Goal: Task Accomplishment & Management: Complete application form

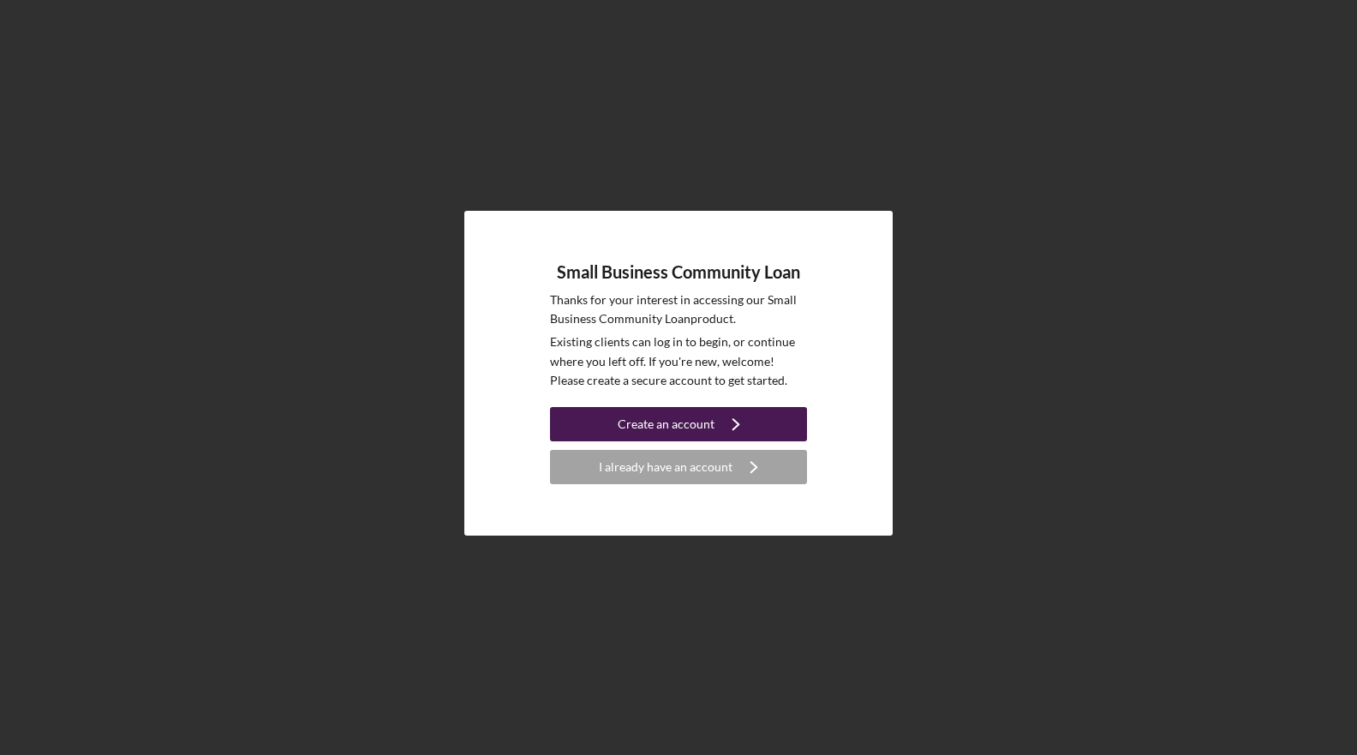
click at [691, 421] on div "Create an account" at bounding box center [666, 424] width 97 height 34
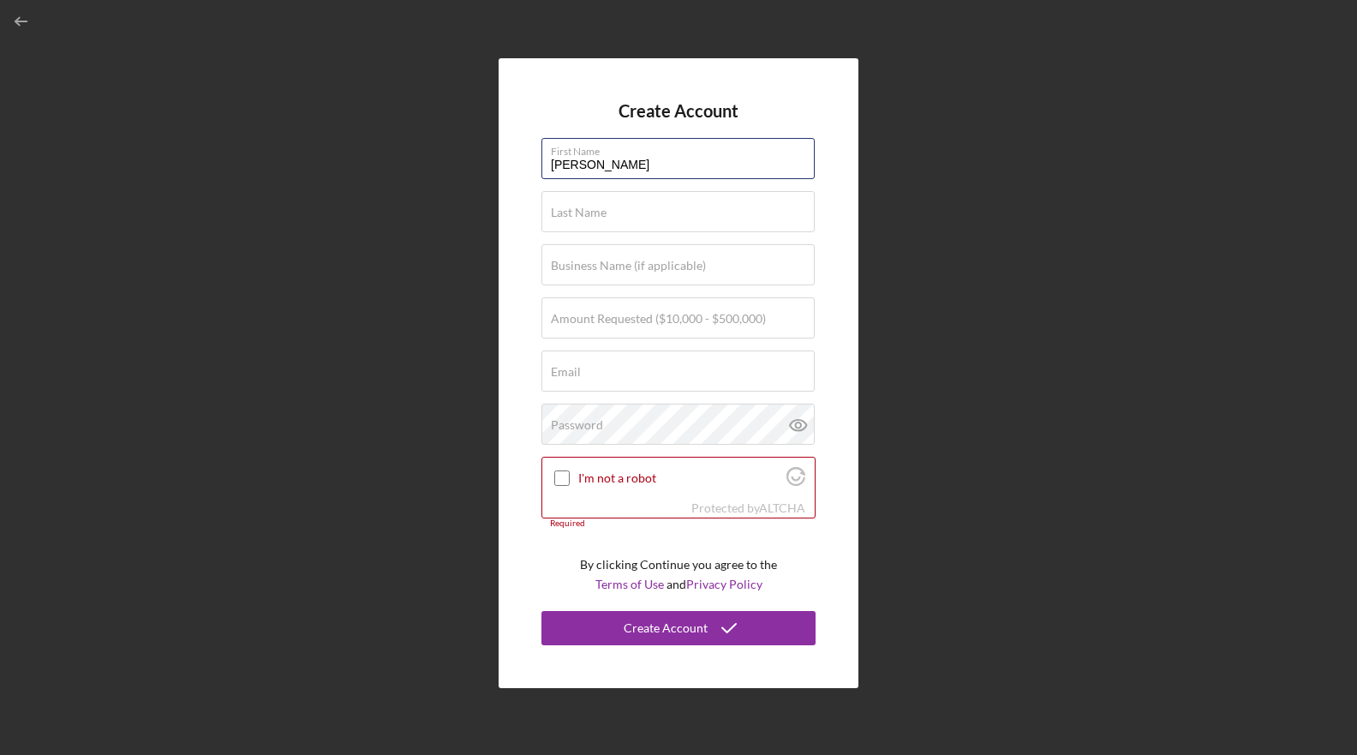
type input "[PERSON_NAME]"
type input "[PERSON_NAME] Pools LLC"
type input "$500,000"
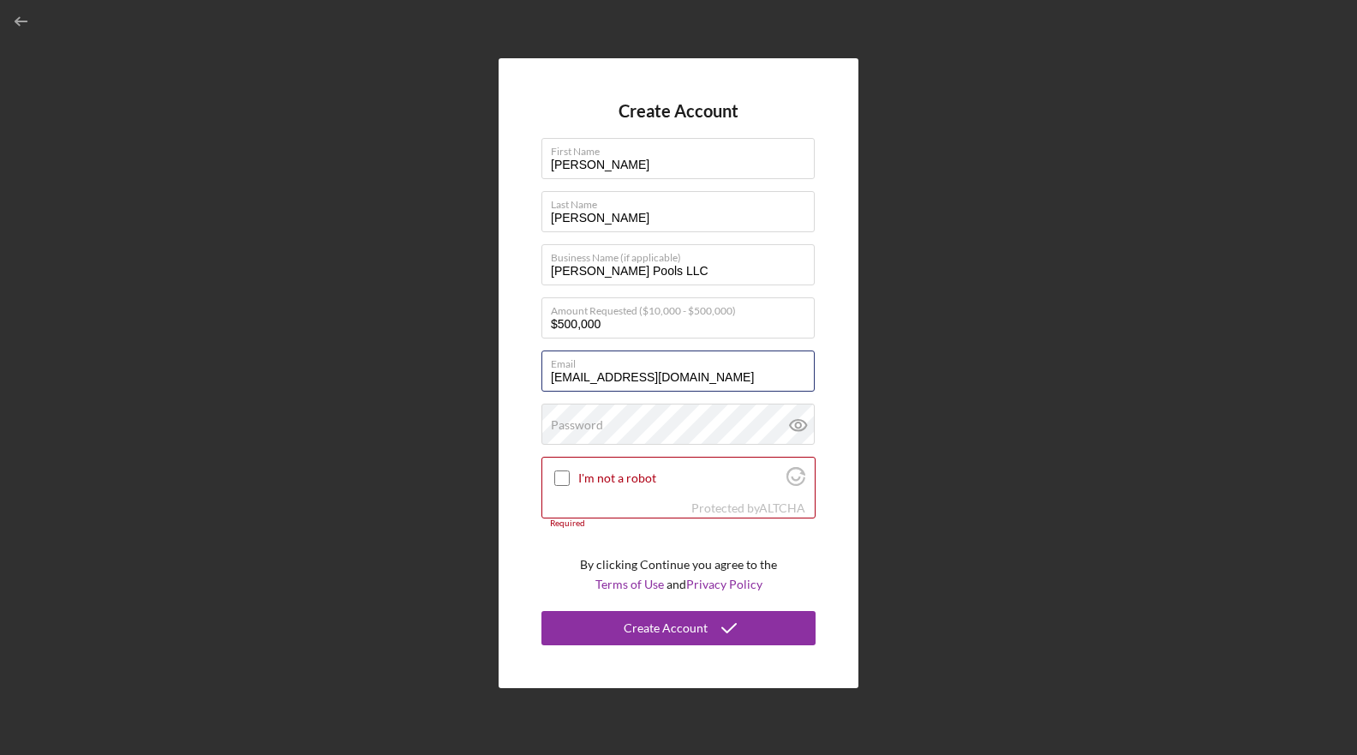
type input "[EMAIL_ADDRESS][DOMAIN_NAME]"
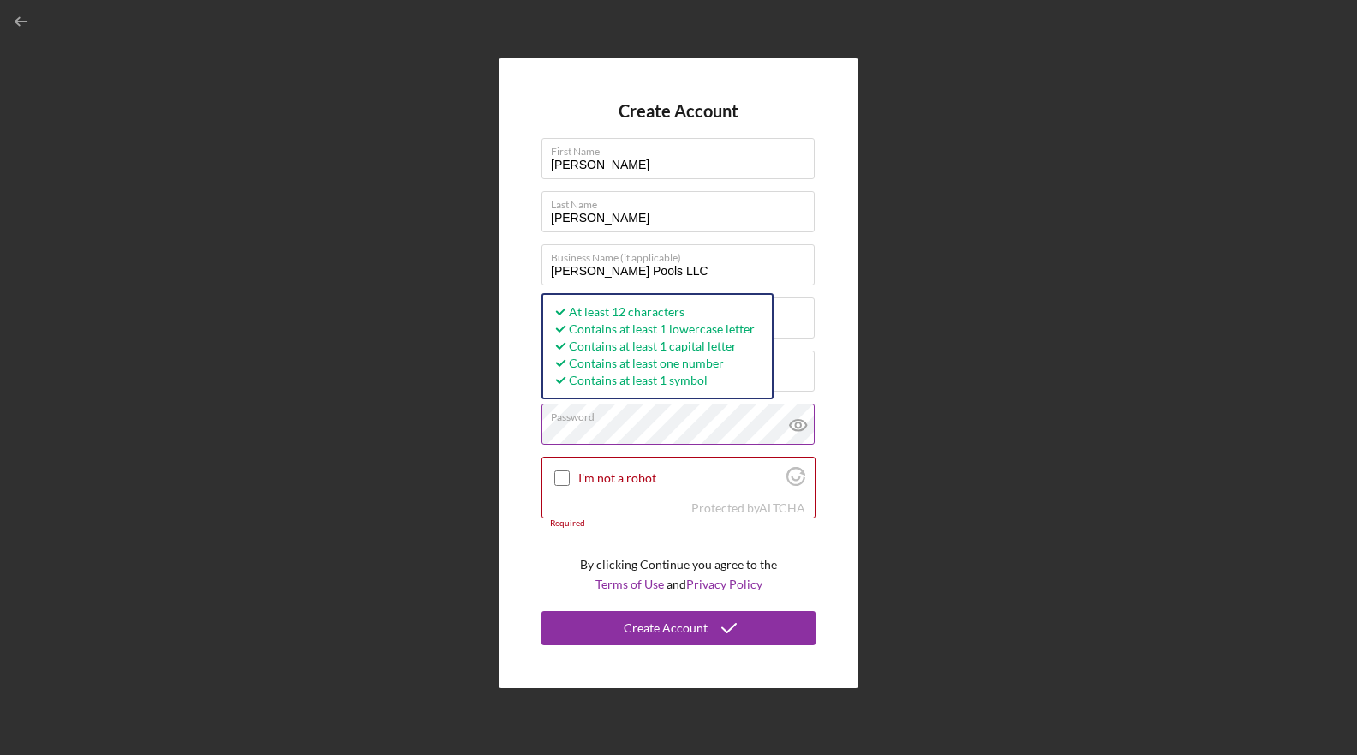
click at [799, 428] on icon at bounding box center [797, 424] width 5 height 5
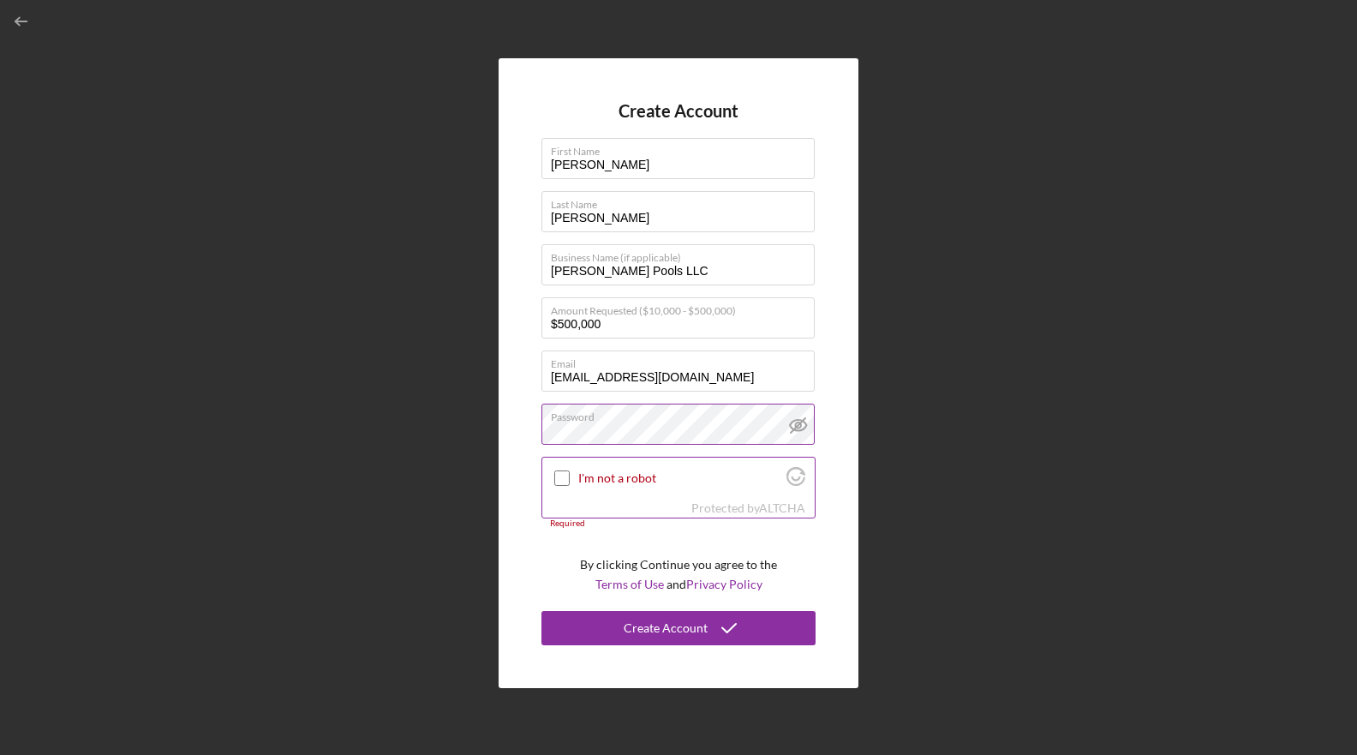
click at [560, 476] on input "I'm not a robot" at bounding box center [561, 477] width 15 height 15
checkbox input "true"
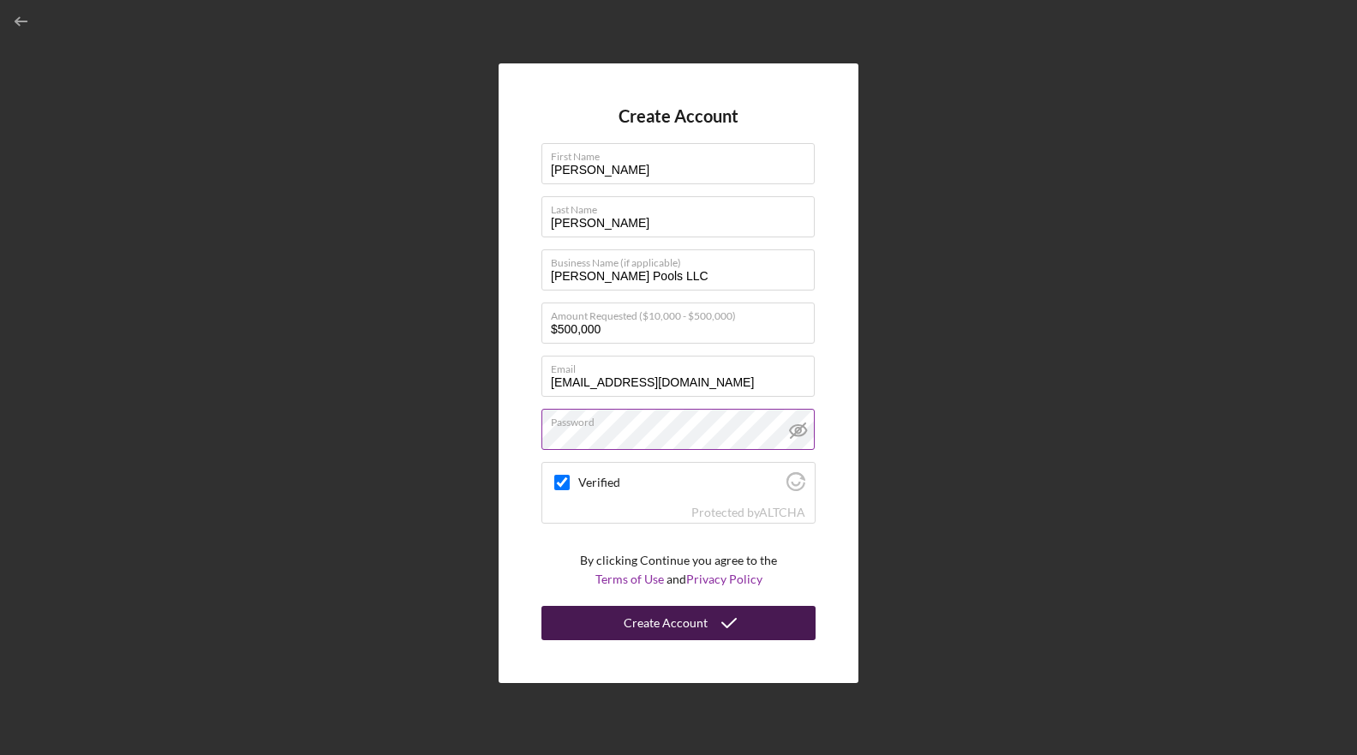
click at [649, 626] on div "Create Account" at bounding box center [666, 623] width 84 height 34
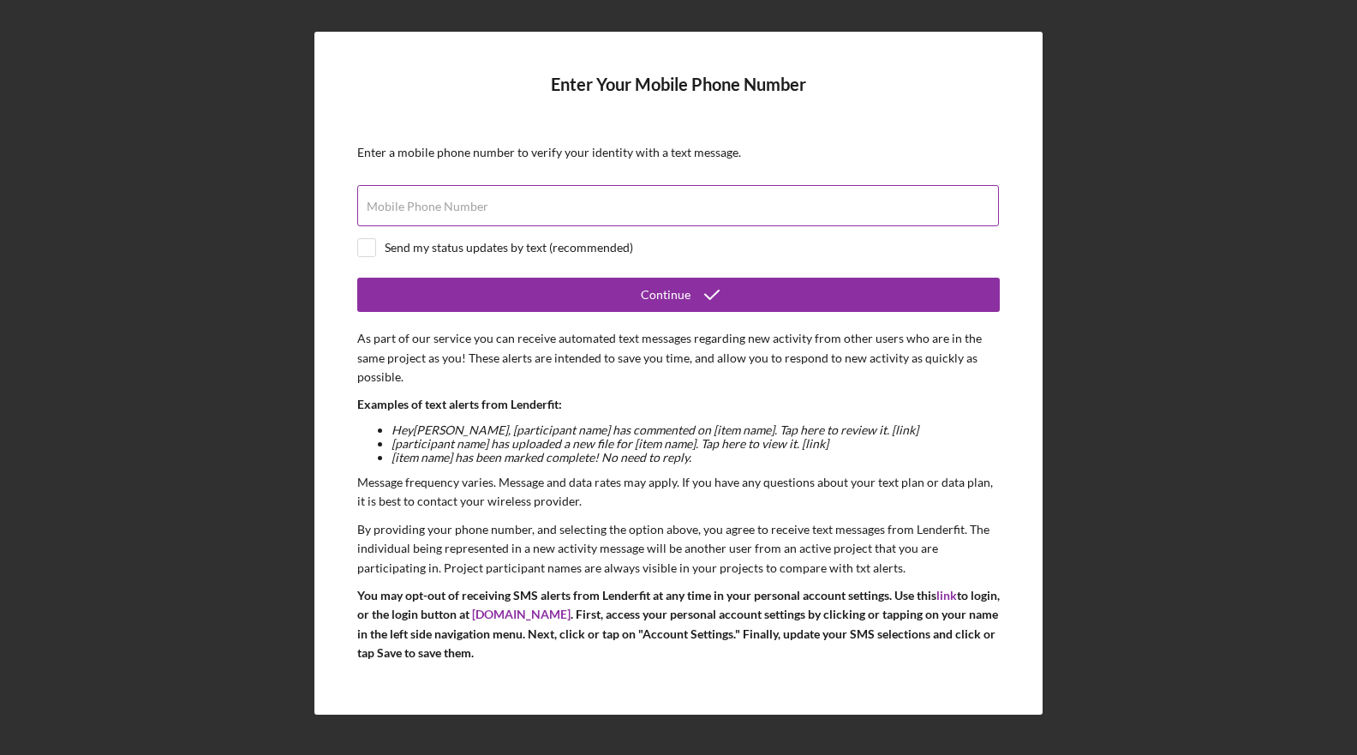
click at [554, 200] on div "Mobile Phone Number" at bounding box center [678, 206] width 643 height 43
type input "[PHONE_NUMBER]"
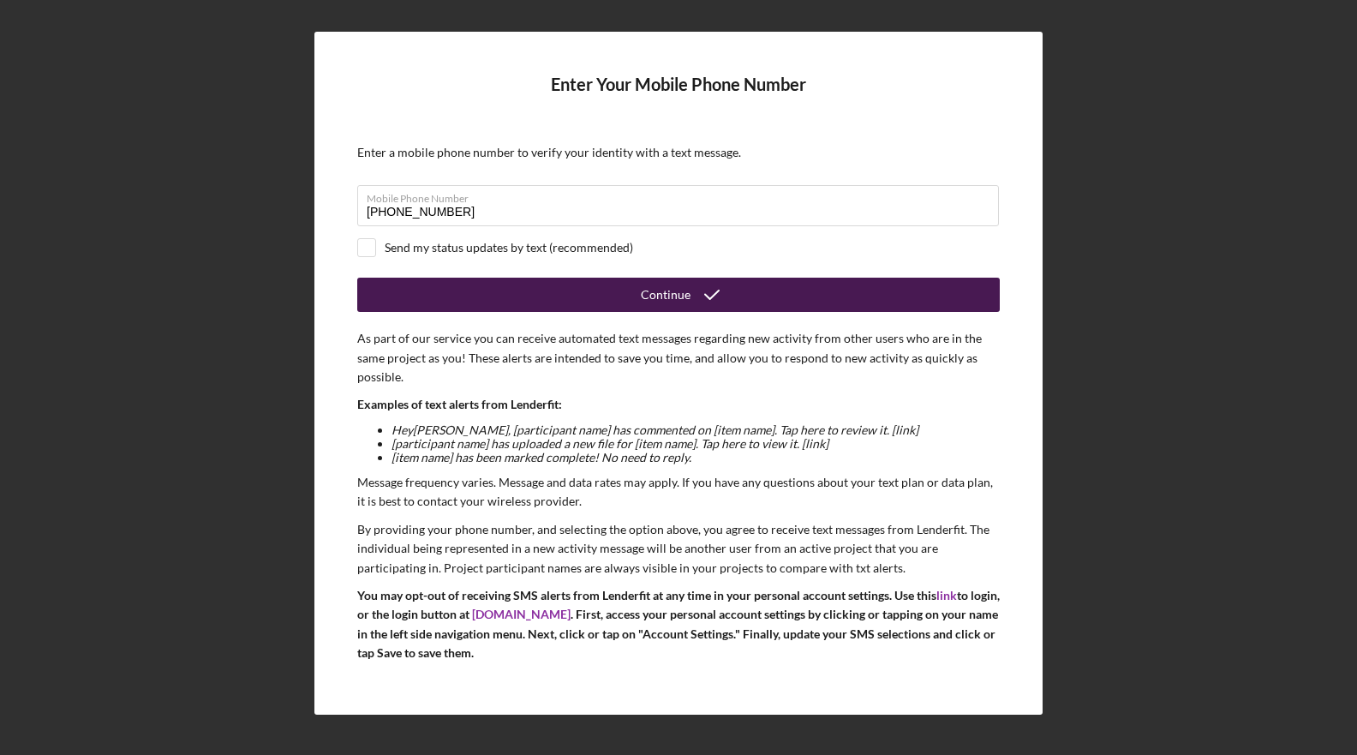
click at [434, 288] on button "Continue" at bounding box center [678, 295] width 643 height 34
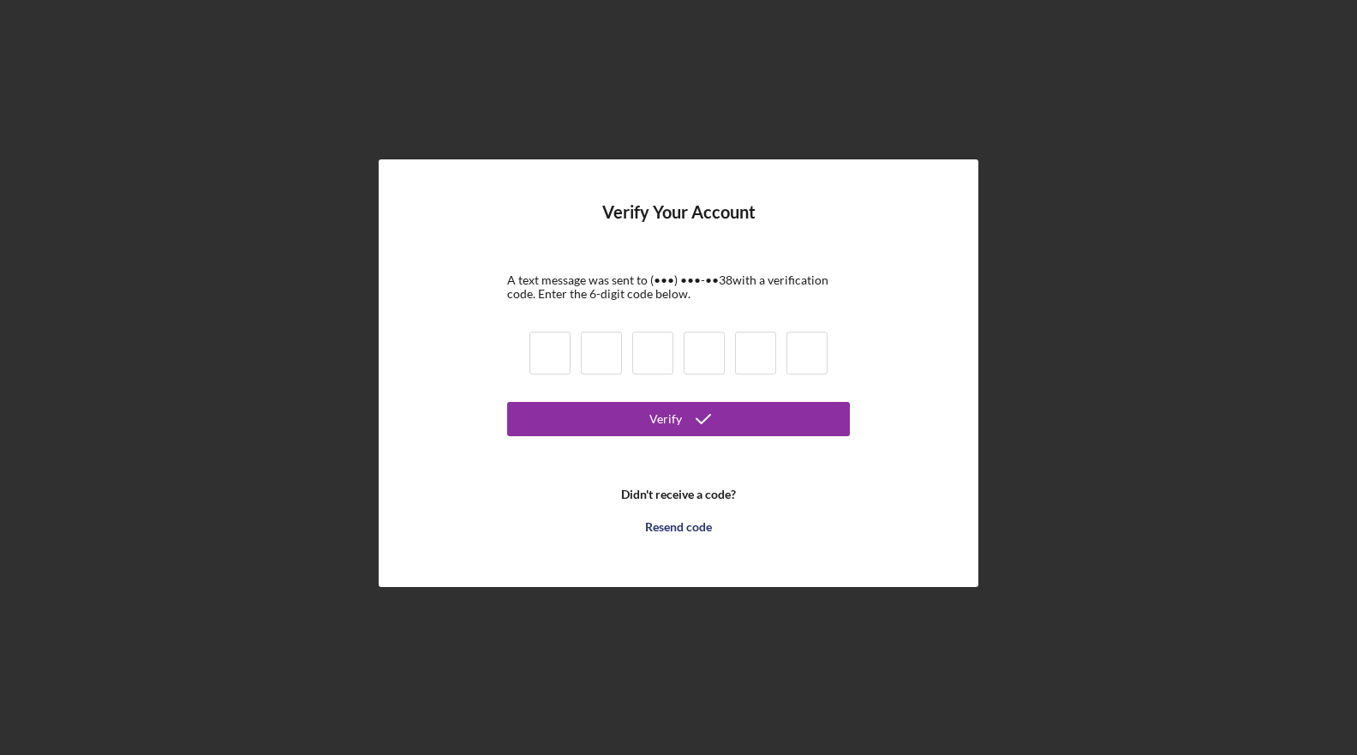
drag, startPoint x: 562, startPoint y: 363, endPoint x: 613, endPoint y: 338, distance: 57.5
click at [562, 363] on input at bounding box center [550, 353] width 41 height 43
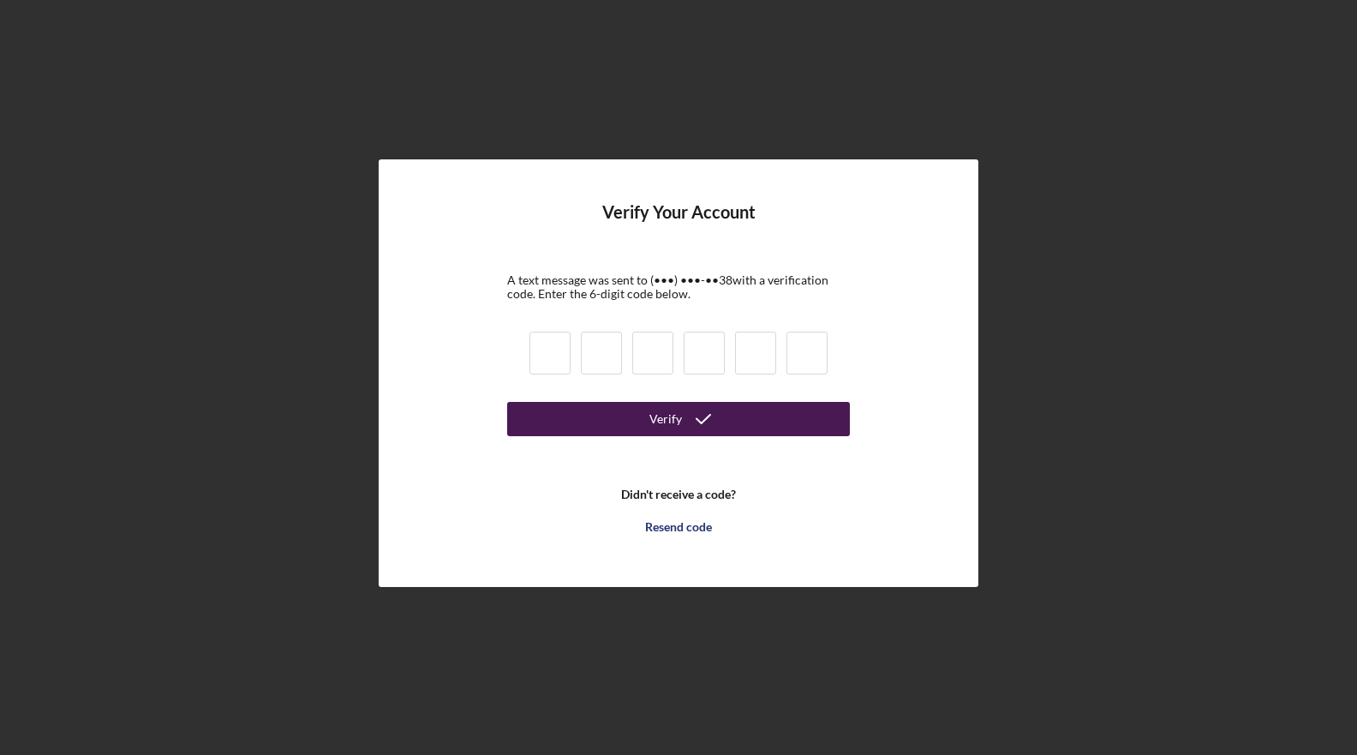
type input "8"
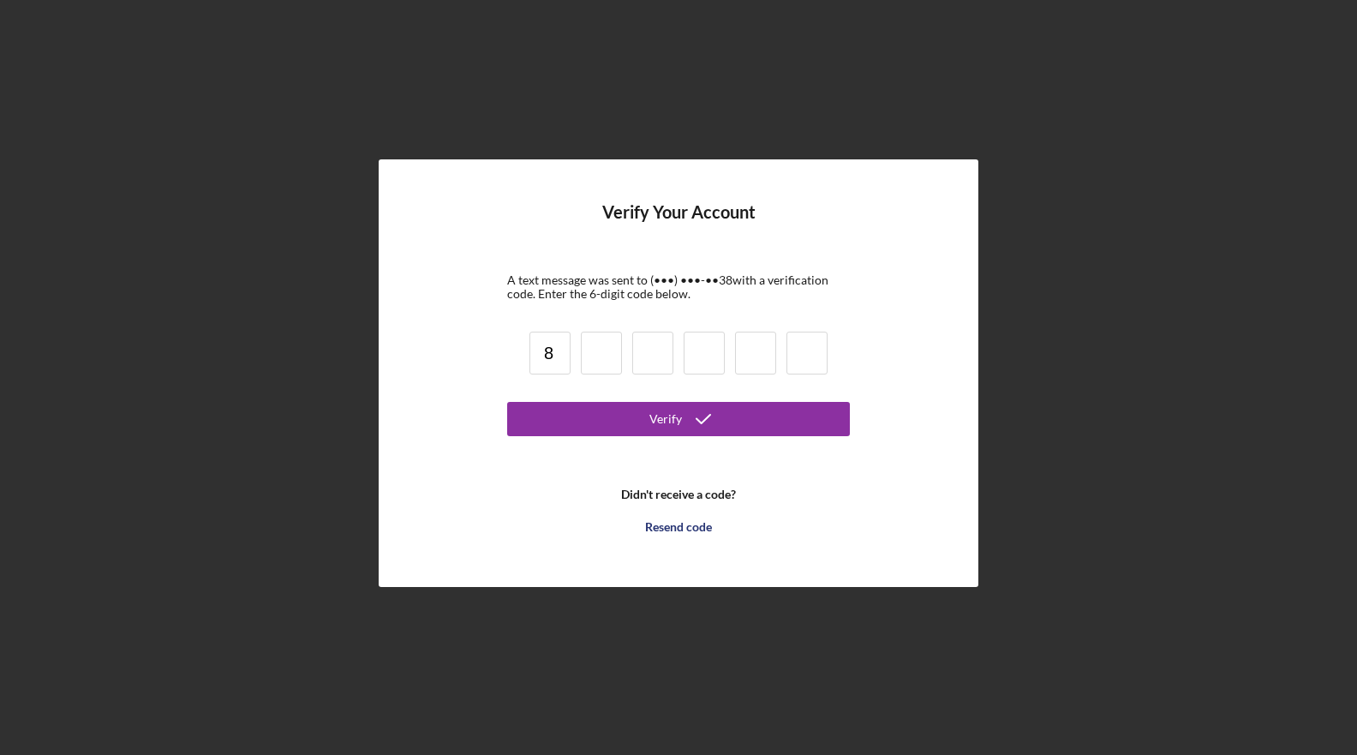
click at [679, 419] on button "Verify" at bounding box center [678, 419] width 343 height 34
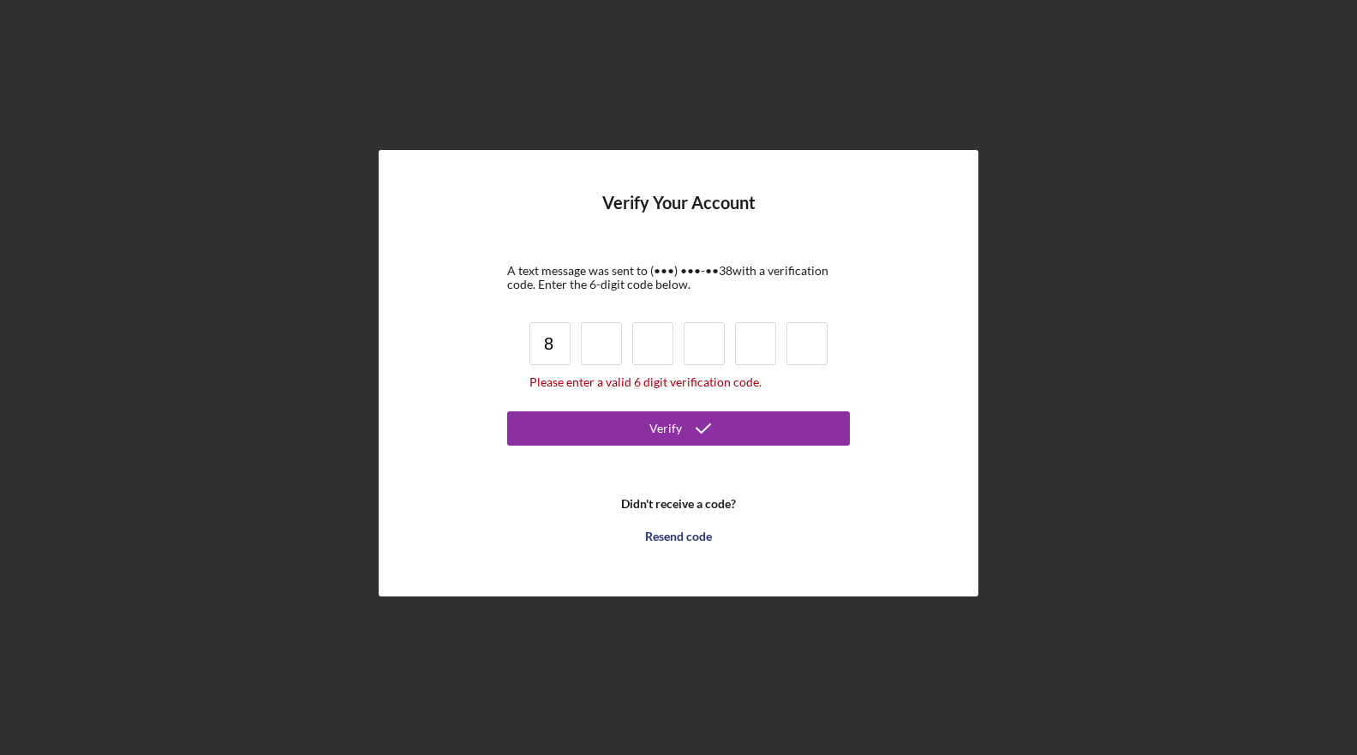
click at [608, 347] on input at bounding box center [601, 343] width 41 height 43
type input "3"
type input "0"
type input "3"
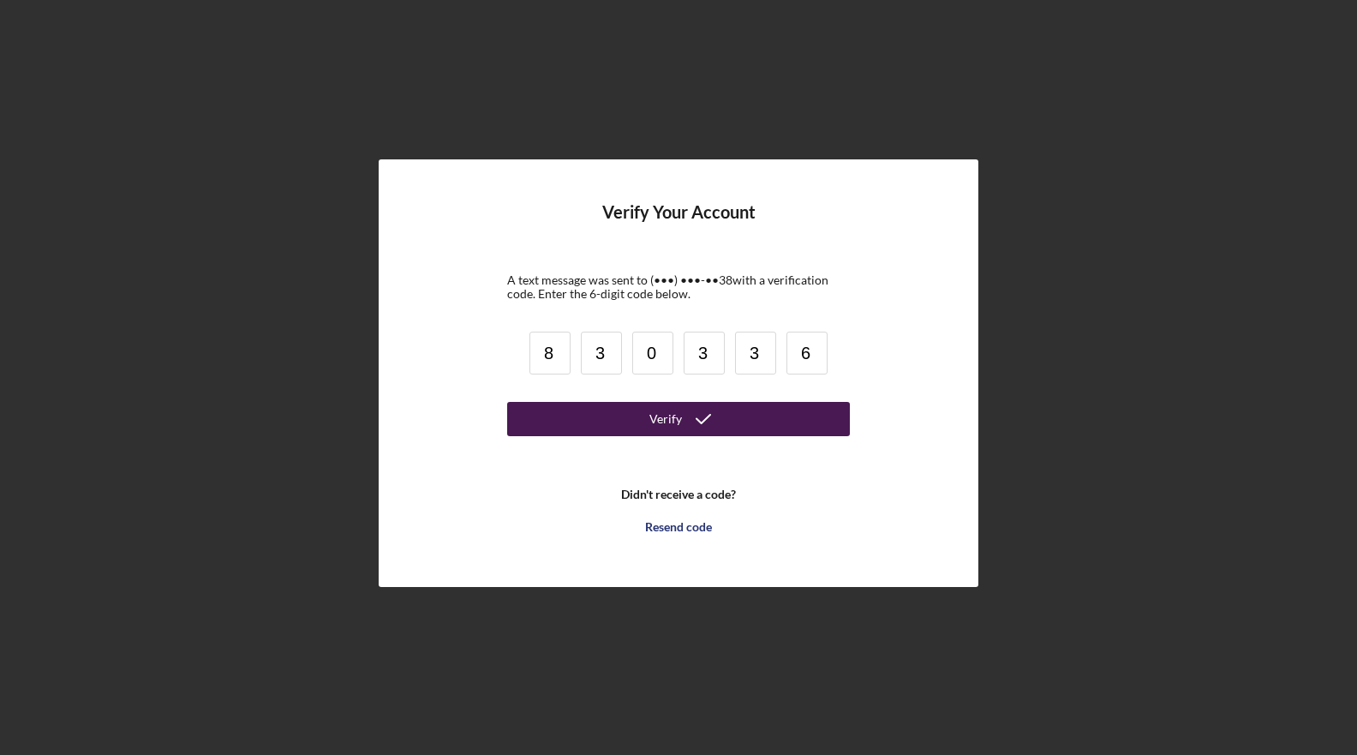
type input "6"
click at [696, 421] on icon "submit" at bounding box center [703, 419] width 43 height 43
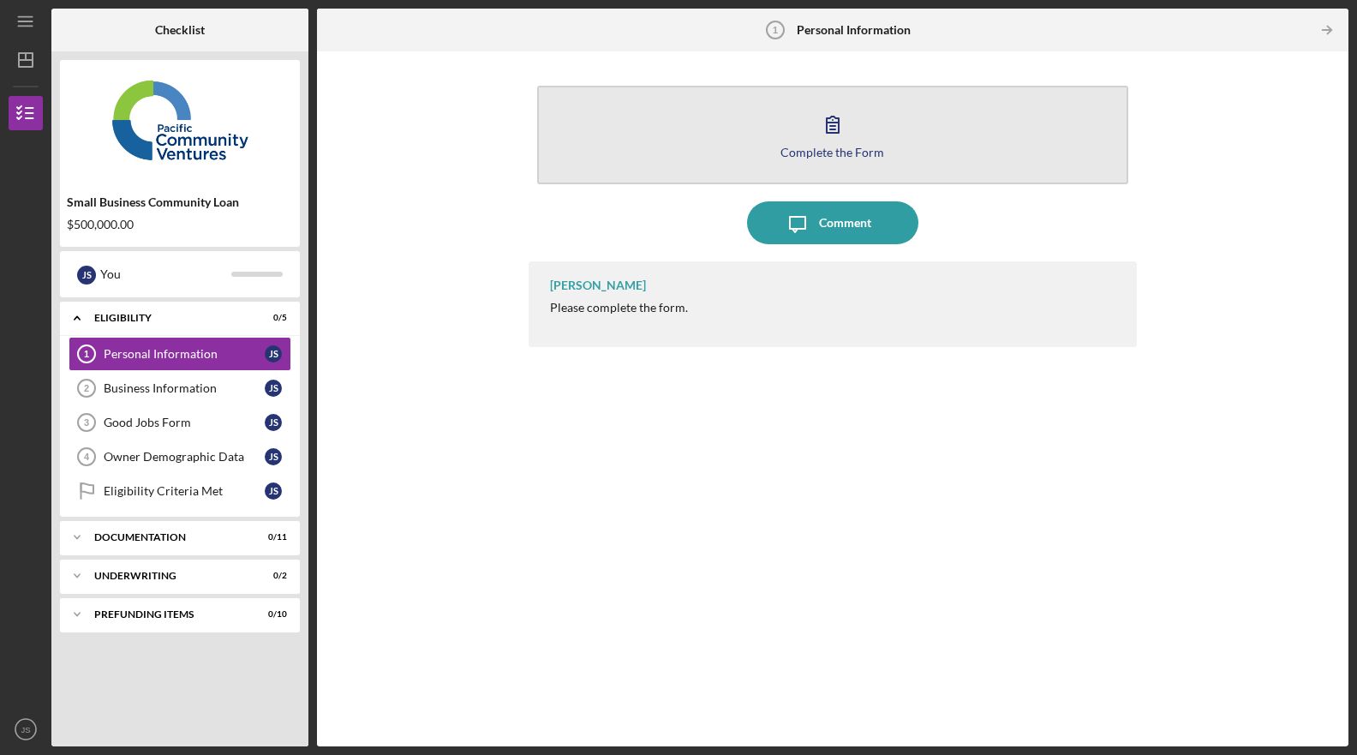
click at [859, 141] on button "Complete the Form Form" at bounding box center [832, 135] width 591 height 99
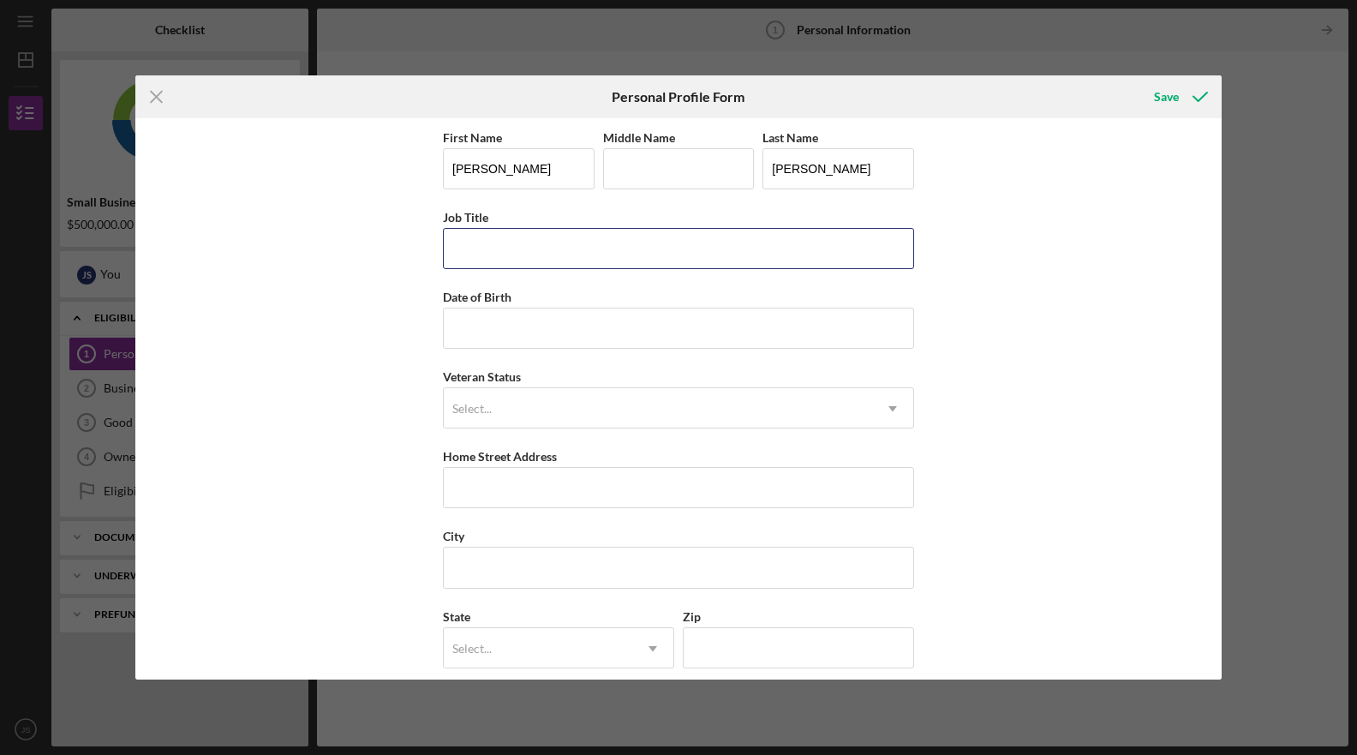
drag, startPoint x: 661, startPoint y: 258, endPoint x: 974, endPoint y: 131, distance: 337.5
type input "Owner"
type input "[DATE]"
click at [897, 406] on icon "Icon/Dropdown Arrow" at bounding box center [892, 408] width 41 height 41
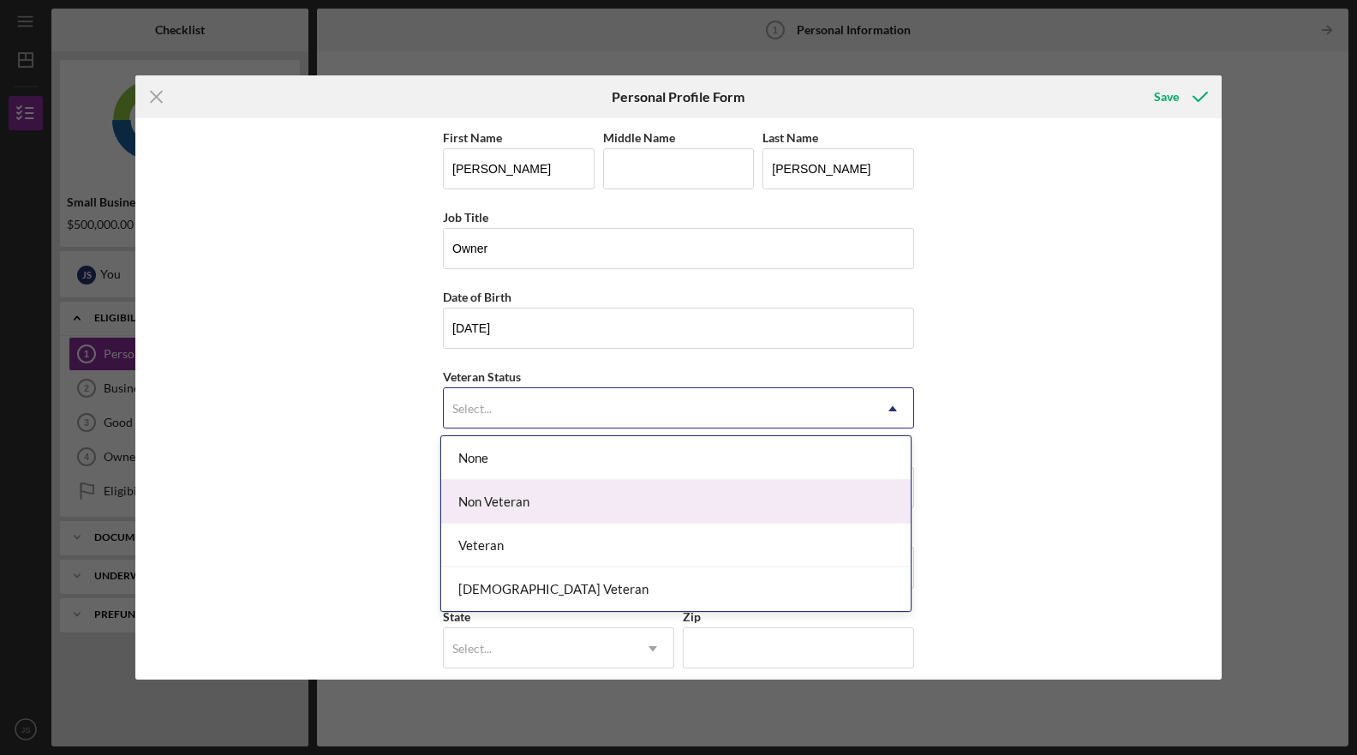
click at [817, 509] on div "Non Veteran" at bounding box center [676, 502] width 470 height 44
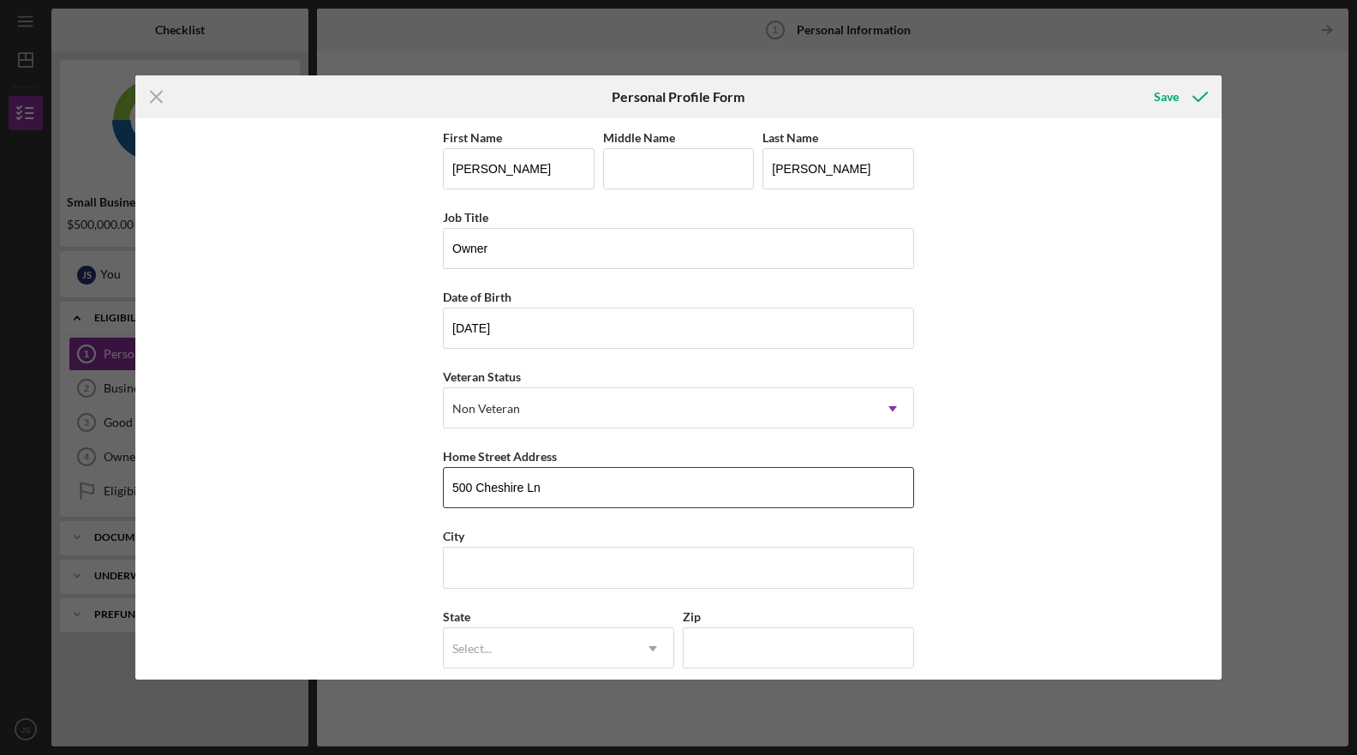
type input "500 Cheshire Ln"
type input "Modesto"
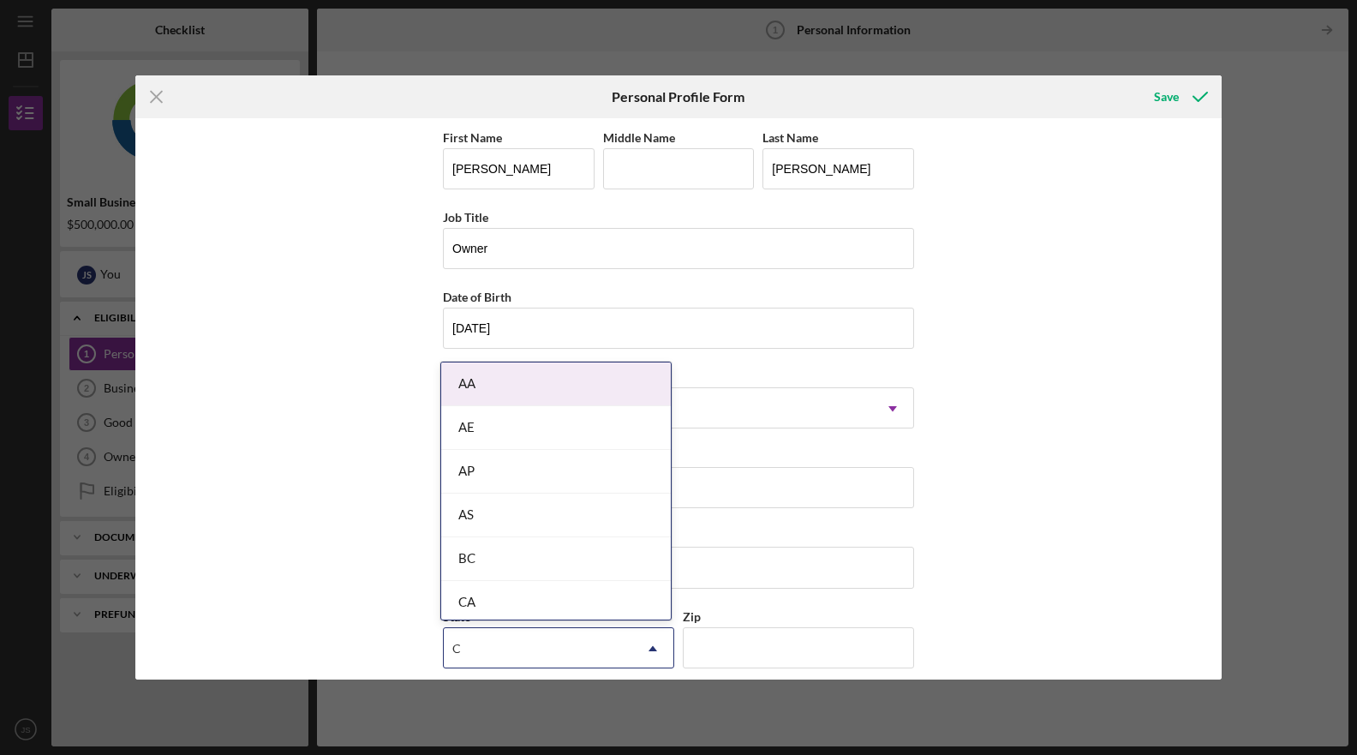
type input "C"
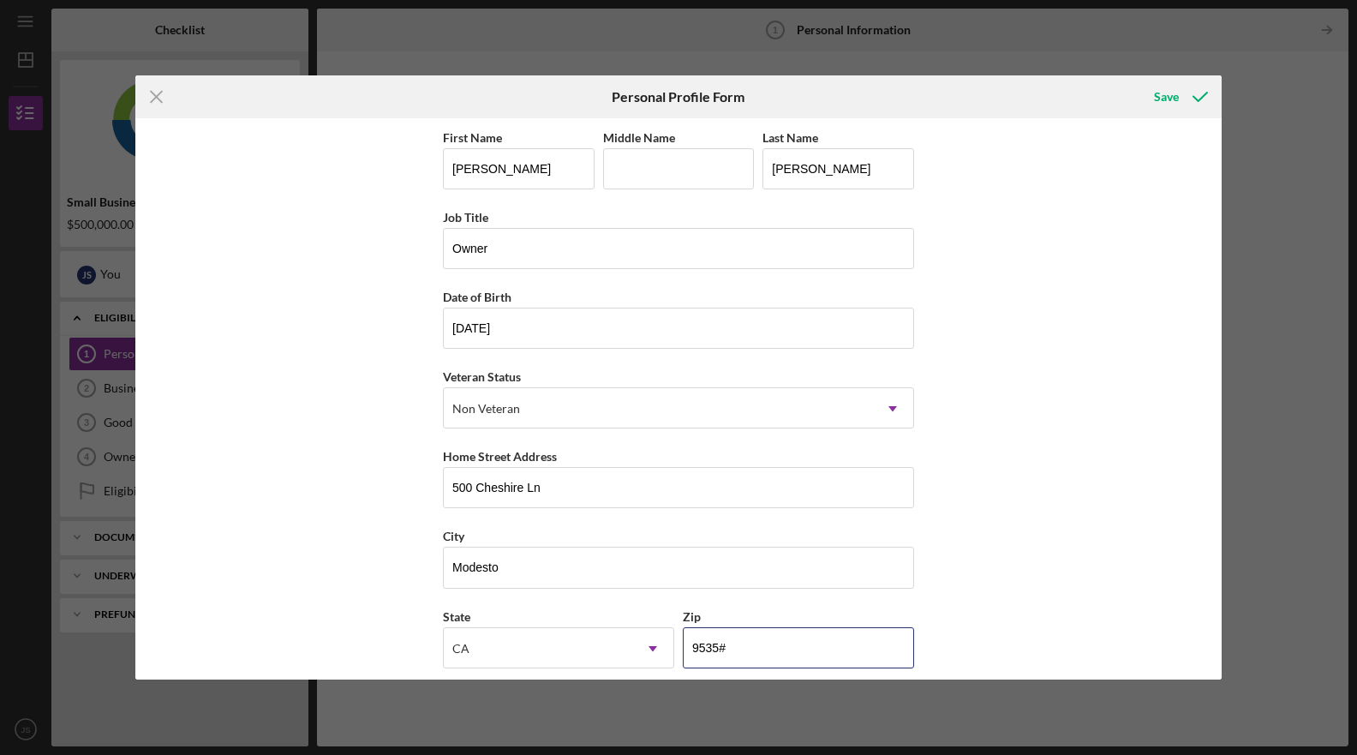
type input "95350"
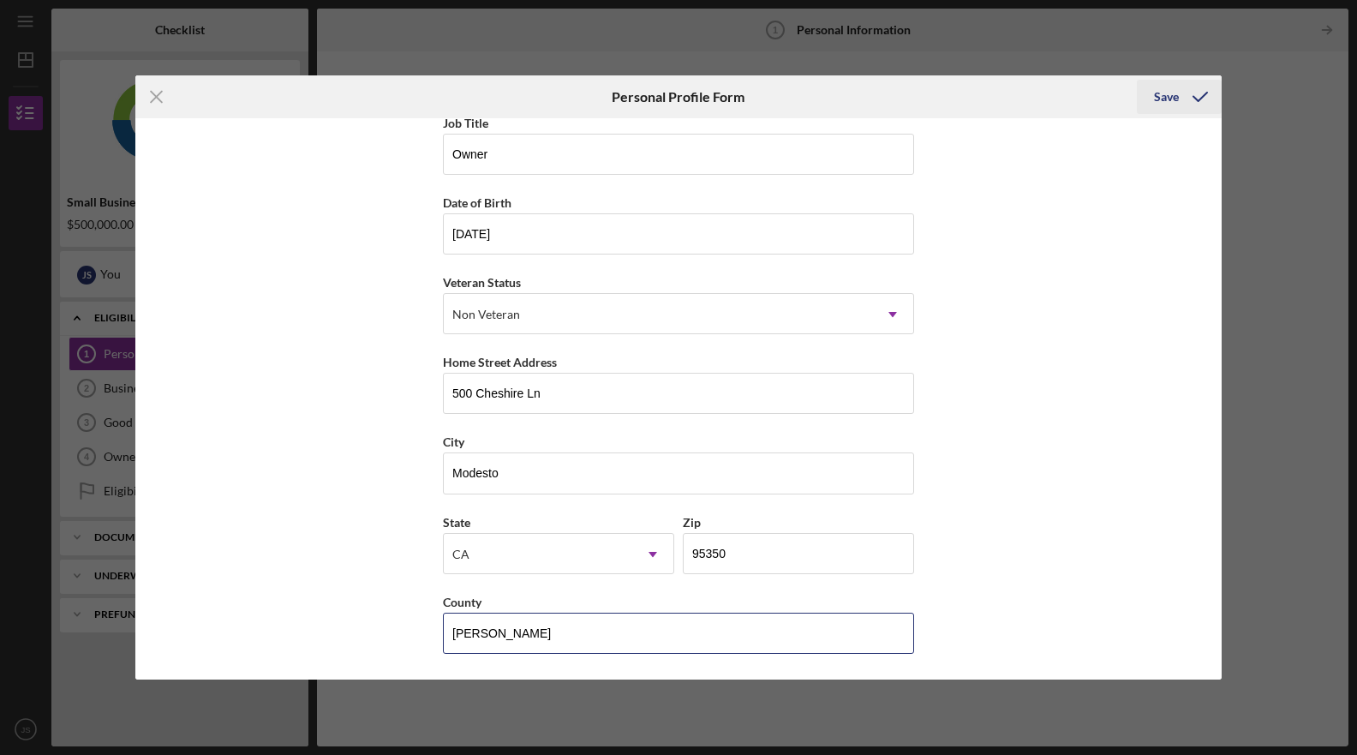
type input "[PERSON_NAME]"
click at [1186, 94] on icon "submit" at bounding box center [1200, 96] width 43 height 43
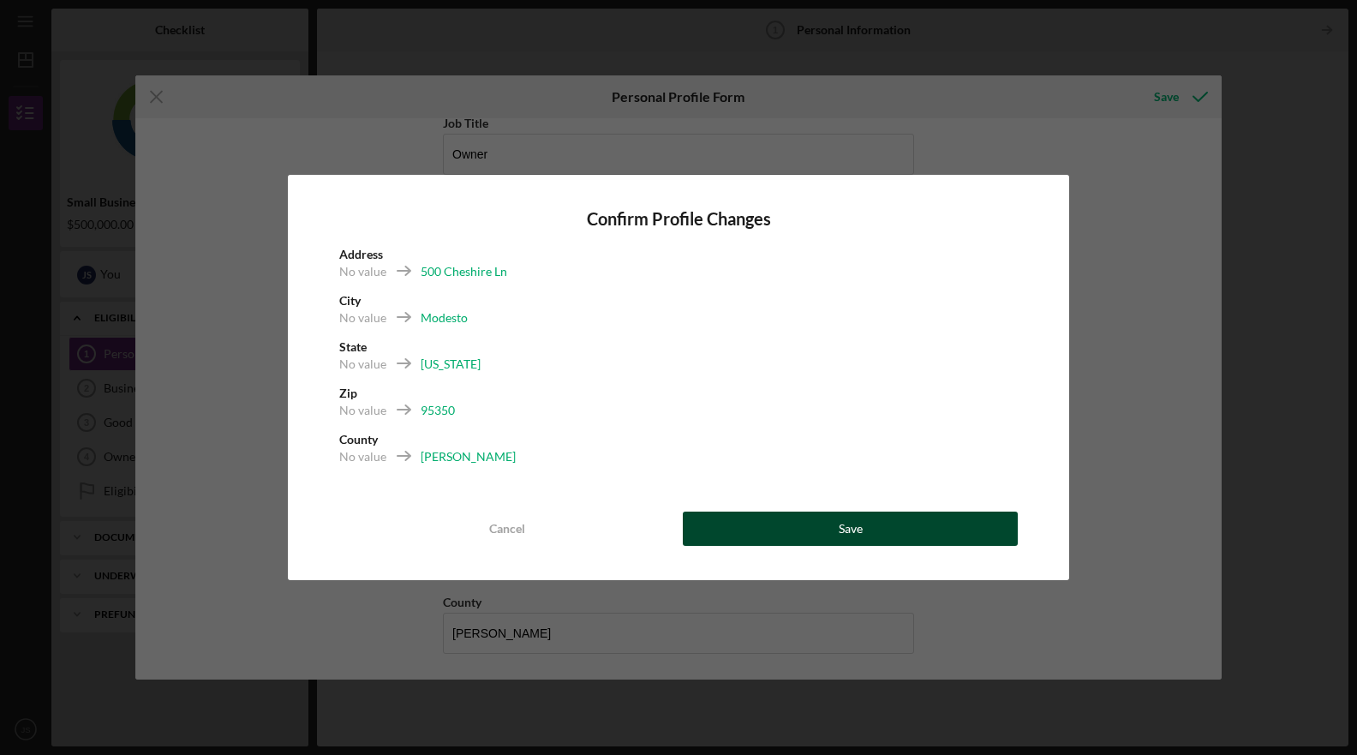
click at [802, 525] on button "Save" at bounding box center [850, 529] width 335 height 34
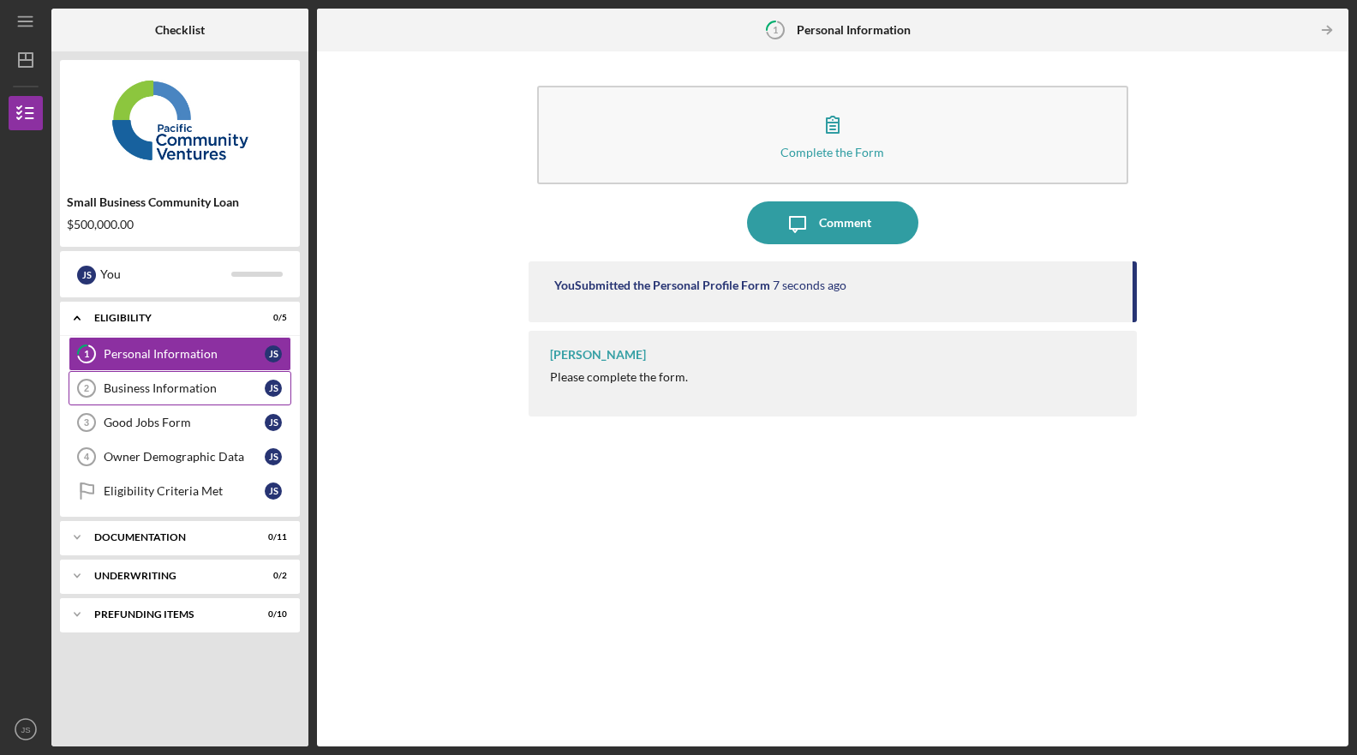
click at [206, 388] on div "Business Information" at bounding box center [184, 388] width 161 height 14
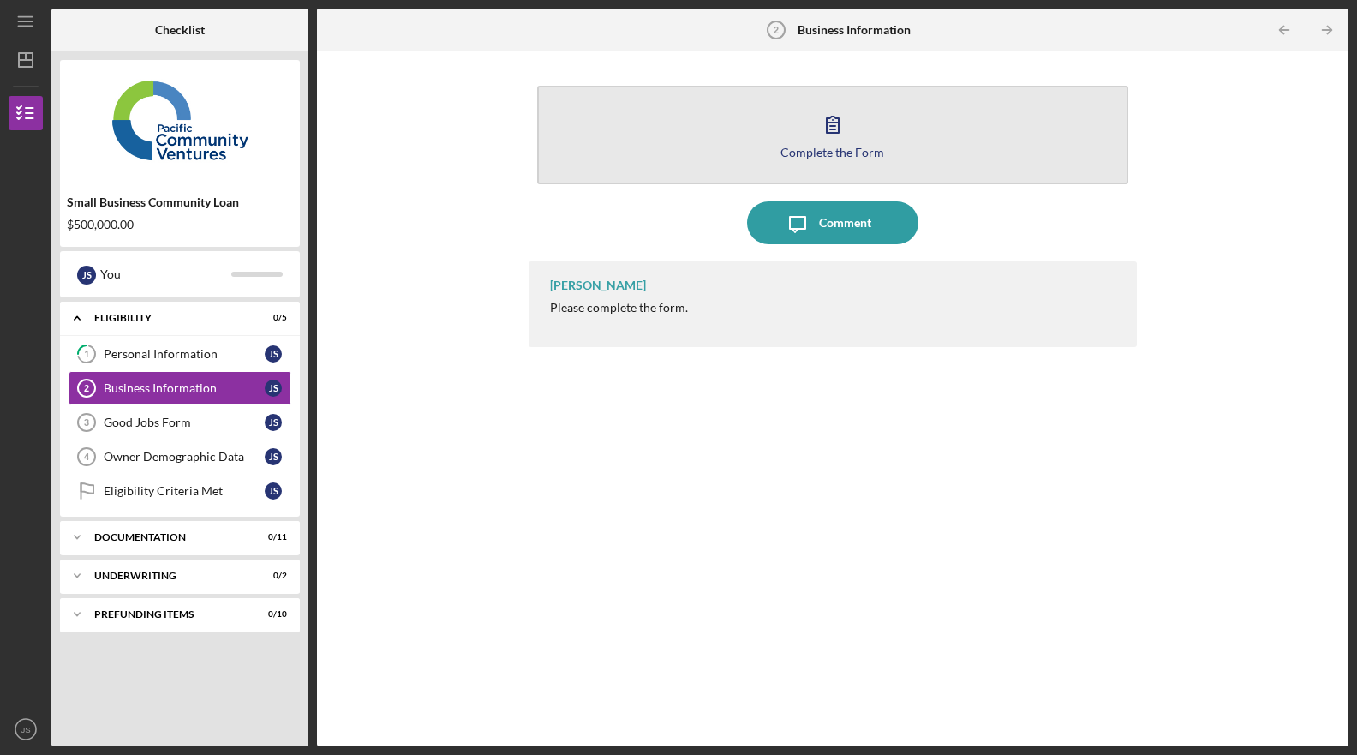
click at [881, 158] on div "Complete the Form" at bounding box center [833, 152] width 104 height 13
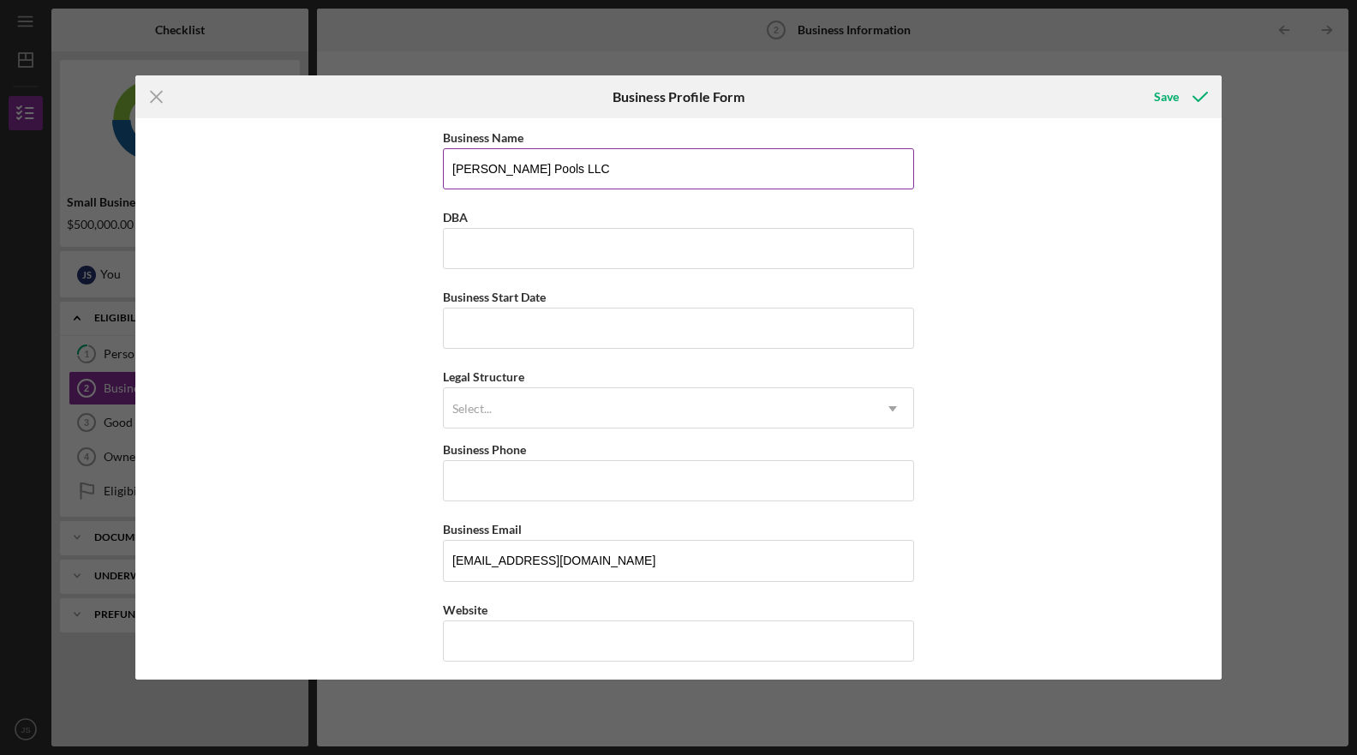
type input "[PERSON_NAME] Pools LLC"
type input "[DATE]"
click at [617, 393] on div "Select..." at bounding box center [658, 408] width 428 height 39
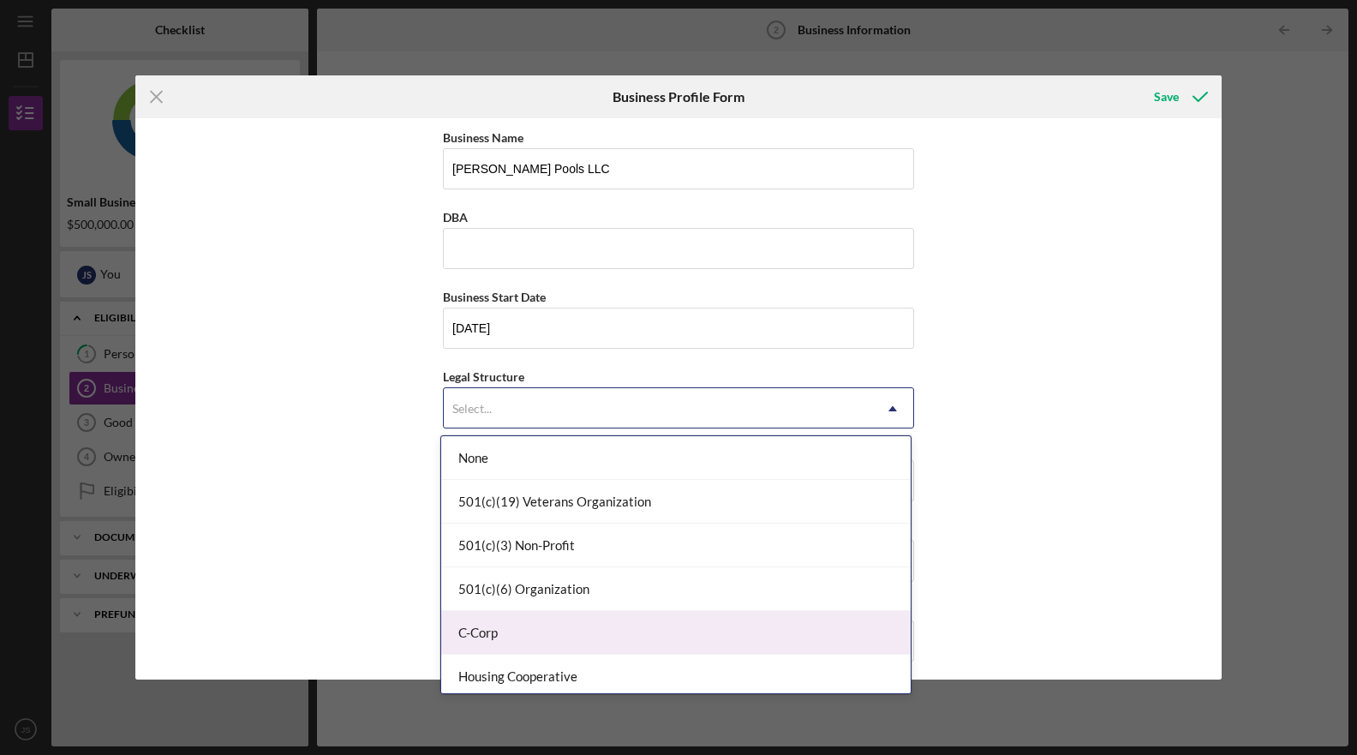
scroll to position [276, 0]
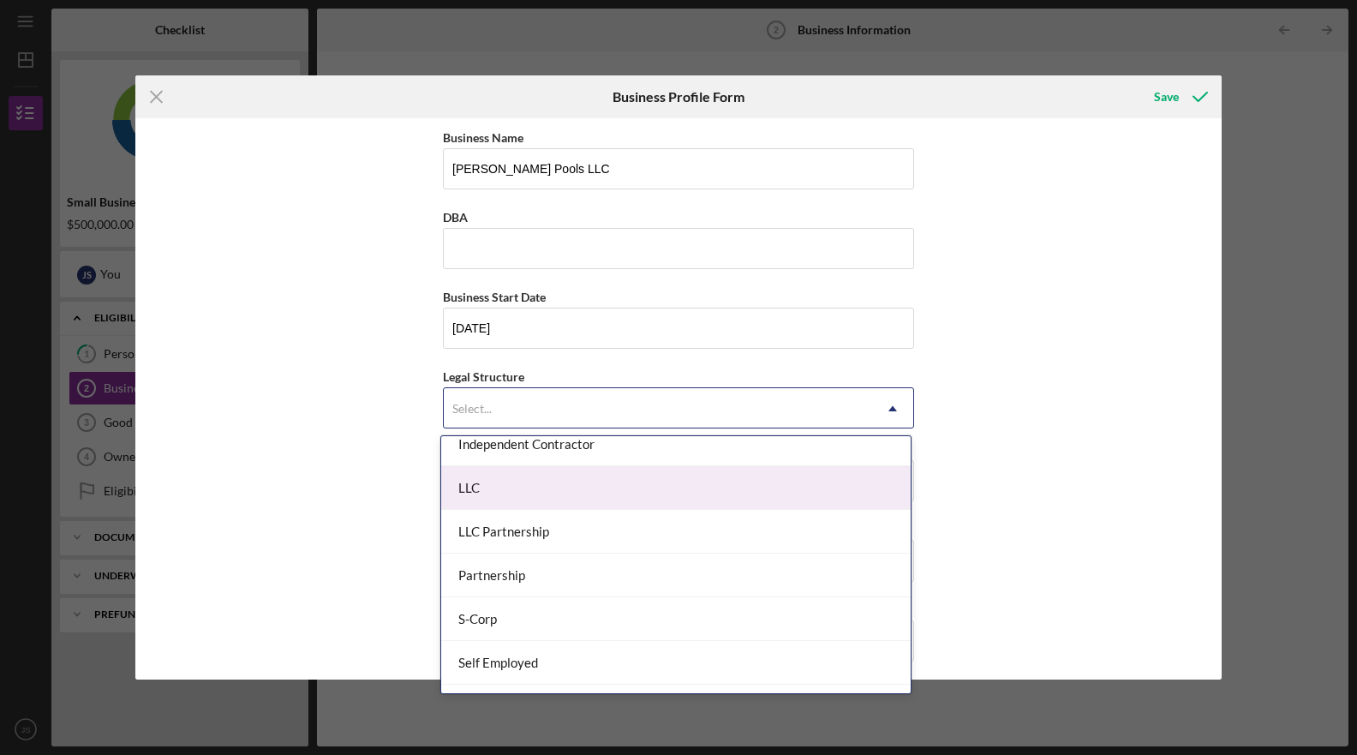
click at [527, 495] on div "LLC" at bounding box center [676, 488] width 470 height 44
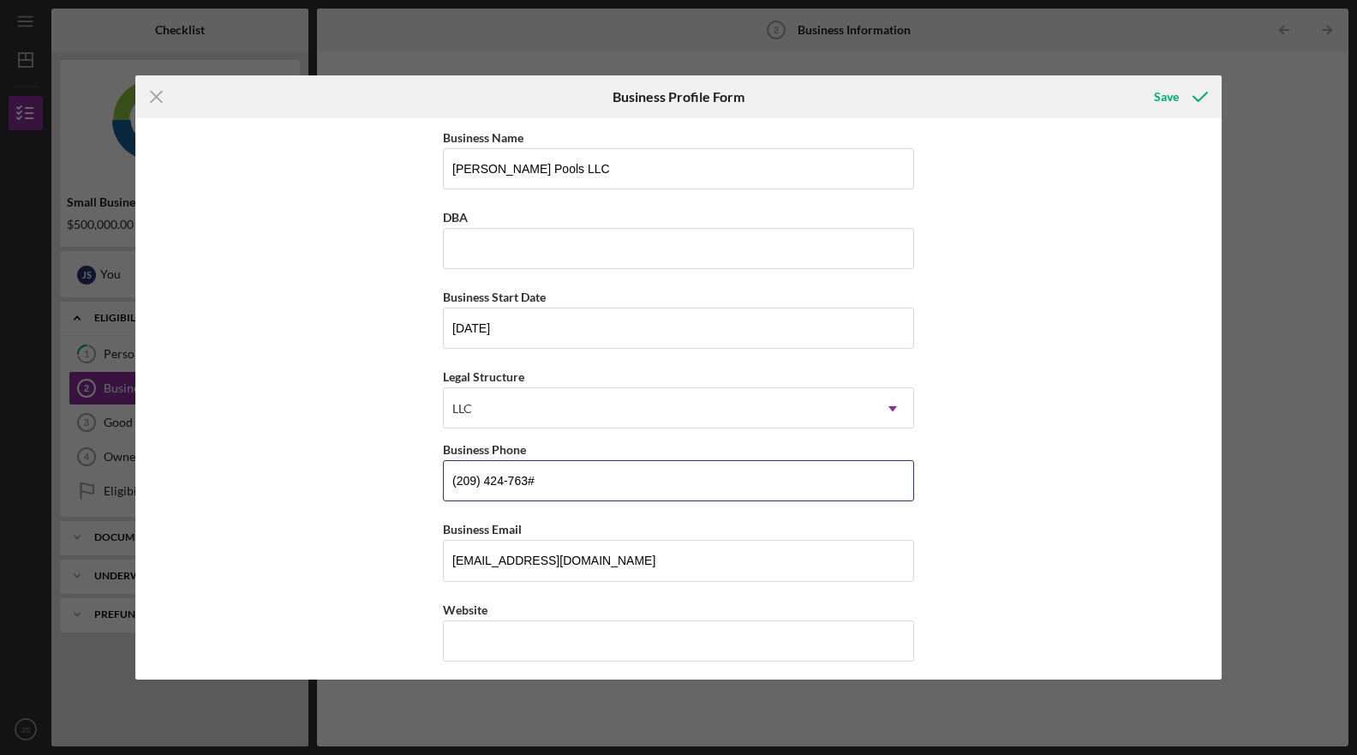
type input "[PHONE_NUMBER]"
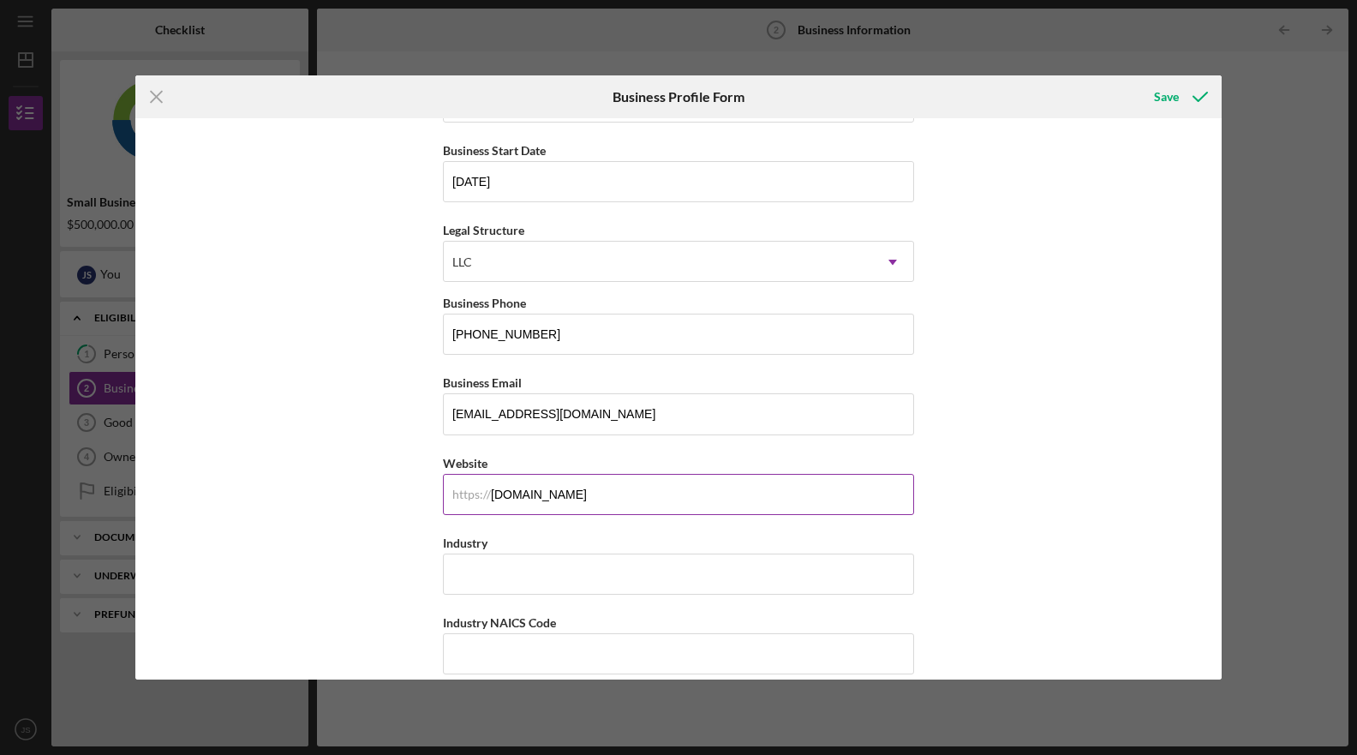
scroll to position [305, 0]
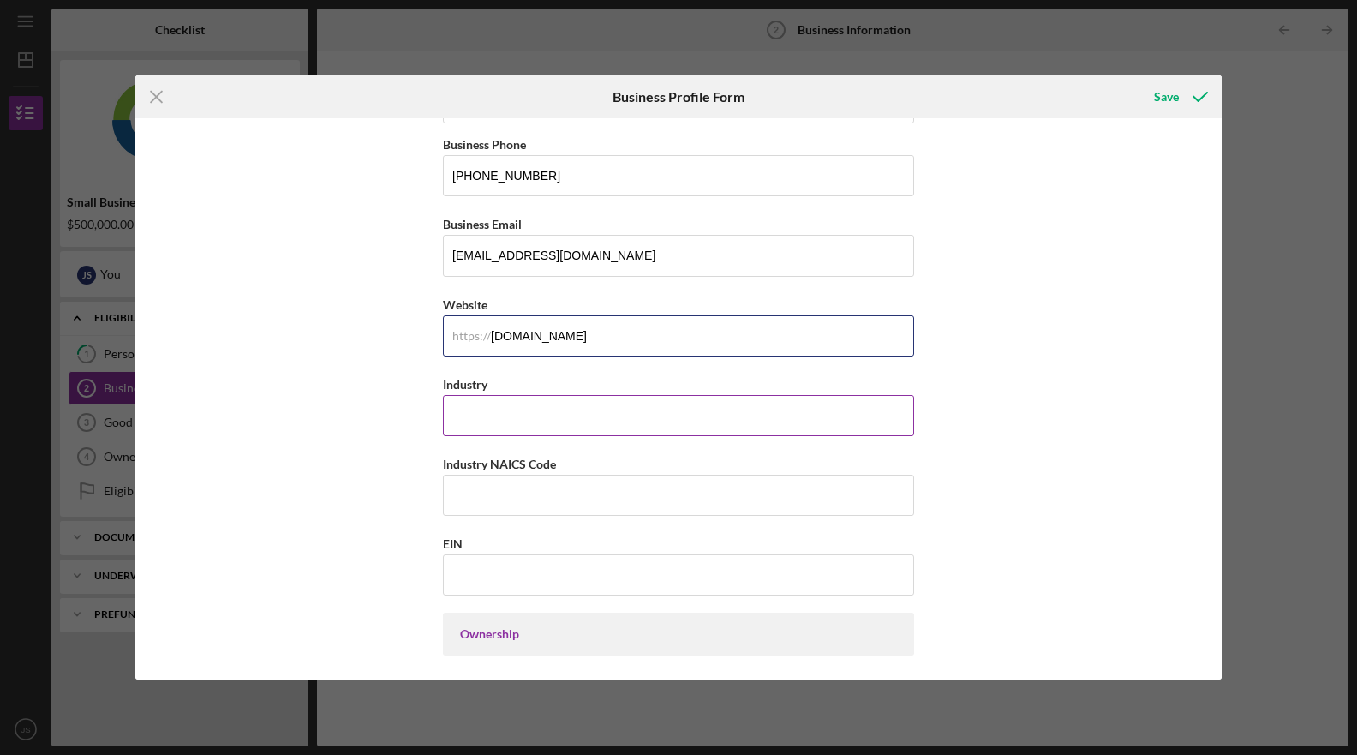
type input "[DOMAIN_NAME]"
click at [595, 425] on input "Industry" at bounding box center [678, 415] width 471 height 41
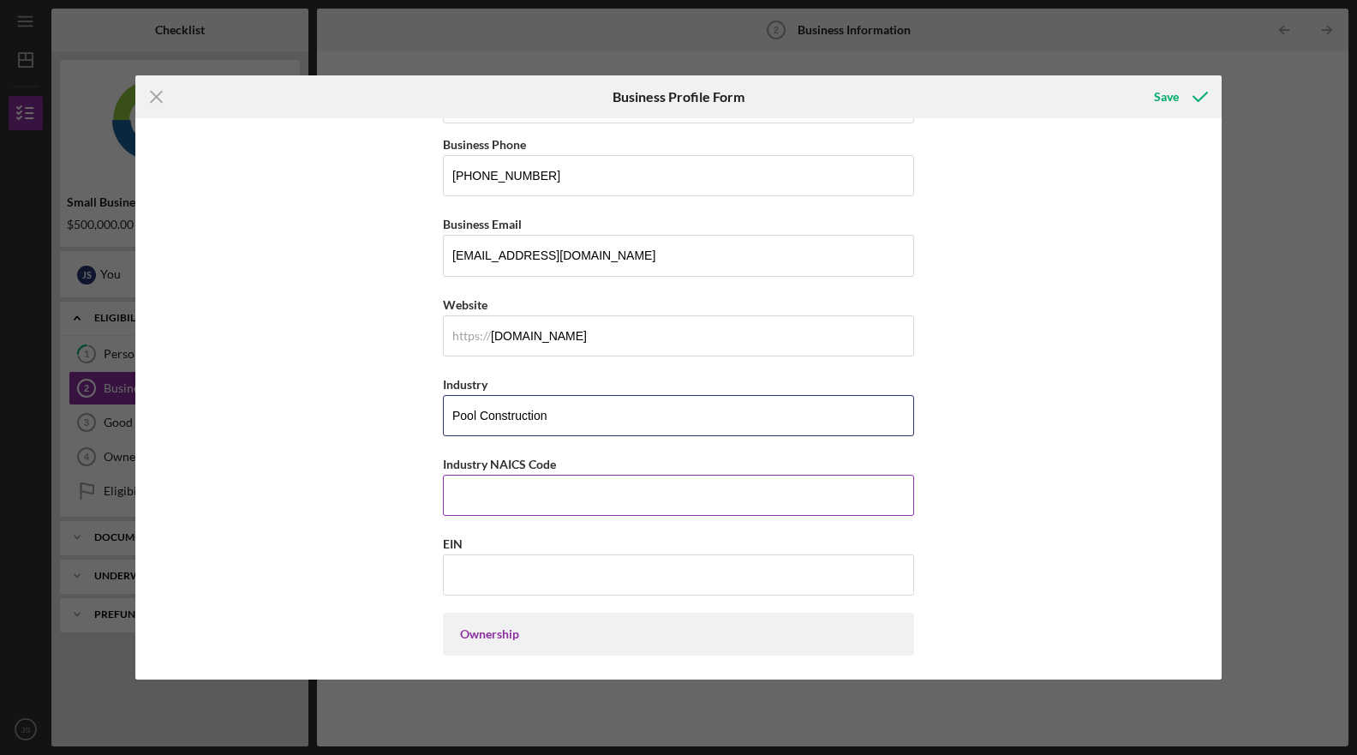
type input "Pool Construction"
click at [460, 485] on input "Industry NAICS Code" at bounding box center [678, 495] width 471 height 41
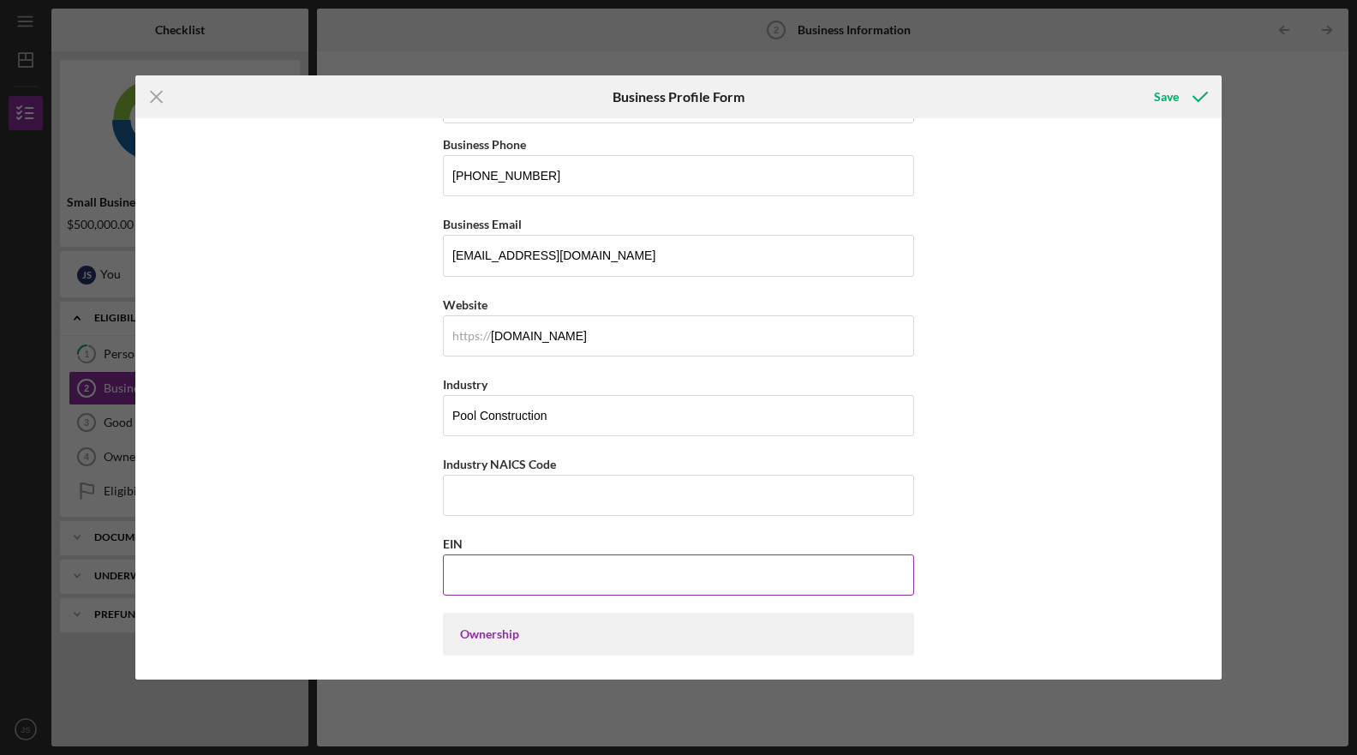
click at [675, 566] on input "EIN" at bounding box center [678, 574] width 471 height 41
type input "[US_EMPLOYER_IDENTIFICATION_NUMBER]"
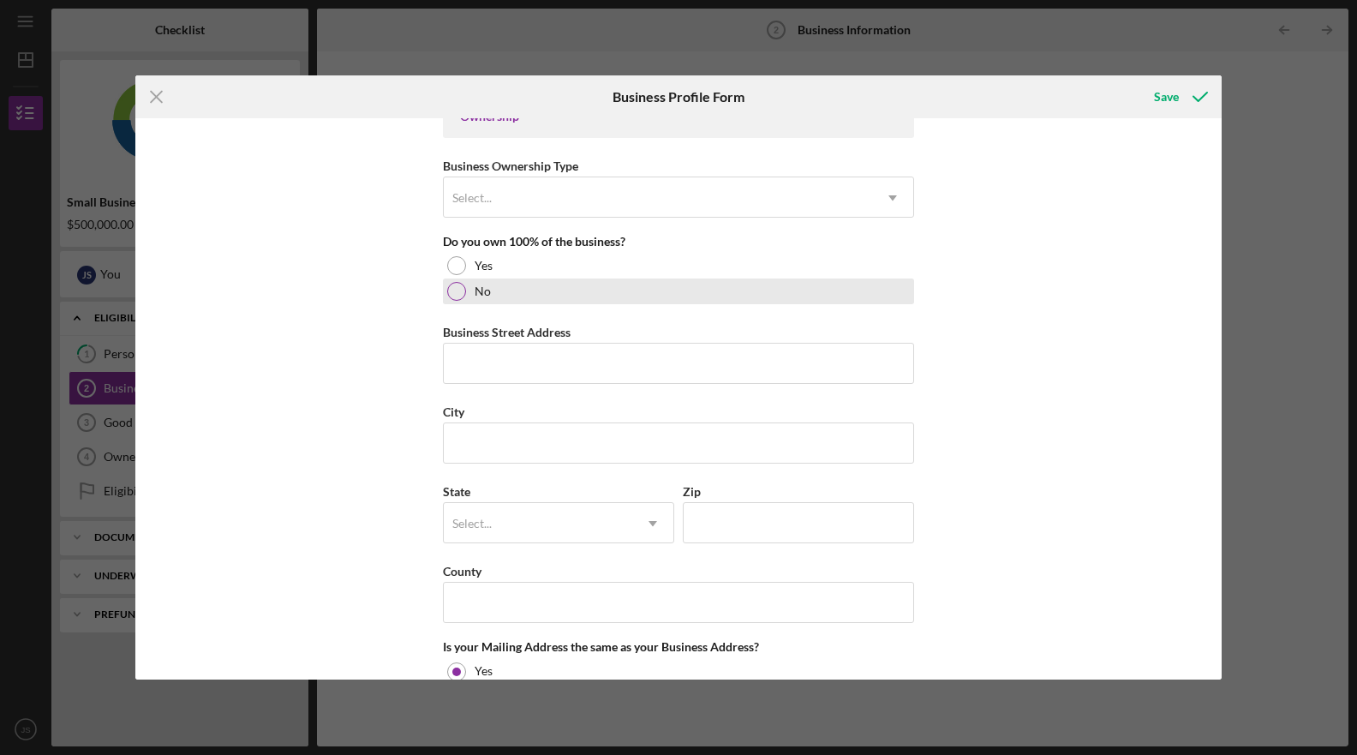
scroll to position [701, 0]
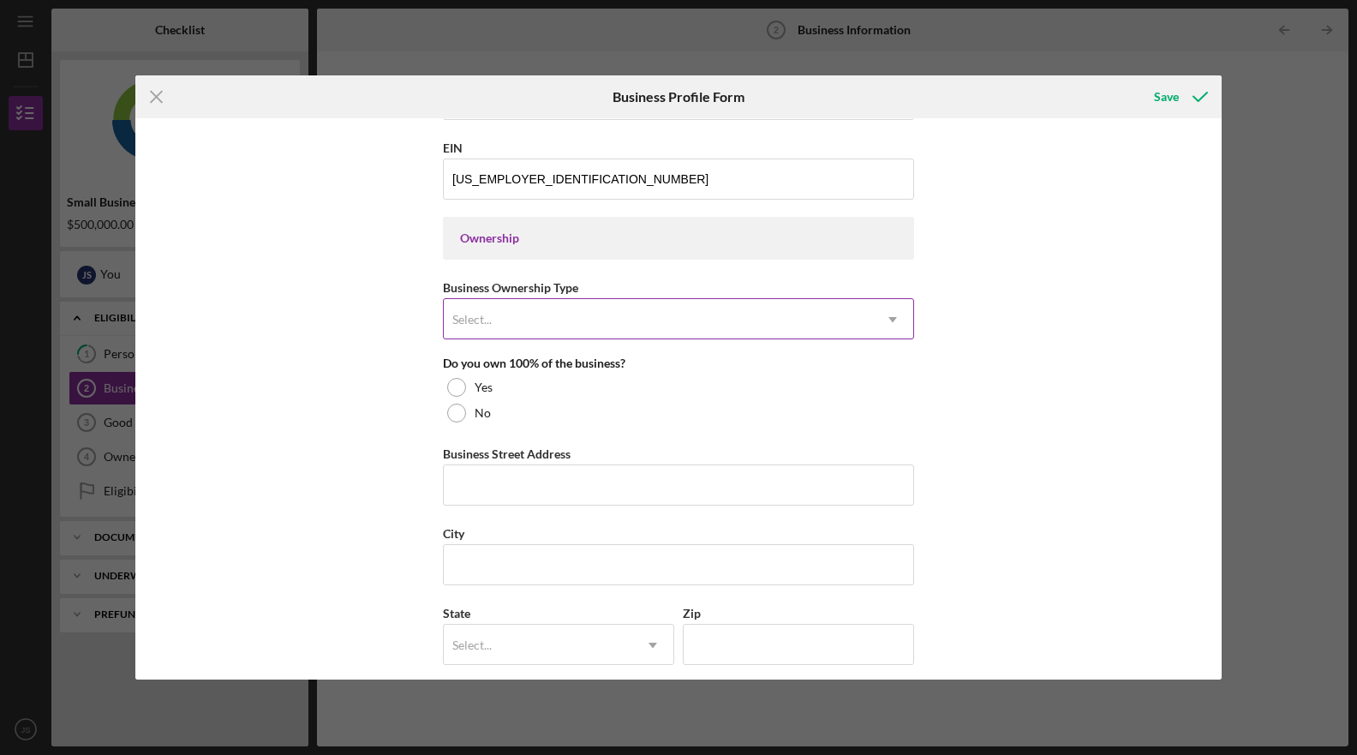
click at [564, 318] on div "Select..." at bounding box center [658, 319] width 428 height 39
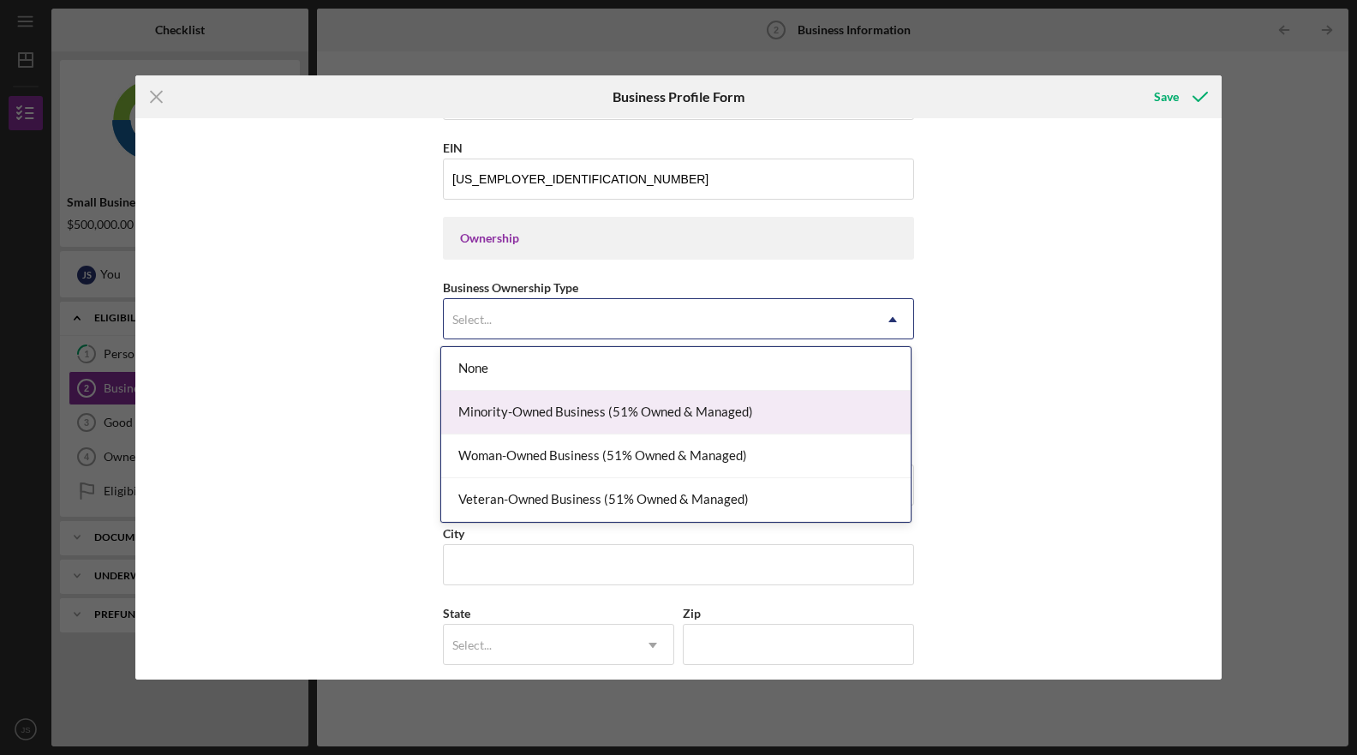
click at [579, 408] on div "Minority-Owned Business (51% Owned & Managed)" at bounding box center [676, 413] width 470 height 44
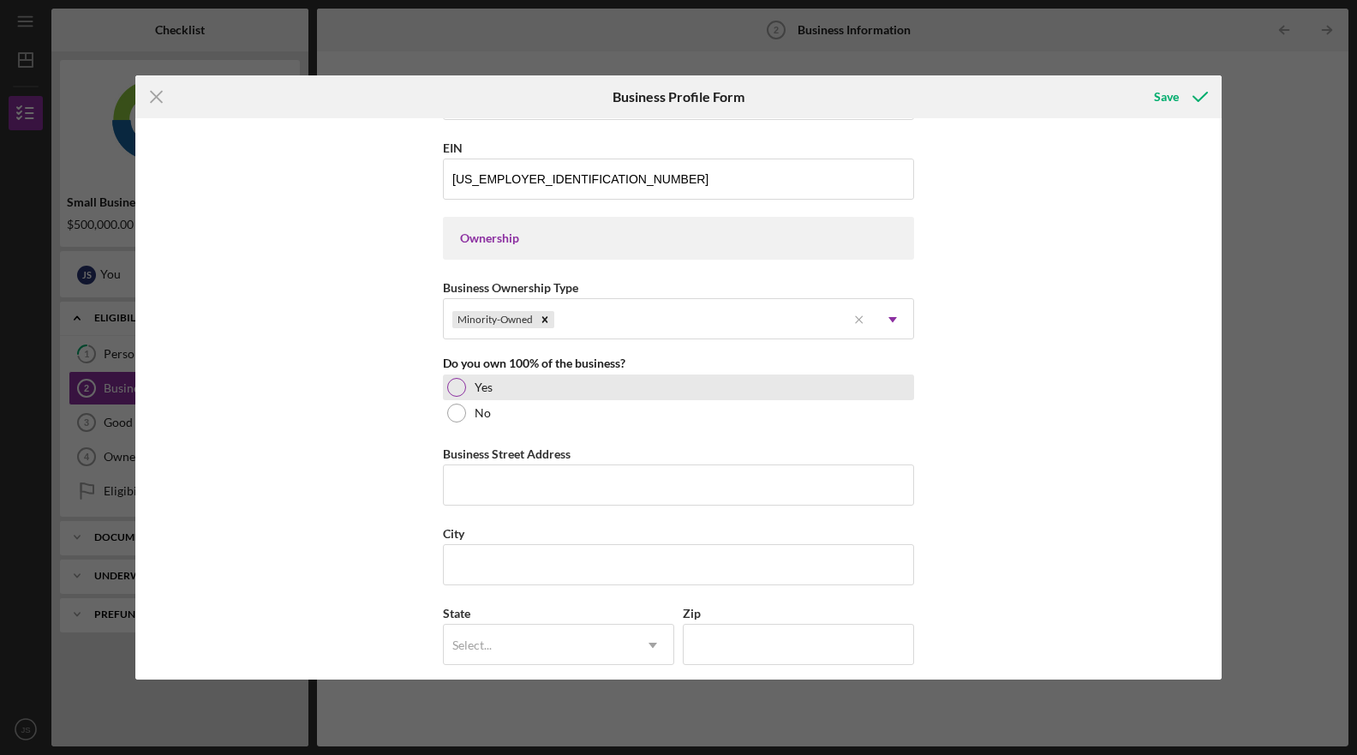
drag, startPoint x: 451, startPoint y: 378, endPoint x: 457, endPoint y: 390, distance: 13.4
click at [452, 378] on div at bounding box center [456, 387] width 19 height 19
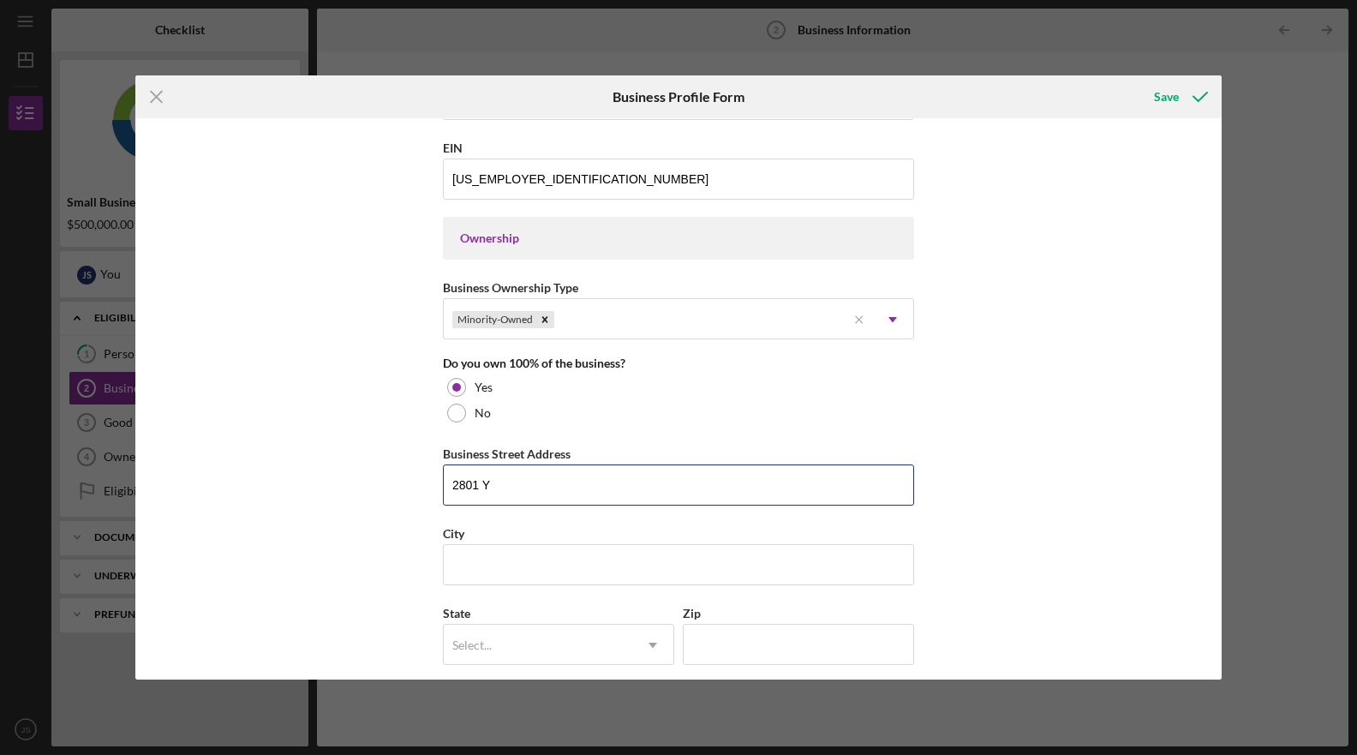
type input "2801 Yu"
type input "[PERSON_NAME]"
type input "[STREET_ADDRESS]"
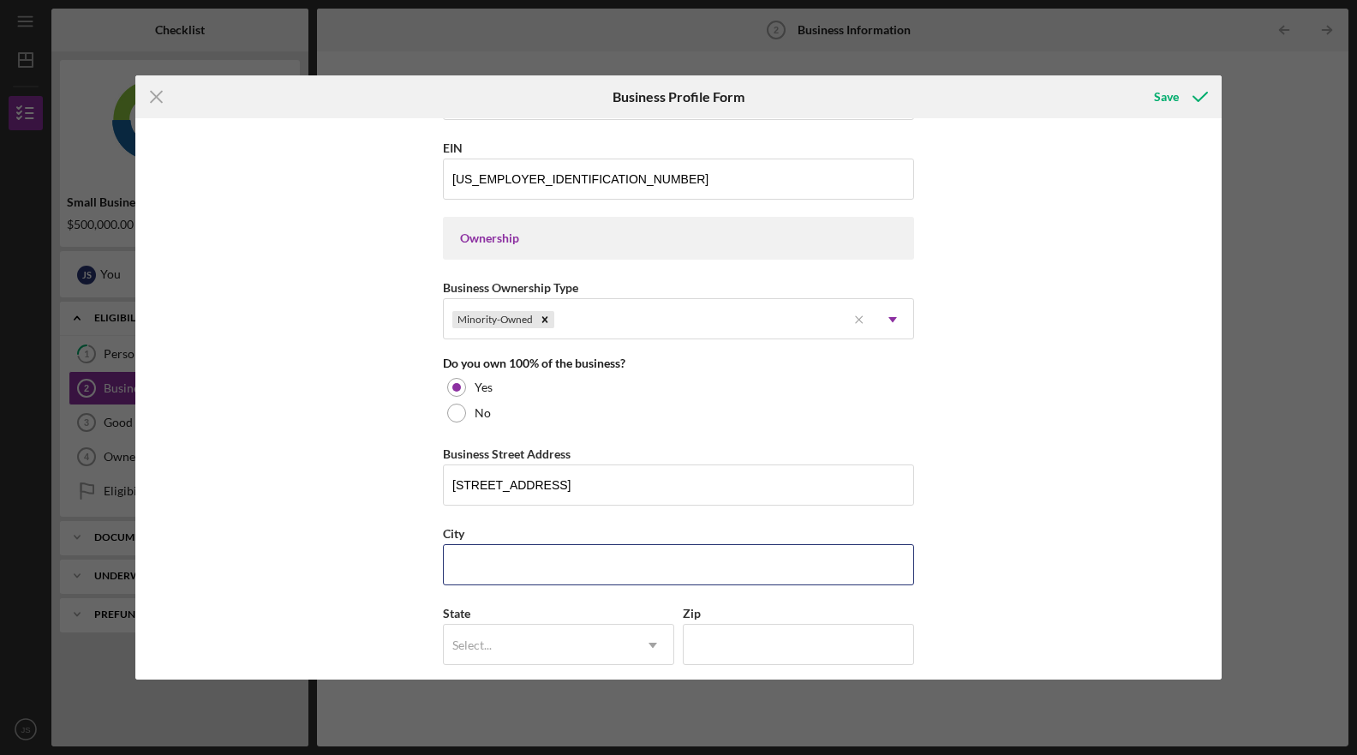
type input "Modesto"
type input "CA"
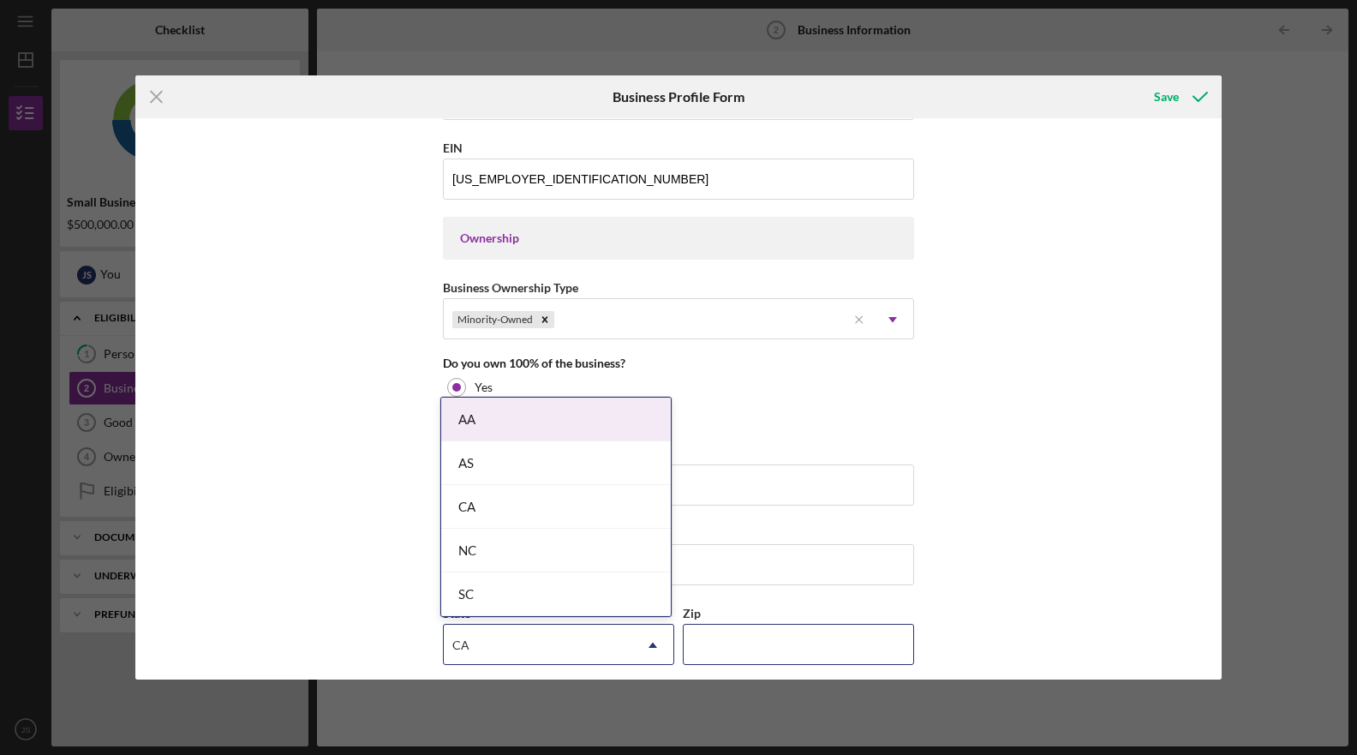
type input "95350"
type input "[PERSON_NAME]"
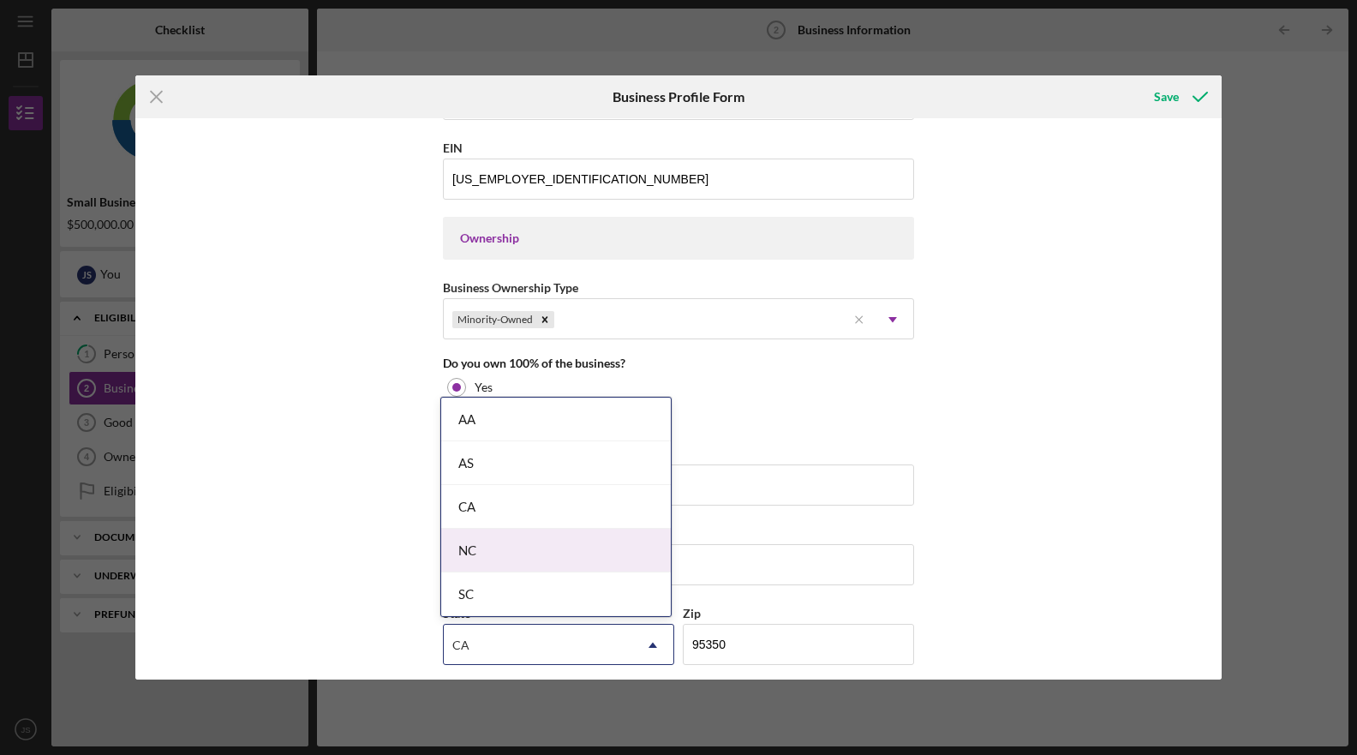
click at [1008, 514] on div "Business Name [PERSON_NAME] Pools LLC DBA [PERSON_NAME] Business Start Date [DA…" at bounding box center [678, 398] width 1086 height 561
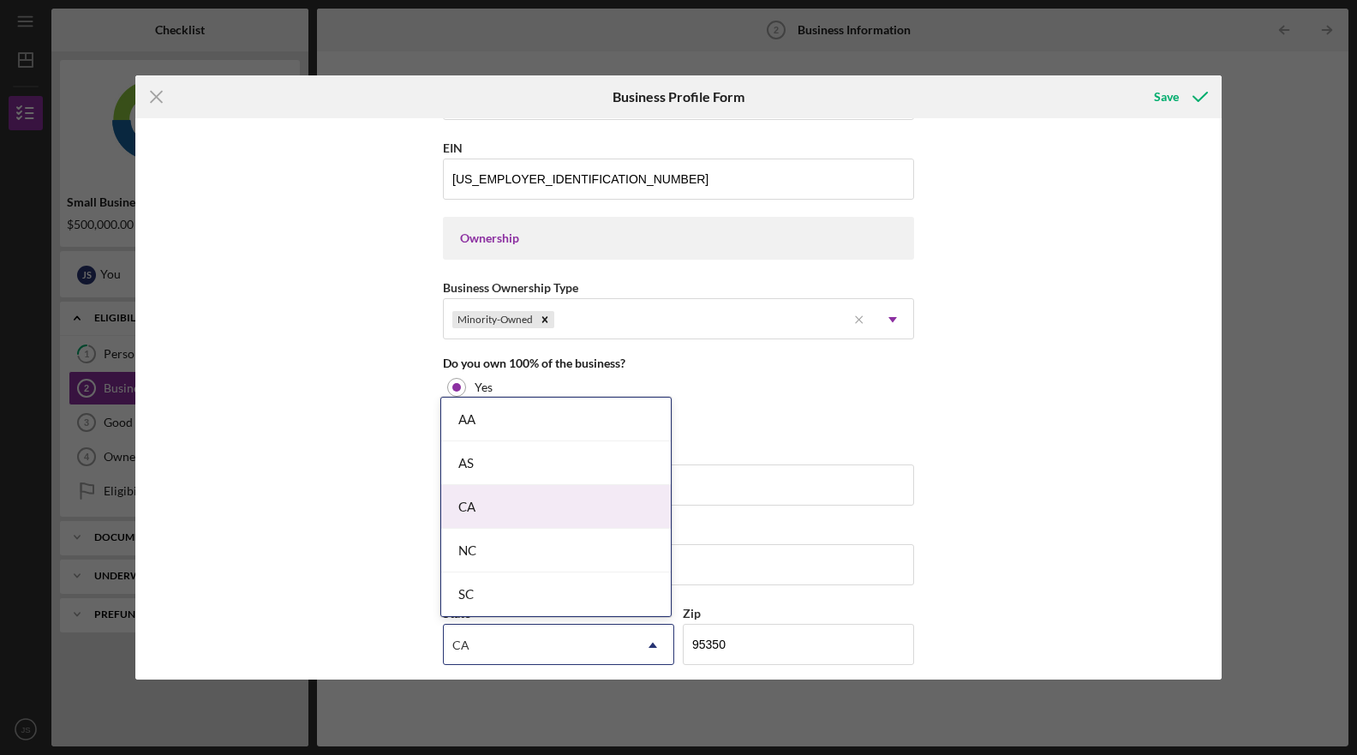
drag, startPoint x: 518, startPoint y: 515, endPoint x: 533, endPoint y: 522, distance: 16.1
click at [519, 515] on div "CA" at bounding box center [556, 507] width 230 height 44
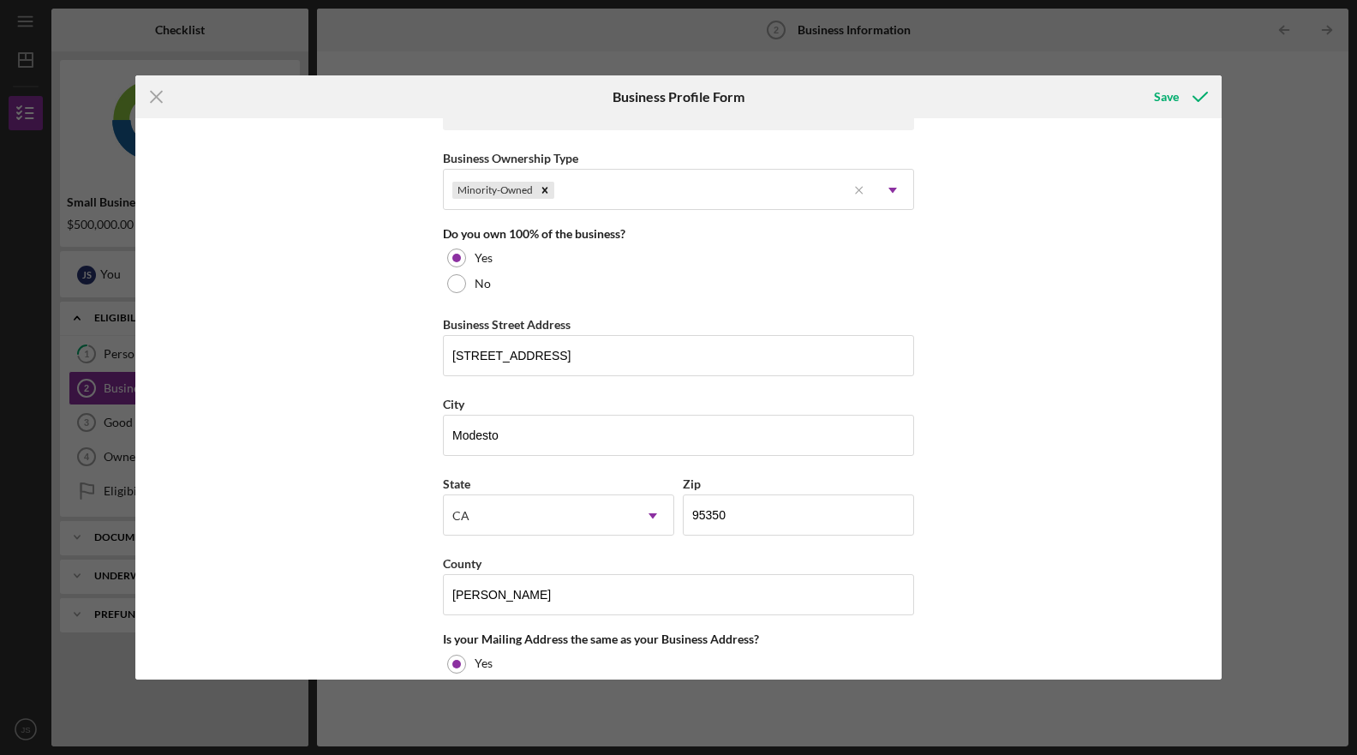
scroll to position [955, 0]
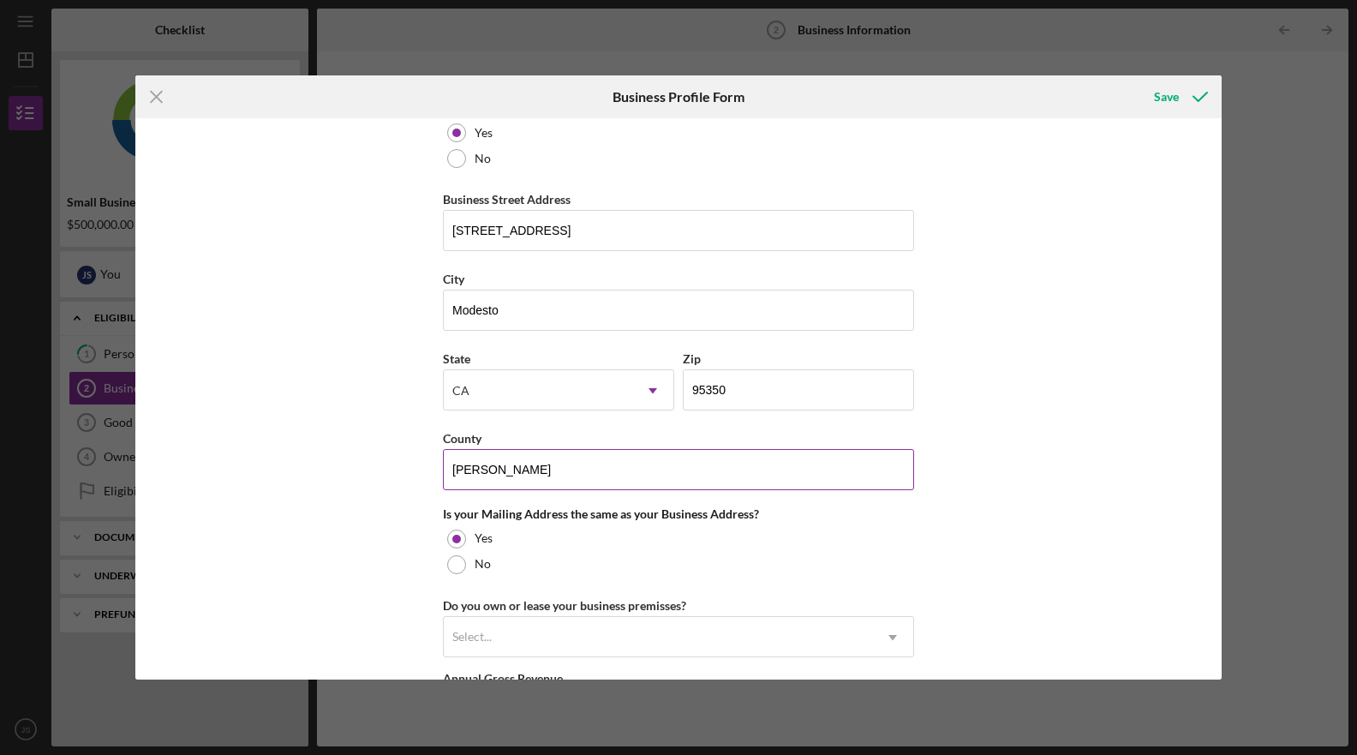
click at [590, 466] on input "[PERSON_NAME]" at bounding box center [678, 469] width 471 height 41
type input "[PERSON_NAME]"
click at [946, 527] on div "Business Name [PERSON_NAME] Pools LLC DBA [PERSON_NAME] Business Start Date [DA…" at bounding box center [678, 398] width 1086 height 561
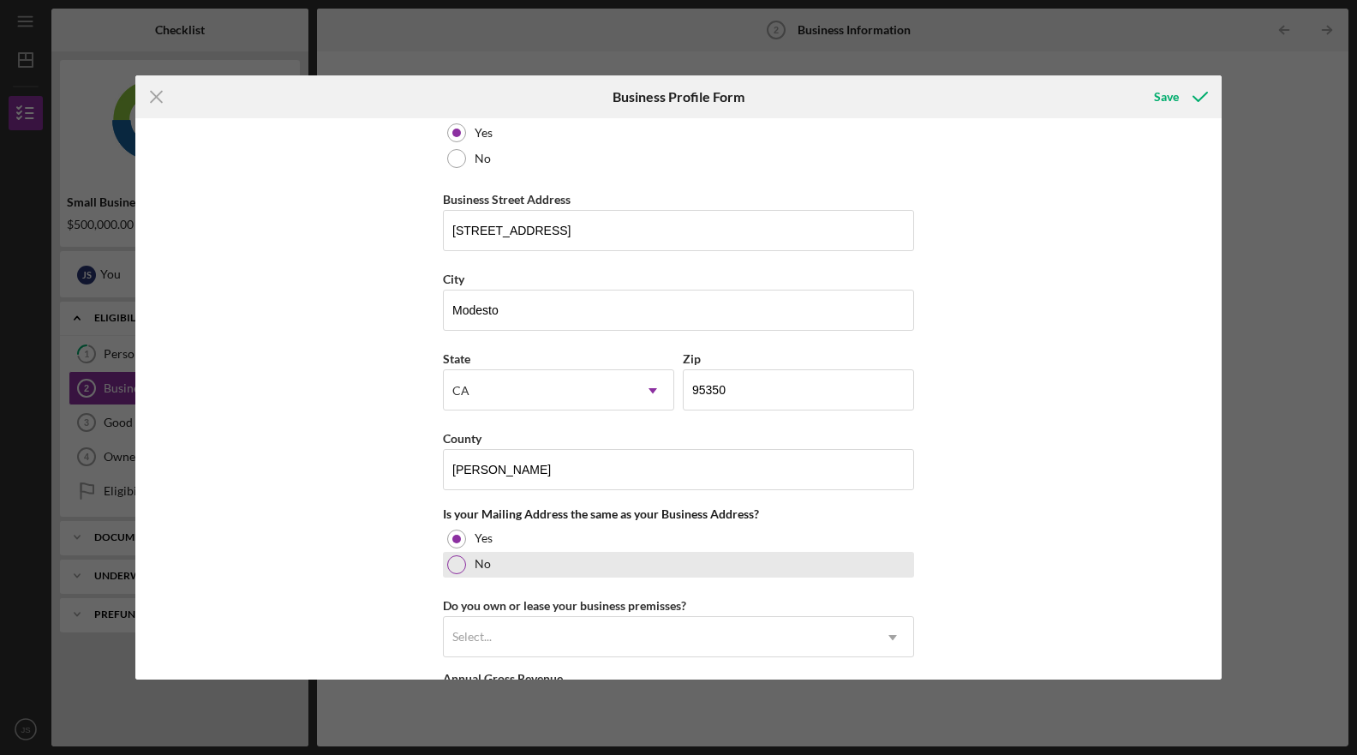
scroll to position [1103, 0]
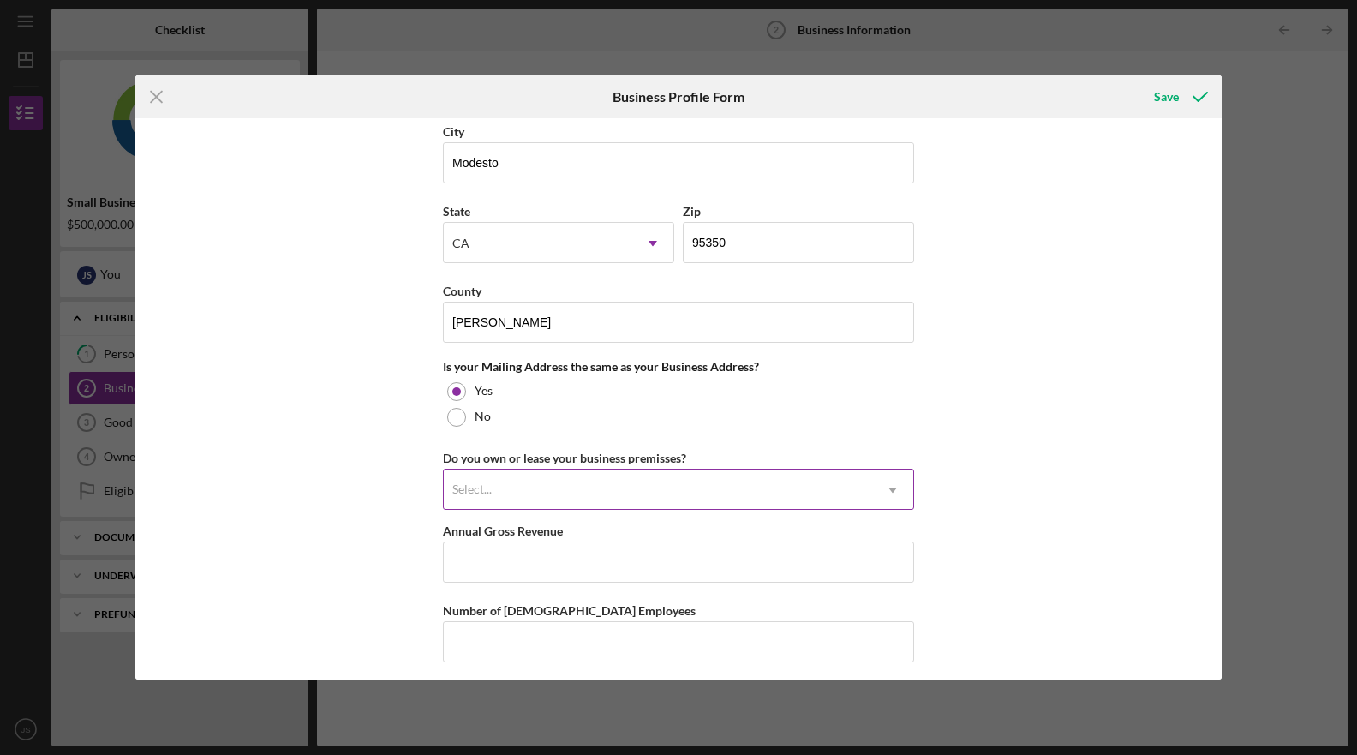
click at [649, 493] on div "Select..." at bounding box center [658, 489] width 428 height 39
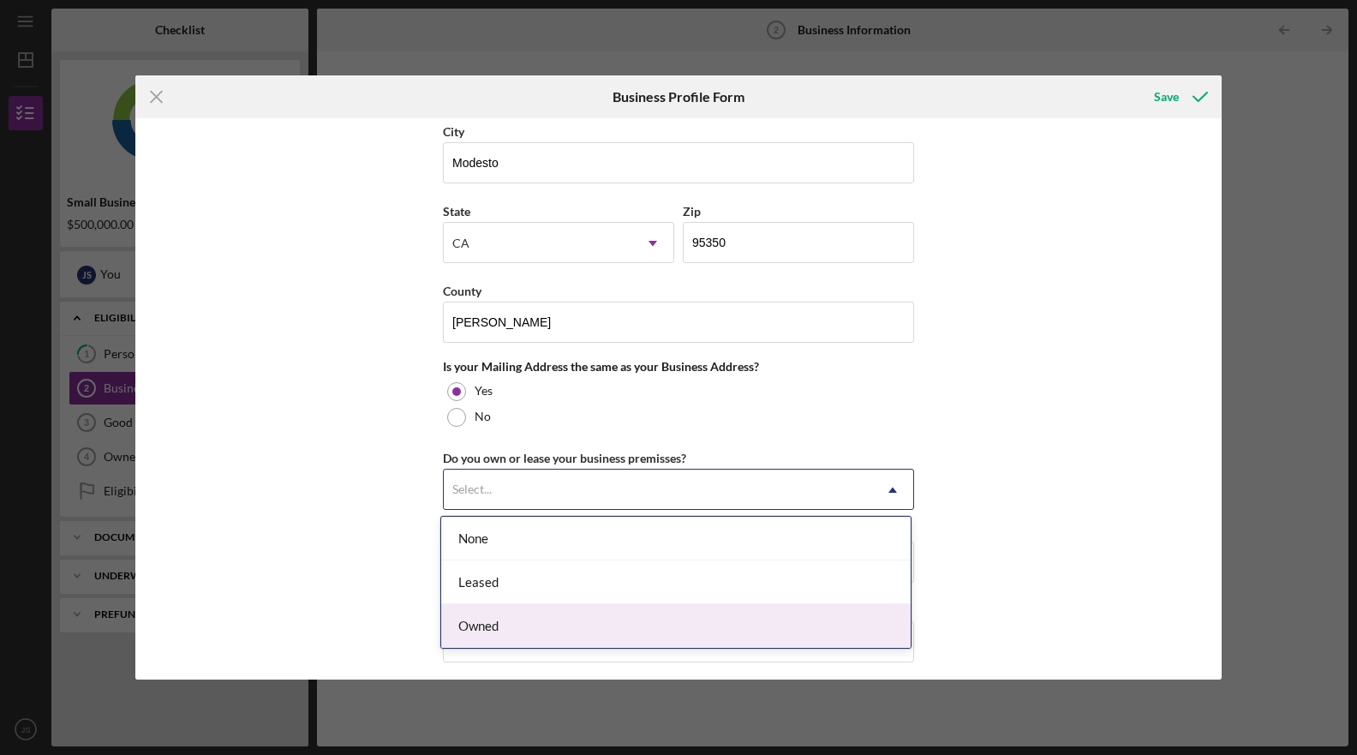
click at [577, 631] on div "Owned" at bounding box center [676, 626] width 470 height 44
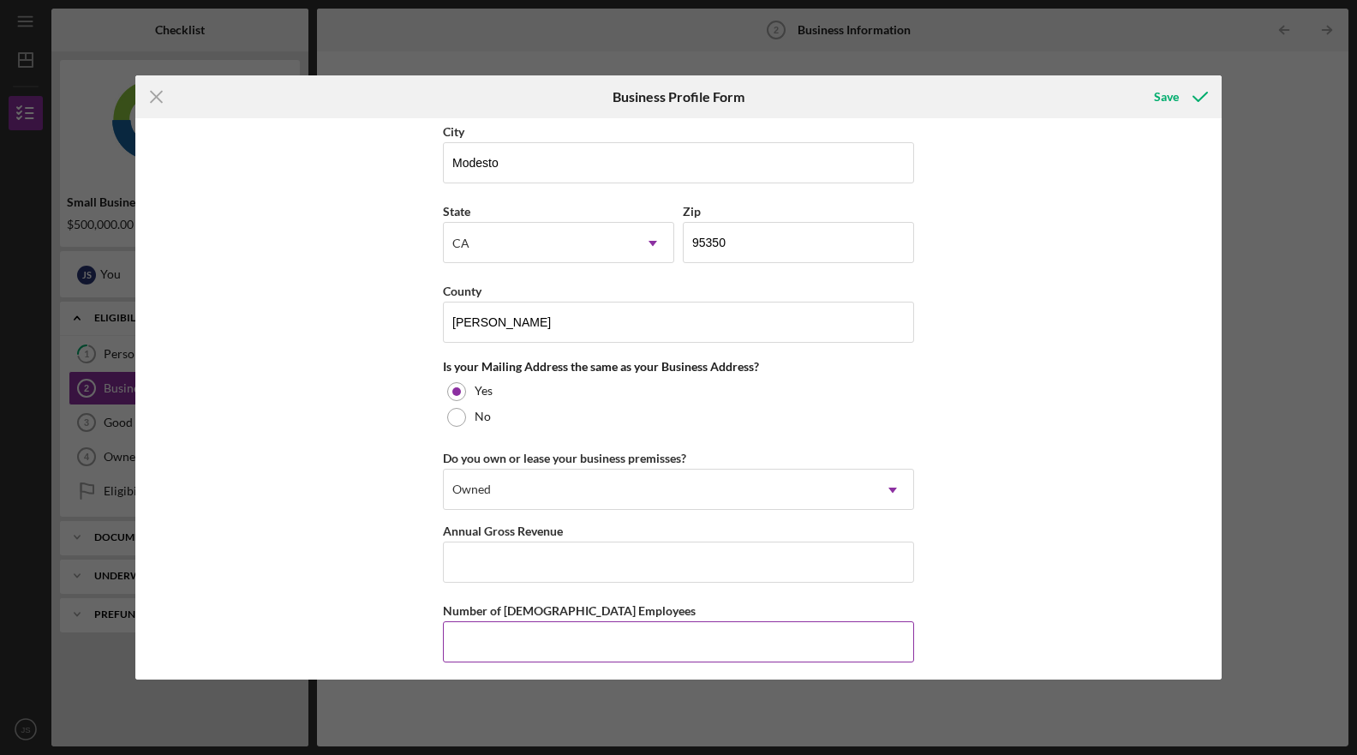
scroll to position [1191, 0]
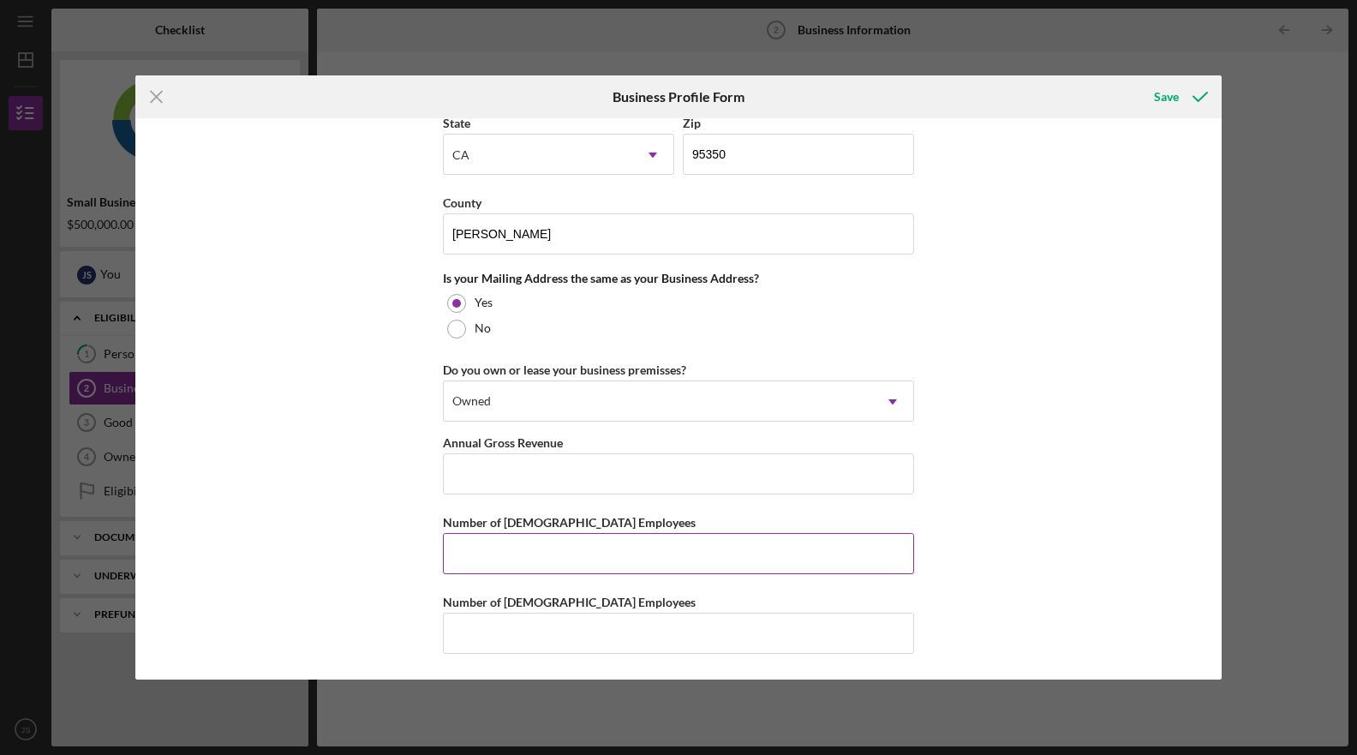
click at [558, 545] on input "Number of [DEMOGRAPHIC_DATA] Employees" at bounding box center [678, 553] width 471 height 41
type input "1"
click at [697, 481] on input "Annual Gross Revenue" at bounding box center [678, 473] width 471 height 41
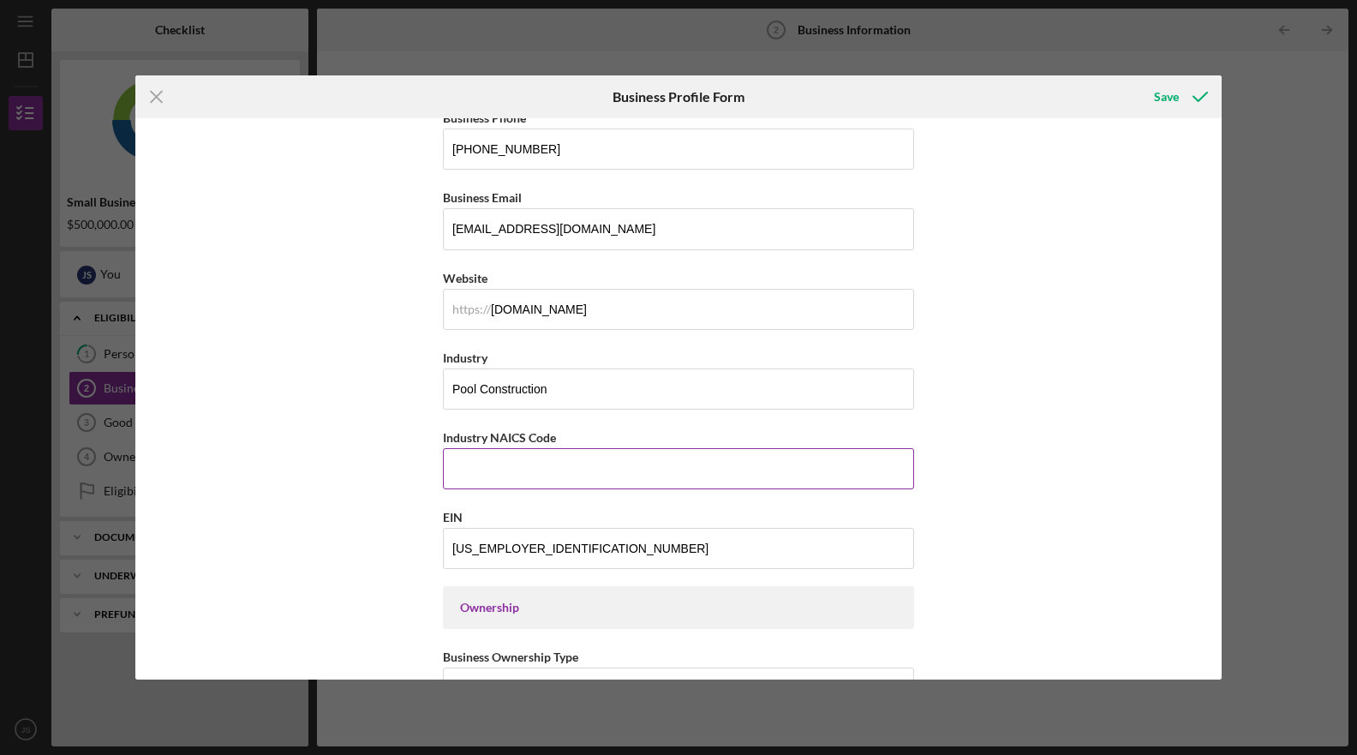
scroll to position [364, 0]
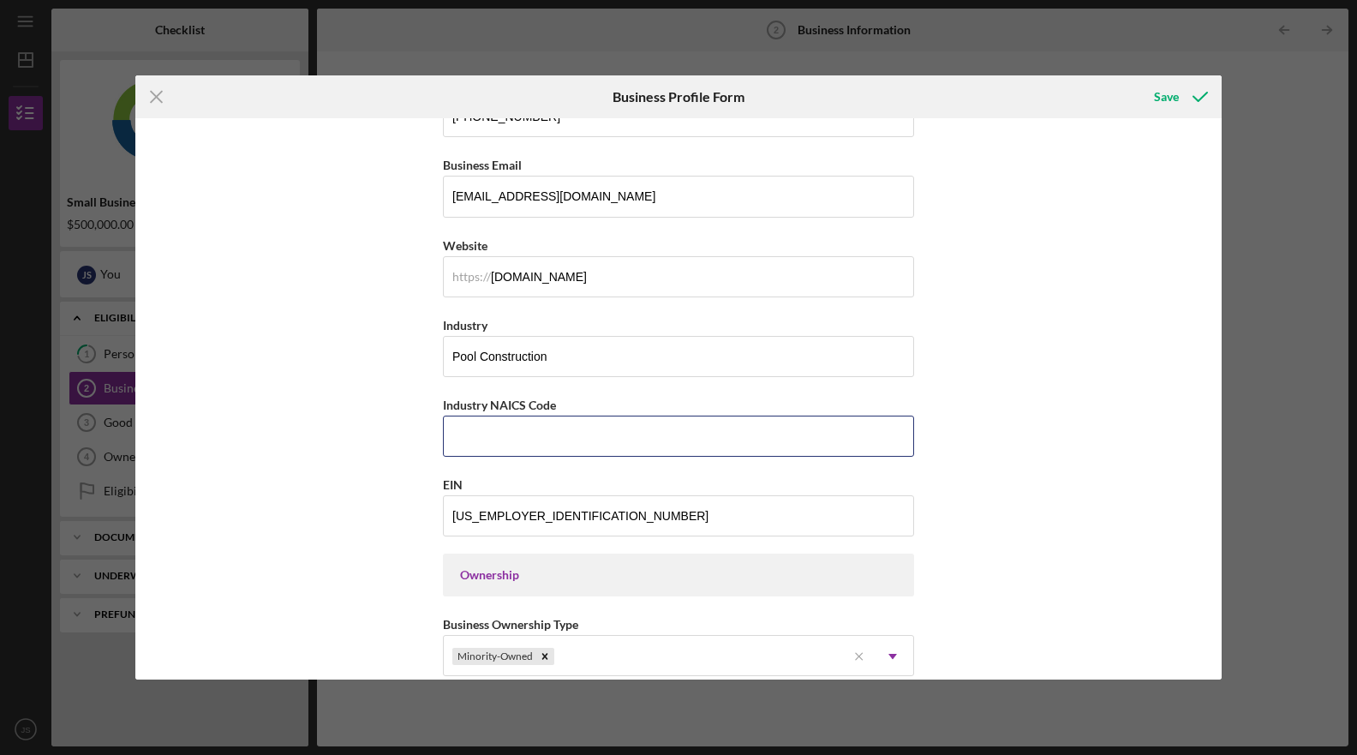
drag, startPoint x: 747, startPoint y: 454, endPoint x: 718, endPoint y: 458, distance: 29.4
click at [746, 454] on input "Industry NAICS Code" at bounding box center [678, 436] width 471 height 41
type input "238990"
click at [1034, 253] on div "Business Name [PERSON_NAME] Pools LLC DBA [PERSON_NAME] Business Start Date [DA…" at bounding box center [678, 398] width 1086 height 561
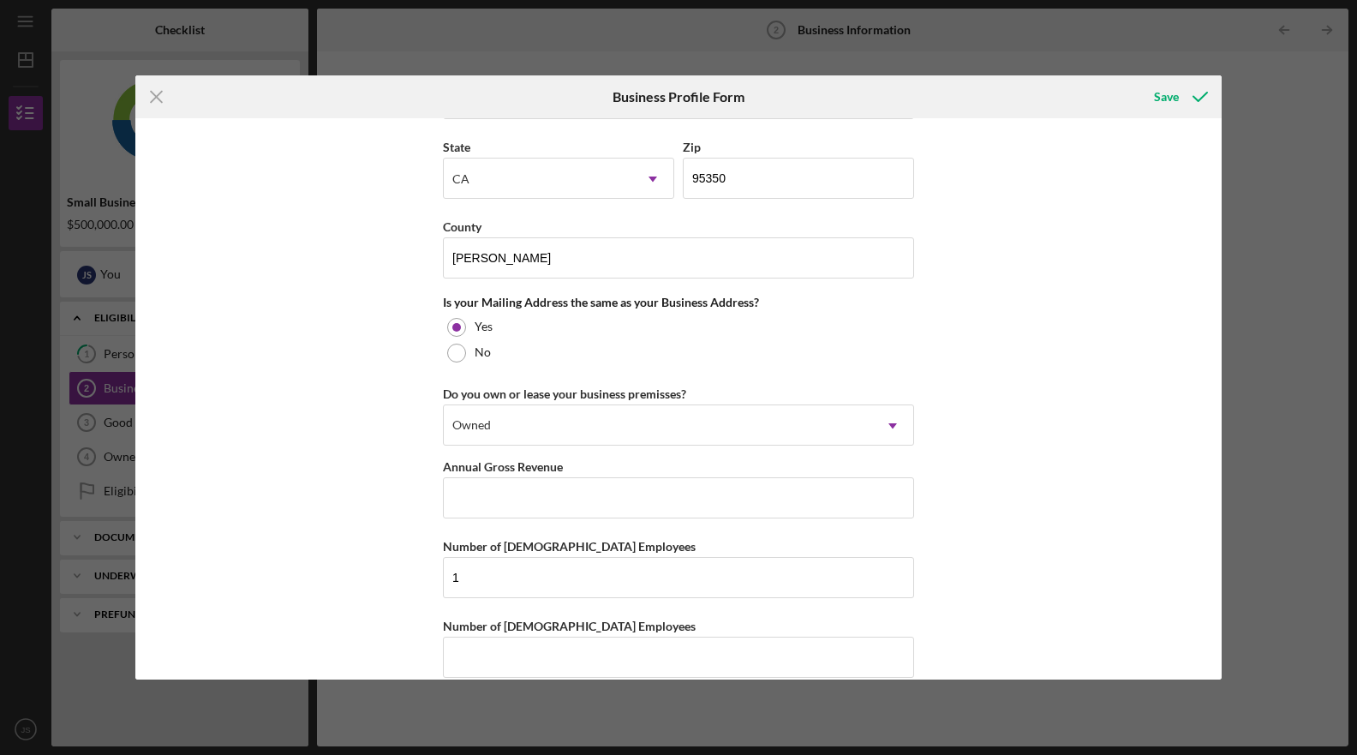
scroll to position [1191, 0]
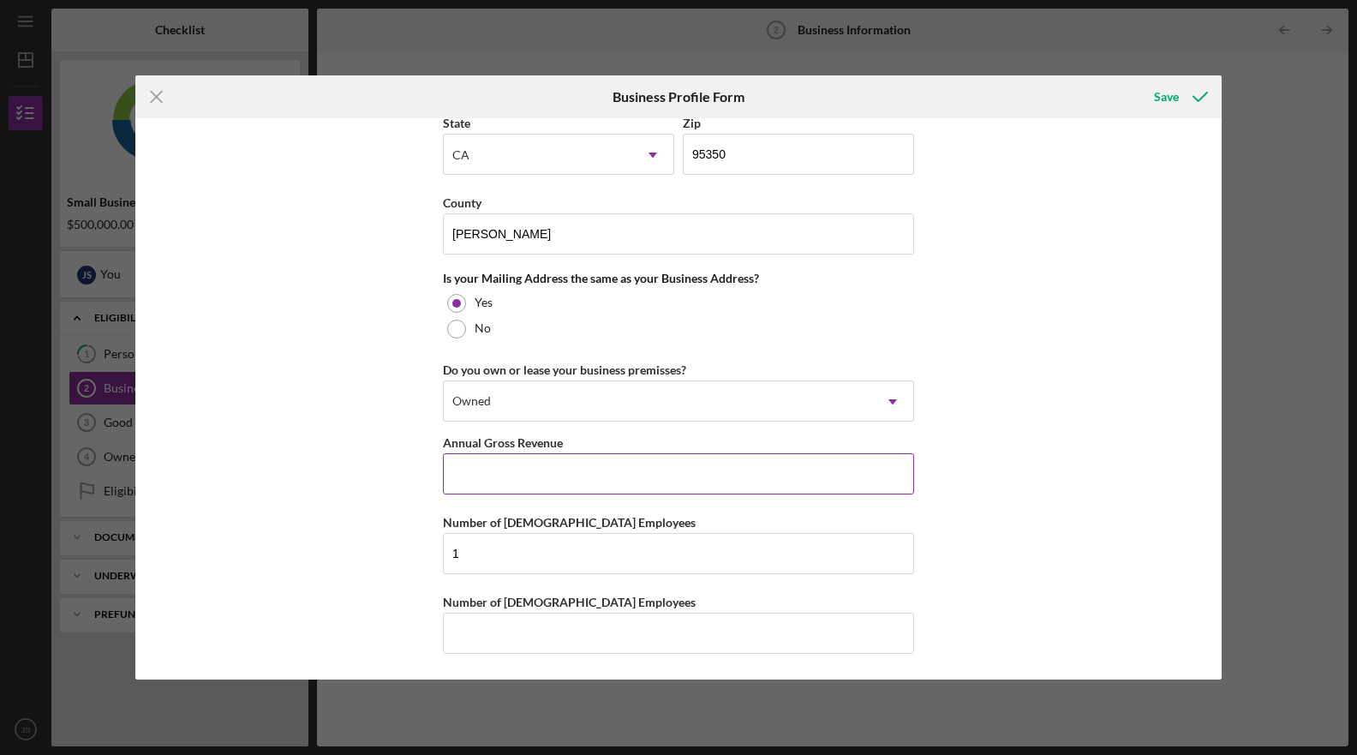
click at [701, 473] on input "Annual Gross Revenue" at bounding box center [678, 473] width 471 height 41
type input "$1,373,284"
click at [1026, 509] on div "Business Name [PERSON_NAME] Pools LLC DBA [PERSON_NAME] Business Start Date [DA…" at bounding box center [678, 398] width 1086 height 561
click at [1176, 95] on div "Save" at bounding box center [1166, 97] width 25 height 34
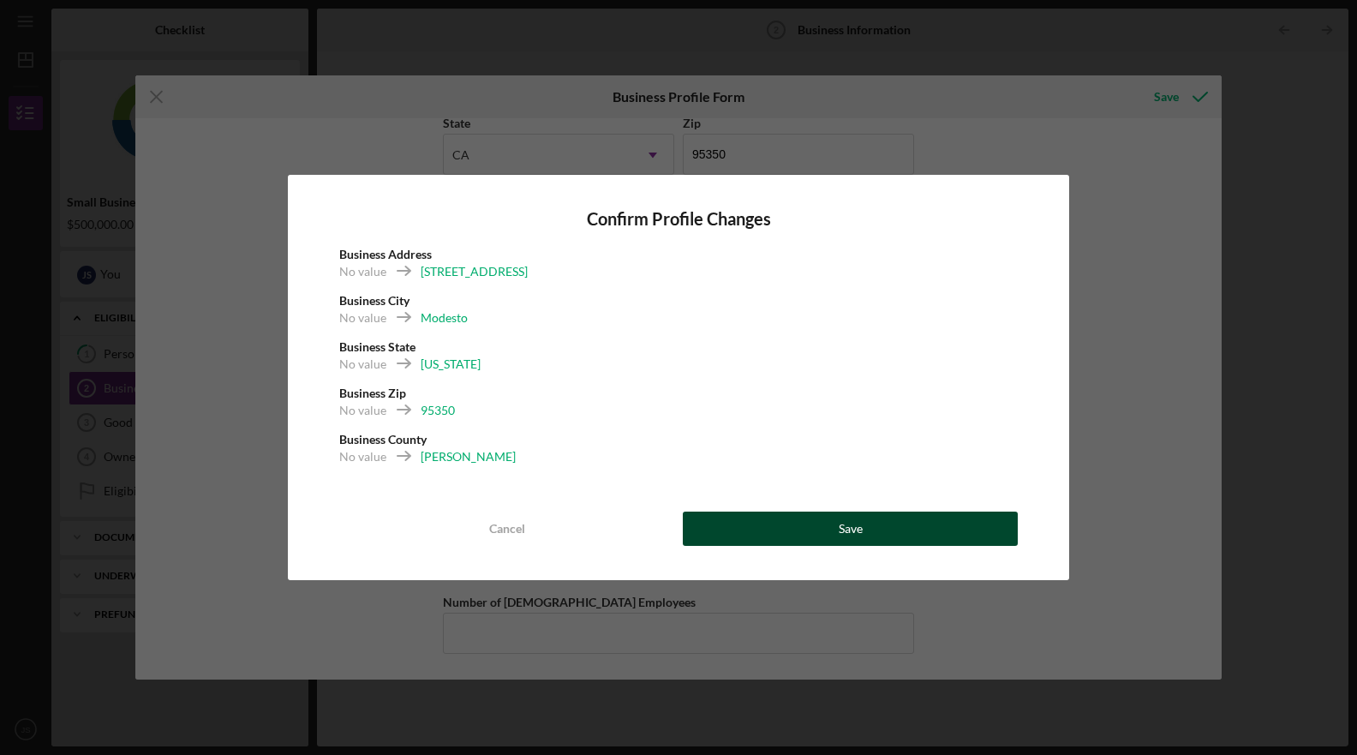
click at [799, 528] on button "Save" at bounding box center [850, 529] width 335 height 34
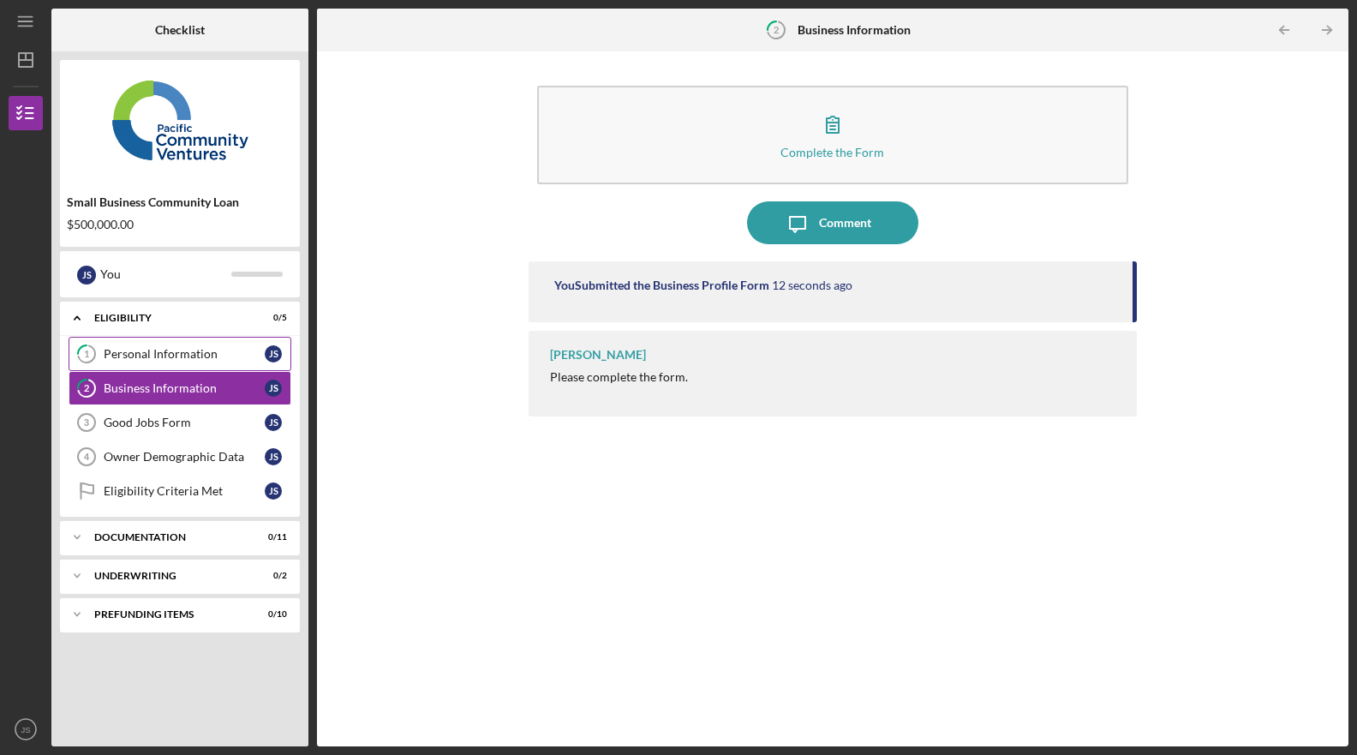
click at [158, 358] on div "Personal Information" at bounding box center [184, 354] width 161 height 14
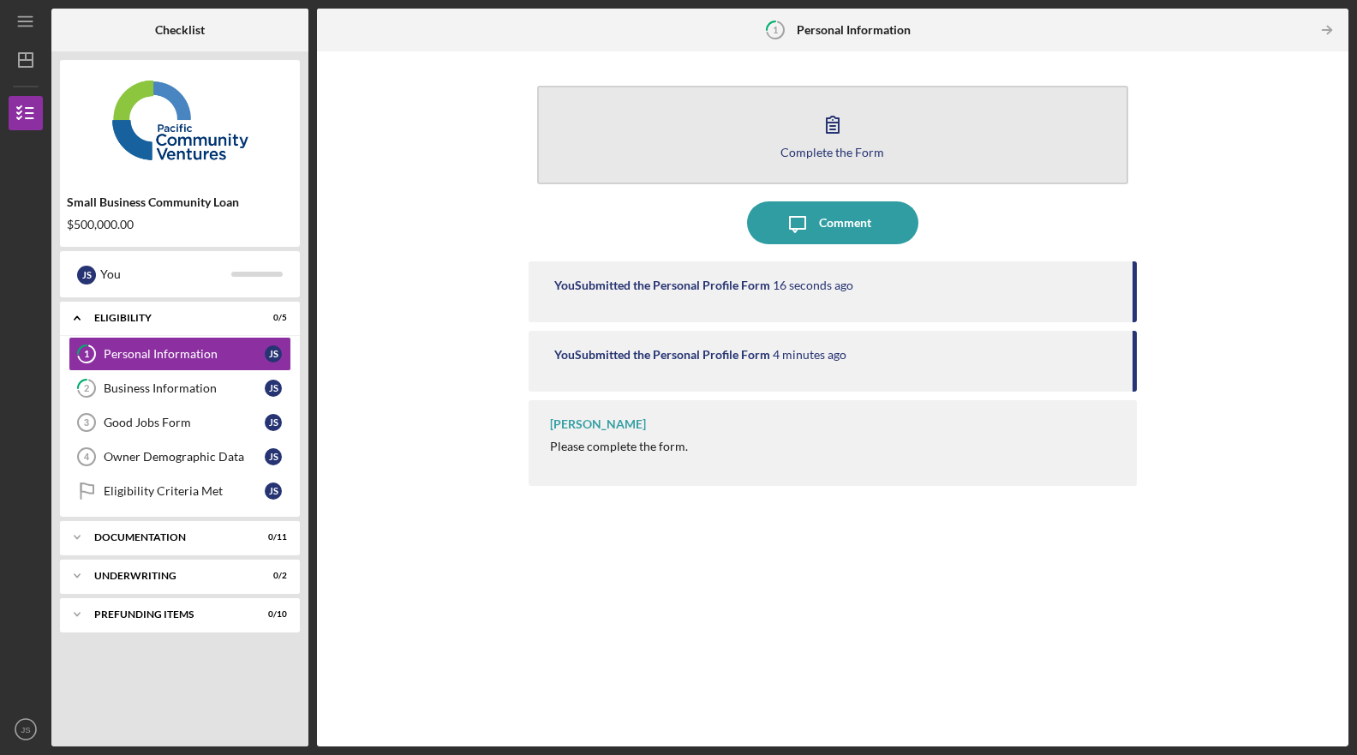
click at [845, 162] on button "Complete the Form Form" at bounding box center [832, 135] width 591 height 99
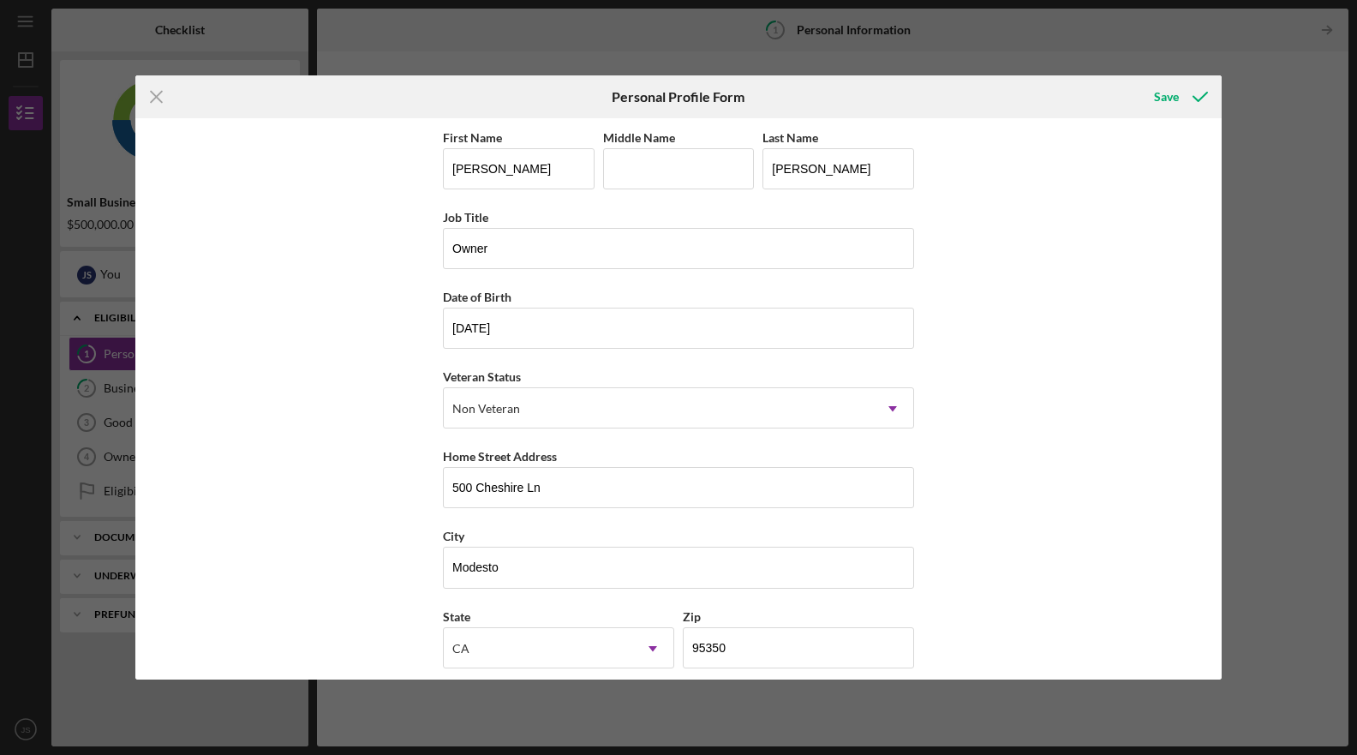
scroll to position [94, 0]
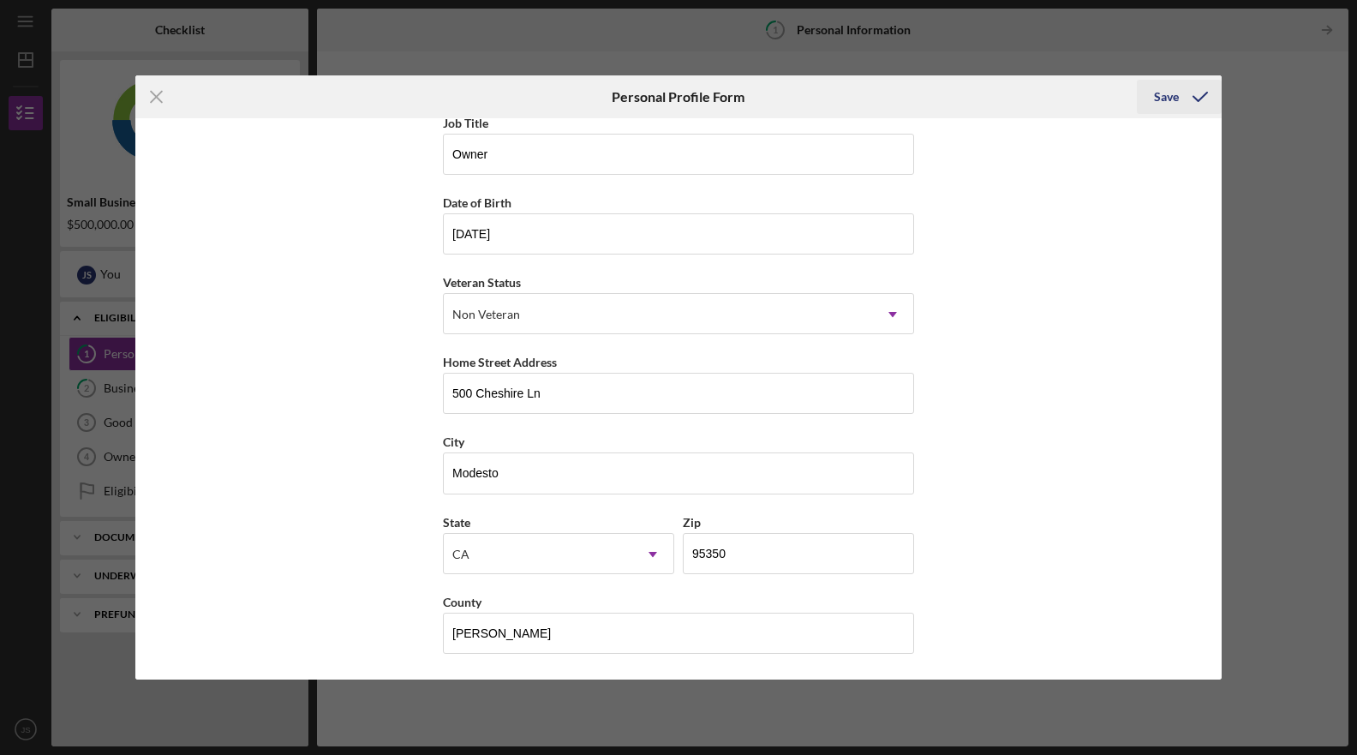
click at [1168, 96] on div "Save" at bounding box center [1166, 97] width 25 height 34
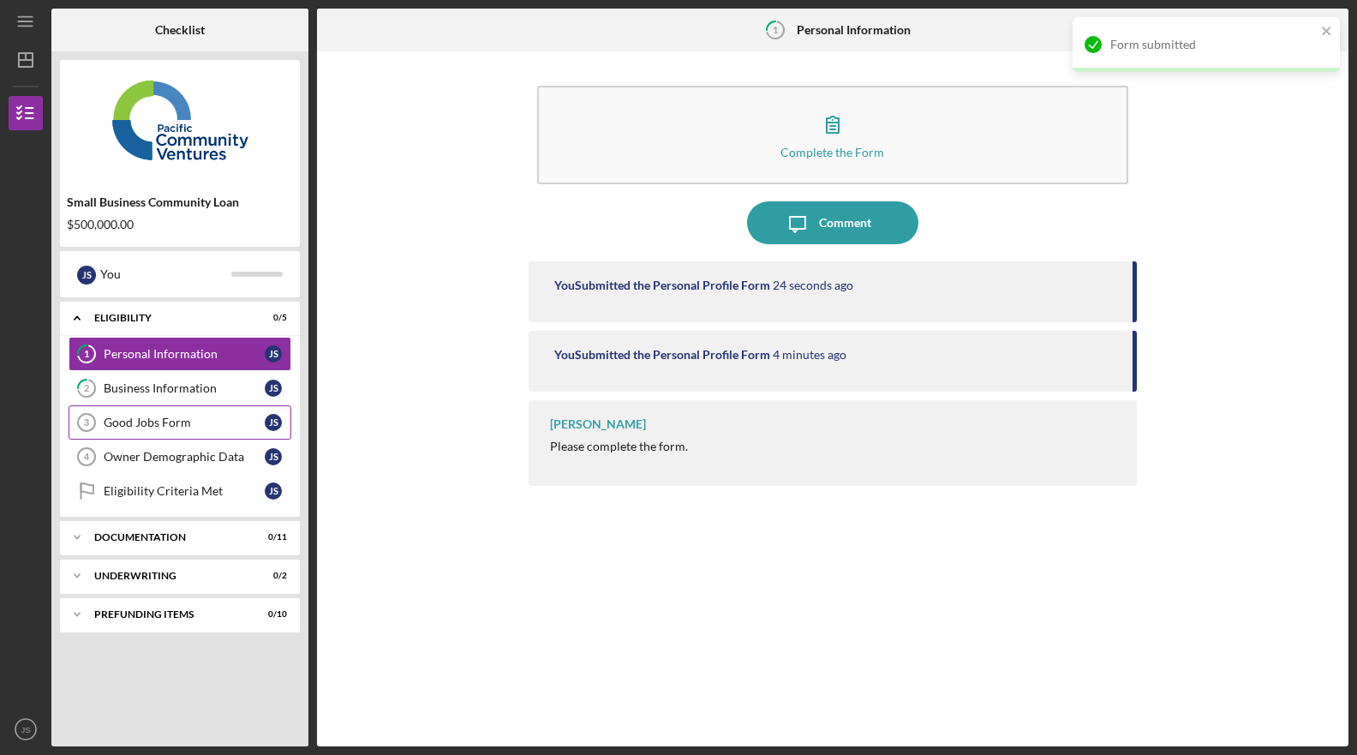
click at [179, 417] on div "Good Jobs Form" at bounding box center [184, 423] width 161 height 14
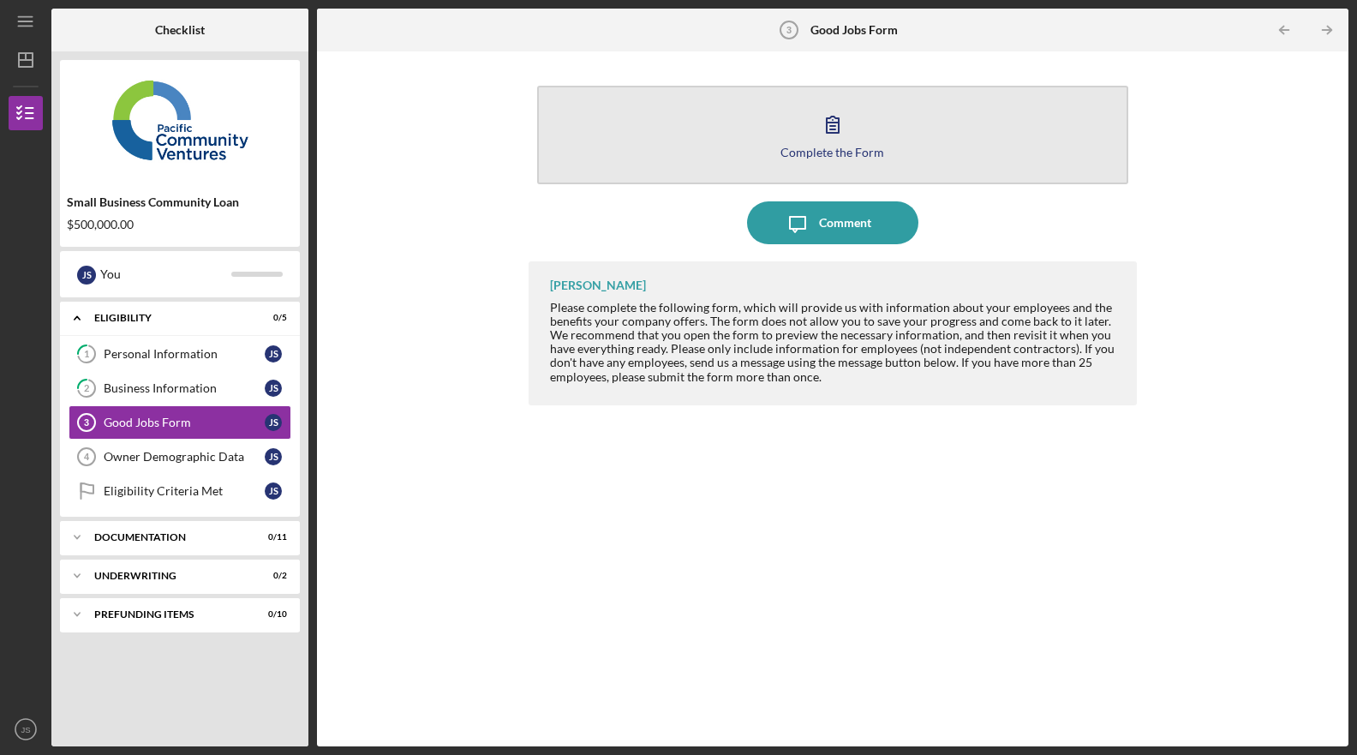
click at [863, 149] on div "Complete the Form" at bounding box center [833, 152] width 104 height 13
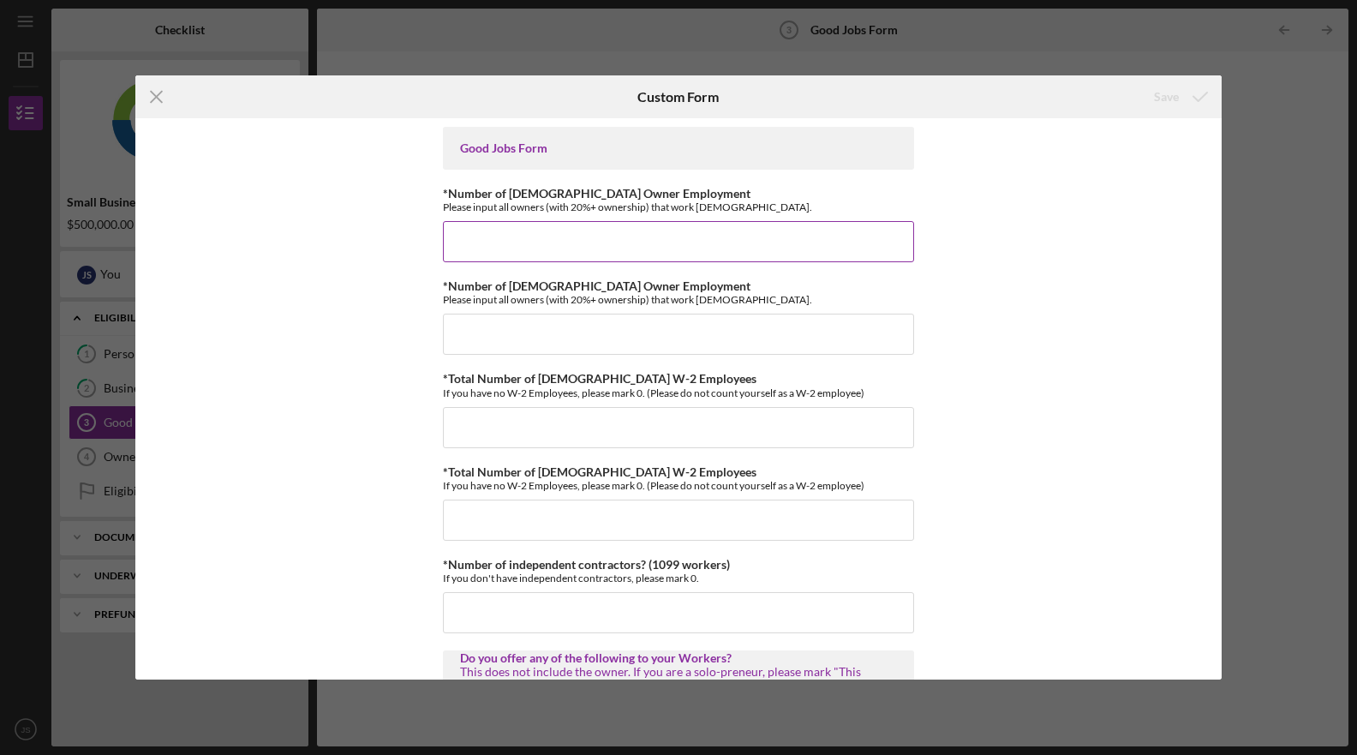
click at [613, 233] on input "*Number of [DEMOGRAPHIC_DATA] Owner Employment" at bounding box center [678, 241] width 471 height 41
type input "1"
click at [590, 330] on input "*Number of [DEMOGRAPHIC_DATA] Owner Employment" at bounding box center [678, 334] width 471 height 41
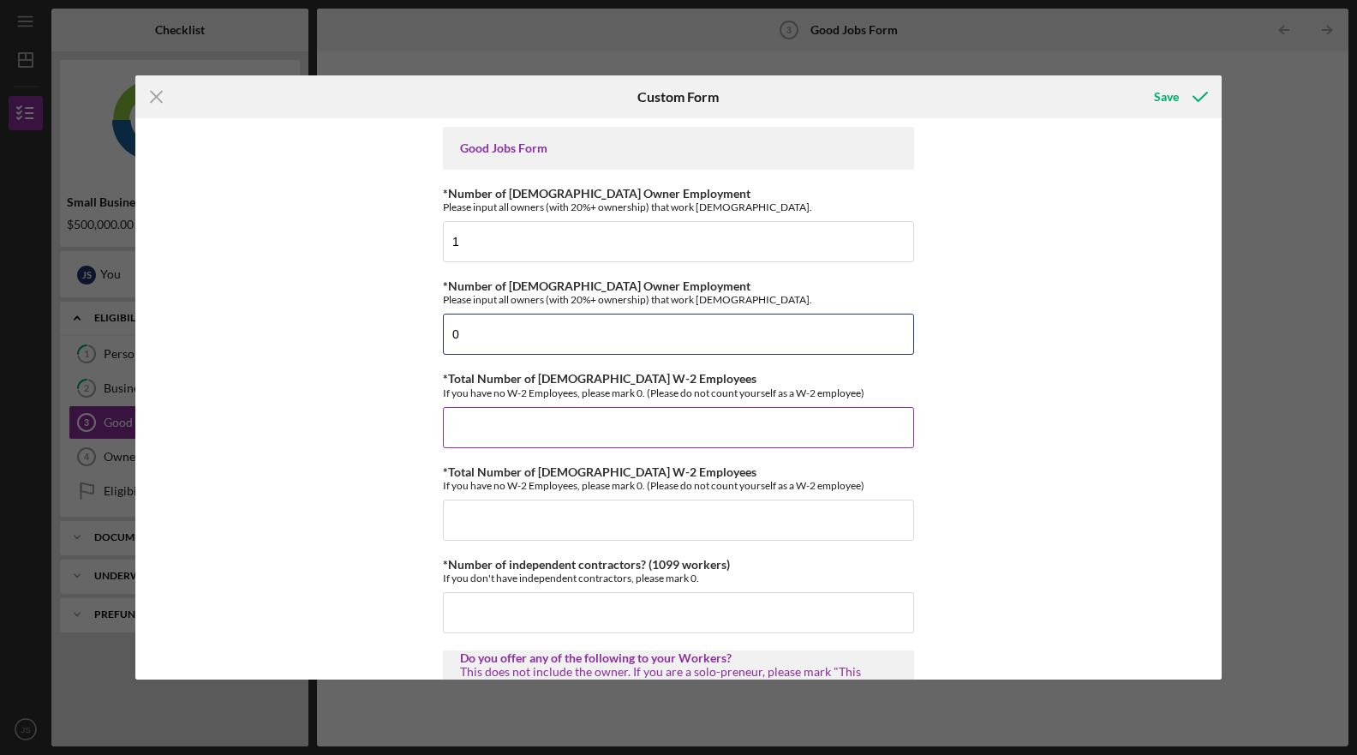
type input "0"
click at [557, 425] on input "*Total Number of [DEMOGRAPHIC_DATA] W-2 Employees" at bounding box center [678, 427] width 471 height 41
type input "0"
click at [534, 509] on input "*Total Number of [DEMOGRAPHIC_DATA] W-2 Employees" at bounding box center [678, 520] width 471 height 41
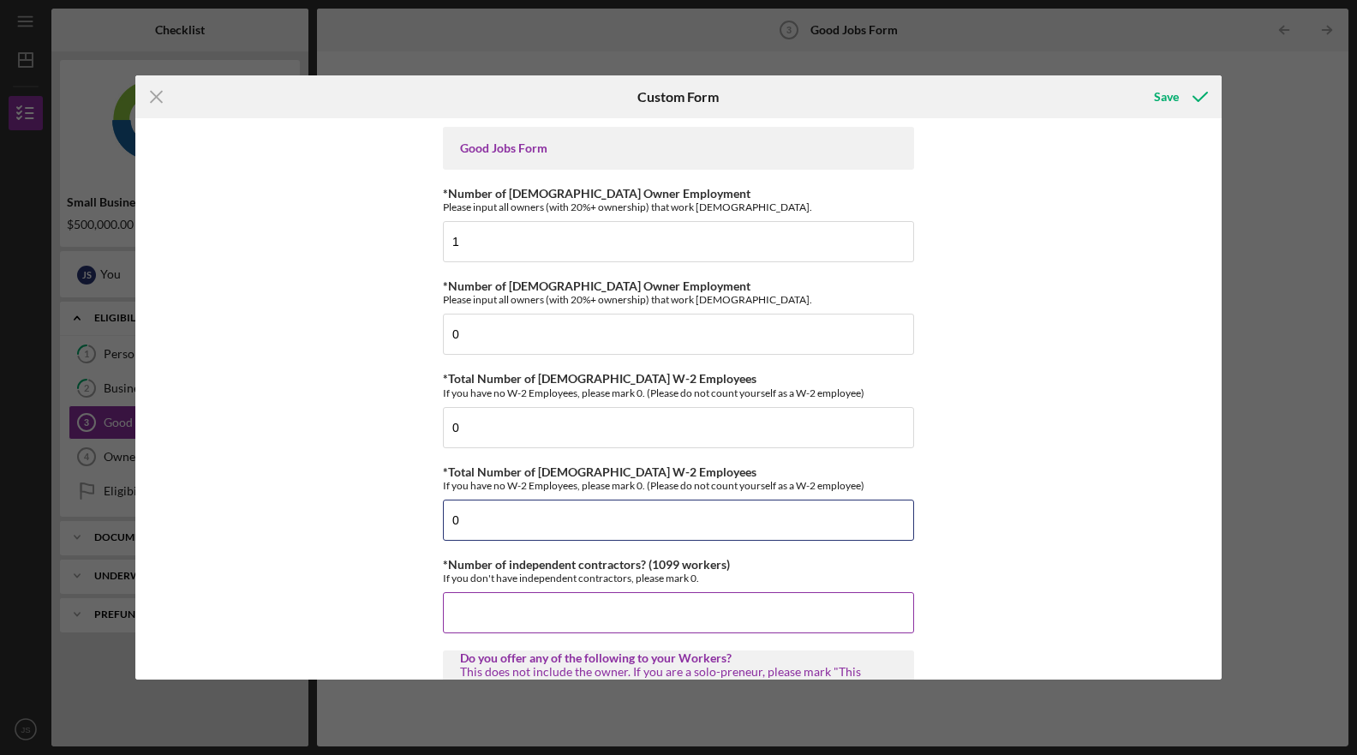
type input "0"
click at [559, 603] on input "*Number of independent contractors? (1099 workers)" at bounding box center [678, 612] width 471 height 41
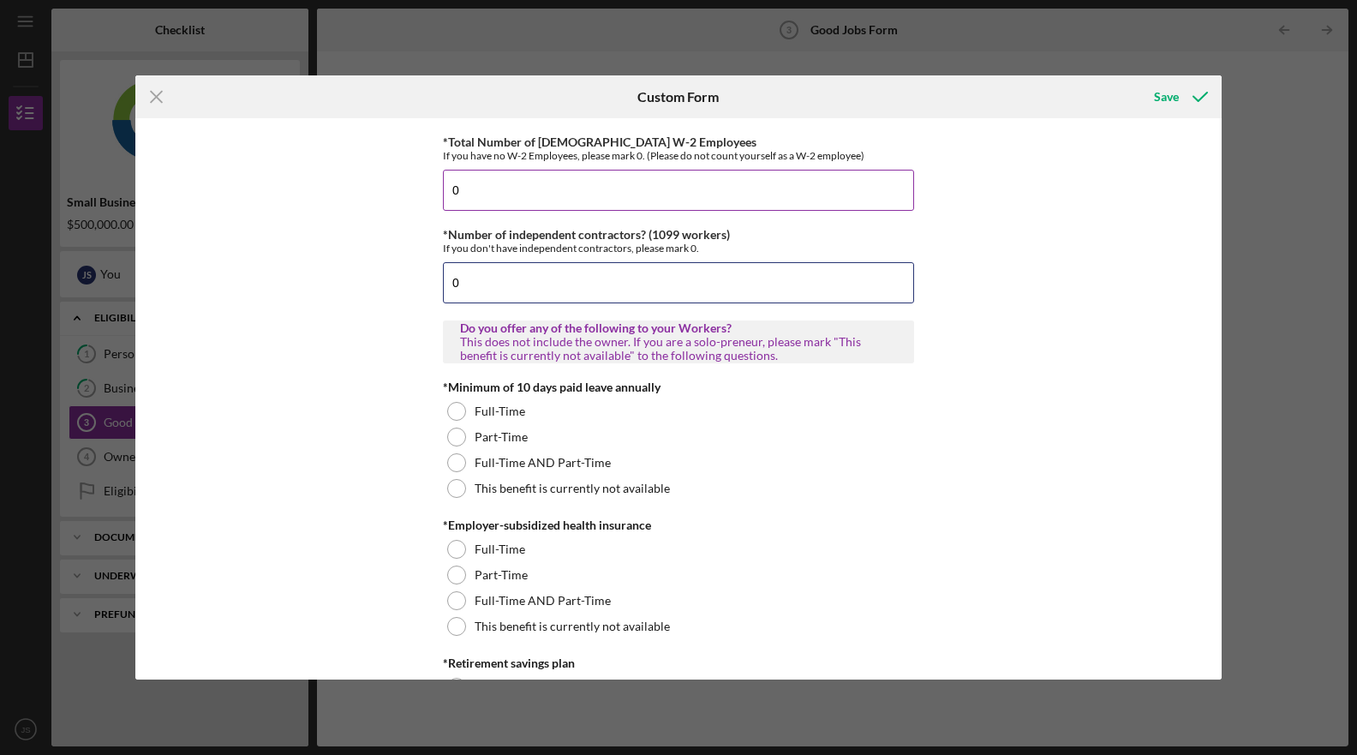
scroll to position [528, 0]
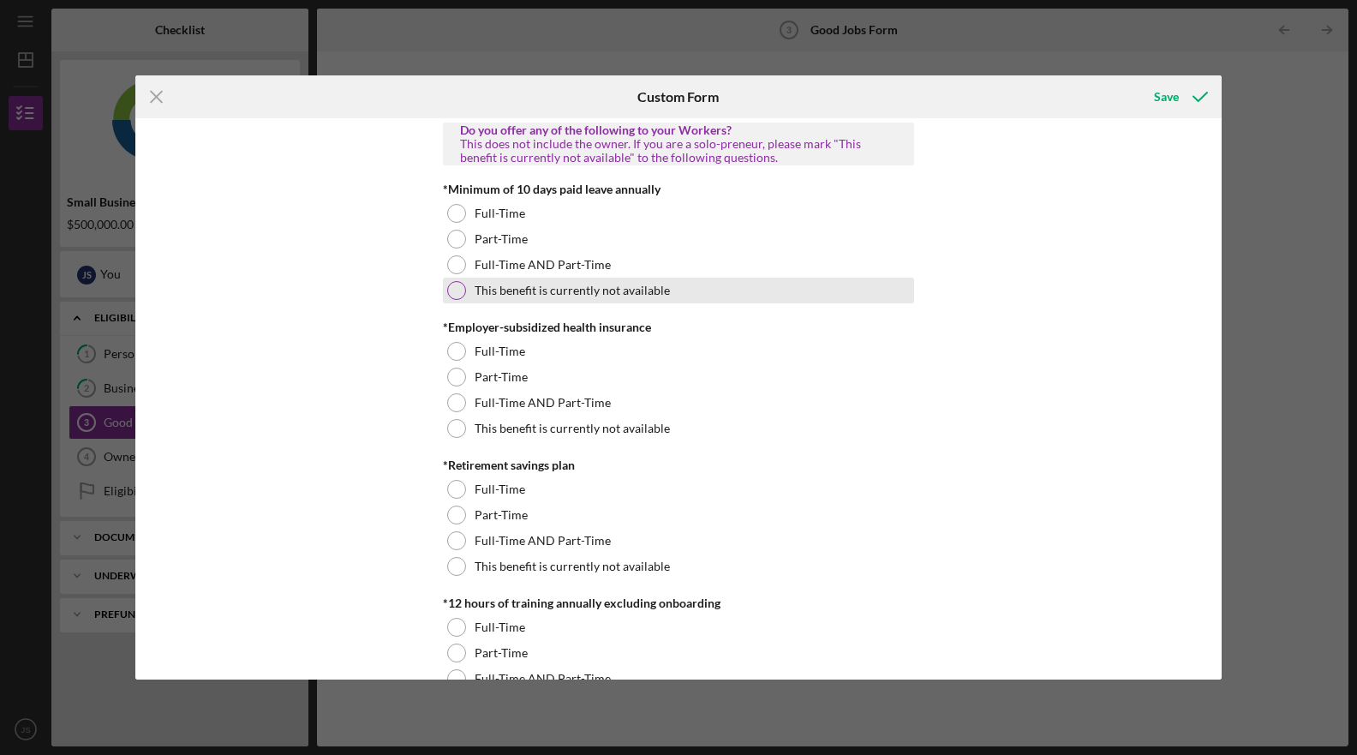
type input "0"
click at [459, 295] on div at bounding box center [456, 290] width 19 height 19
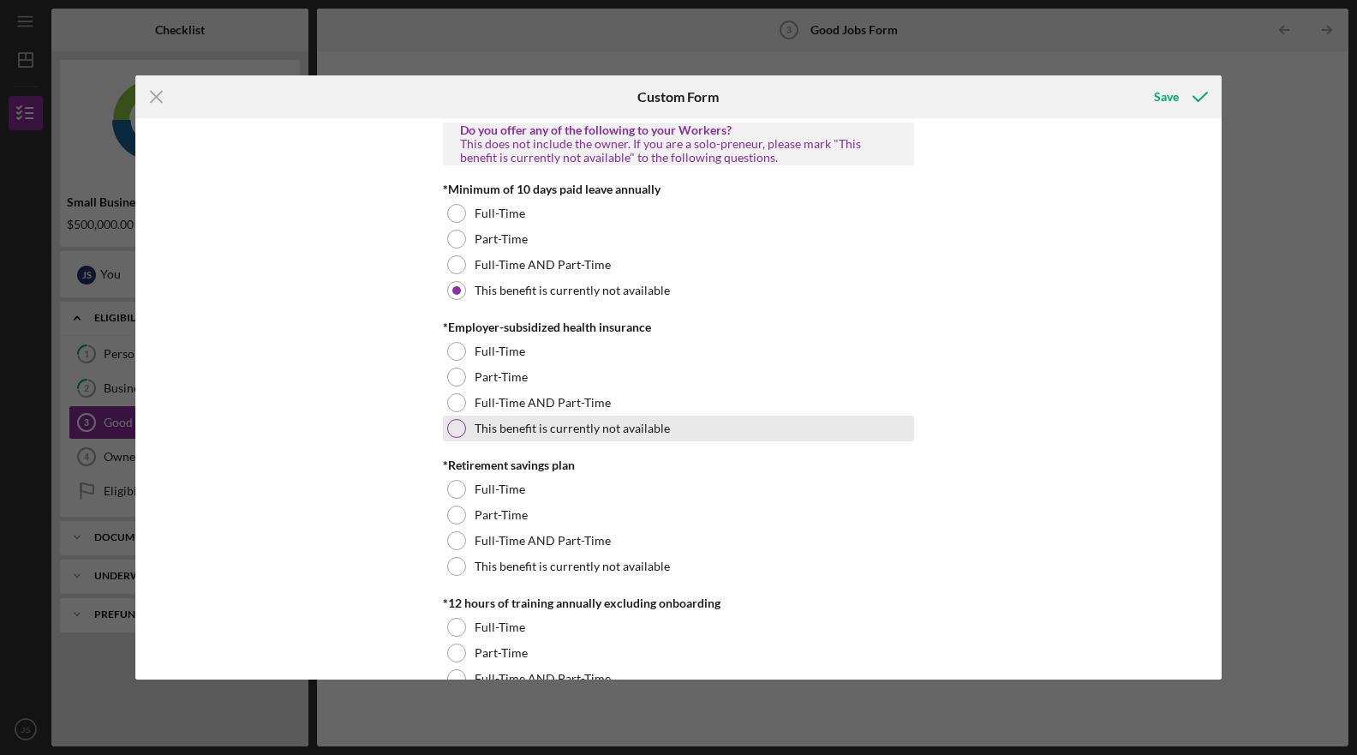
click at [458, 430] on div at bounding box center [456, 428] width 19 height 19
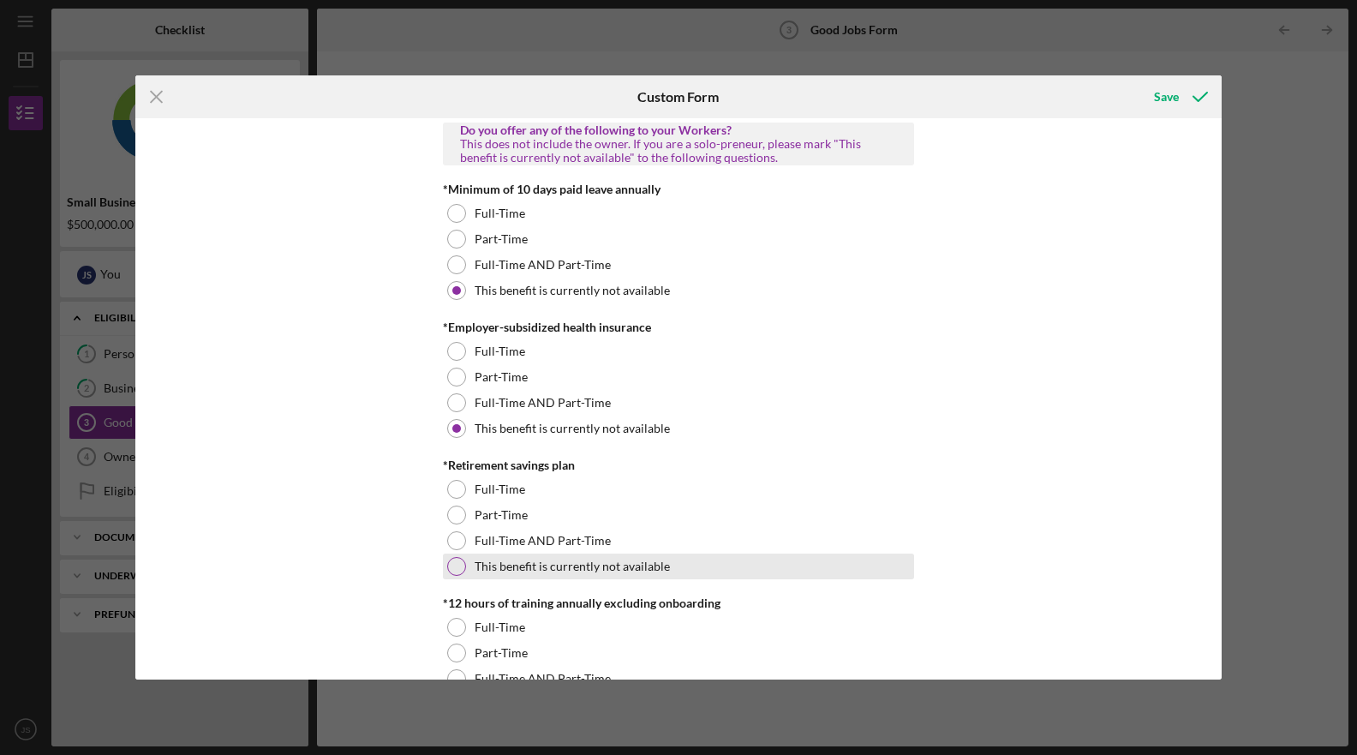
click at [450, 571] on div at bounding box center [456, 566] width 19 height 19
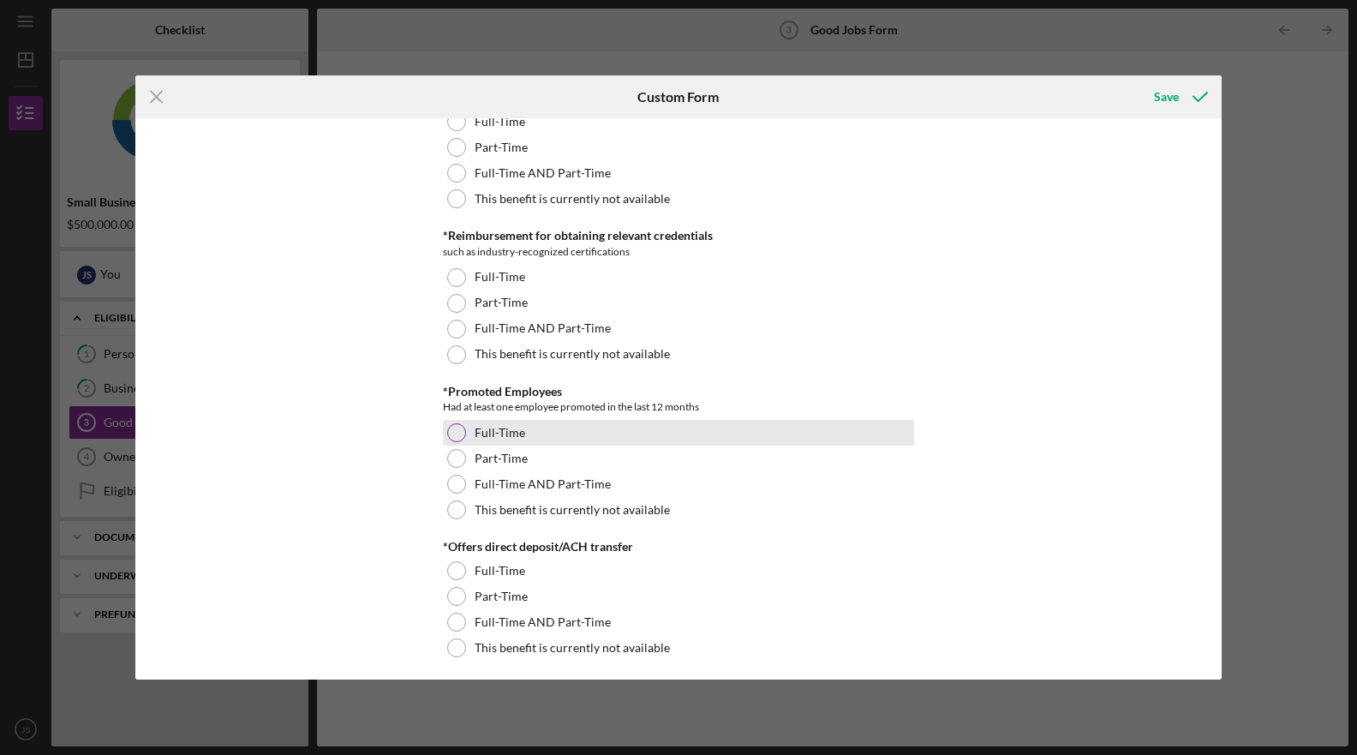
scroll to position [1363, 0]
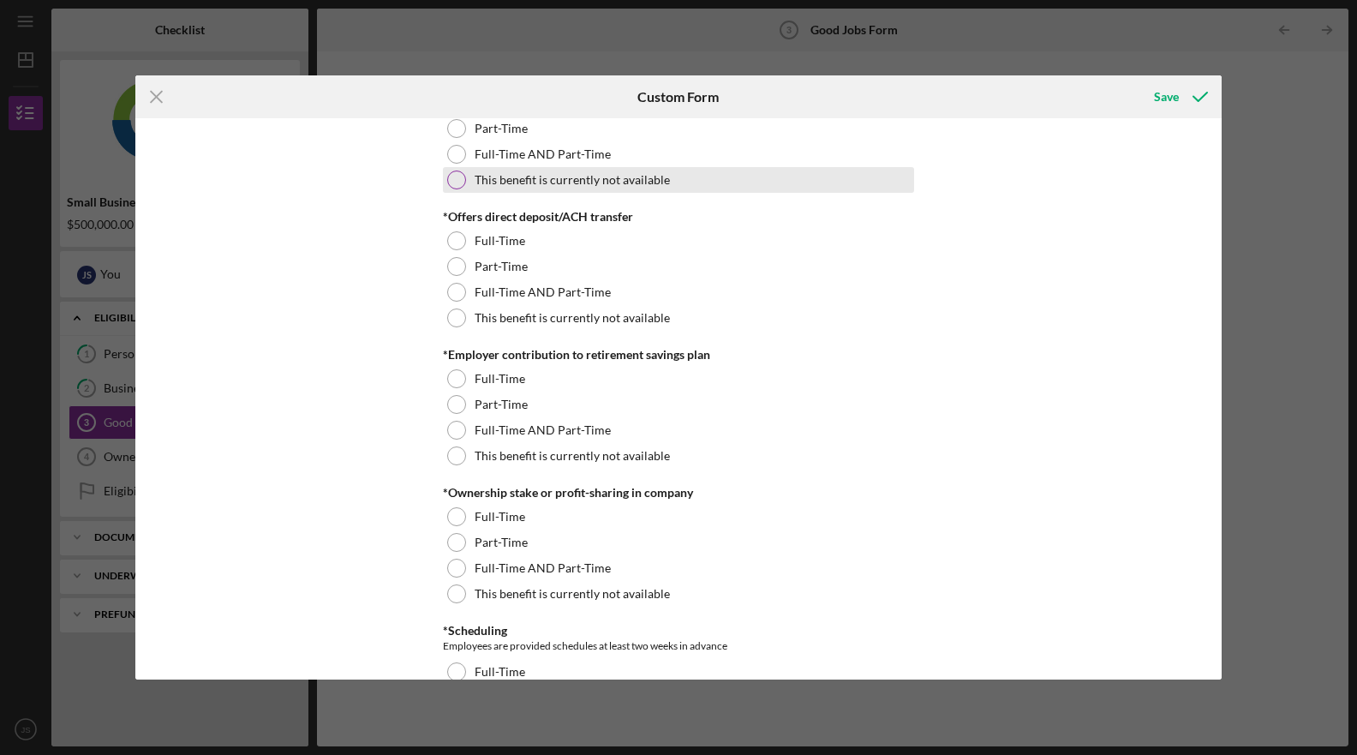
click at [456, 184] on div at bounding box center [456, 180] width 19 height 19
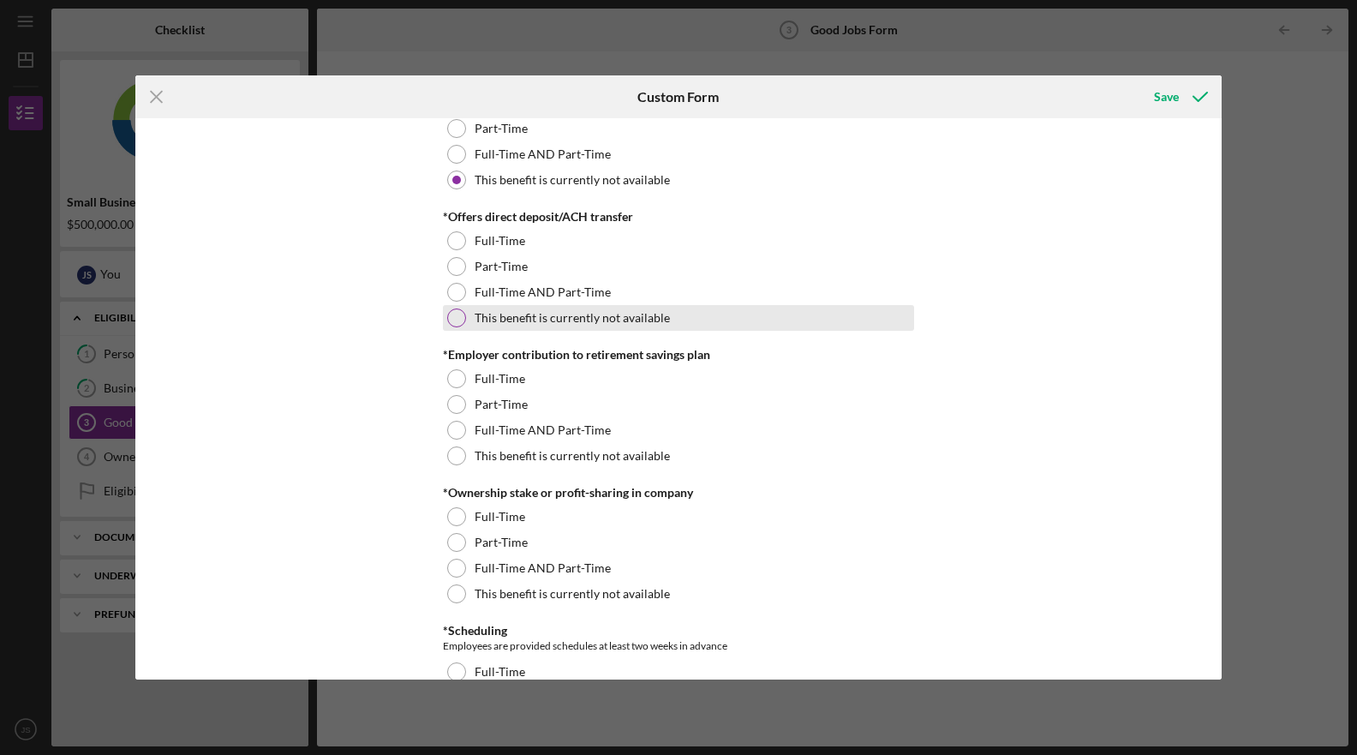
click at [447, 315] on div at bounding box center [456, 317] width 19 height 19
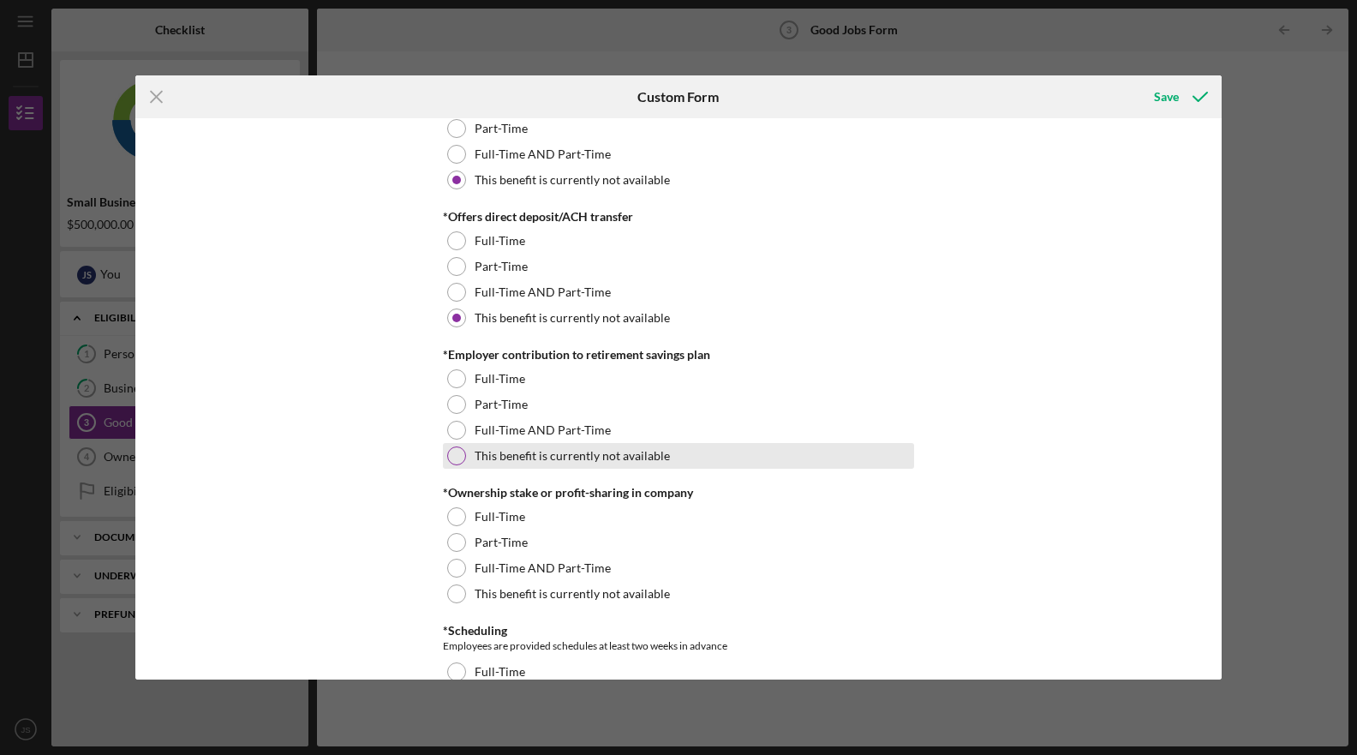
click at [458, 460] on div at bounding box center [456, 455] width 19 height 19
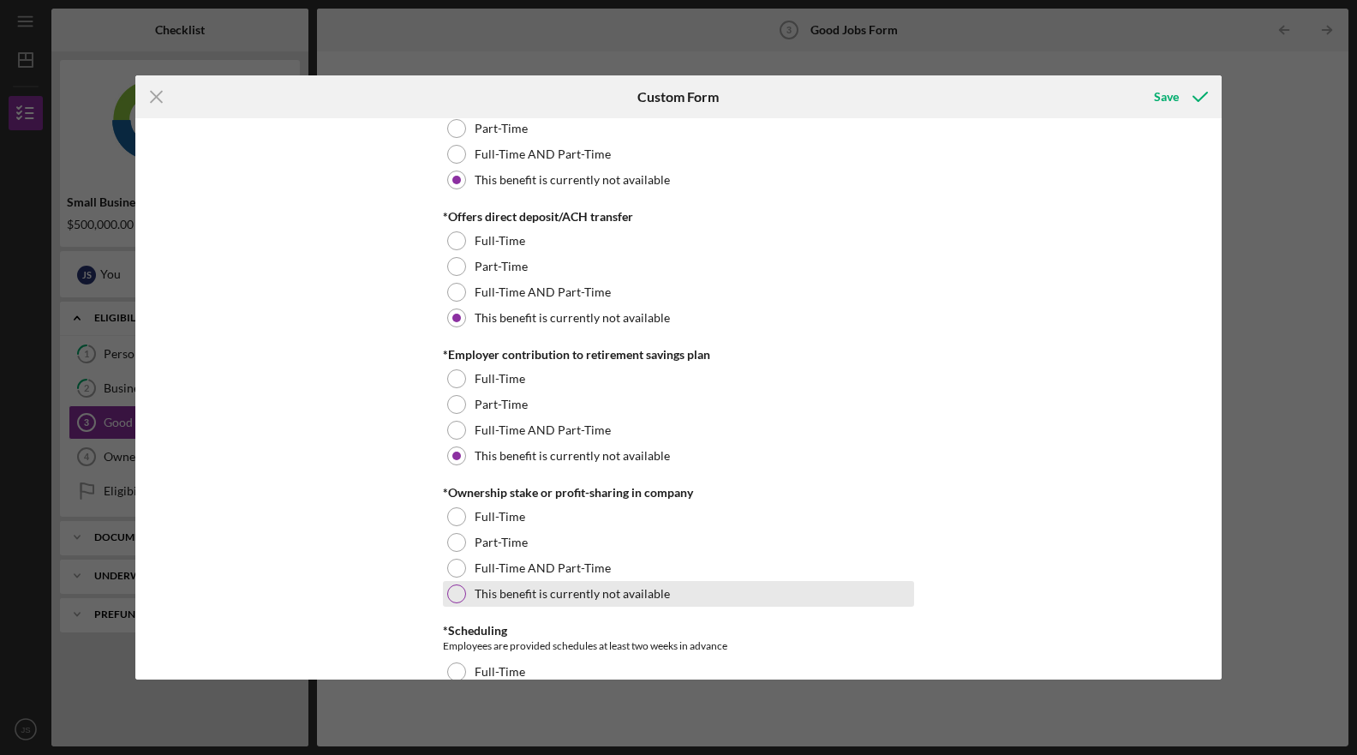
click at [459, 595] on div at bounding box center [456, 593] width 19 height 19
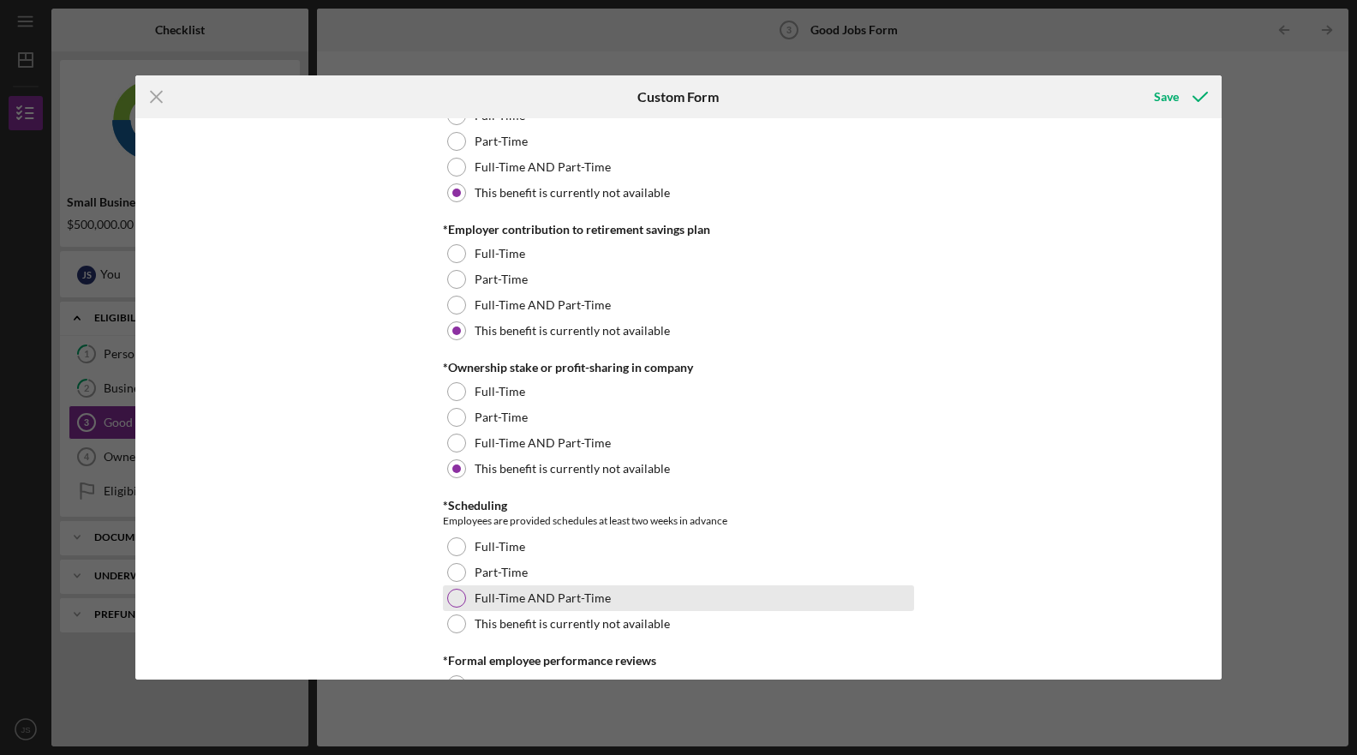
scroll to position [1492, 0]
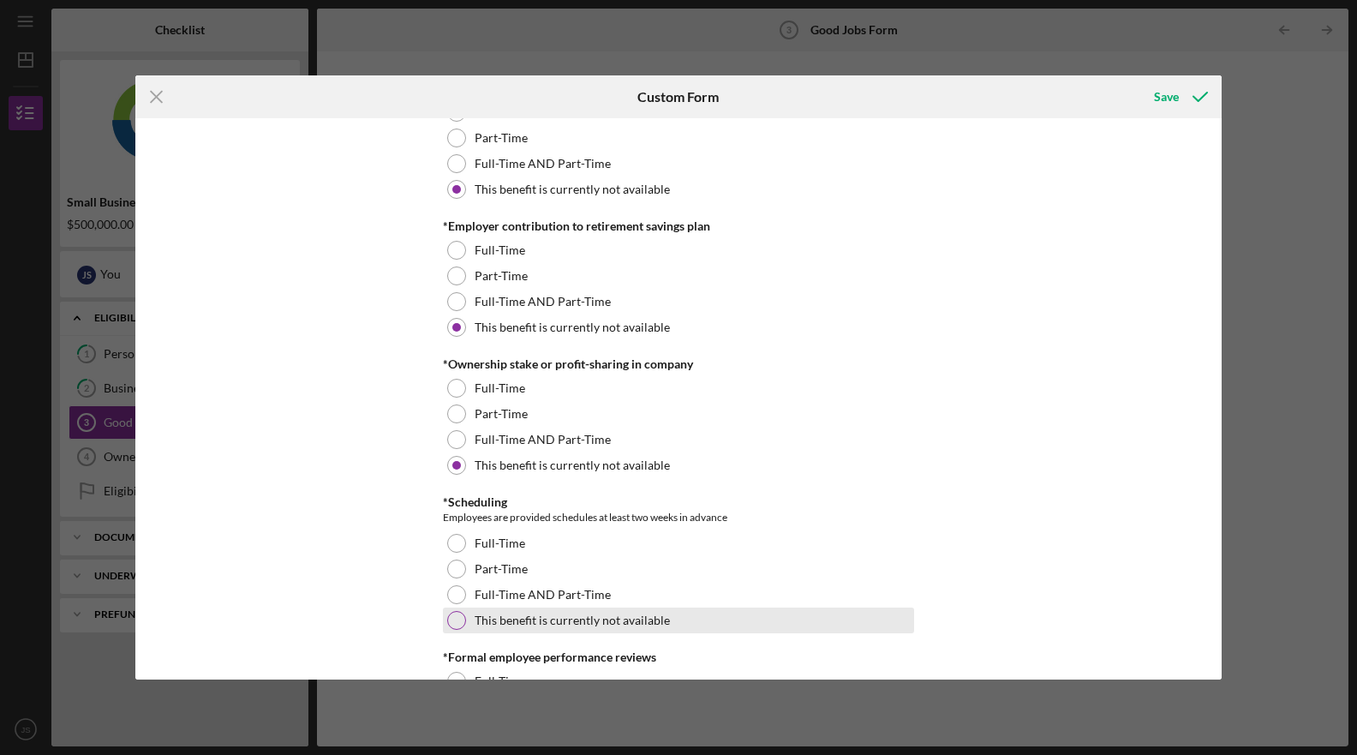
click at [460, 617] on div at bounding box center [456, 620] width 19 height 19
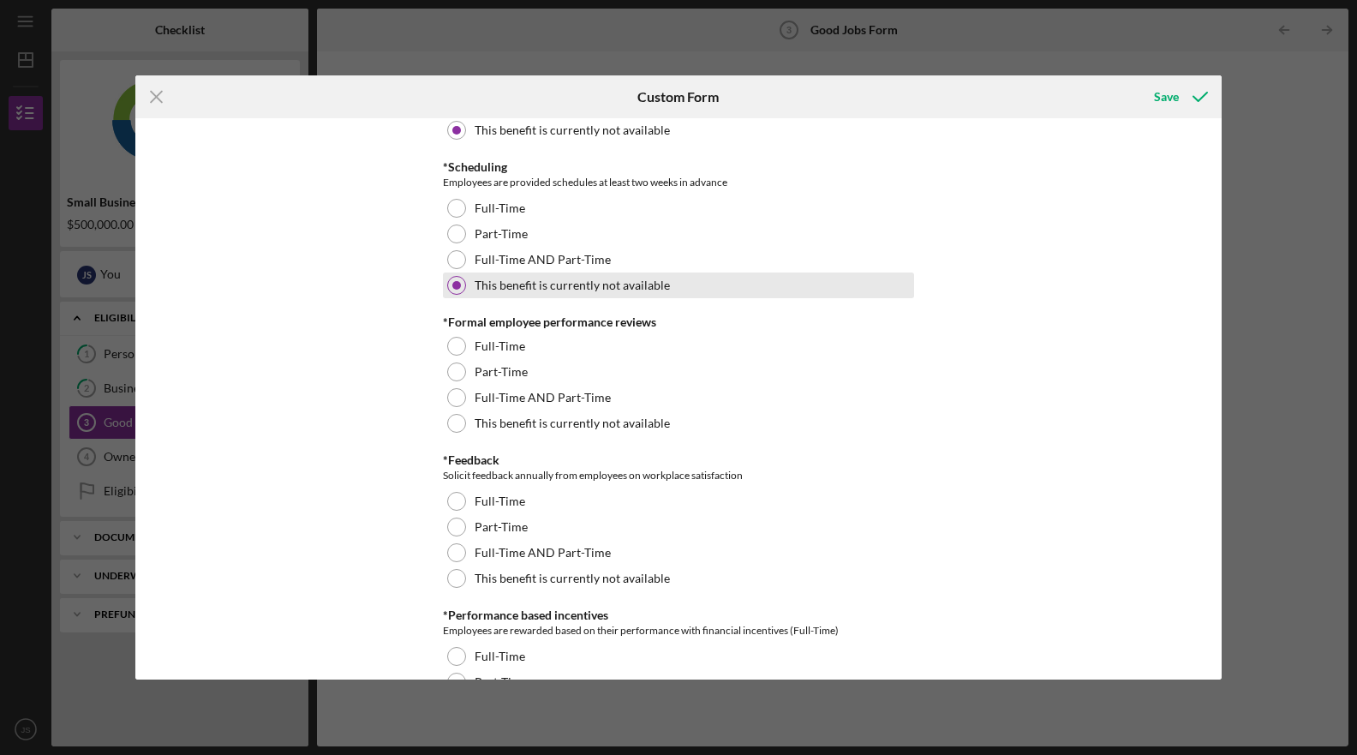
scroll to position [1979, 0]
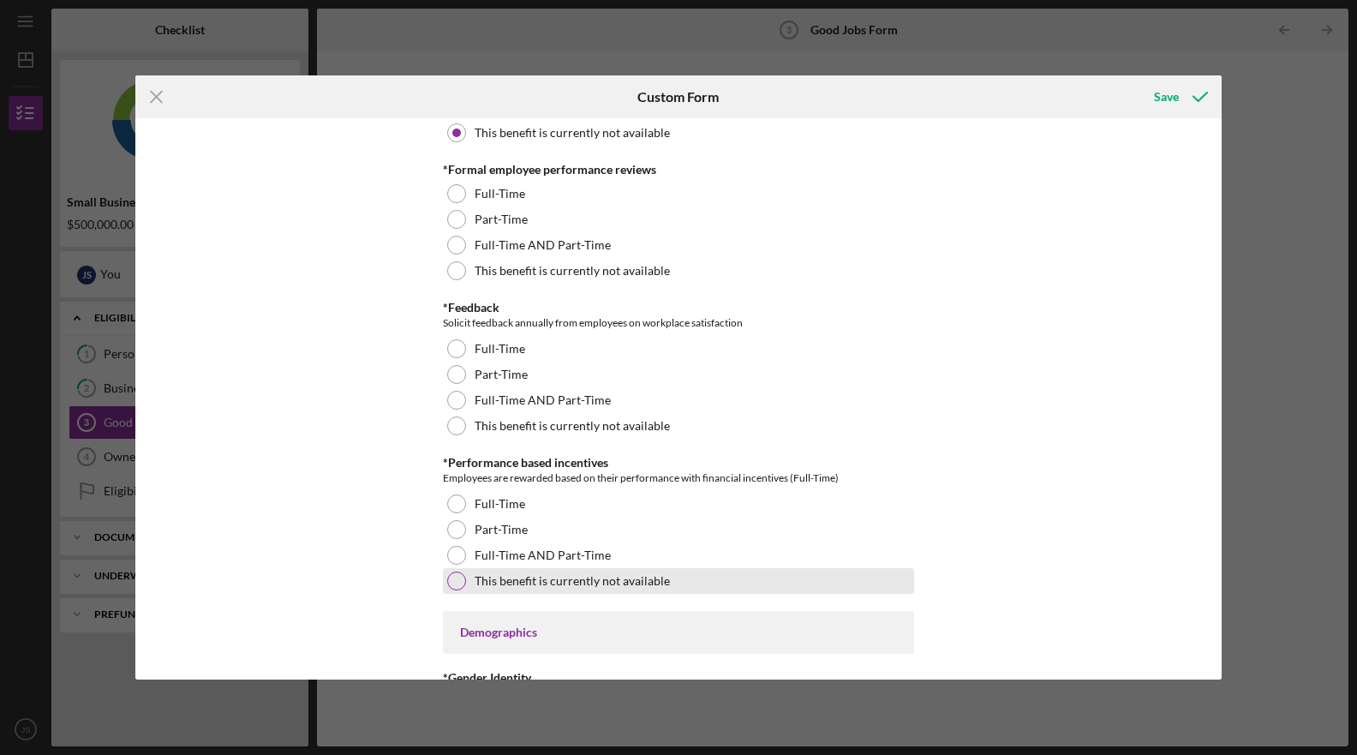
click at [460, 583] on div at bounding box center [456, 581] width 19 height 19
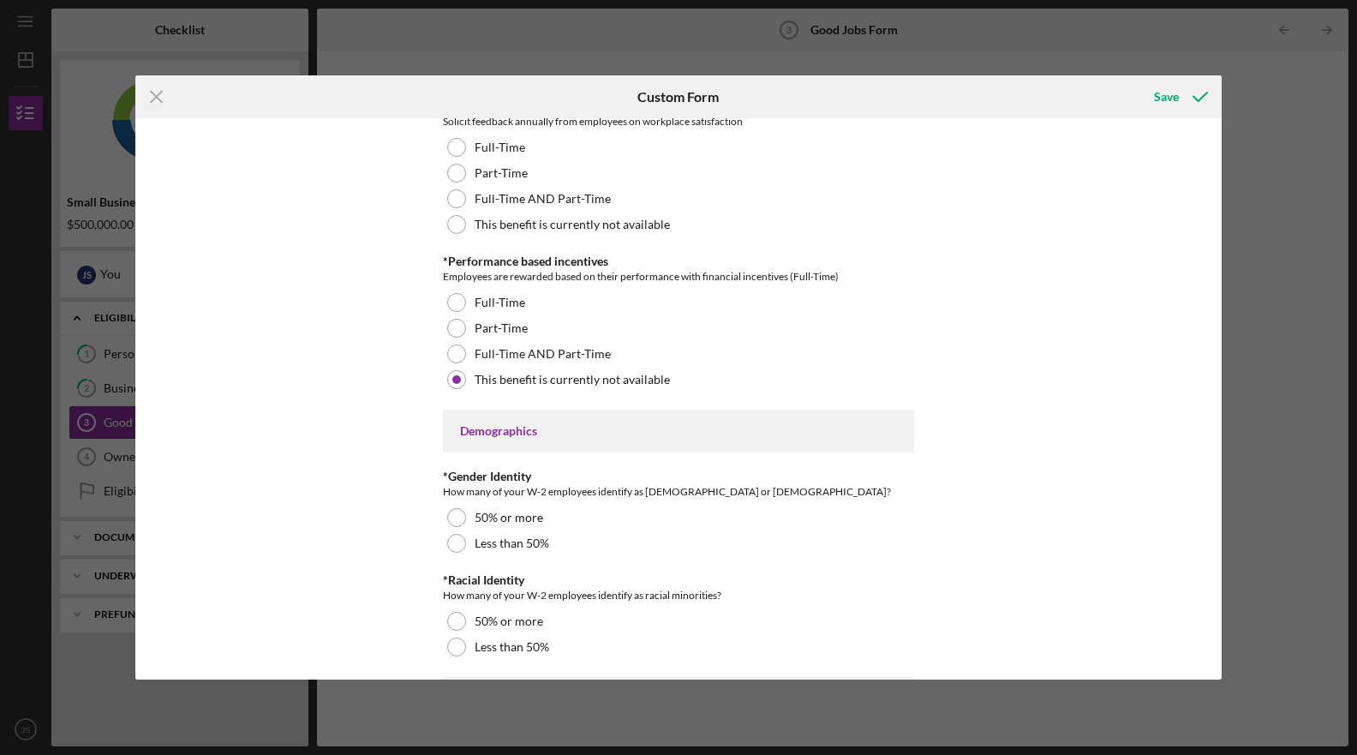
scroll to position [2272, 0]
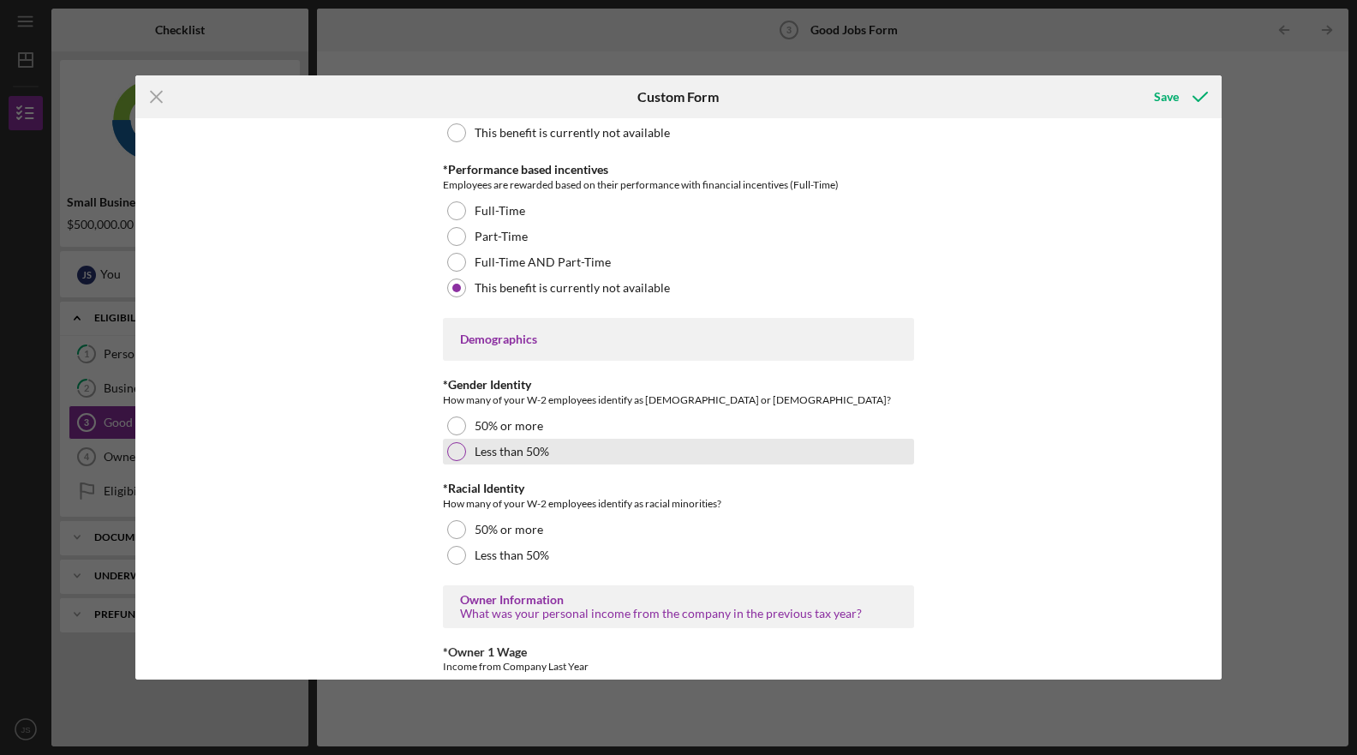
click at [453, 455] on div at bounding box center [456, 451] width 19 height 19
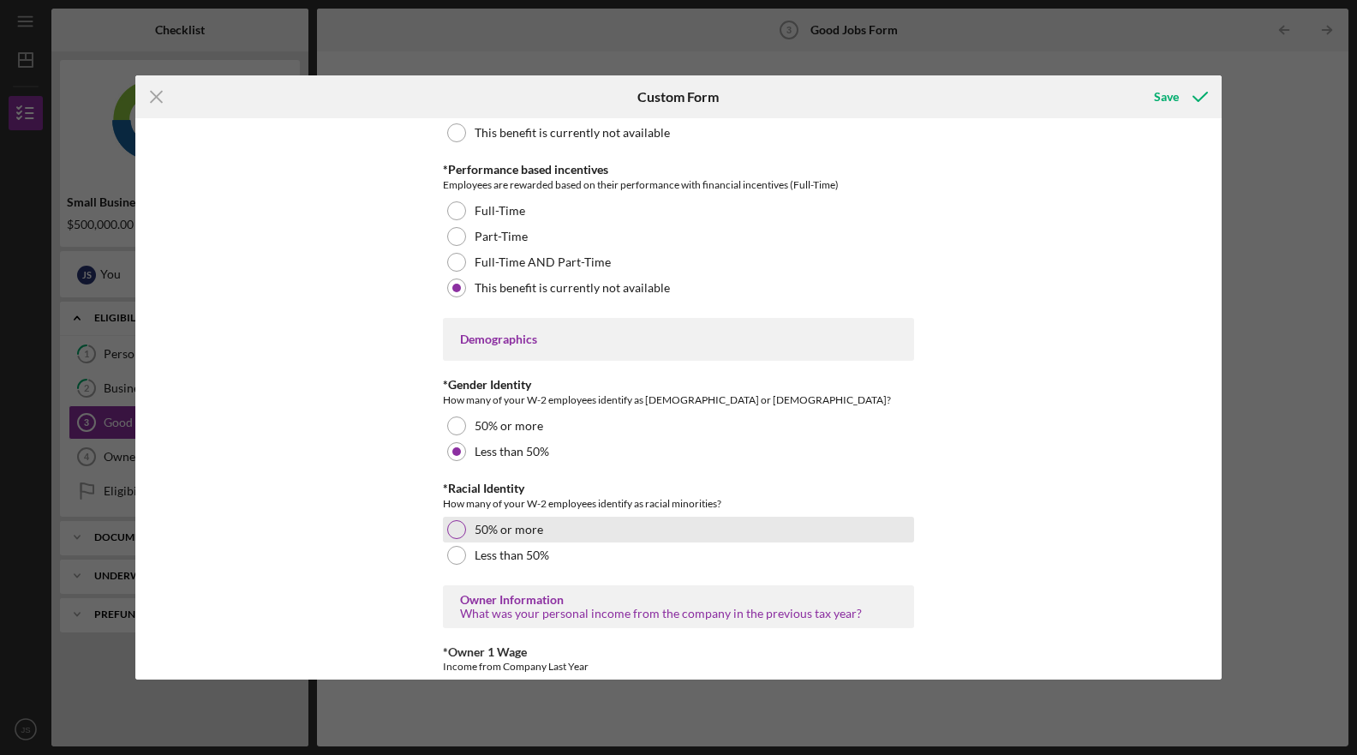
click at [459, 530] on div at bounding box center [456, 529] width 19 height 19
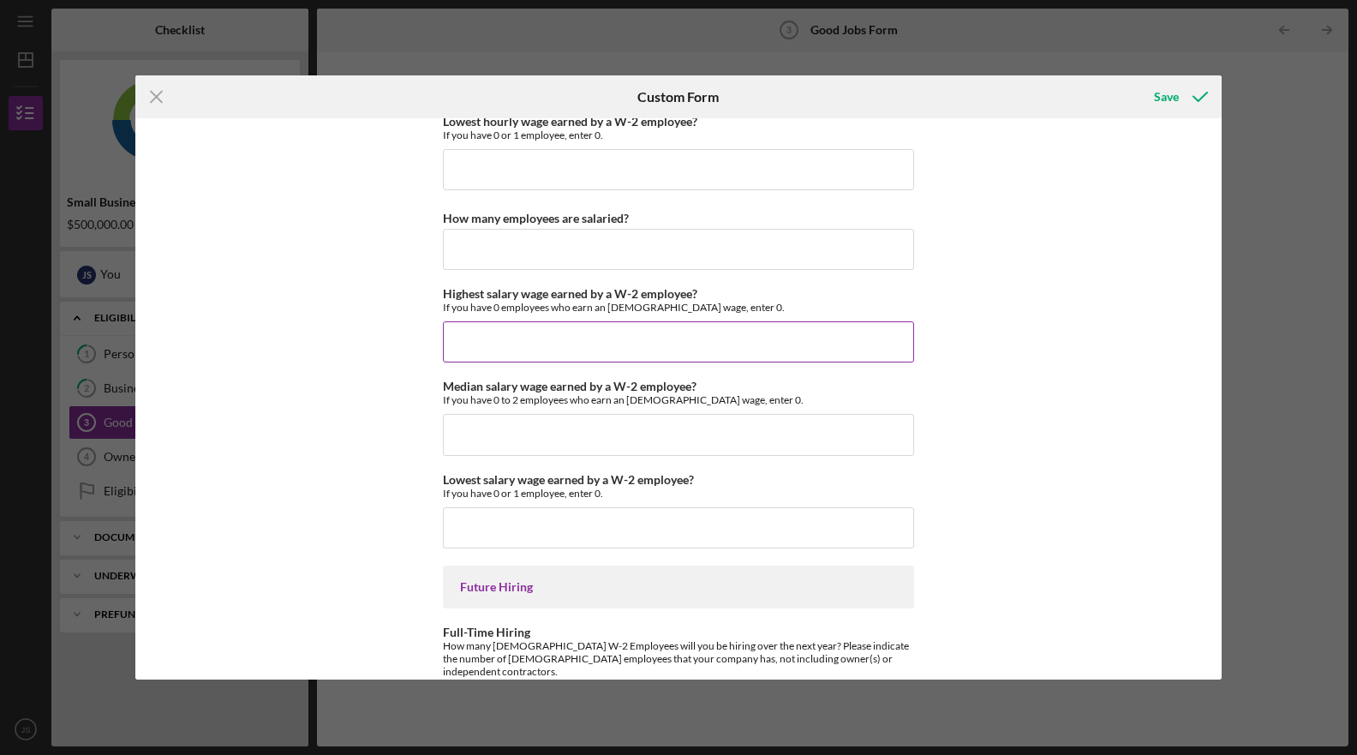
scroll to position [3755, 0]
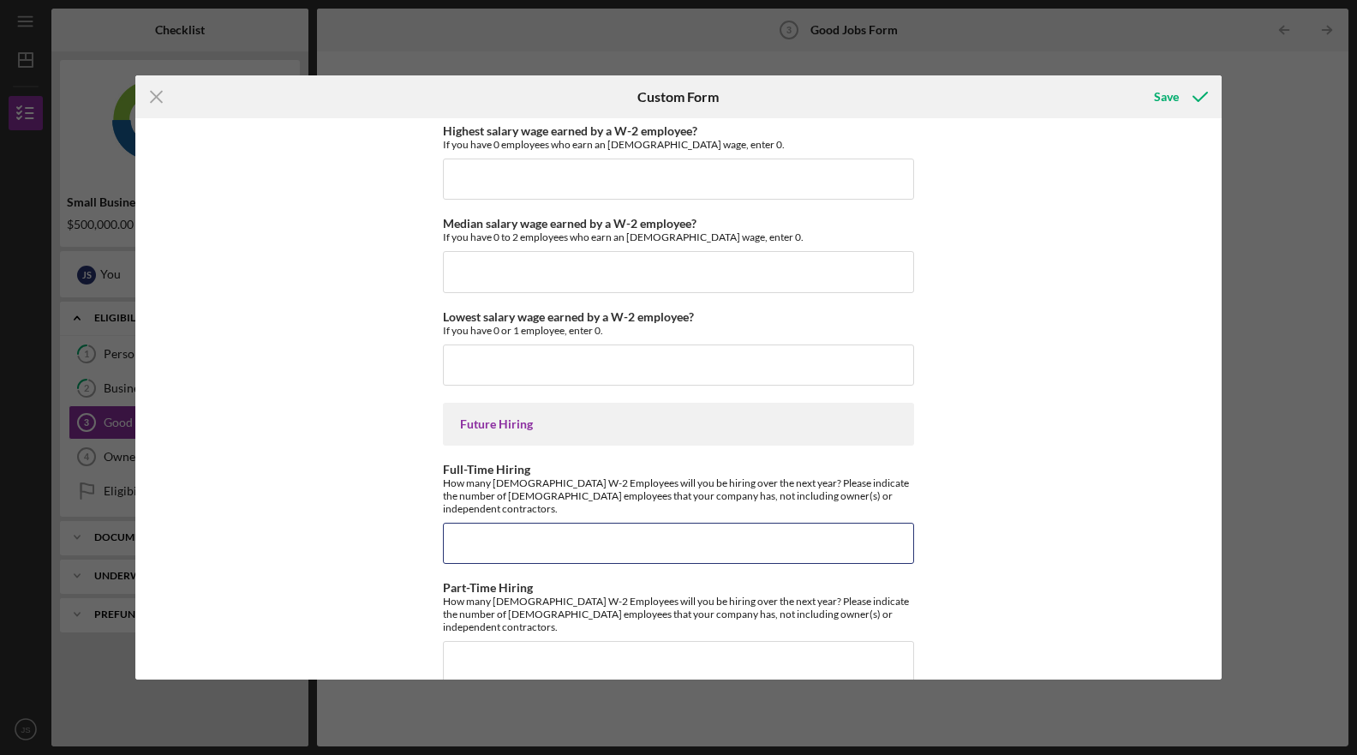
type input "2"
type input "4"
type input "2"
click at [662, 357] on input "Lowest salary wage earned by a W-2 employee?" at bounding box center [678, 364] width 471 height 41
click at [619, 171] on input "Highest salary wage earned by a W-2 employee?" at bounding box center [678, 179] width 471 height 41
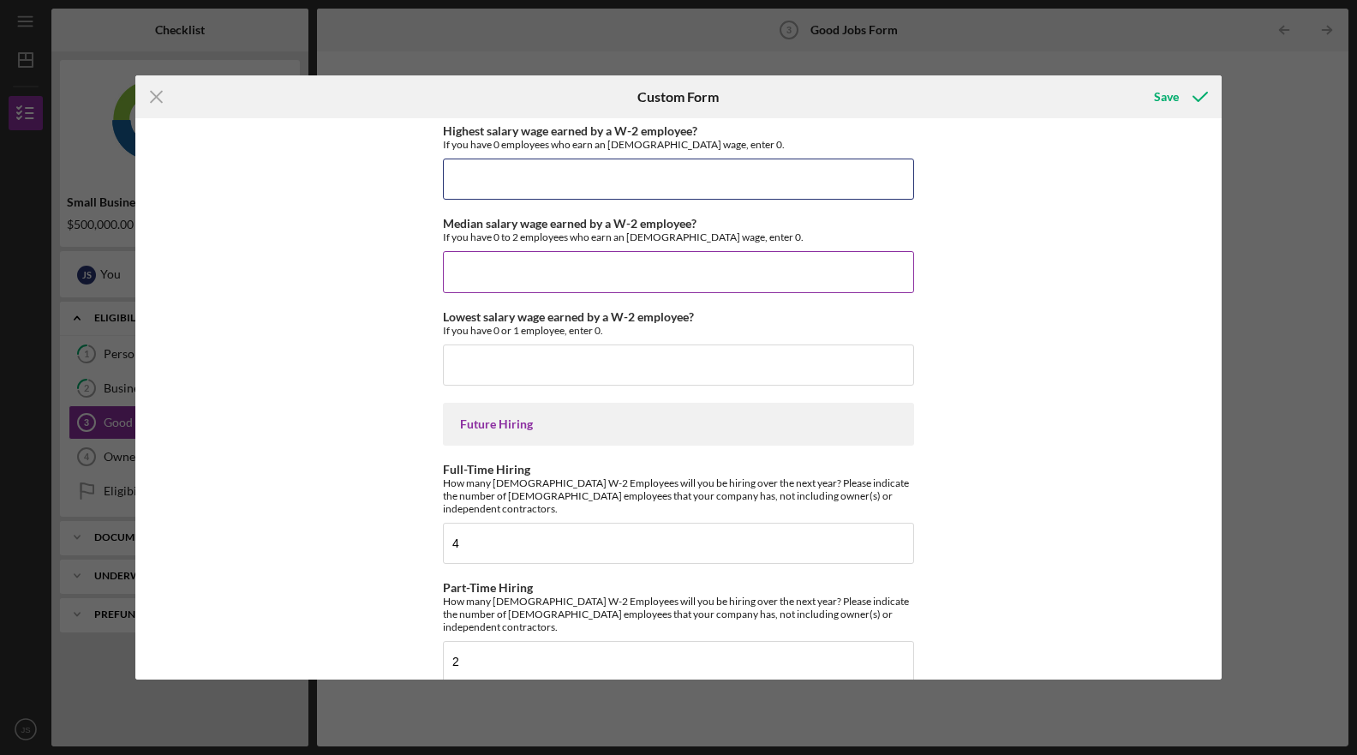
type input "$0"
click at [546, 279] on input "Median salary wage earned by a W-2 employee?" at bounding box center [678, 271] width 471 height 41
type input "$0"
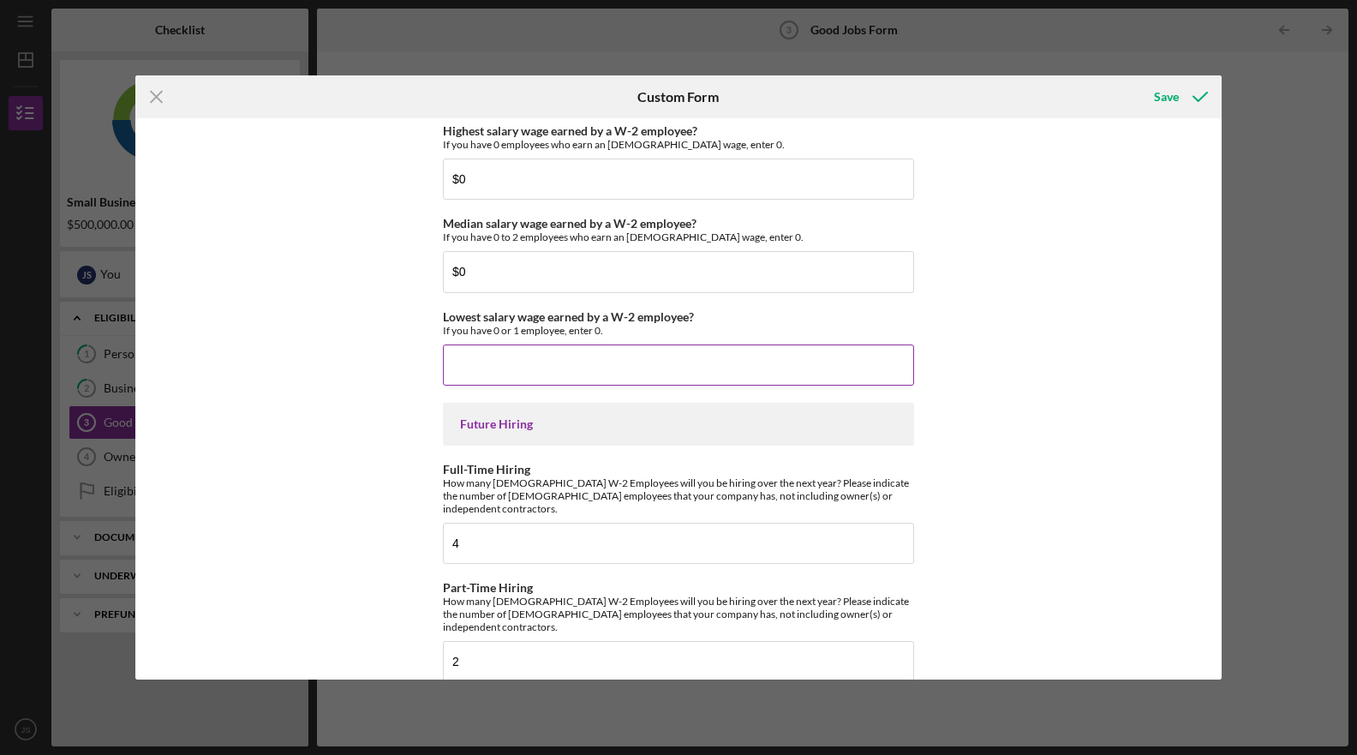
click at [562, 368] on input "Lowest salary wage earned by a W-2 employee?" at bounding box center [678, 364] width 471 height 41
type input "$0"
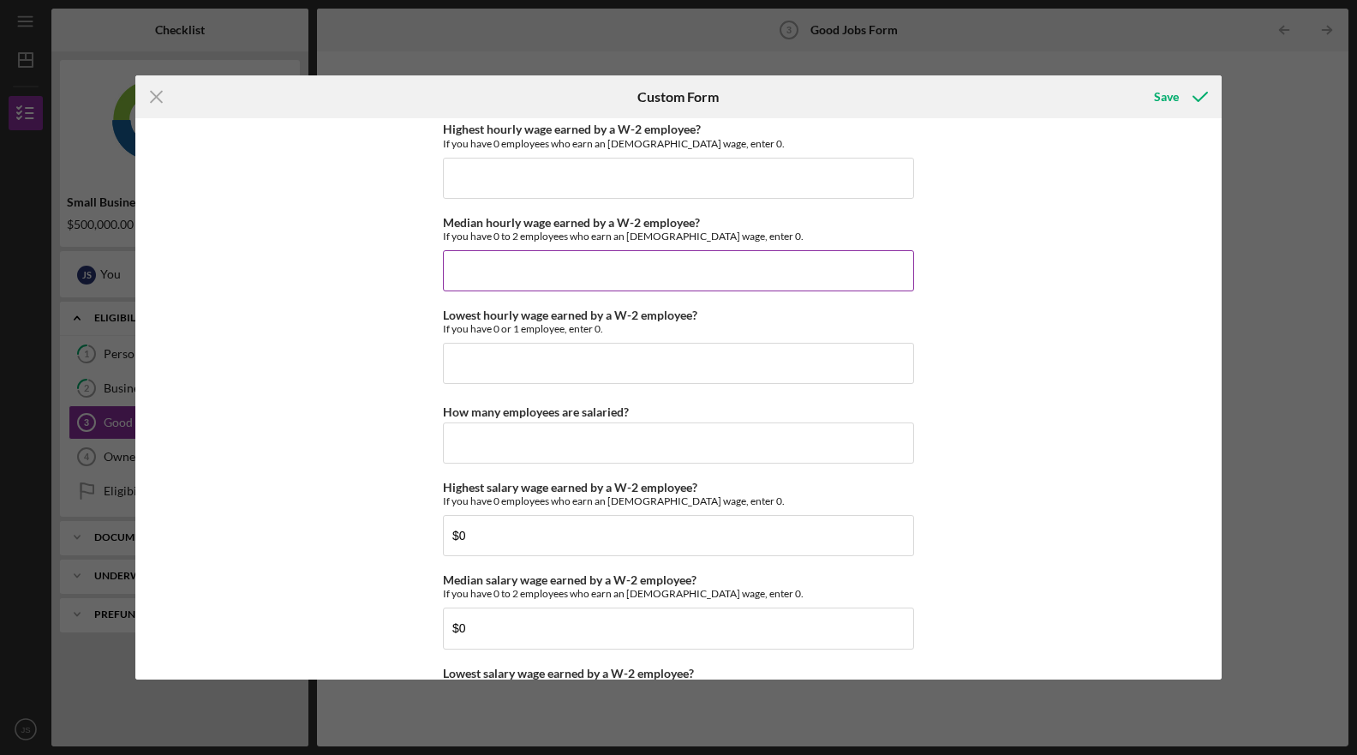
scroll to position [3363, 0]
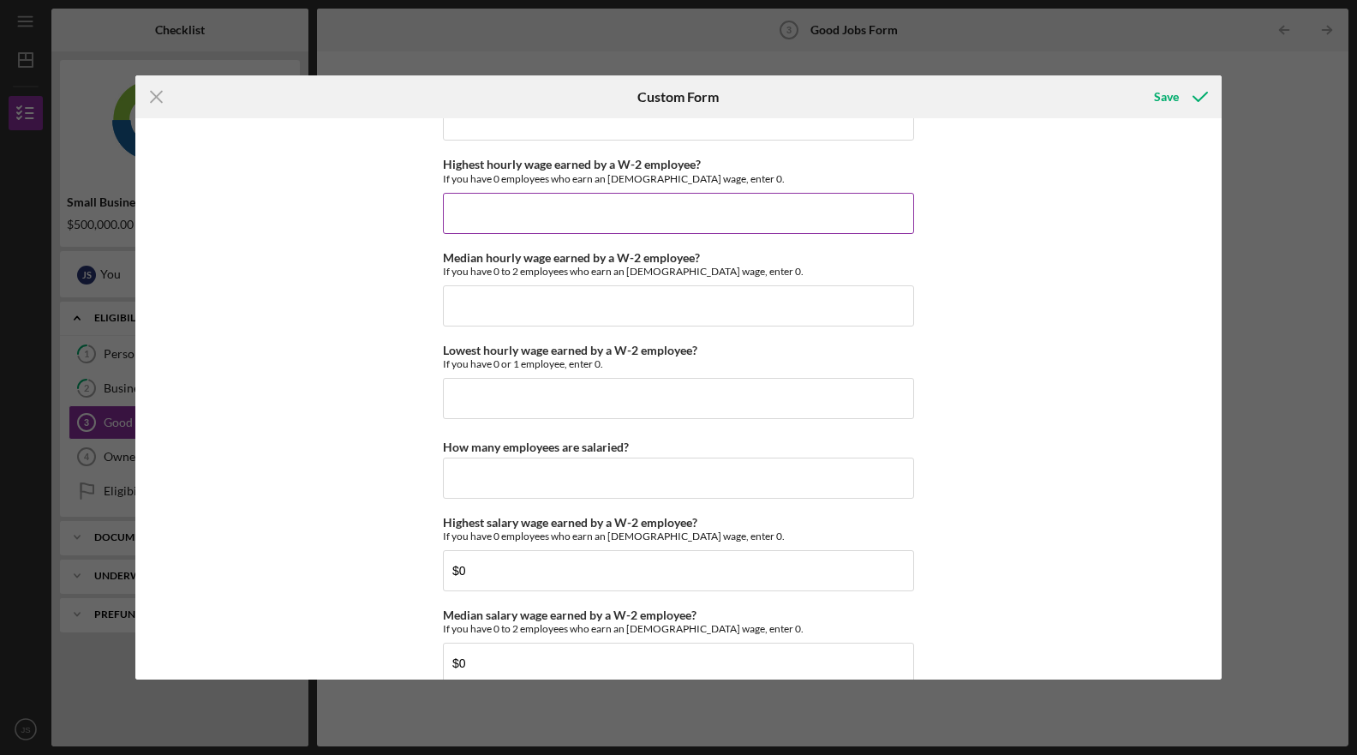
click at [514, 200] on input "Highest hourly wage earned by a W-2 employee?" at bounding box center [678, 213] width 471 height 41
type input "$0"
click at [494, 314] on input "Median hourly wage earned by a W-2 employee?" at bounding box center [678, 305] width 471 height 41
type input "$0"
click at [493, 388] on input "Lowest hourly wage earned by a W-2 employee?" at bounding box center [678, 398] width 471 height 41
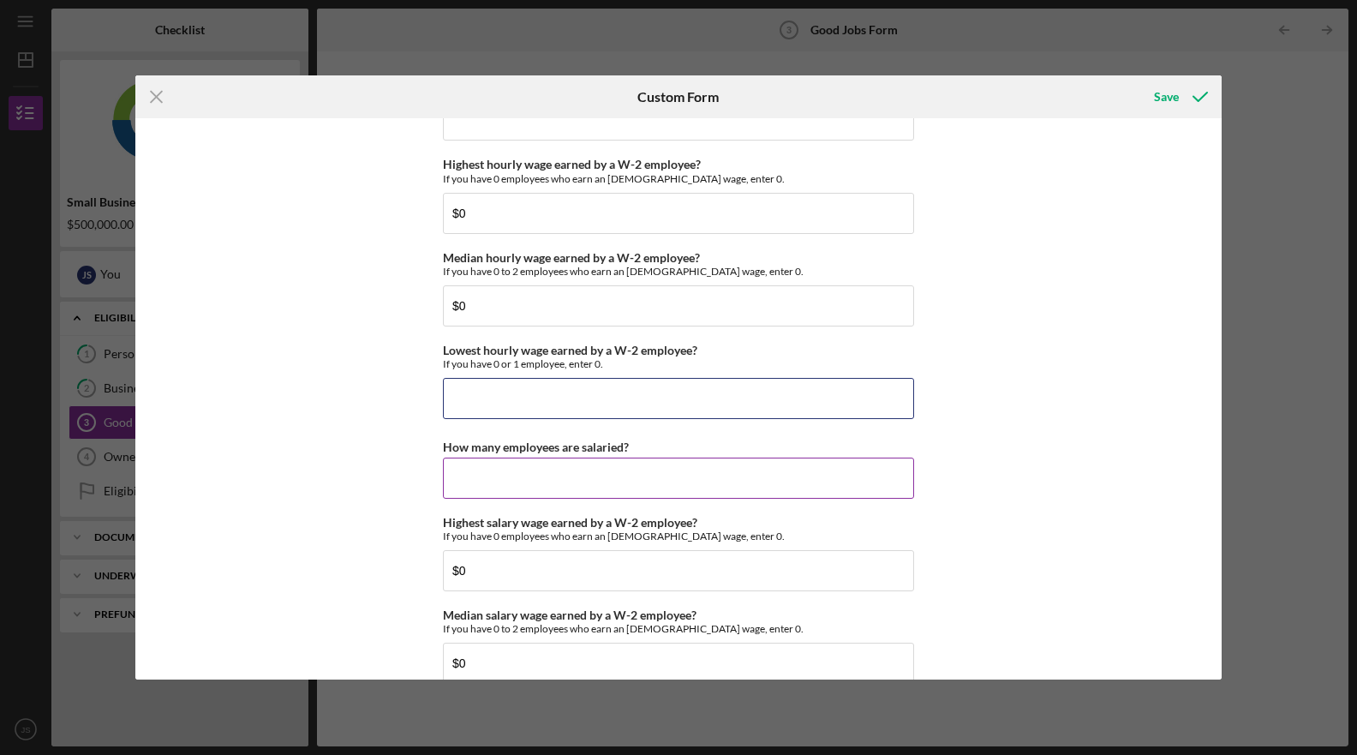
type input "$0"
click at [494, 481] on input "How many employees are salaried?" at bounding box center [678, 478] width 471 height 41
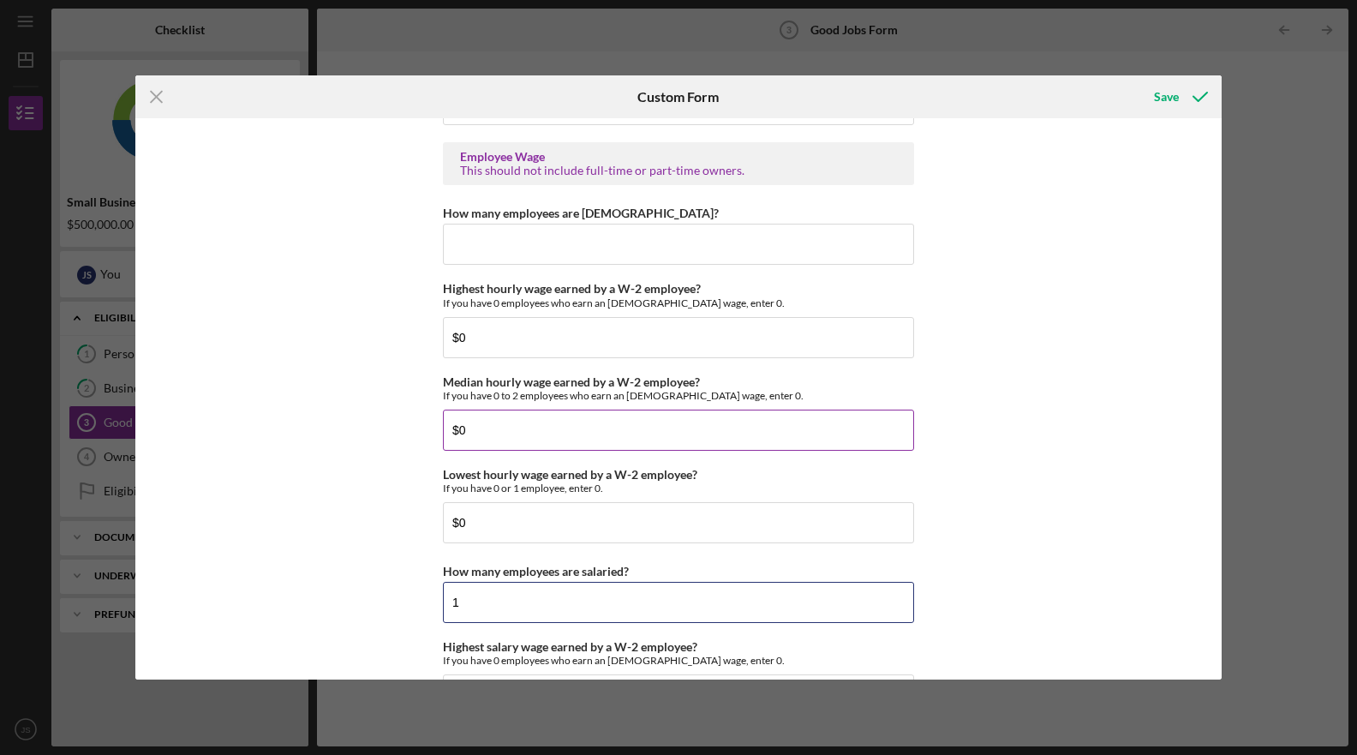
scroll to position [3217, 0]
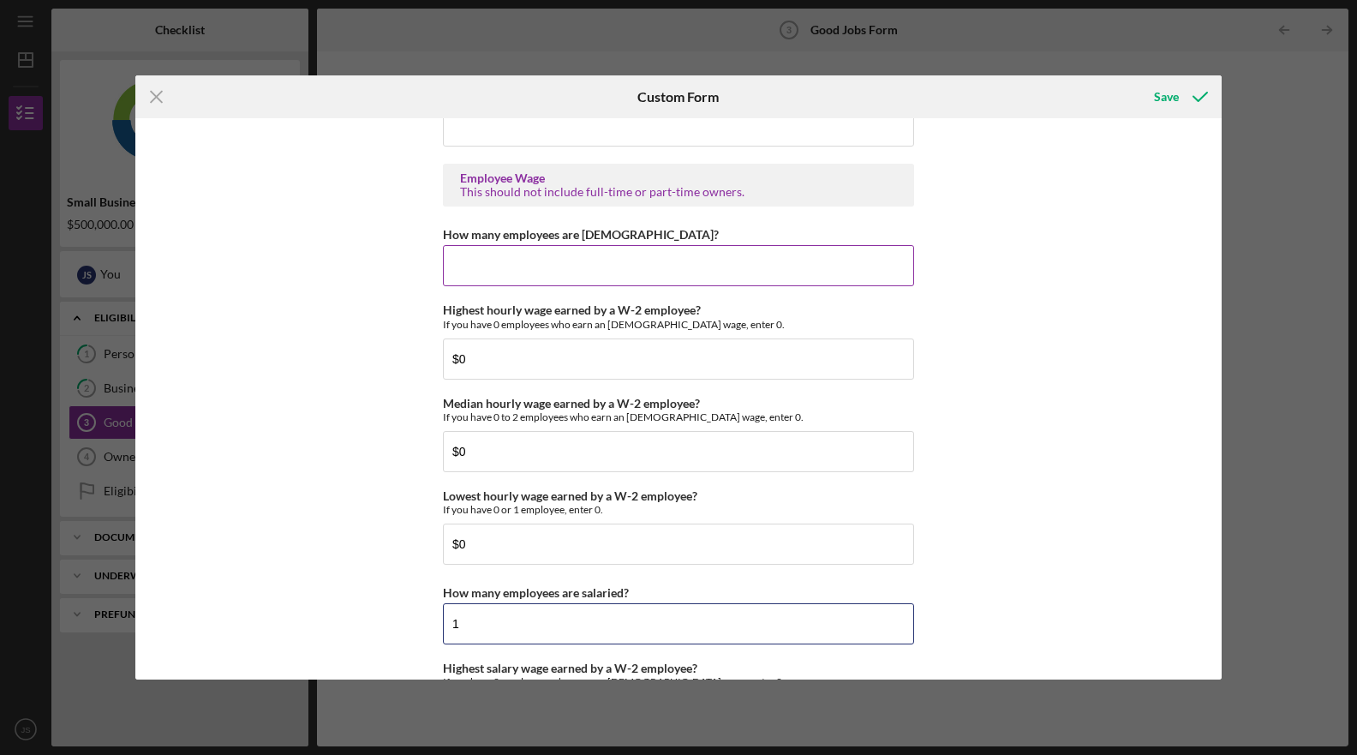
type input "1"
click at [570, 259] on input "How many employees are [DEMOGRAPHIC_DATA]?" at bounding box center [678, 265] width 471 height 41
type input "1"
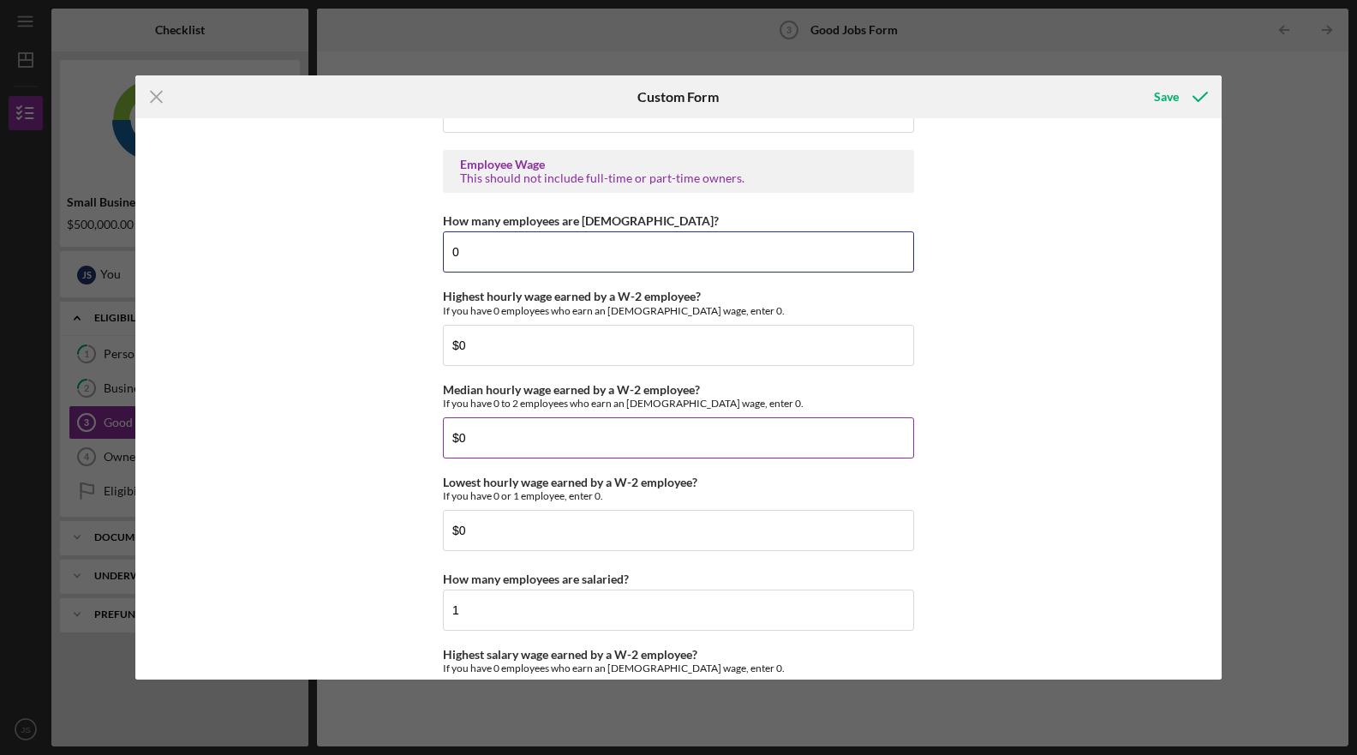
scroll to position [3257, 0]
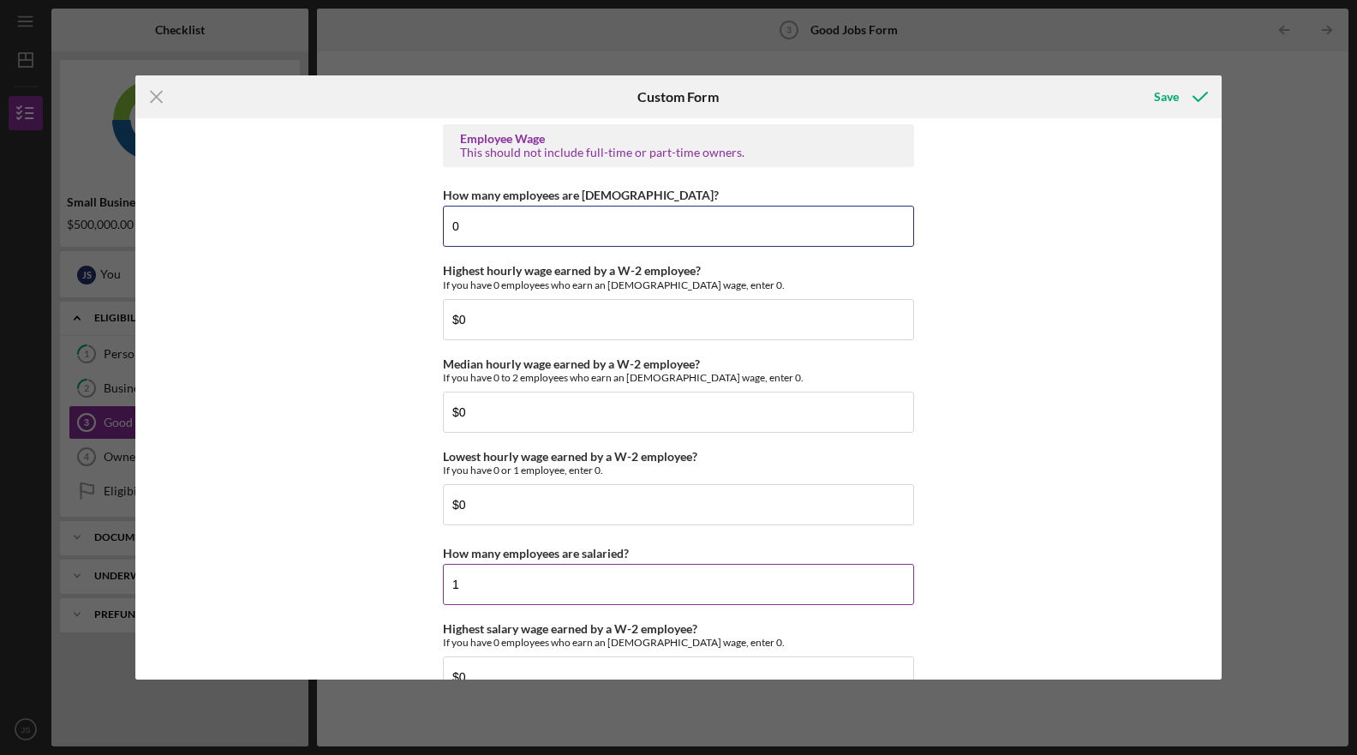
type input "0"
click at [501, 568] on input "1" at bounding box center [678, 584] width 471 height 41
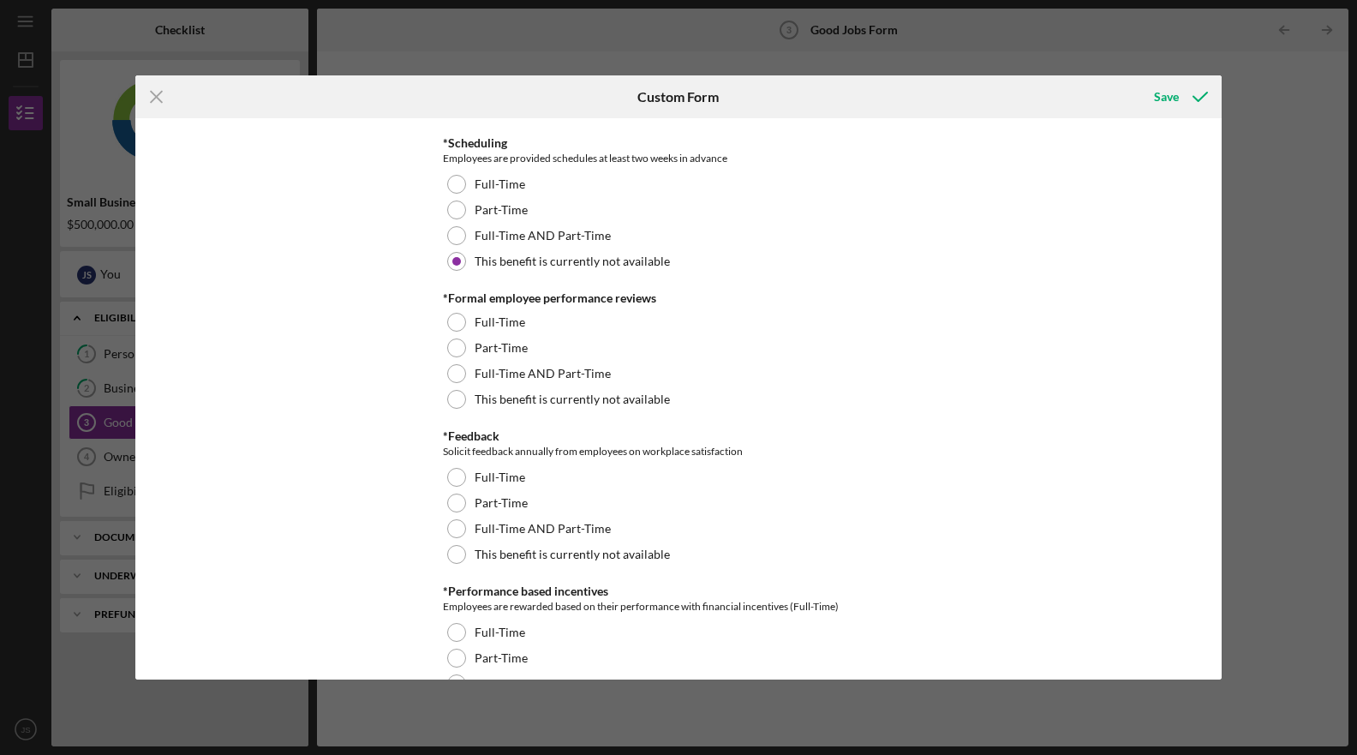
scroll to position [1650, 0]
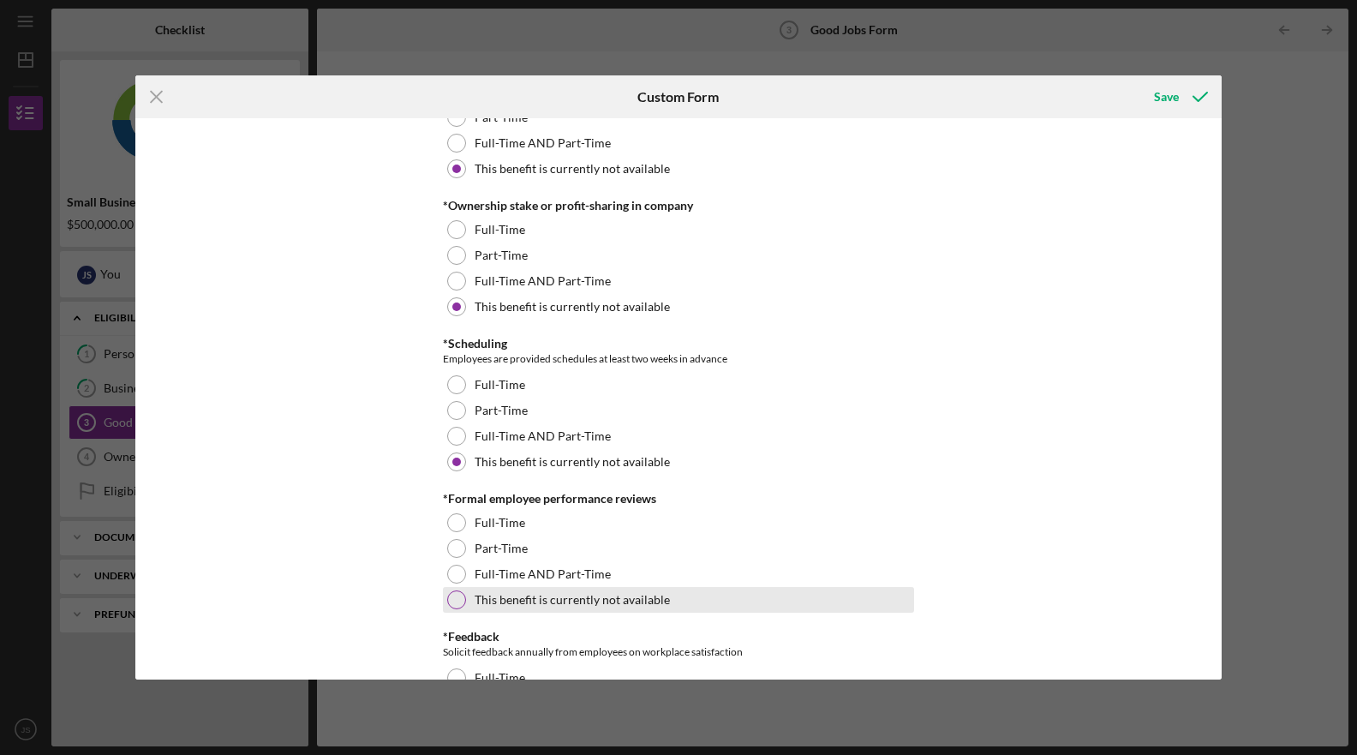
type input "0"
click at [460, 597] on div at bounding box center [456, 599] width 19 height 19
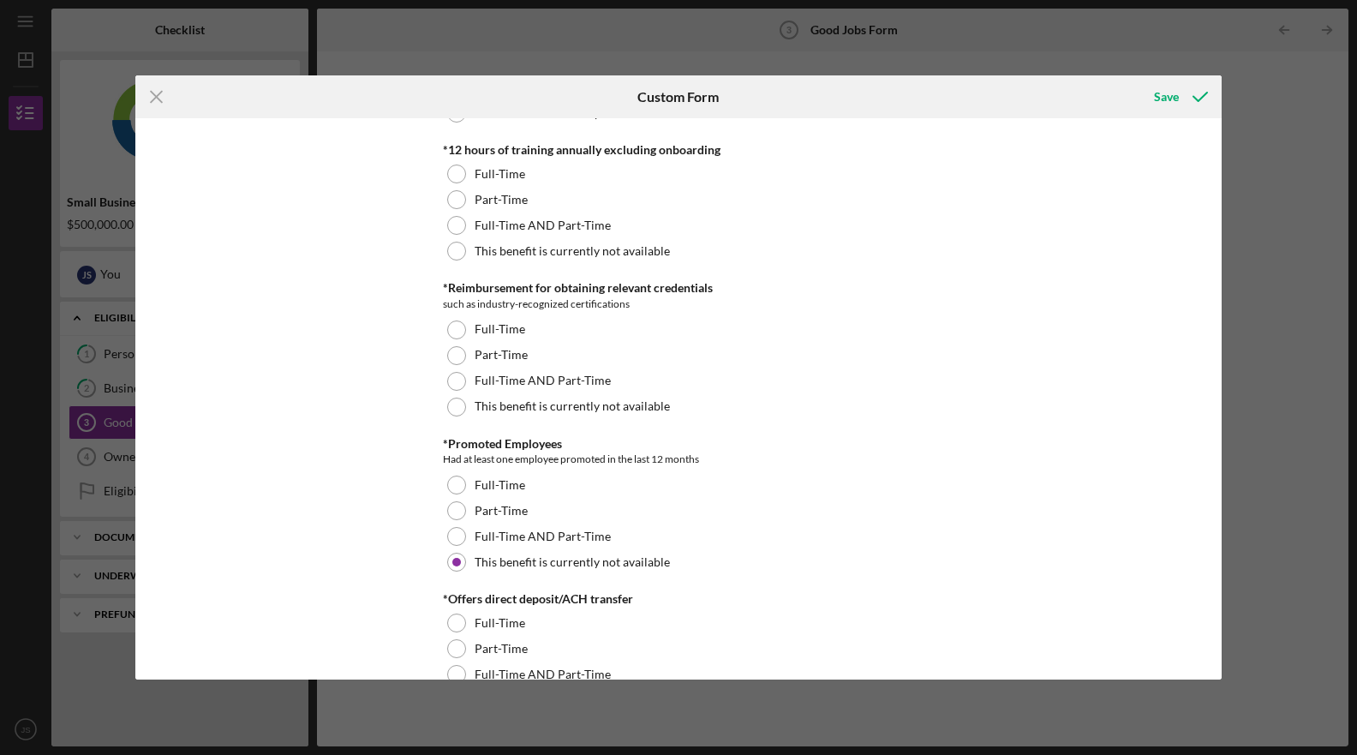
scroll to position [978, 0]
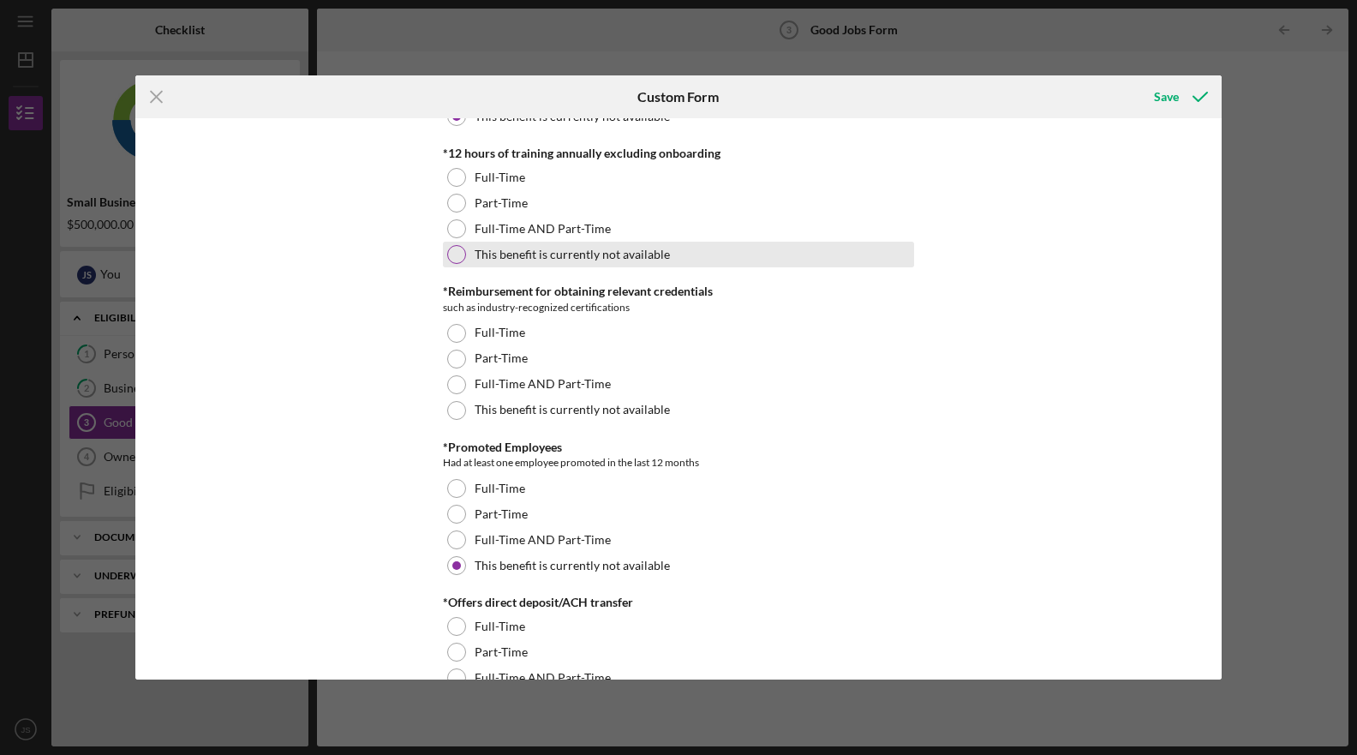
click at [456, 248] on div at bounding box center [456, 254] width 19 height 19
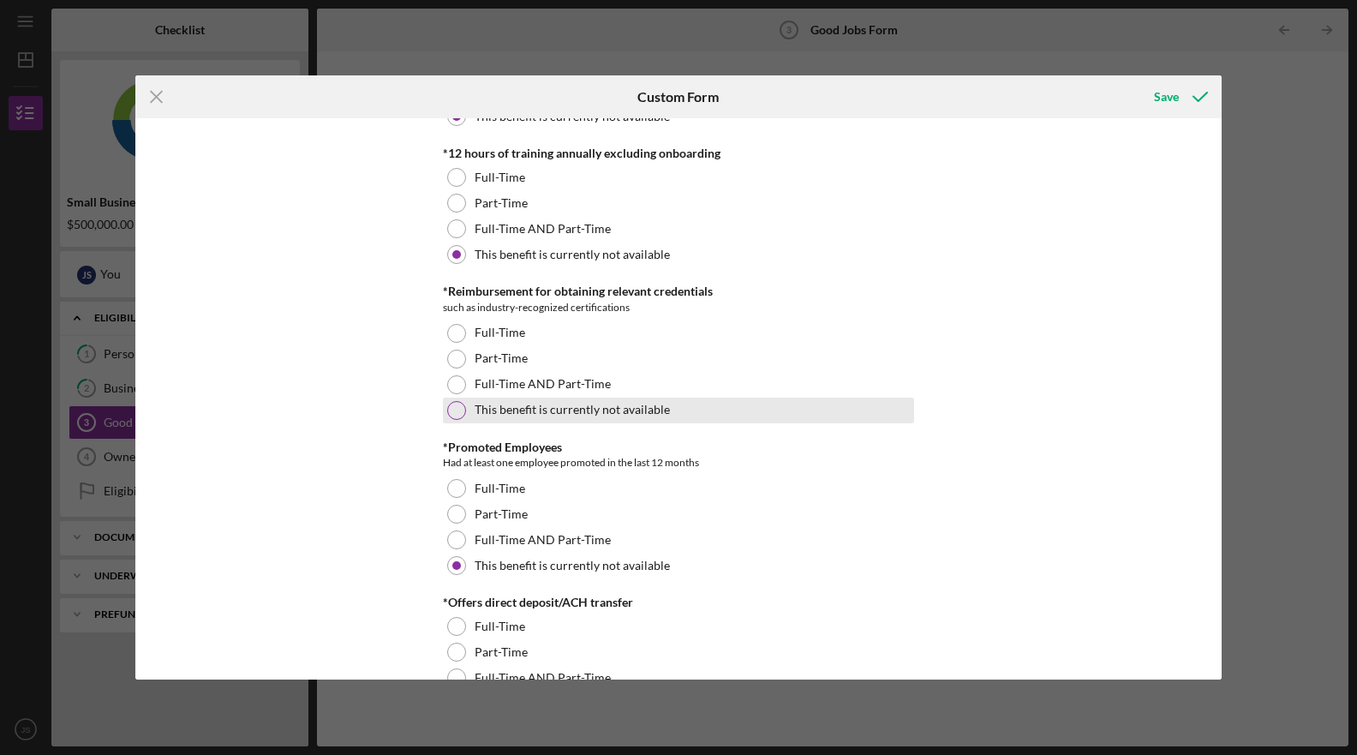
click at [453, 418] on div at bounding box center [456, 410] width 19 height 19
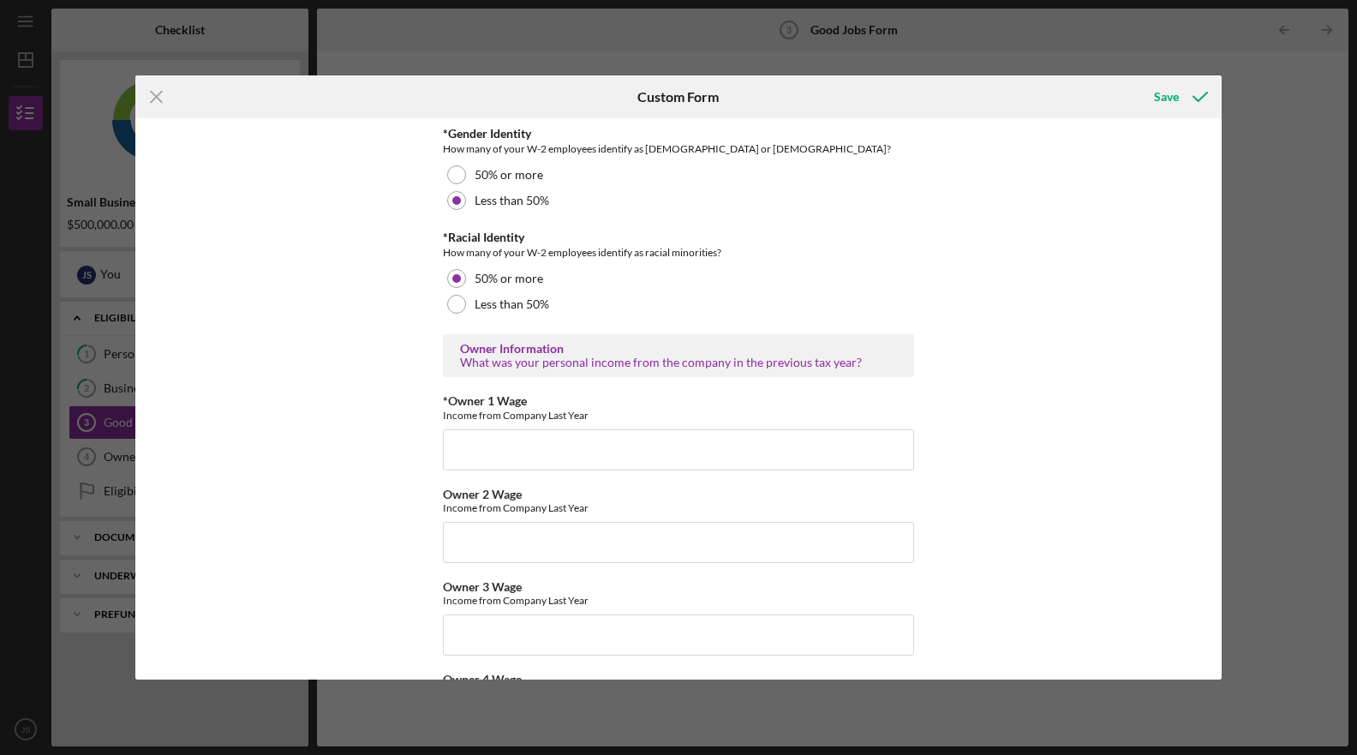
scroll to position [2527, 0]
type input "127410"
click at [1014, 319] on div "Good Jobs Form *Number of [DEMOGRAPHIC_DATA] Owner Employment Please input all …" at bounding box center [678, 398] width 1086 height 561
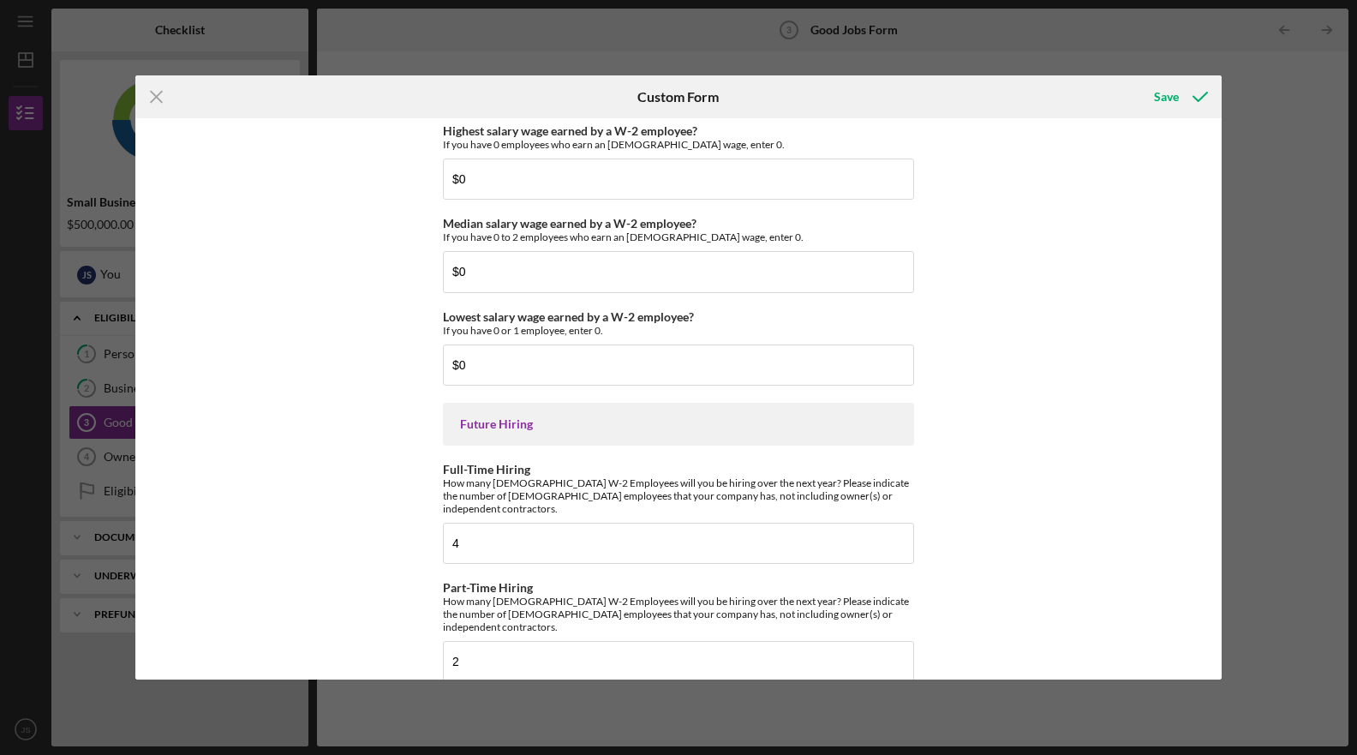
scroll to position [3755, 0]
click at [1206, 87] on icon "submit" at bounding box center [1200, 96] width 43 height 43
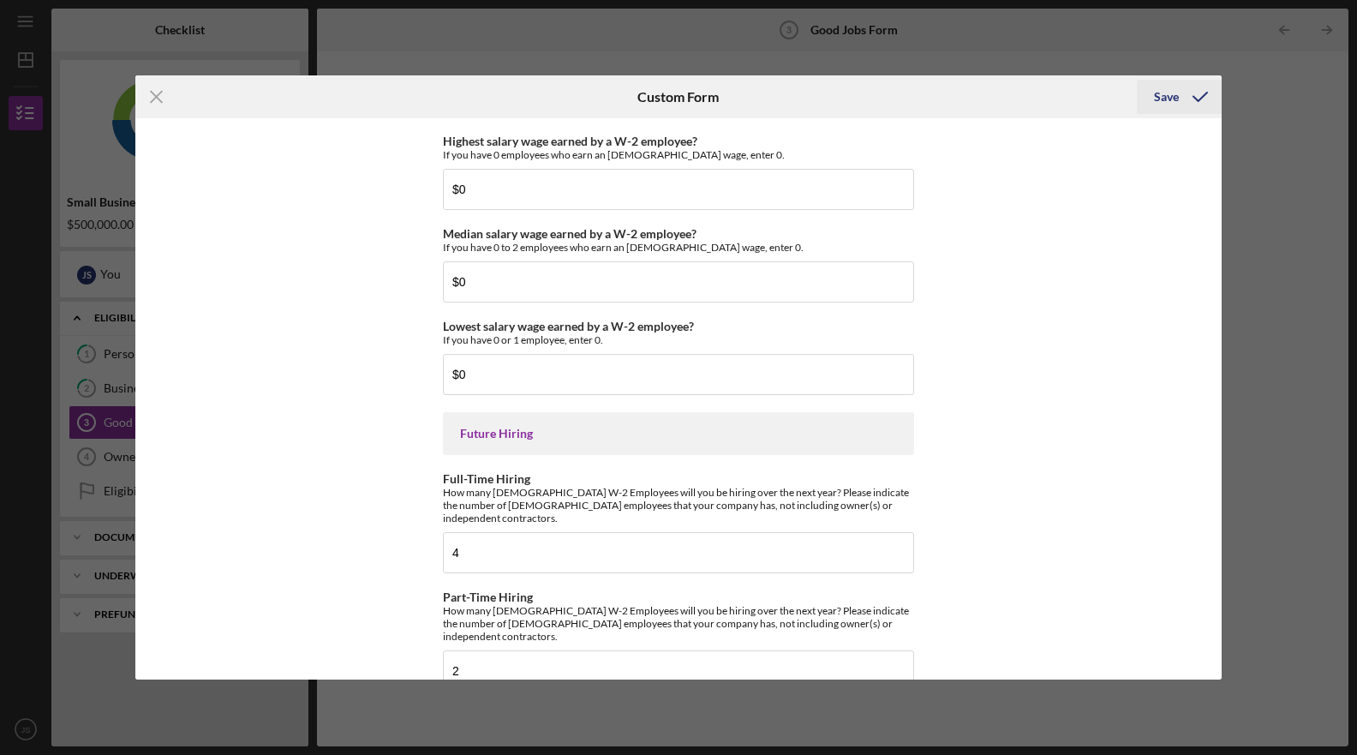
click at [1171, 98] on div "Save" at bounding box center [1166, 97] width 25 height 34
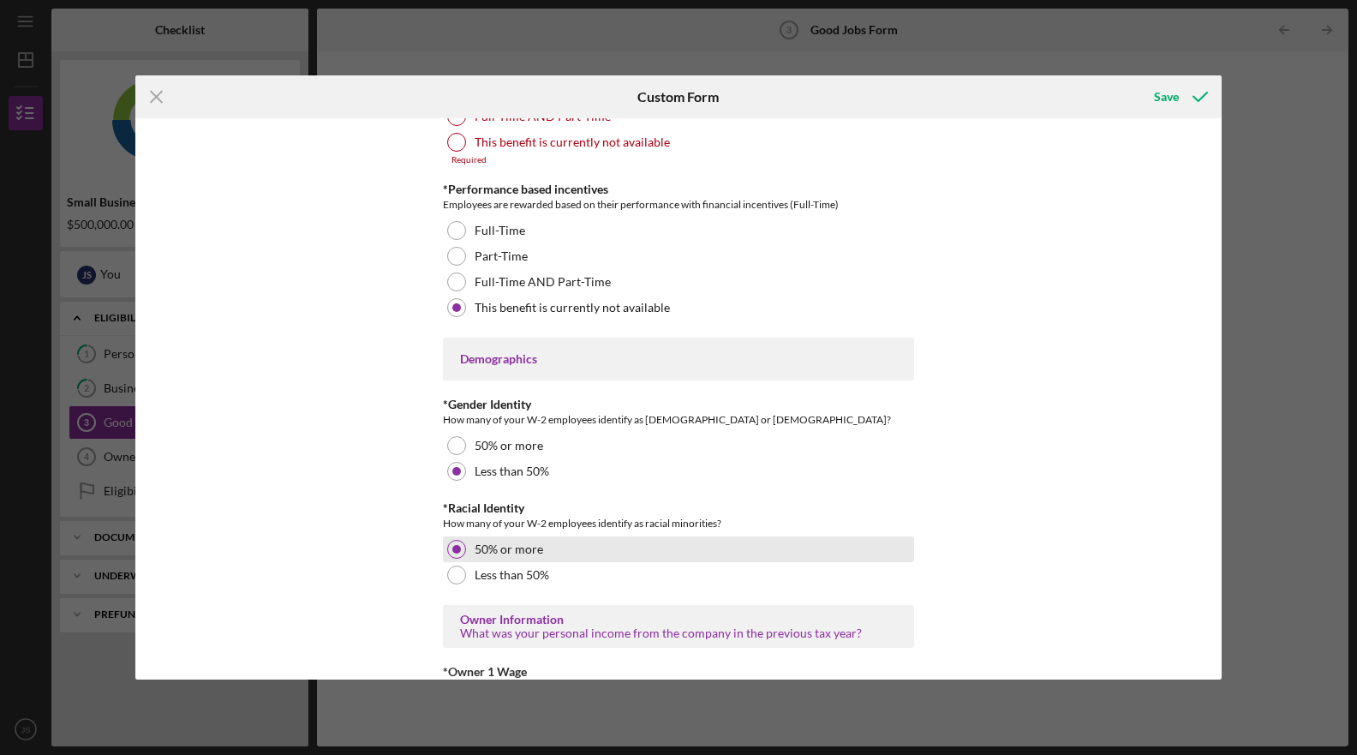
scroll to position [2096, 0]
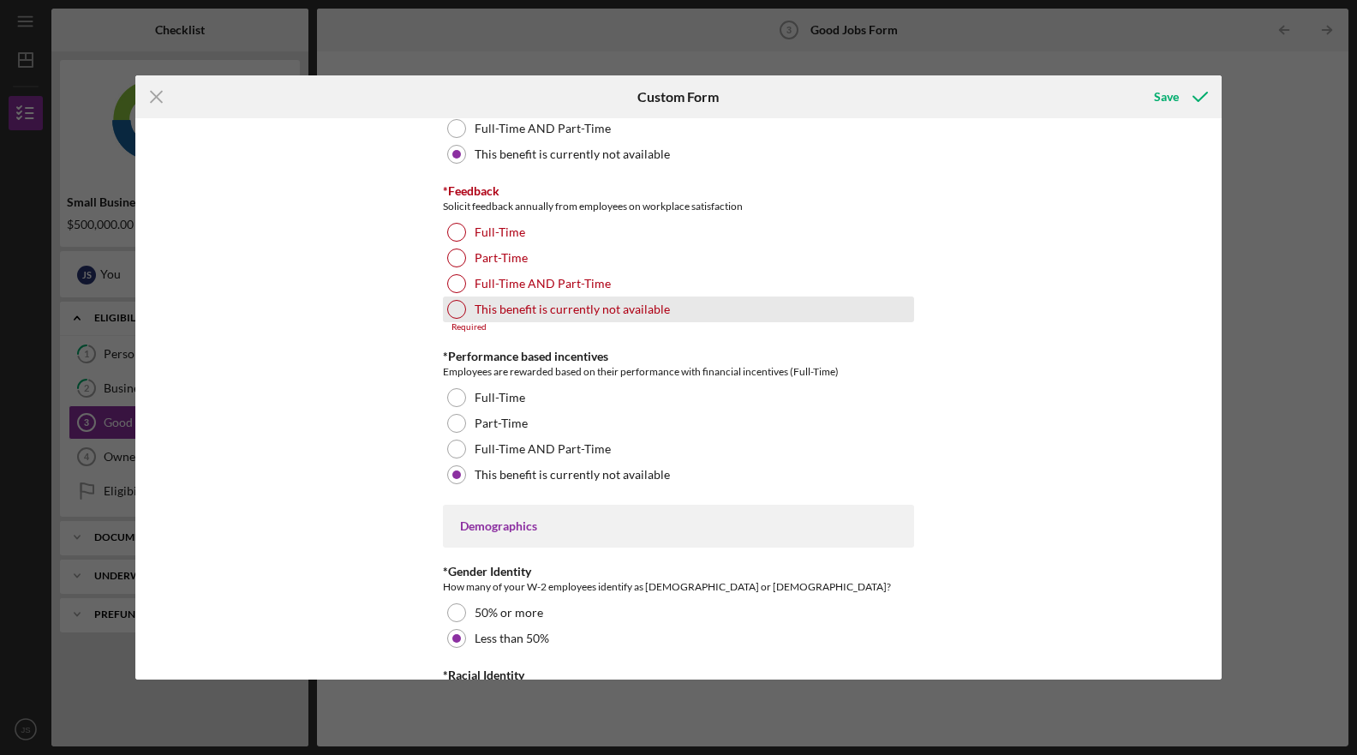
click at [460, 304] on div at bounding box center [456, 309] width 19 height 19
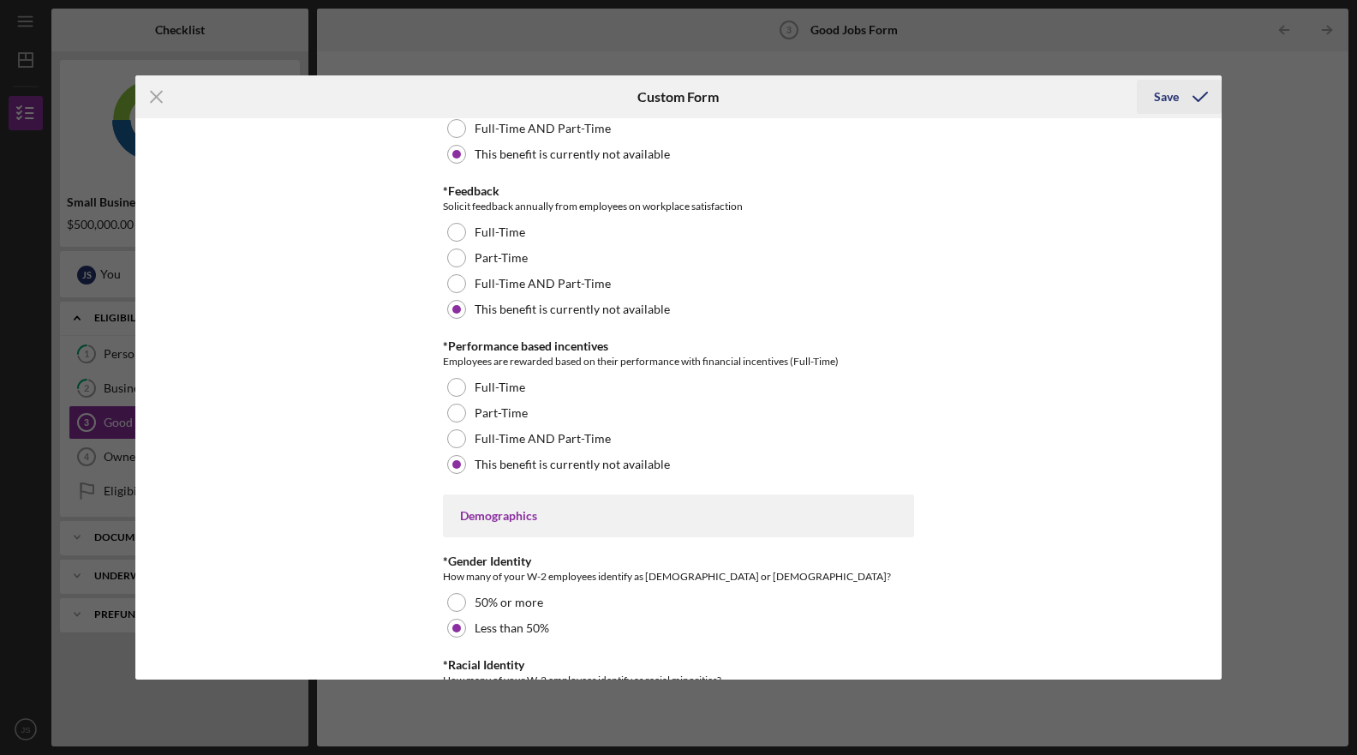
click at [1179, 93] on icon "submit" at bounding box center [1200, 96] width 43 height 43
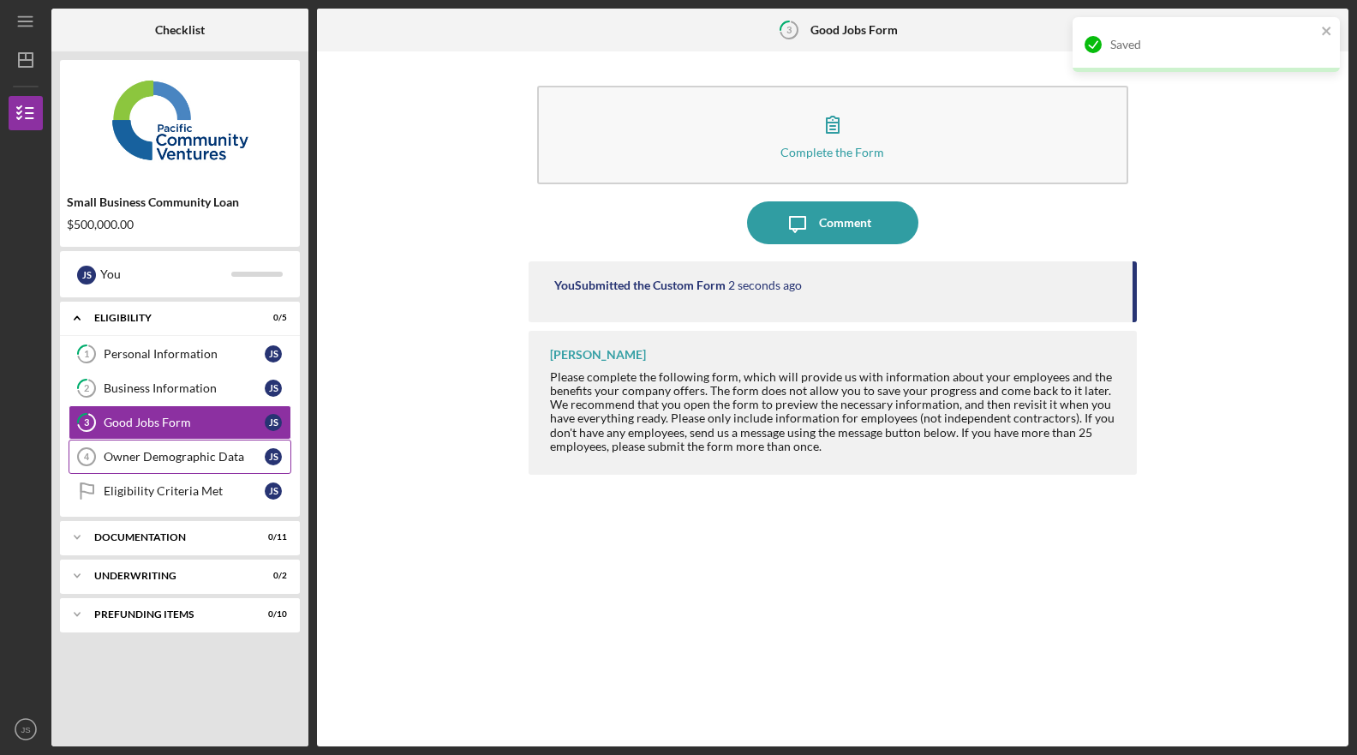
click at [161, 470] on link "Owner Demographic Data 4 Owner Demographic Data J S" at bounding box center [180, 457] width 223 height 34
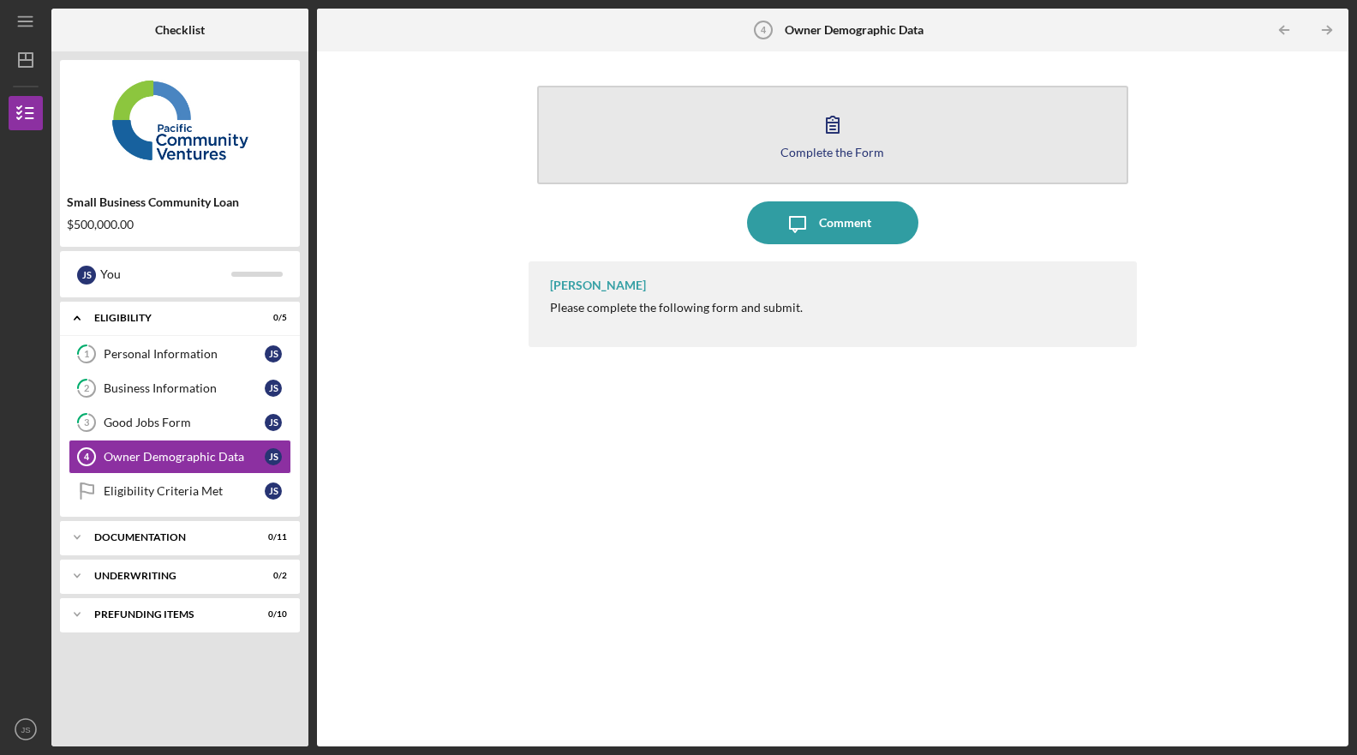
click at [845, 140] on icon "button" at bounding box center [832, 124] width 43 height 43
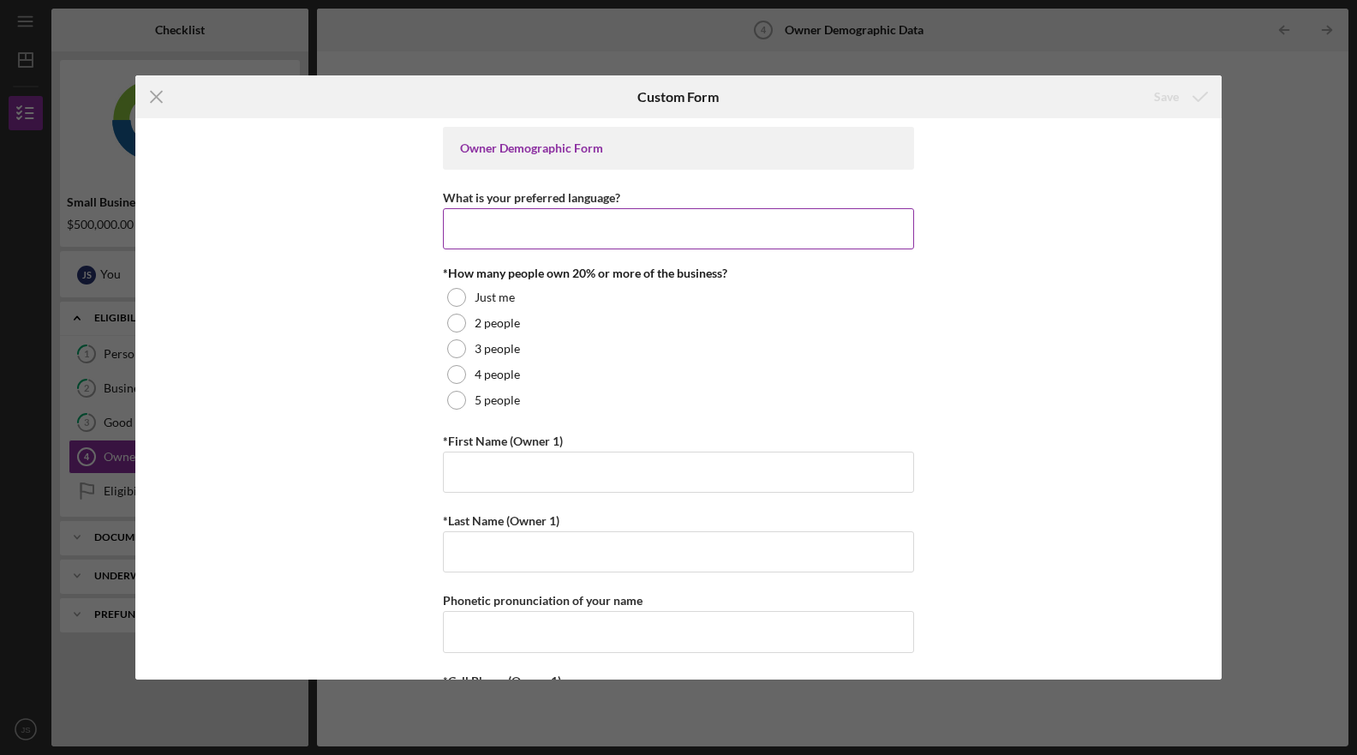
click at [496, 229] on input "What is your preferred language?" at bounding box center [678, 228] width 471 height 41
type input "English"
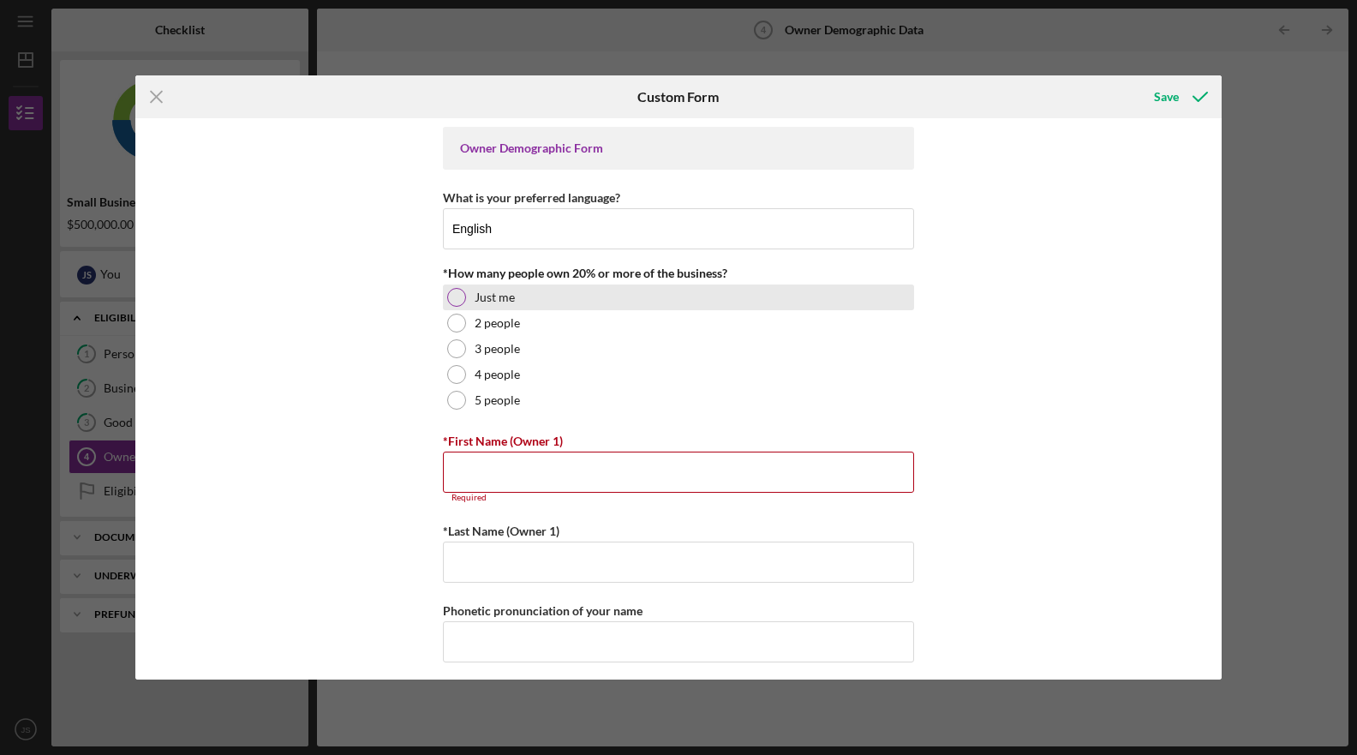
click at [457, 291] on div at bounding box center [456, 297] width 19 height 19
click at [522, 476] on input "*First Name (Owner 1)" at bounding box center [678, 472] width 471 height 41
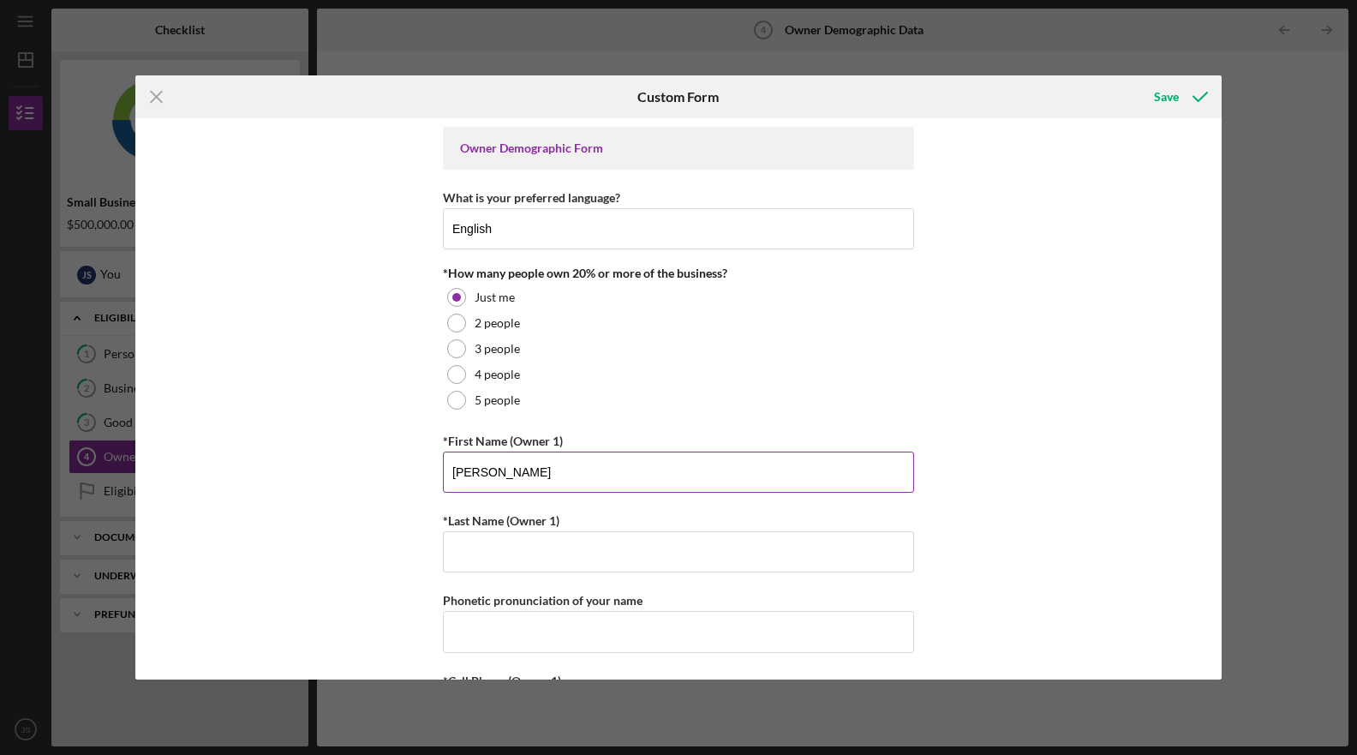
type input "[PERSON_NAME]"
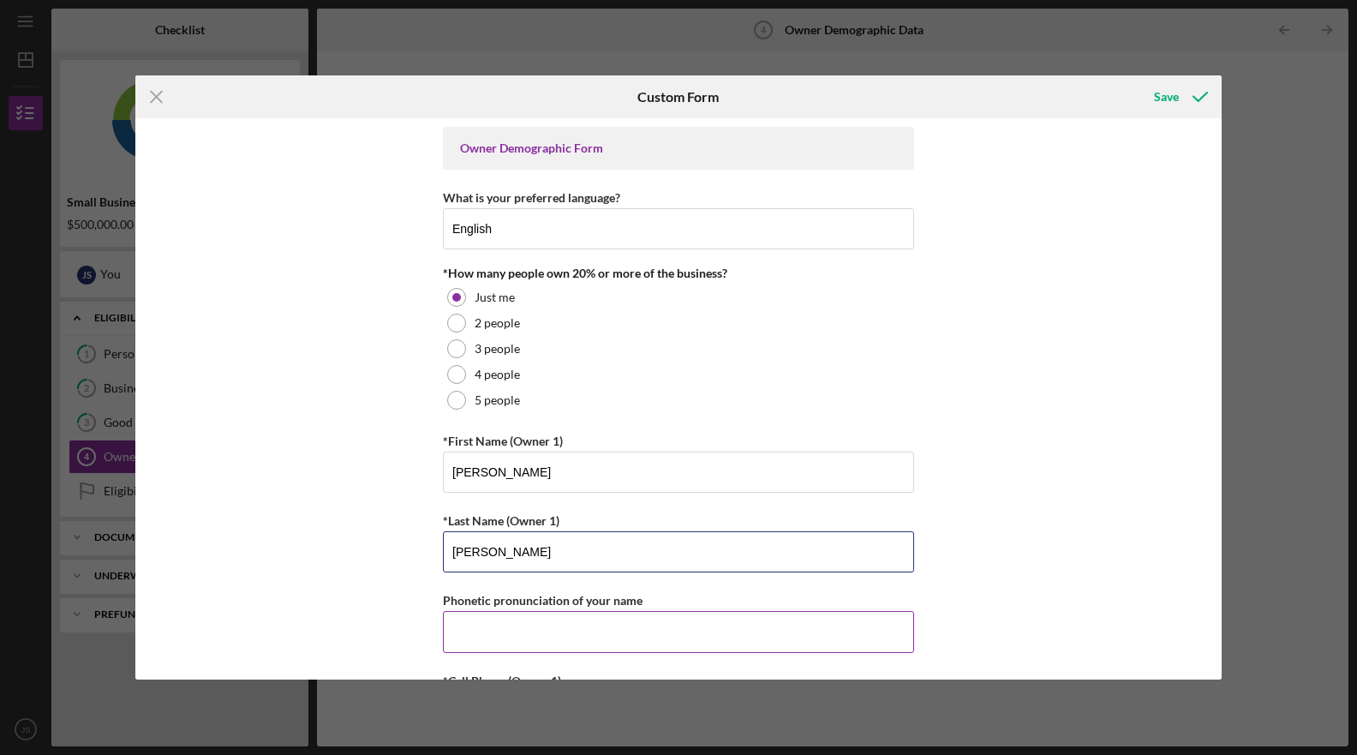
scroll to position [155, 0]
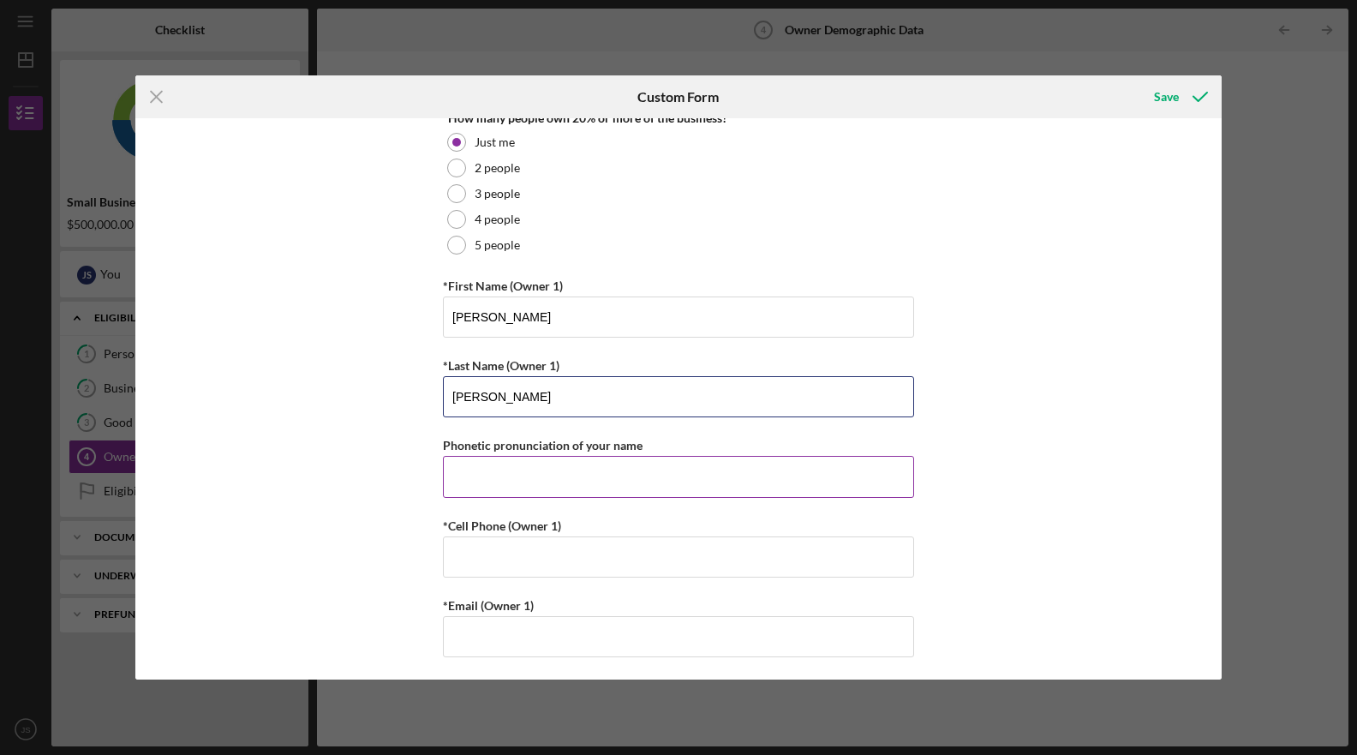
type input "[PERSON_NAME]"
type input "[PHONE_NUMBER]"
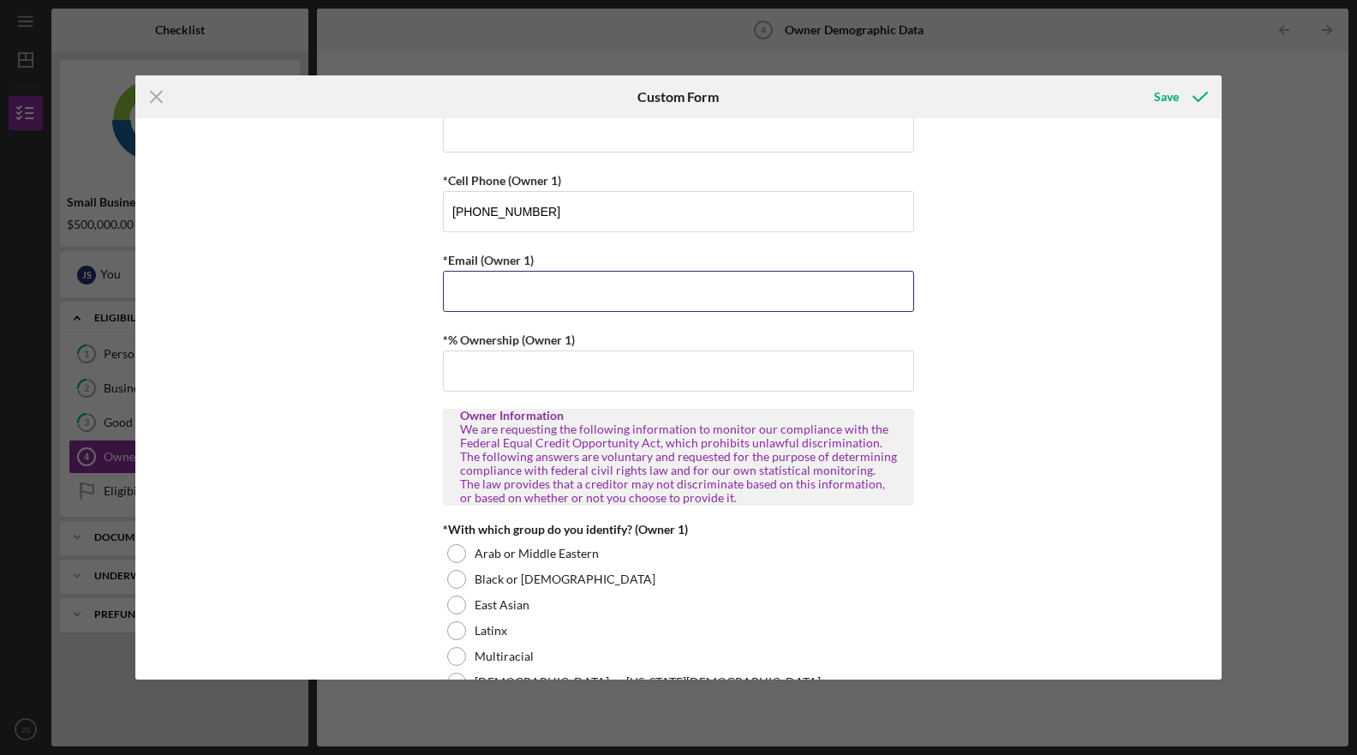
drag, startPoint x: 612, startPoint y: 284, endPoint x: 801, endPoint y: 232, distance: 196.4
type input "[EMAIL_ADDRESS][DOMAIN_NAME]"
drag, startPoint x: 565, startPoint y: 371, endPoint x: 651, endPoint y: 330, distance: 95.8
click at [566, 368] on input "*% Ownership (Owner 1)" at bounding box center [678, 370] width 471 height 41
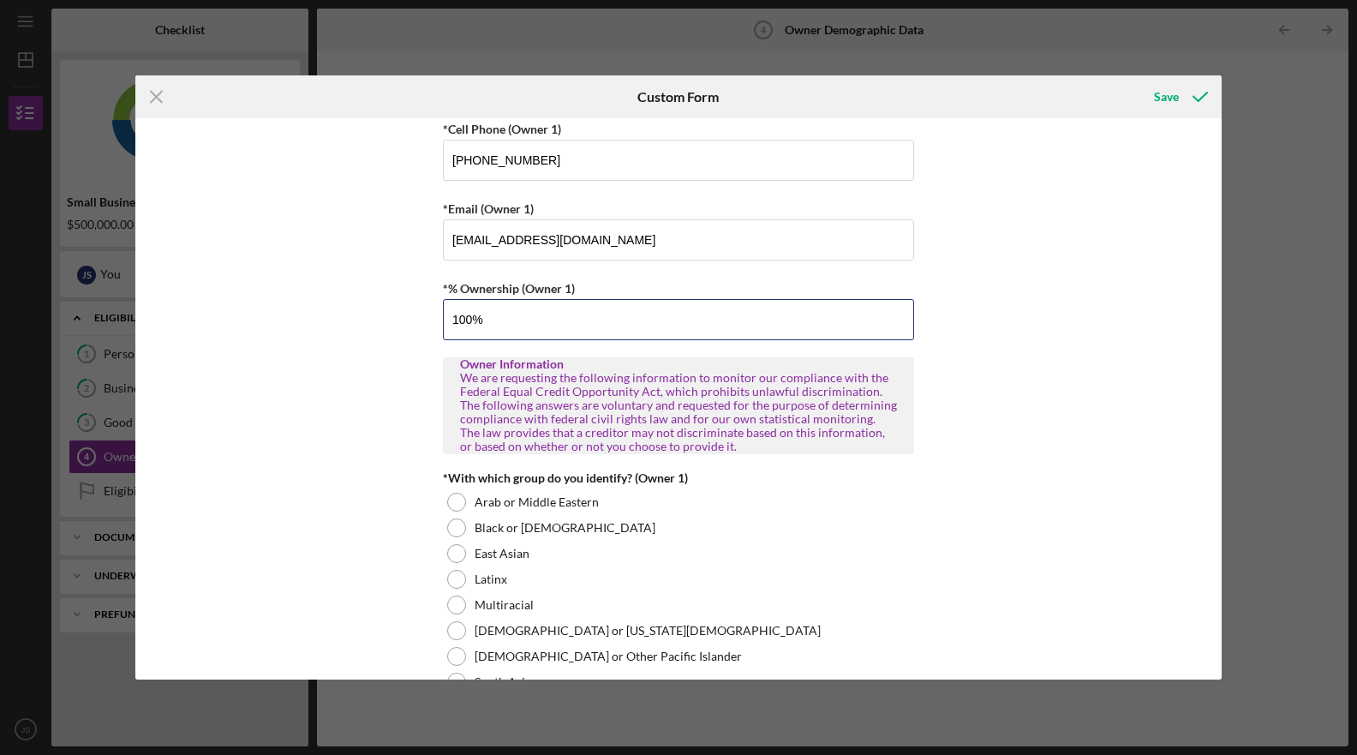
scroll to position [589, 0]
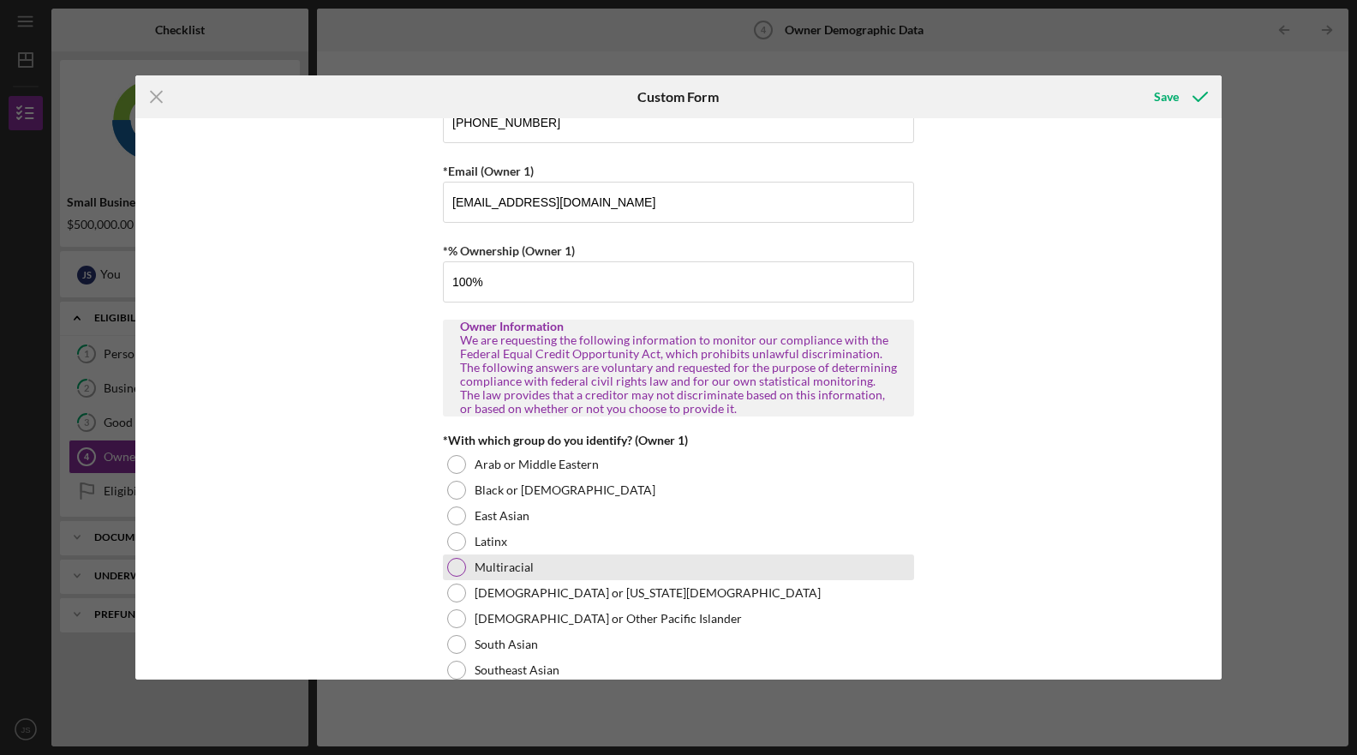
type input "100.00000%"
click at [459, 564] on div at bounding box center [456, 567] width 19 height 19
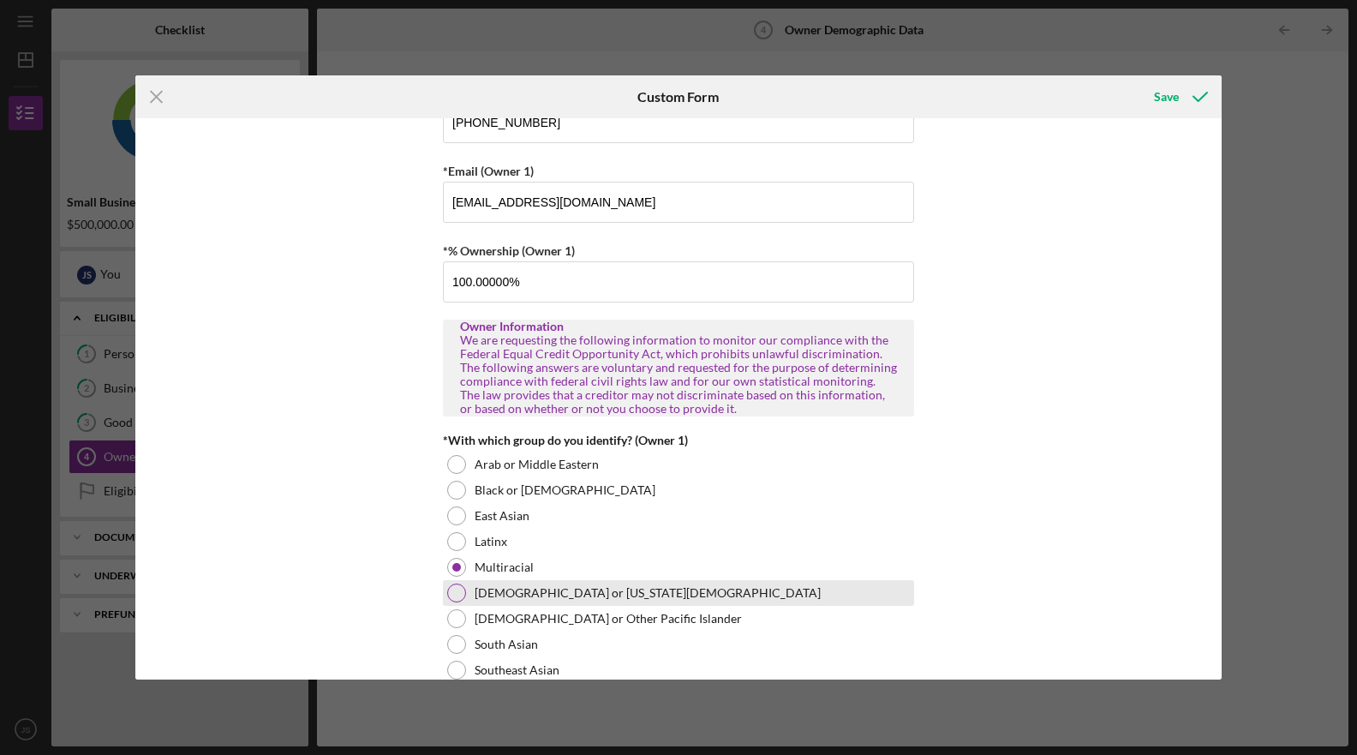
click at [452, 594] on div at bounding box center [456, 592] width 19 height 19
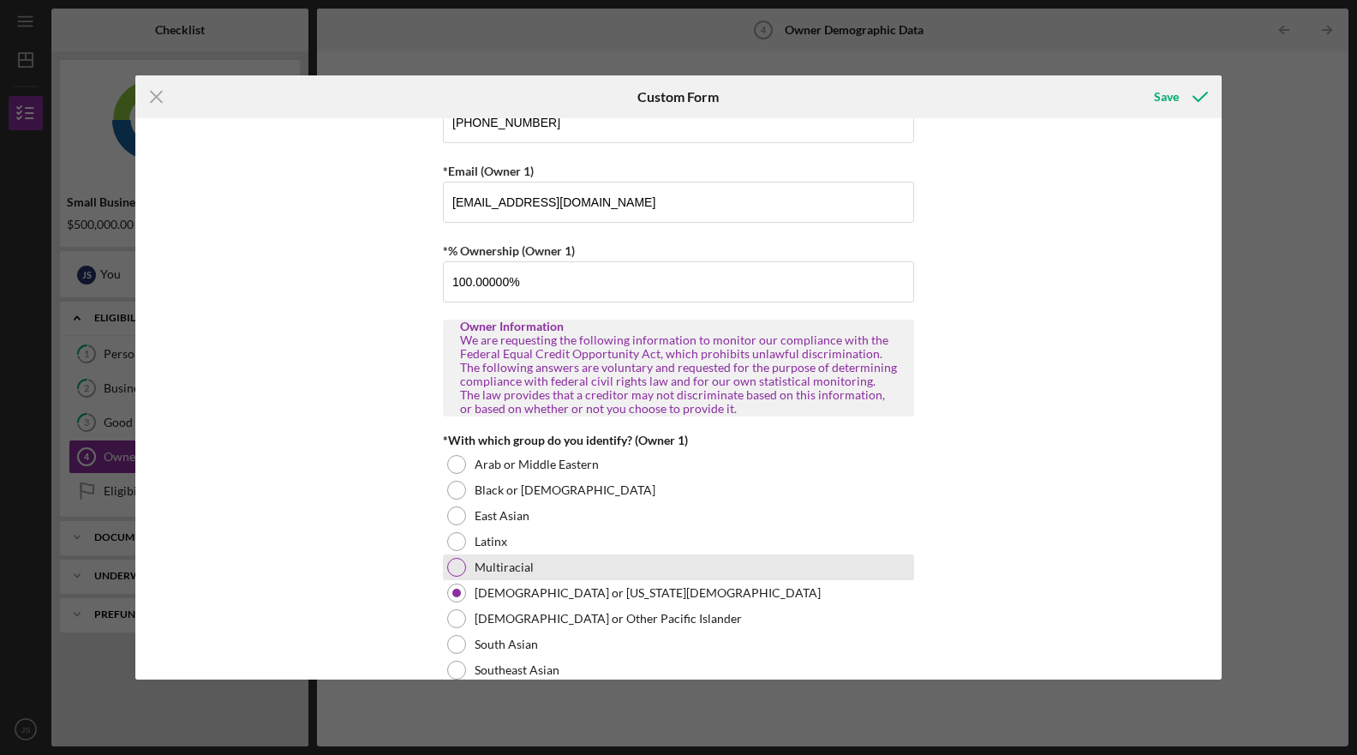
click at [461, 568] on div at bounding box center [456, 567] width 19 height 19
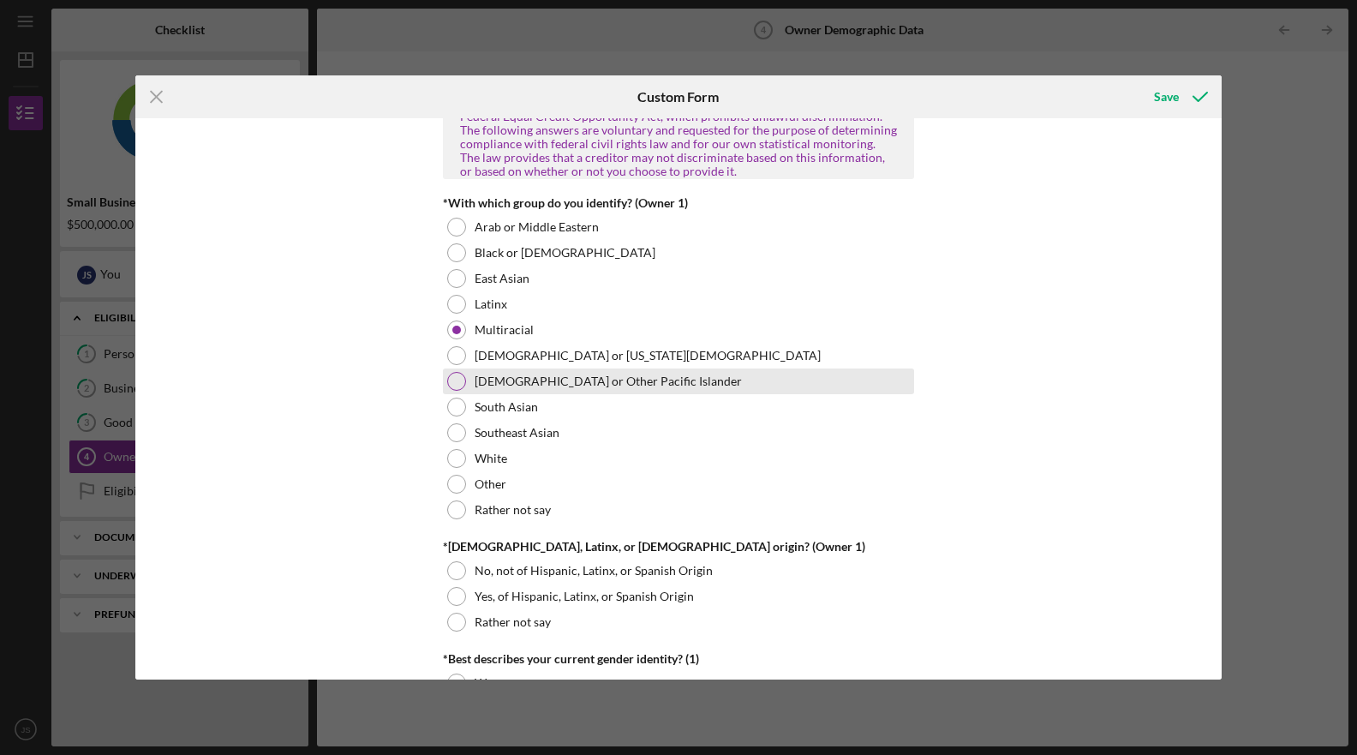
scroll to position [830, 0]
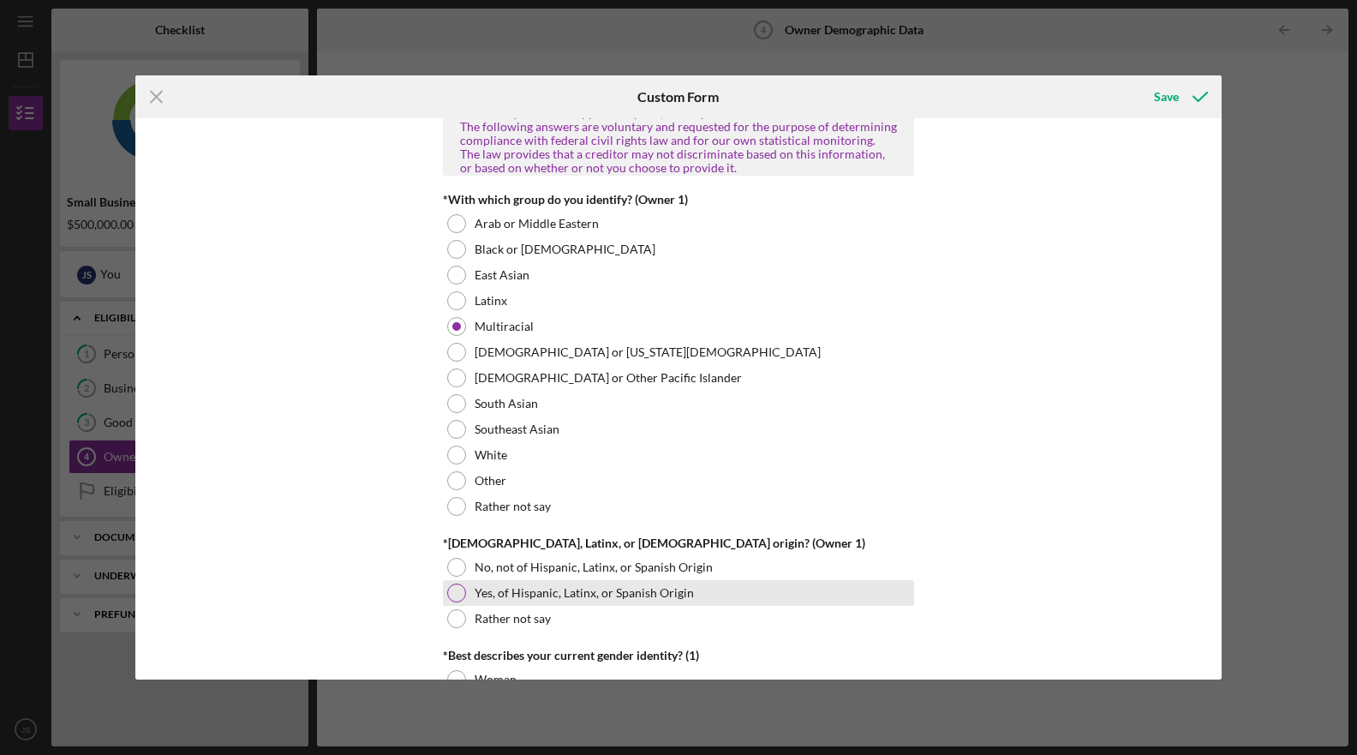
click at [461, 592] on div at bounding box center [456, 592] width 19 height 19
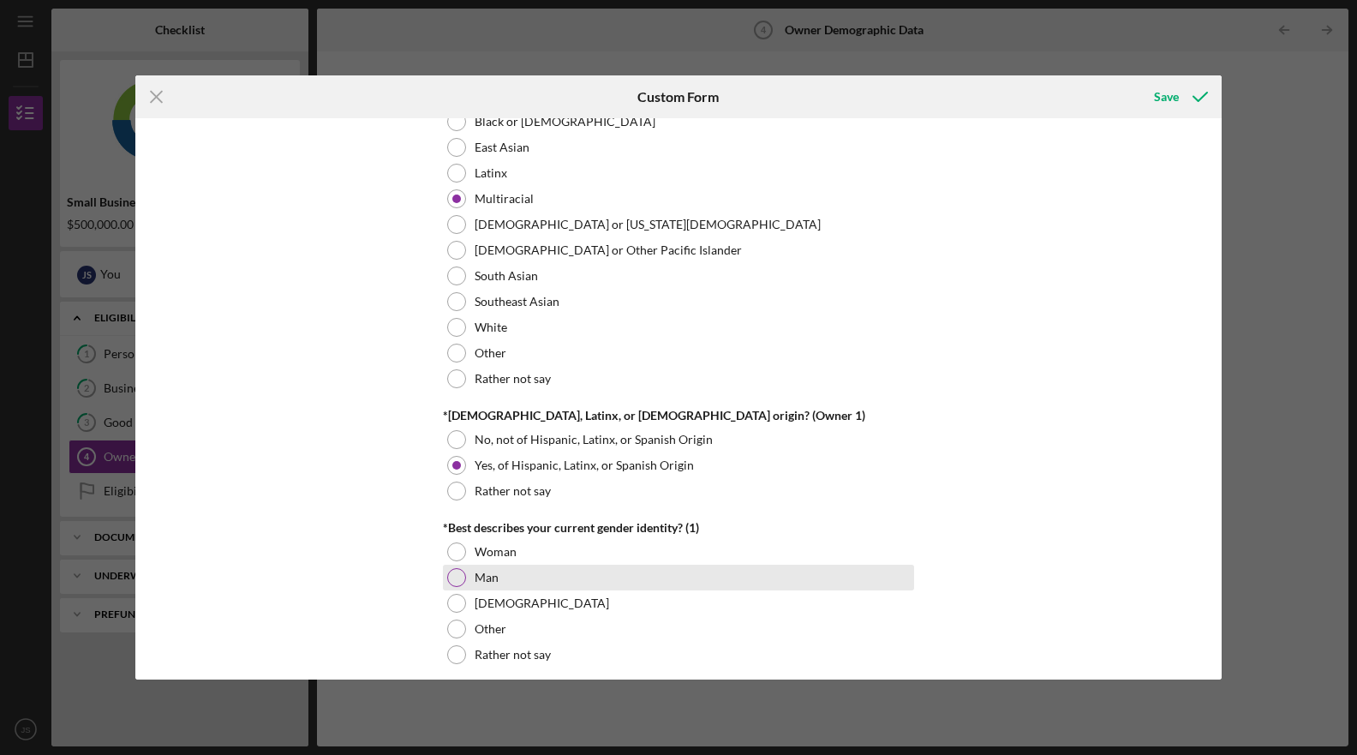
click at [452, 579] on div at bounding box center [456, 577] width 19 height 19
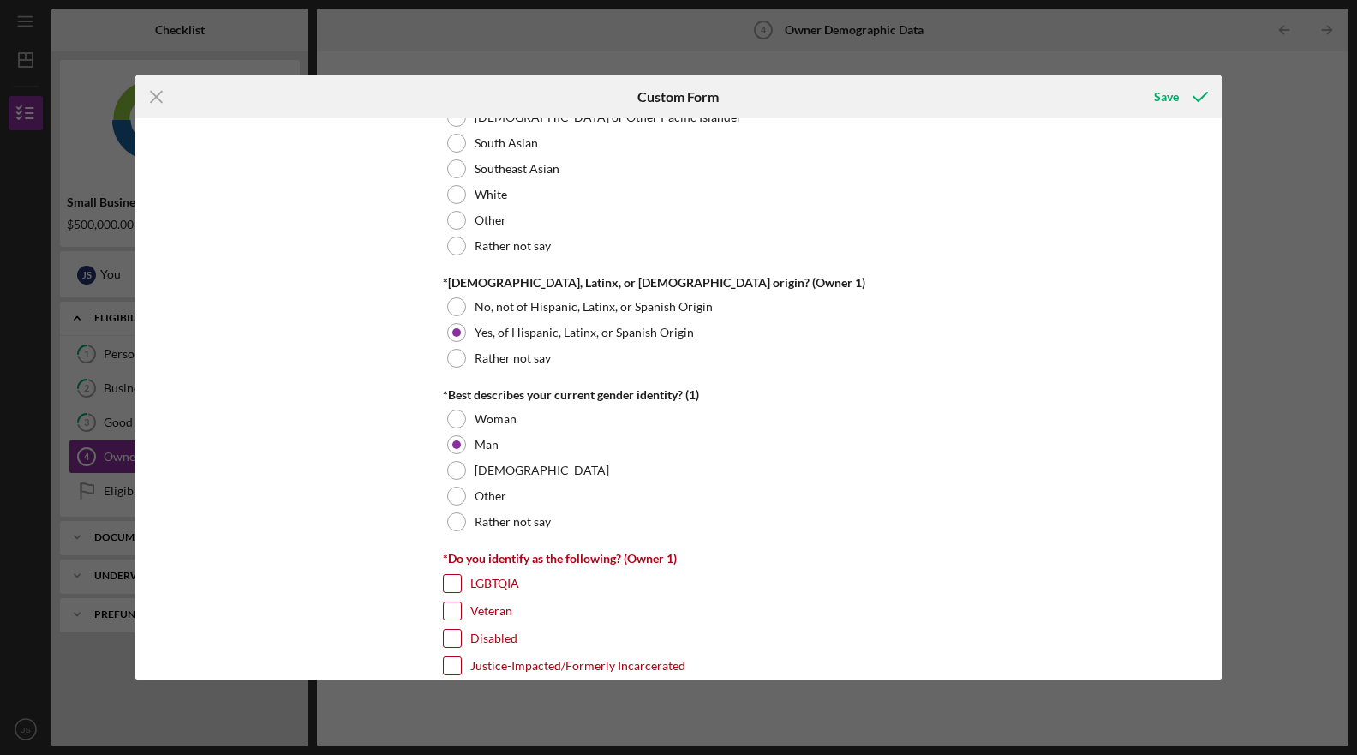
scroll to position [1216, 0]
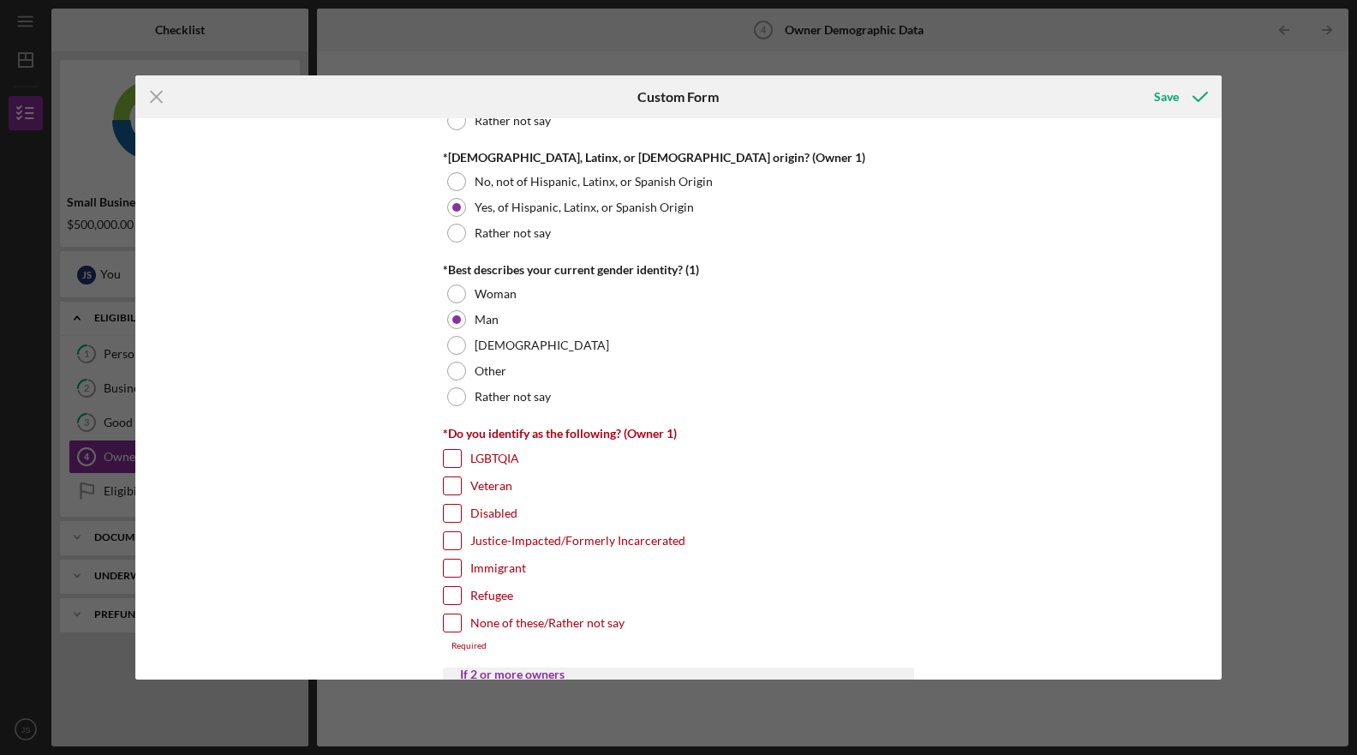
click at [452, 621] on input "None of these/Rather not say" at bounding box center [452, 622] width 17 height 17
checkbox input "true"
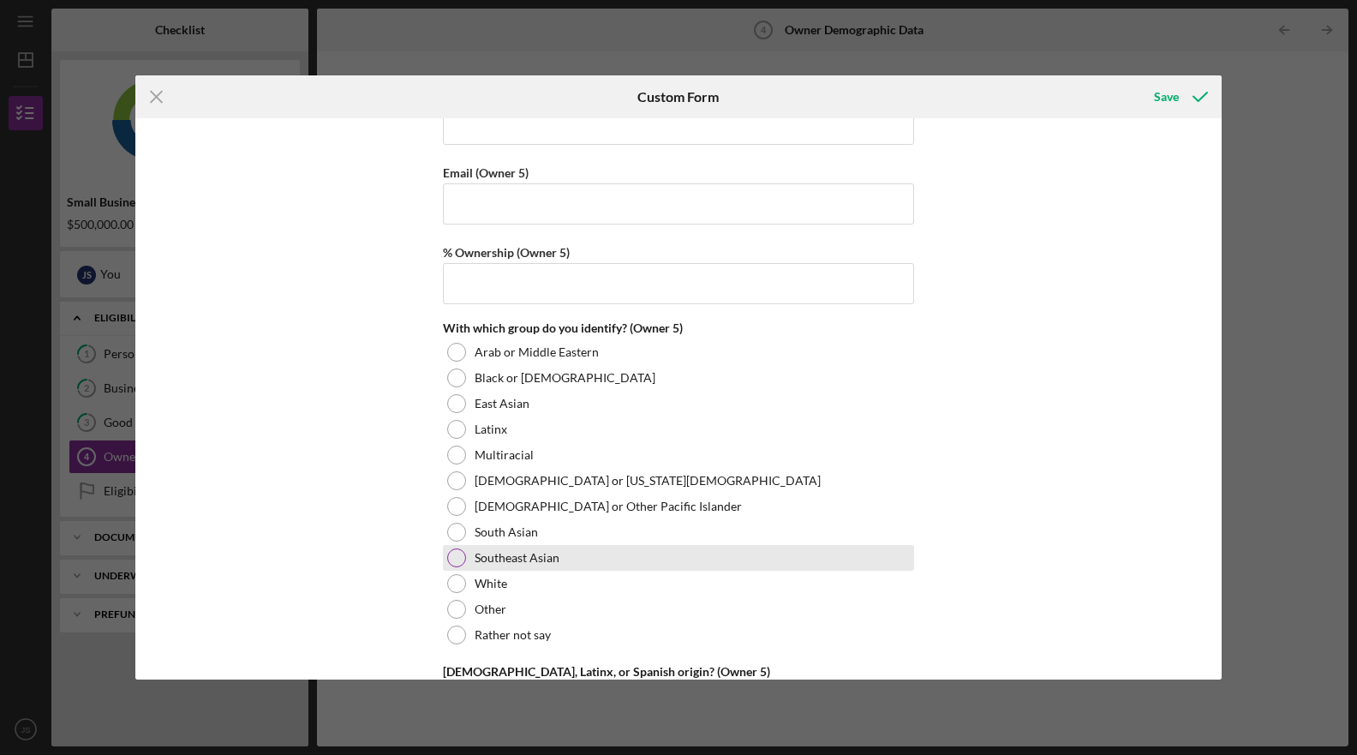
scroll to position [6513, 0]
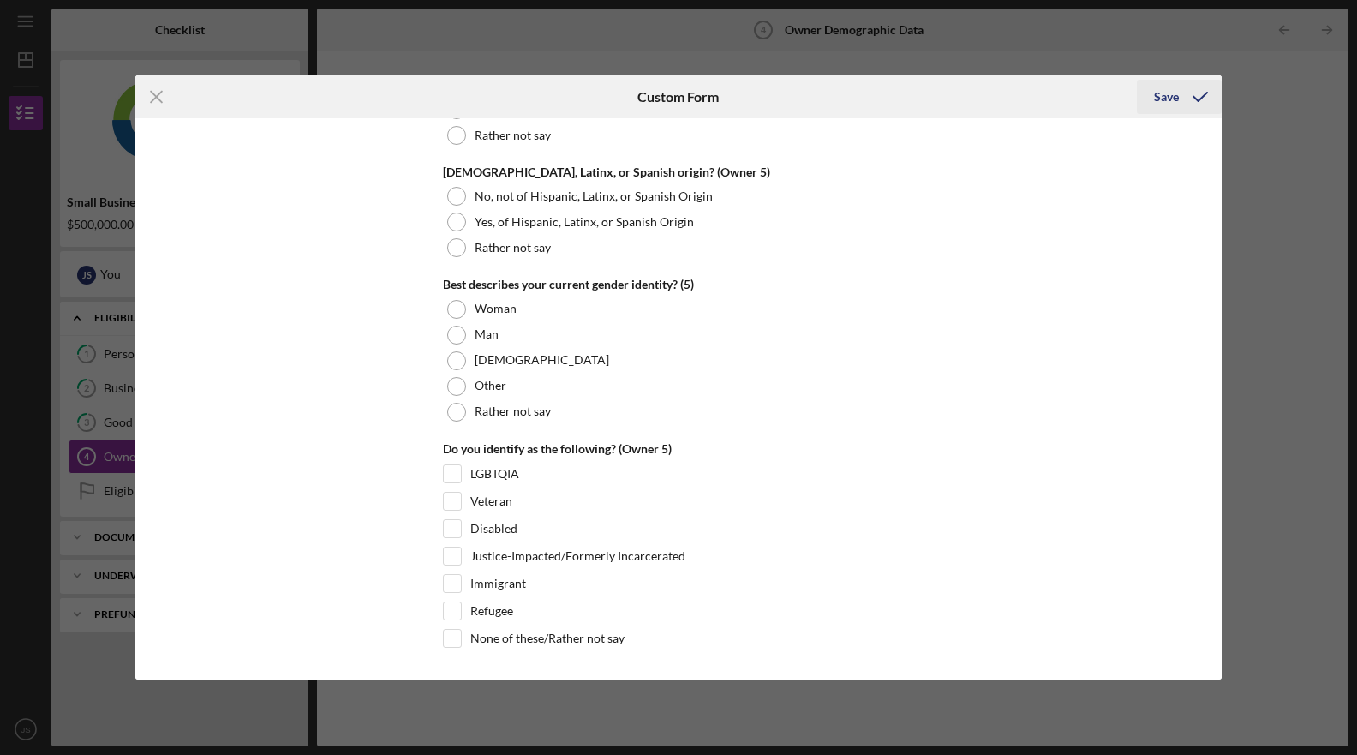
click at [1206, 98] on icon "submit" at bounding box center [1200, 96] width 43 height 43
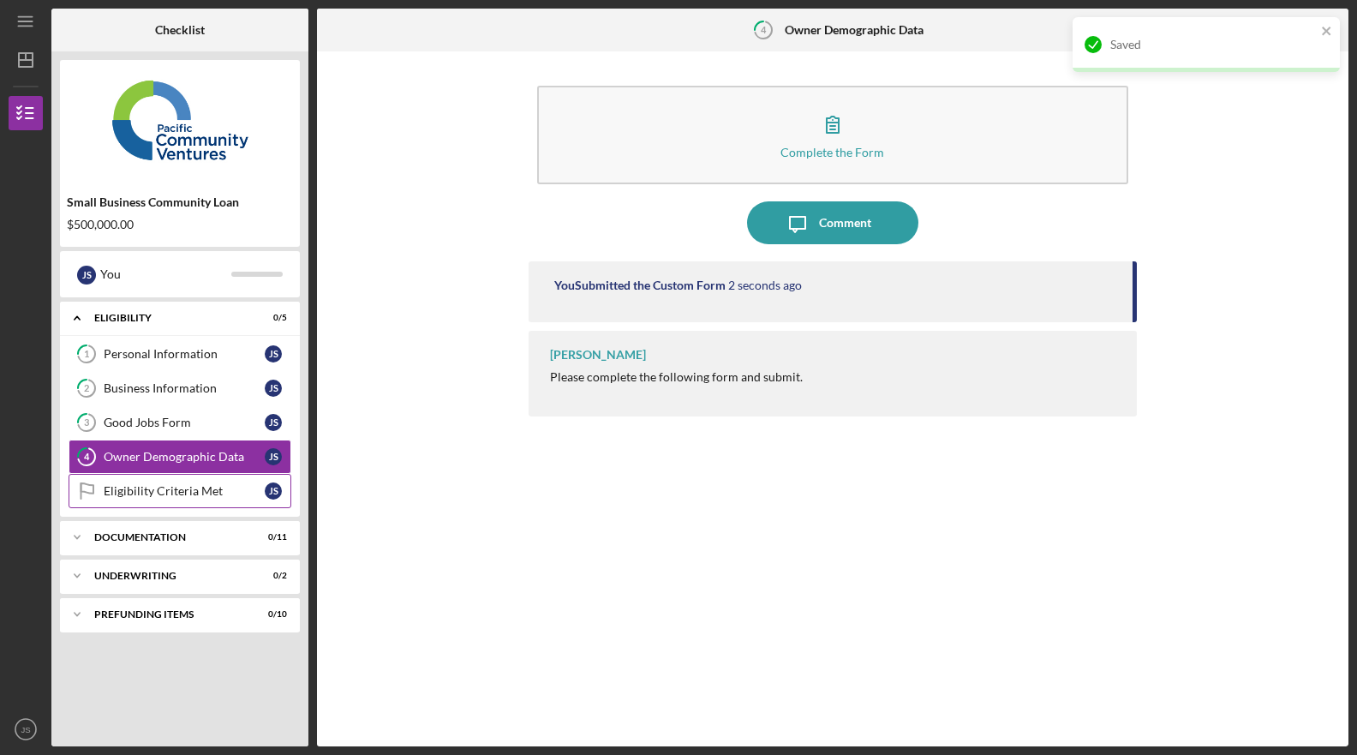
click at [171, 500] on link "Eligibility Criteria Met Eligibility Criteria Met J S" at bounding box center [180, 491] width 223 height 34
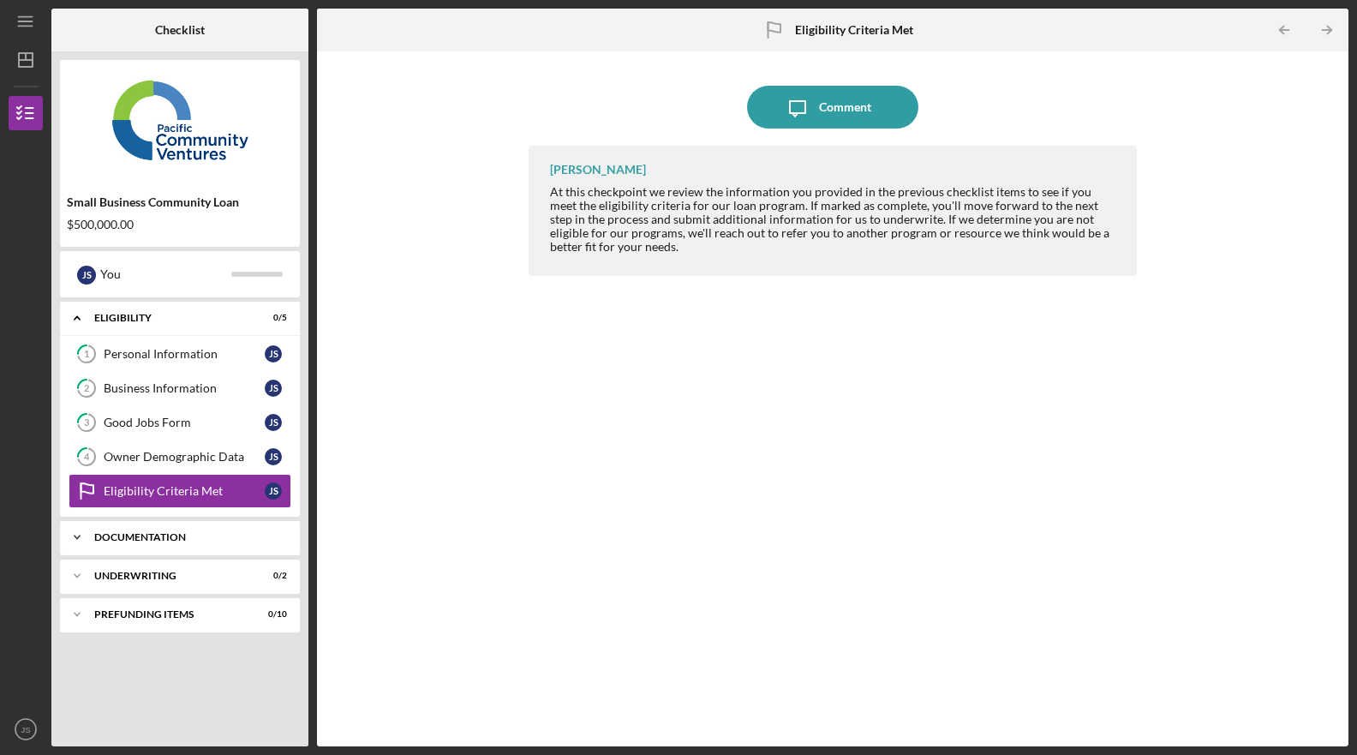
click at [215, 542] on div "Icon/Expander Documentation 0 / 11" at bounding box center [180, 537] width 240 height 34
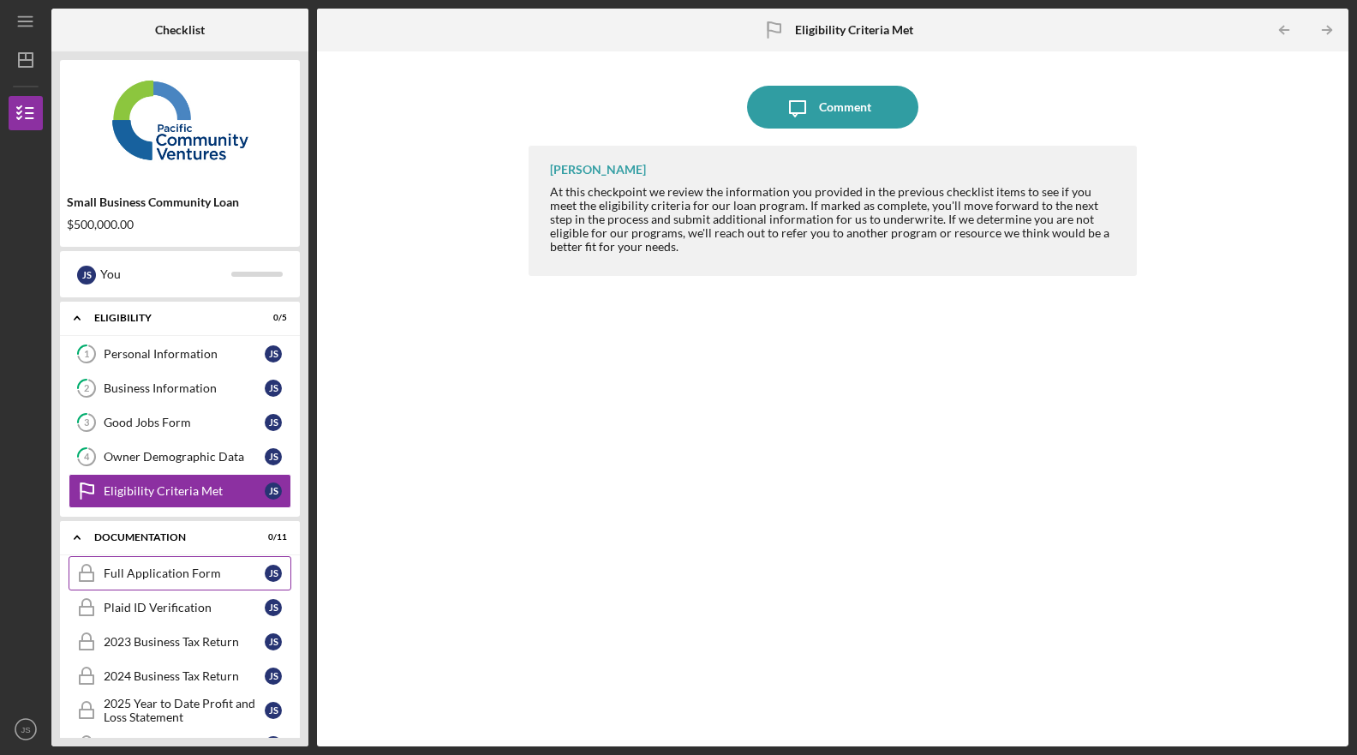
click at [217, 575] on div "Full Application Form" at bounding box center [184, 573] width 161 height 14
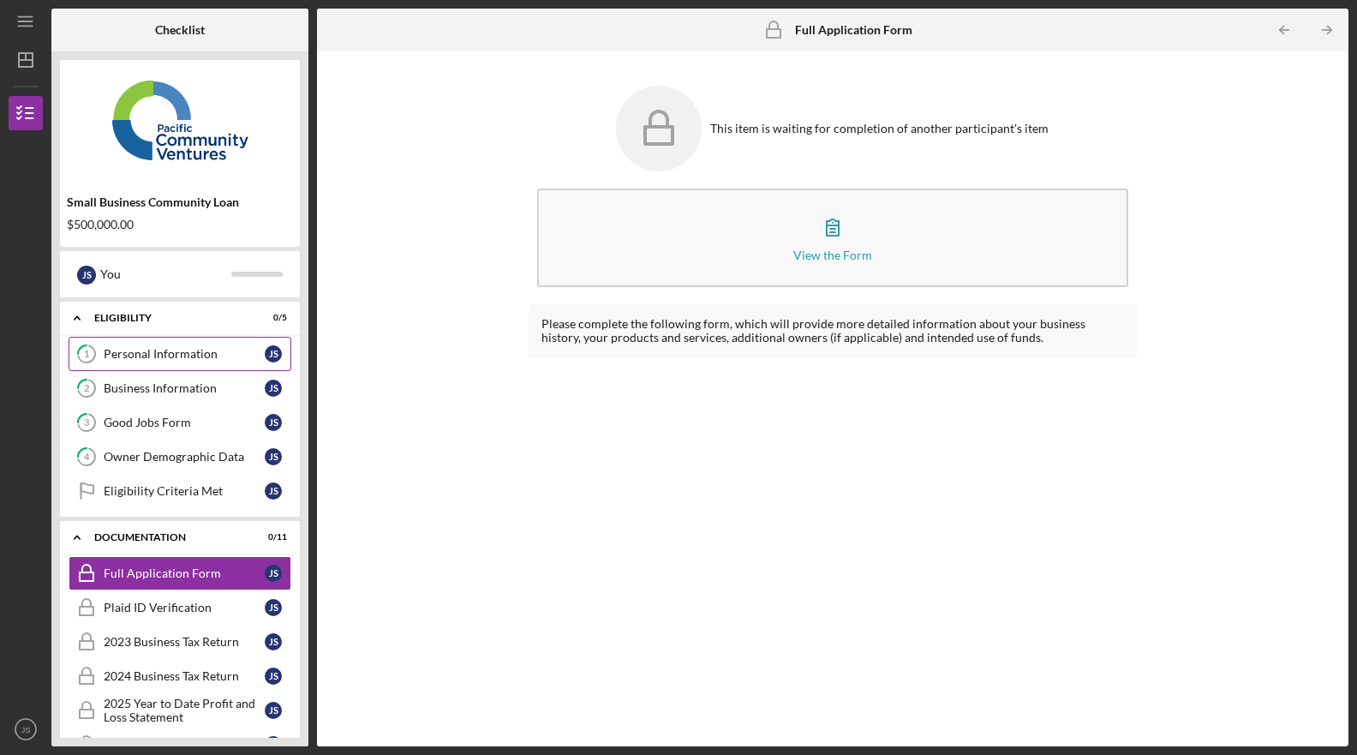
click at [185, 361] on link "1 Personal Information J S" at bounding box center [180, 354] width 223 height 34
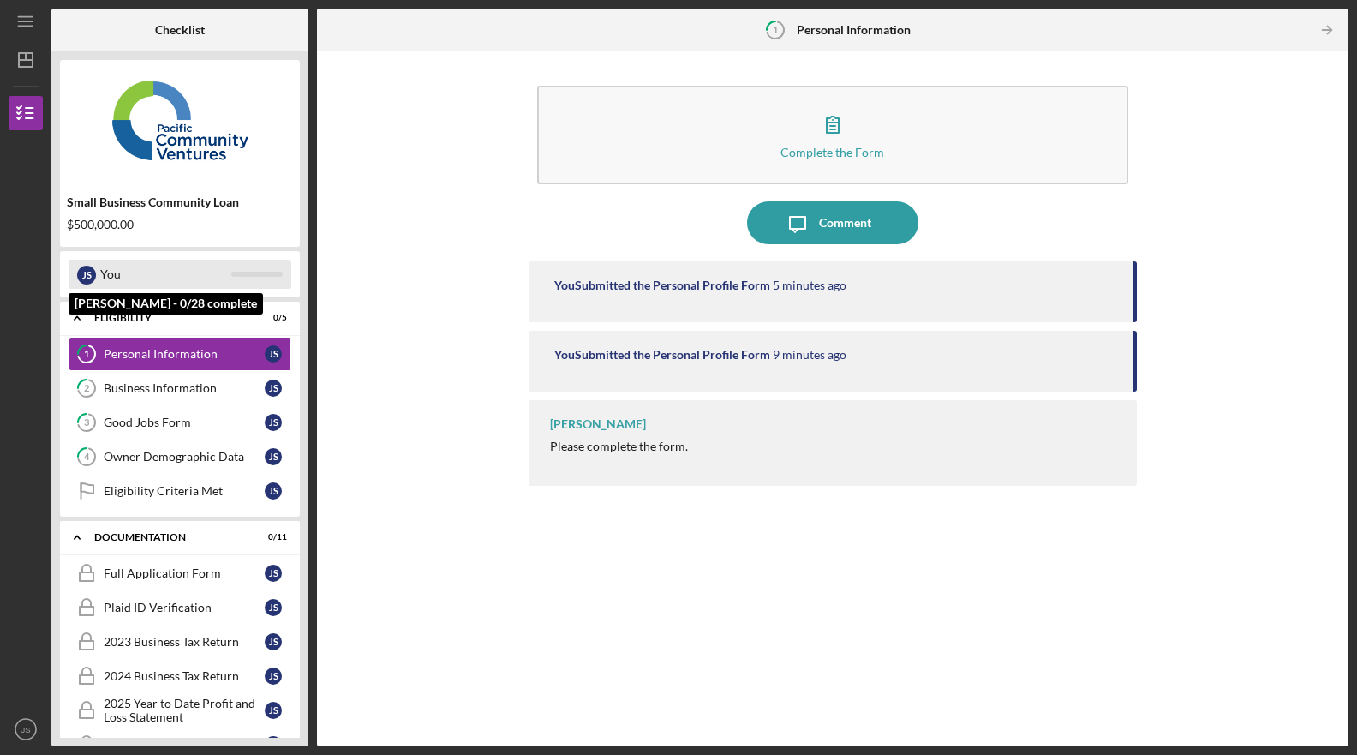
click at [217, 283] on div "You" at bounding box center [165, 274] width 131 height 29
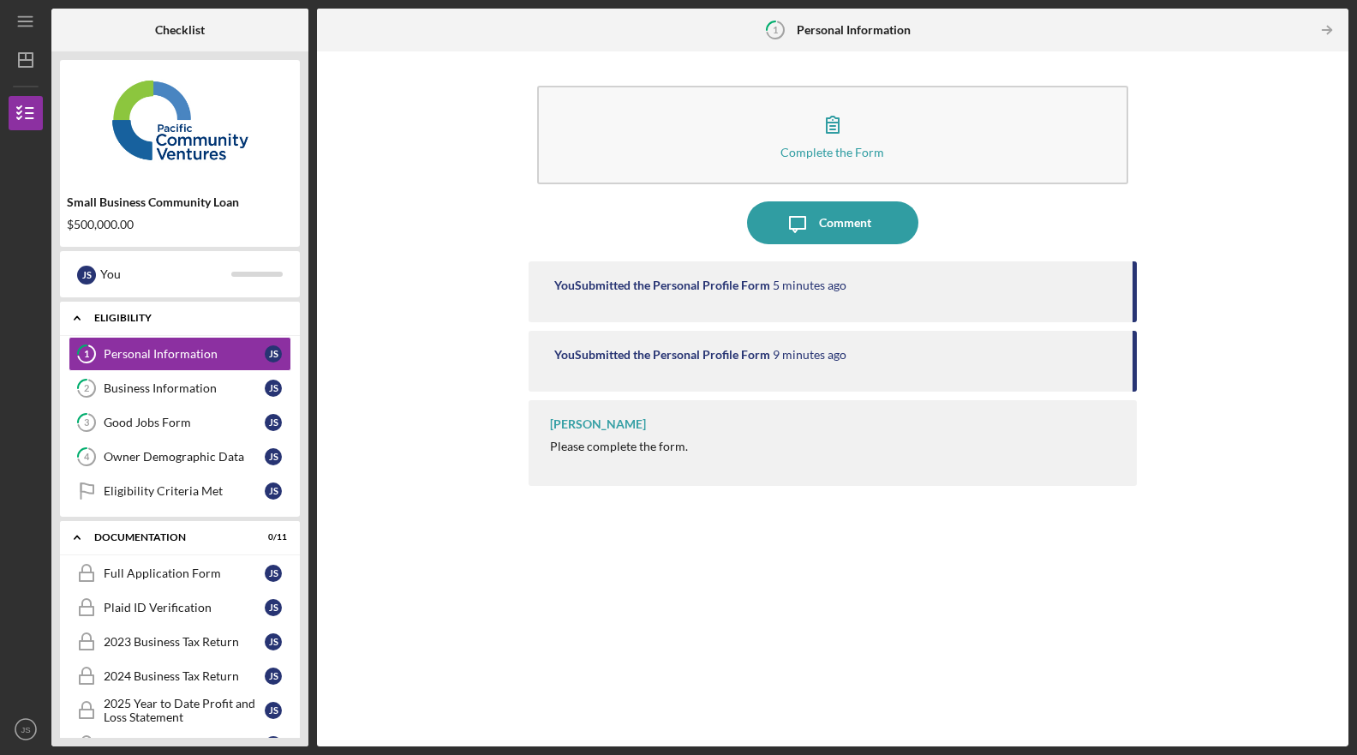
click at [286, 321] on div "Eligibility" at bounding box center [190, 318] width 193 height 10
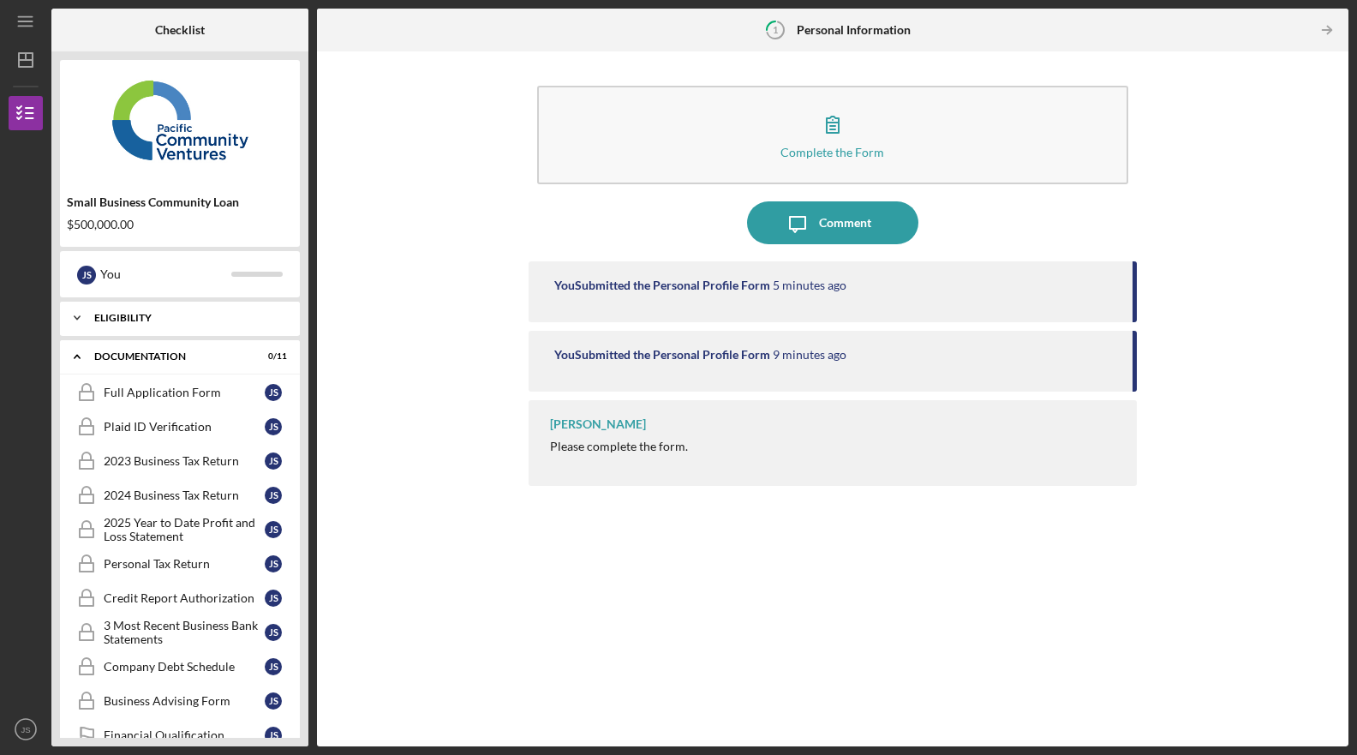
click at [250, 325] on div "Icon/Expander Eligibility 0 / 5" at bounding box center [180, 318] width 240 height 34
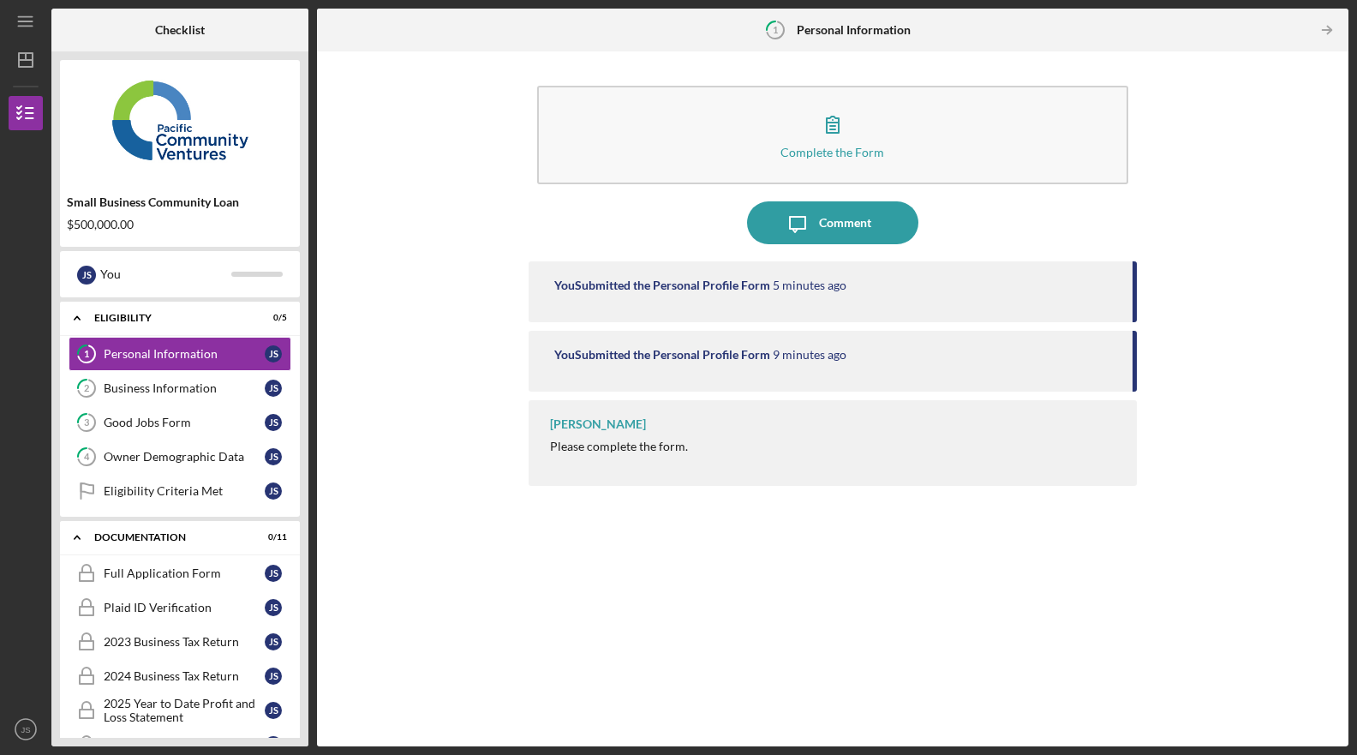
click at [607, 425] on div "[PERSON_NAME]" at bounding box center [598, 424] width 96 height 14
click at [879, 232] on button "Icon/Message Comment" at bounding box center [832, 222] width 171 height 43
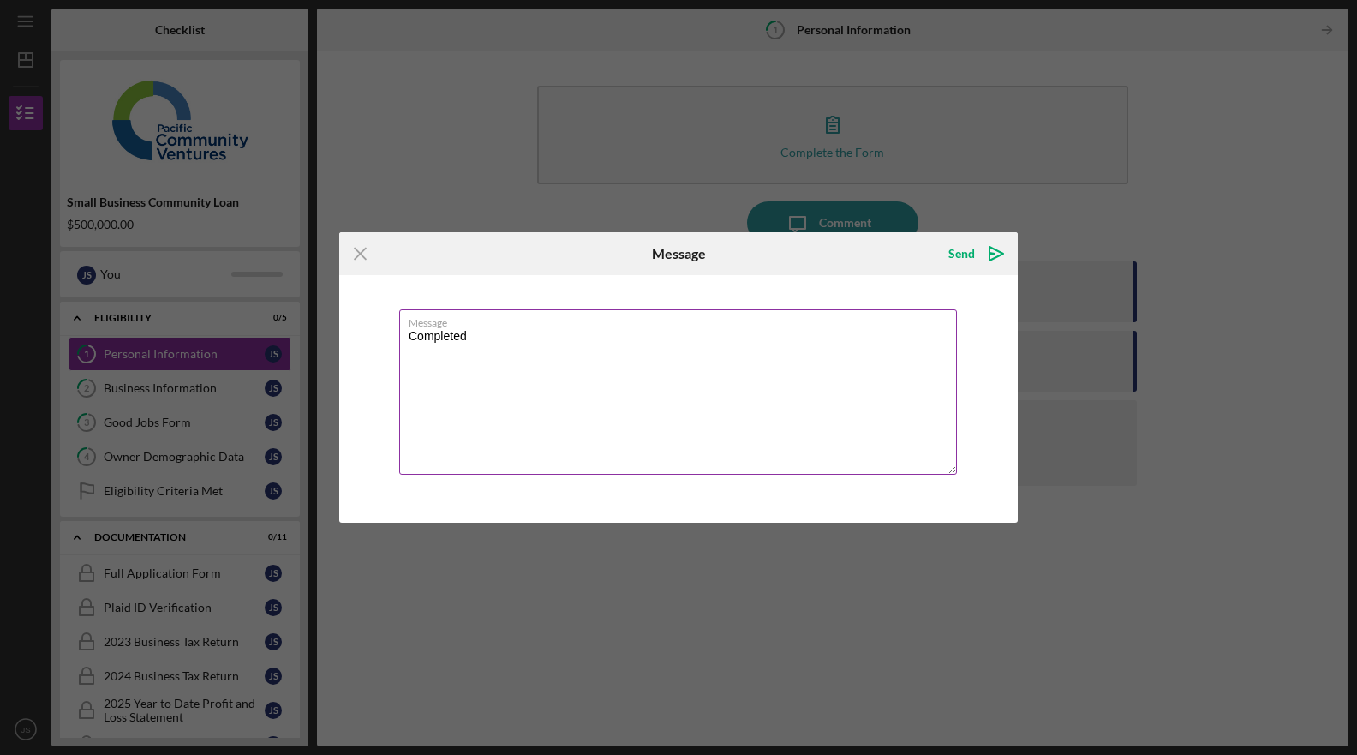
click at [451, 342] on textarea "Completed" at bounding box center [678, 391] width 558 height 165
type textarea "Completed"
click at [989, 242] on icon "Icon/icon-invite-send" at bounding box center [996, 253] width 43 height 43
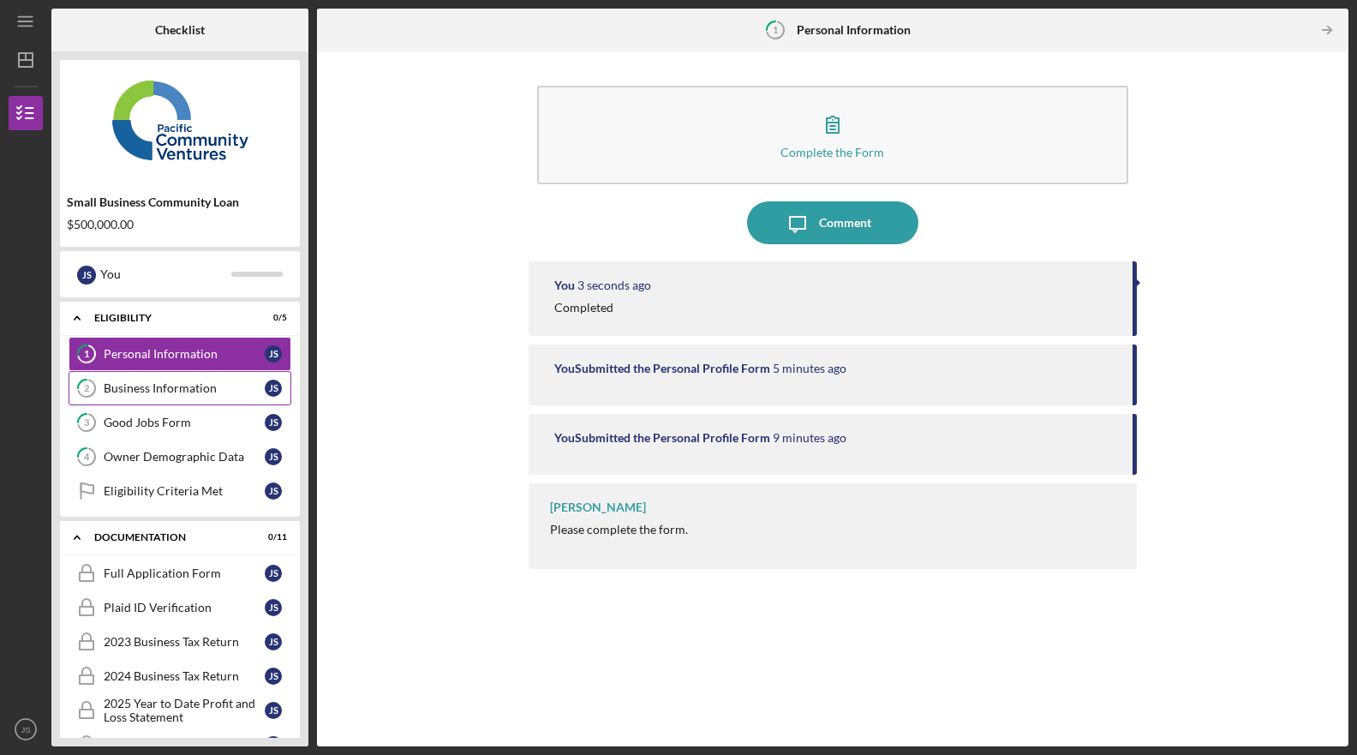
click at [235, 374] on link "2 Business Information J S" at bounding box center [180, 388] width 223 height 34
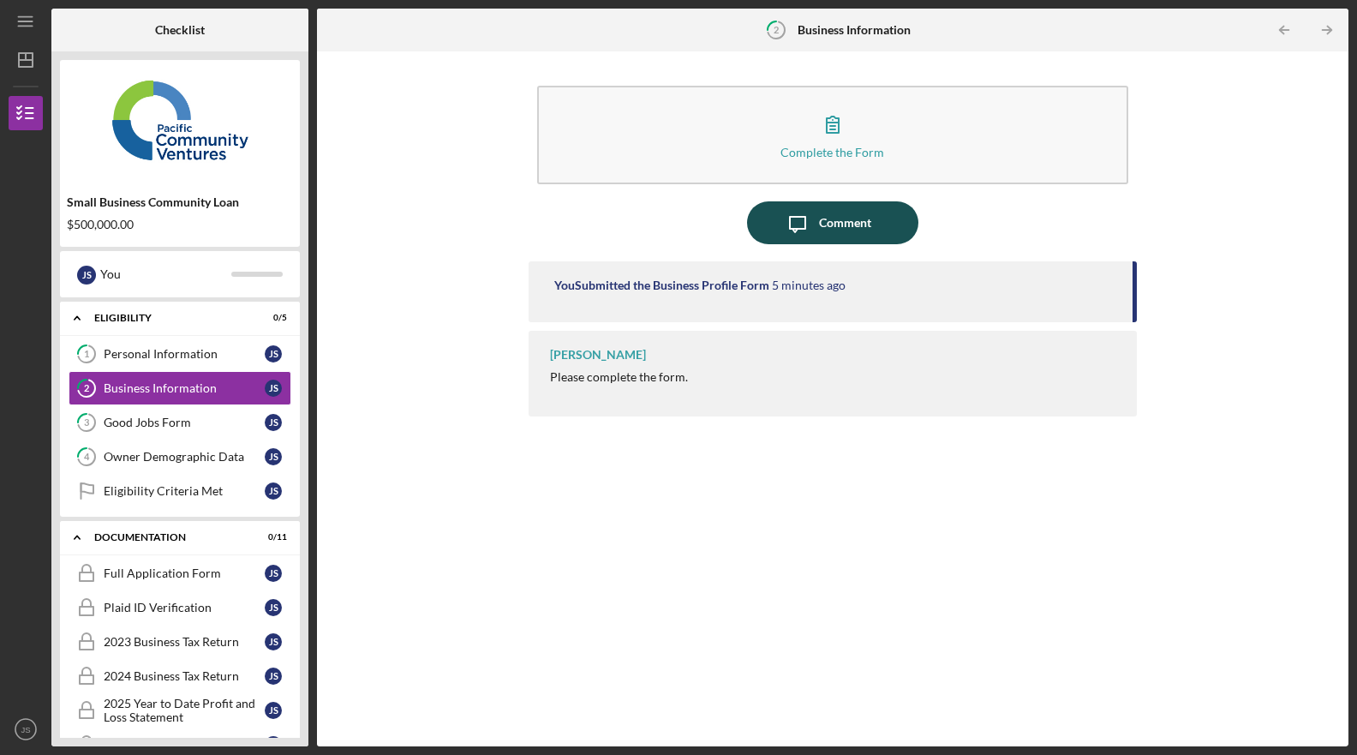
click at [793, 218] on icon "Icon/Message" at bounding box center [797, 222] width 43 height 43
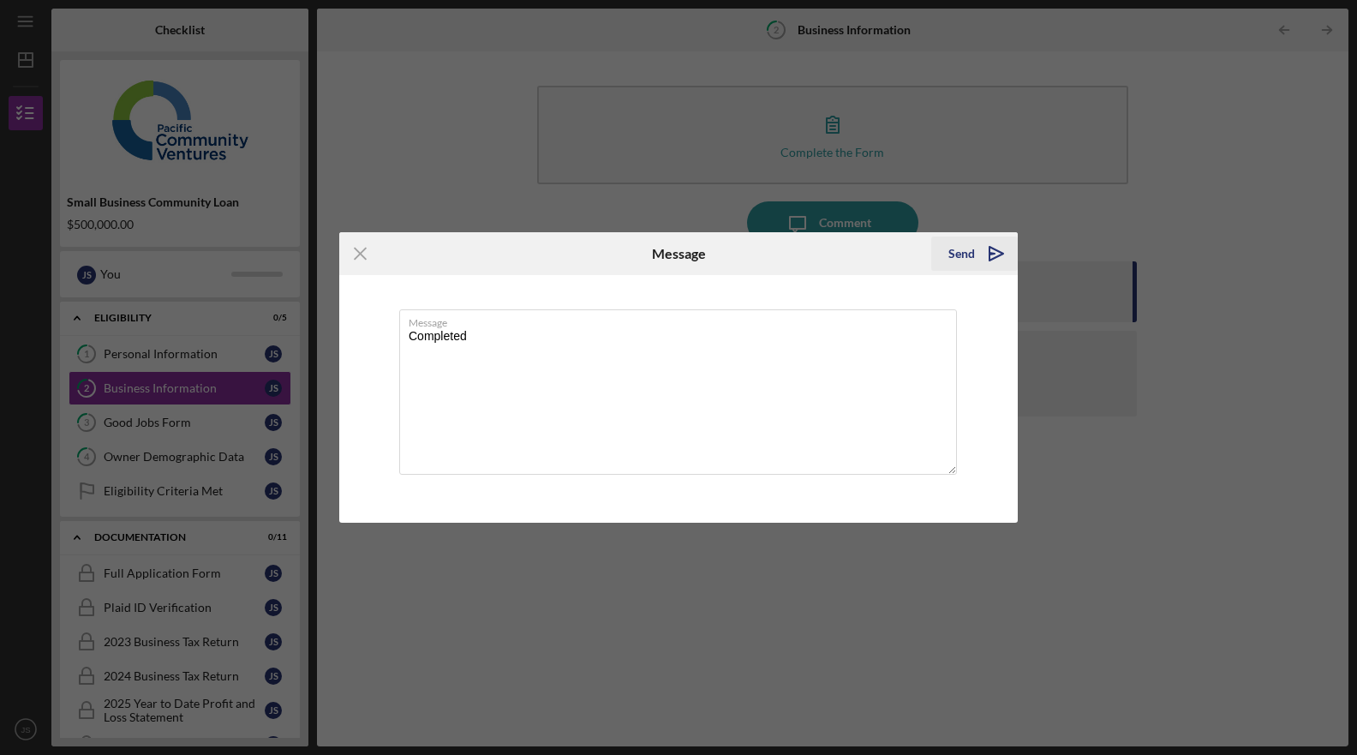
type textarea "Completed"
click at [980, 244] on icon "Icon/icon-invite-send" at bounding box center [996, 253] width 43 height 43
click at [182, 422] on div "Good Jobs Form" at bounding box center [184, 423] width 161 height 14
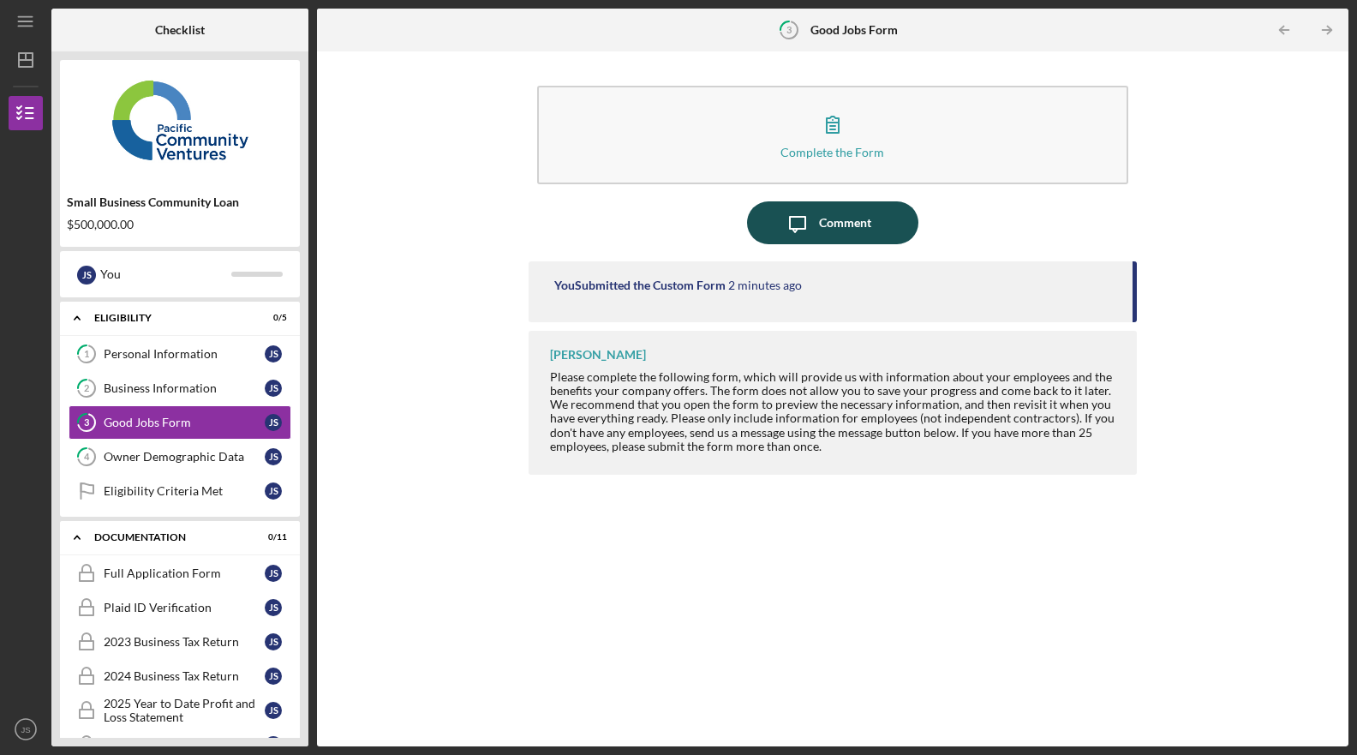
click at [838, 220] on div "Comment" at bounding box center [845, 222] width 52 height 43
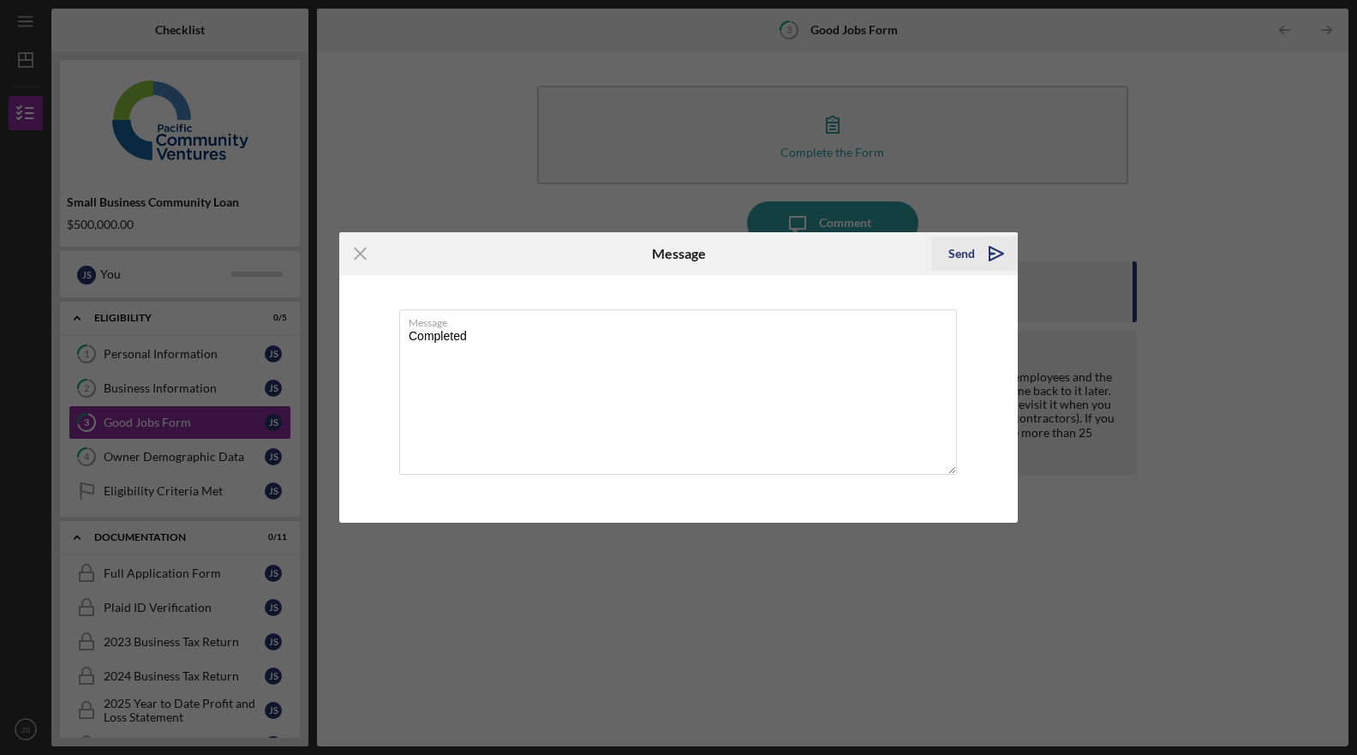
type textarea "Completed"
click at [960, 260] on div "Send" at bounding box center [962, 253] width 27 height 34
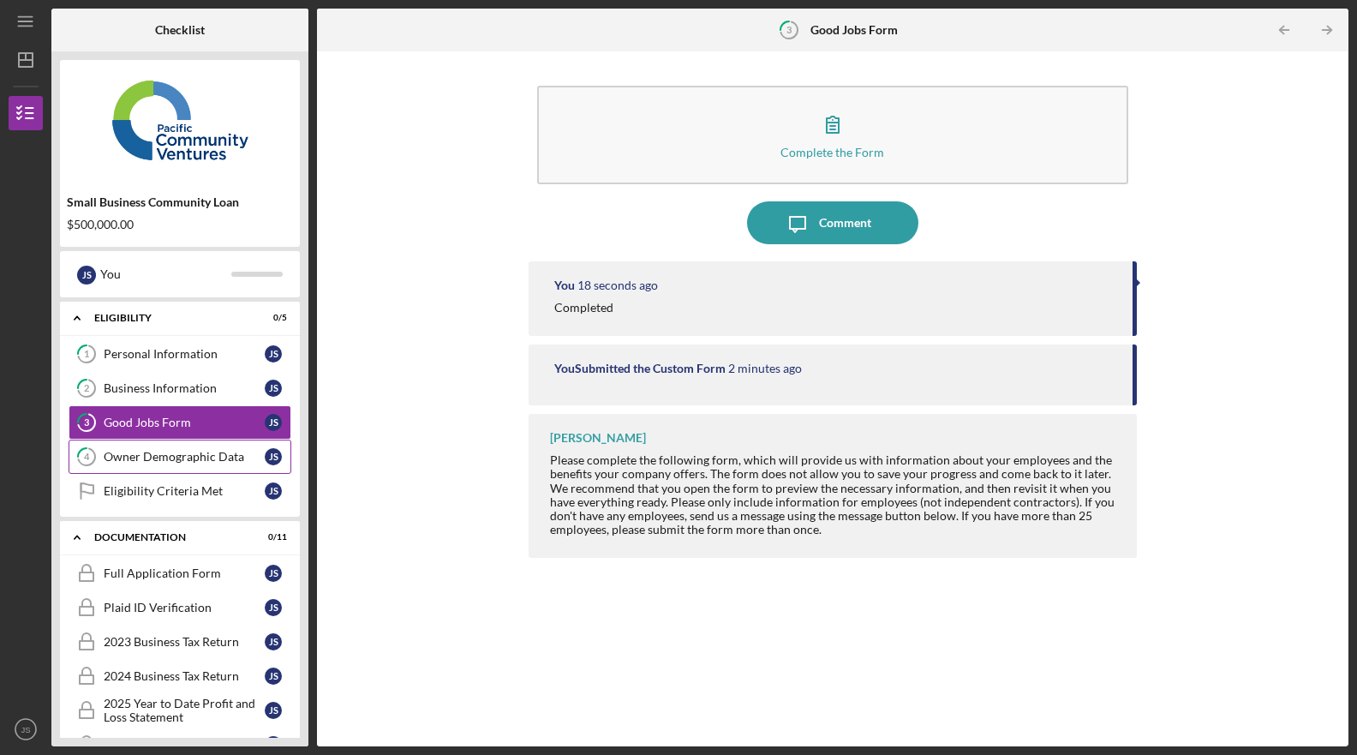
click at [221, 445] on link "4 Owner Demographic Data J S" at bounding box center [180, 457] width 223 height 34
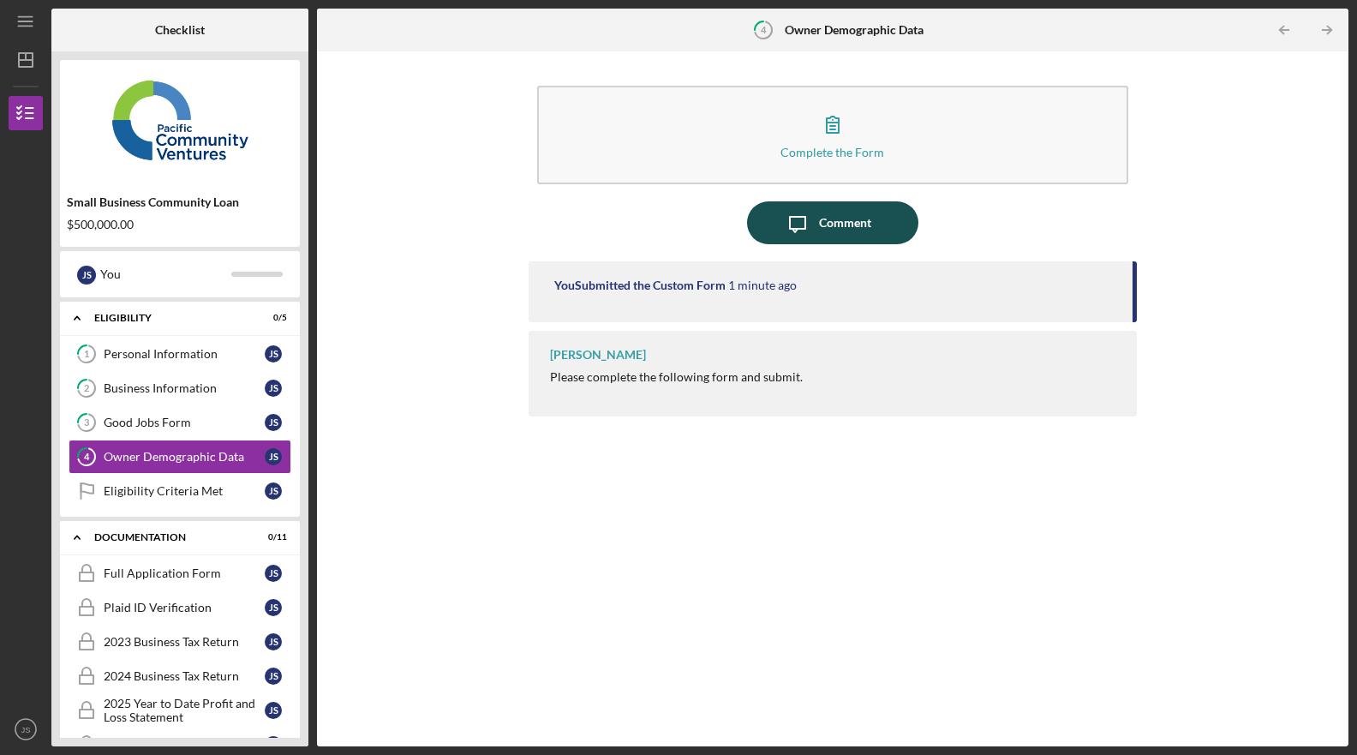
click at [803, 222] on icon "Icon/Message" at bounding box center [797, 222] width 43 height 43
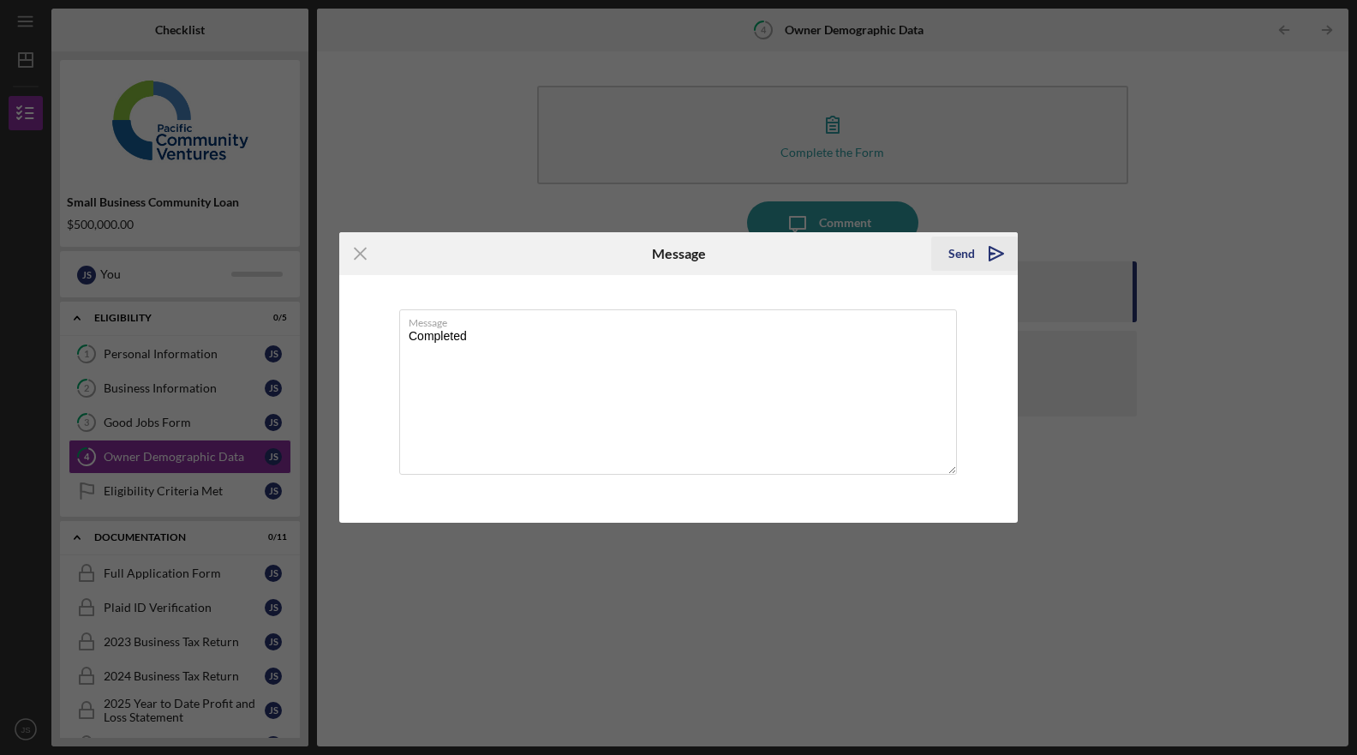
type textarea "Completed"
click at [972, 242] on div "Send" at bounding box center [962, 253] width 27 height 34
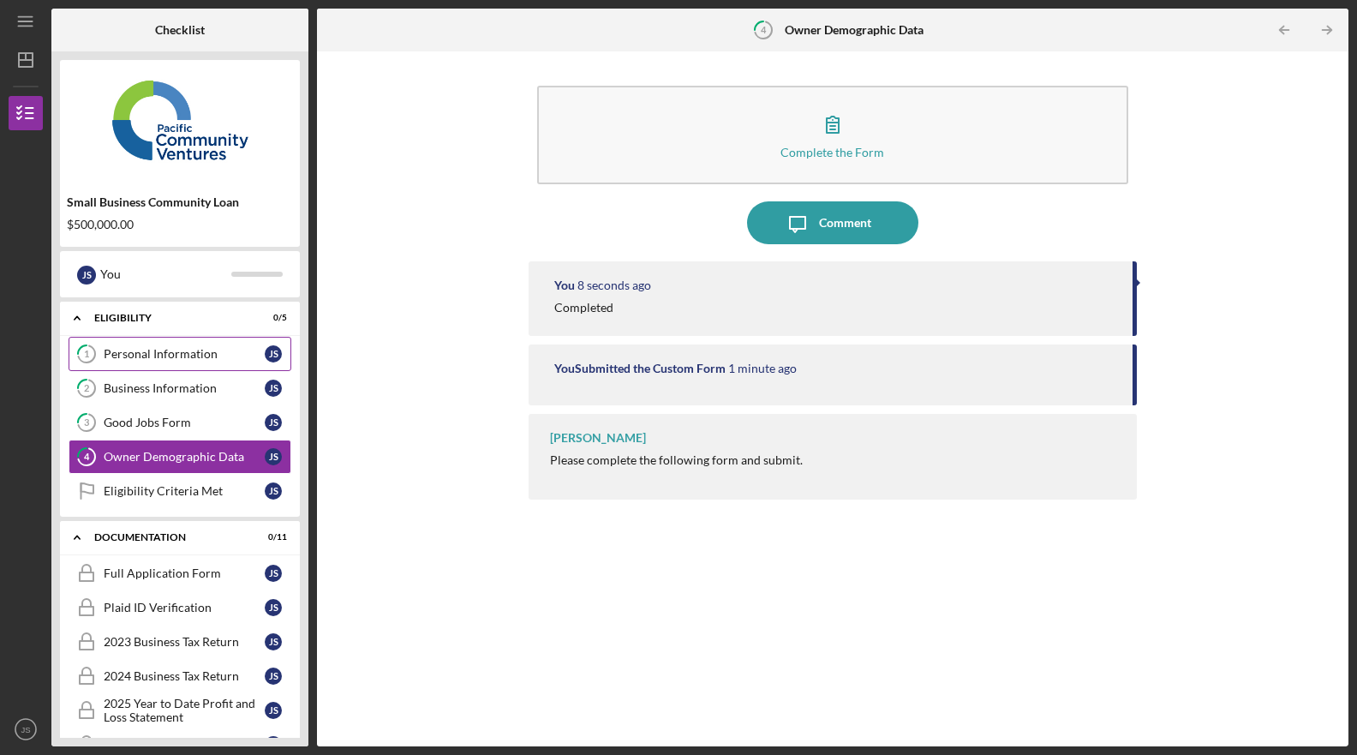
click at [135, 350] on div "Personal Information" at bounding box center [184, 354] width 161 height 14
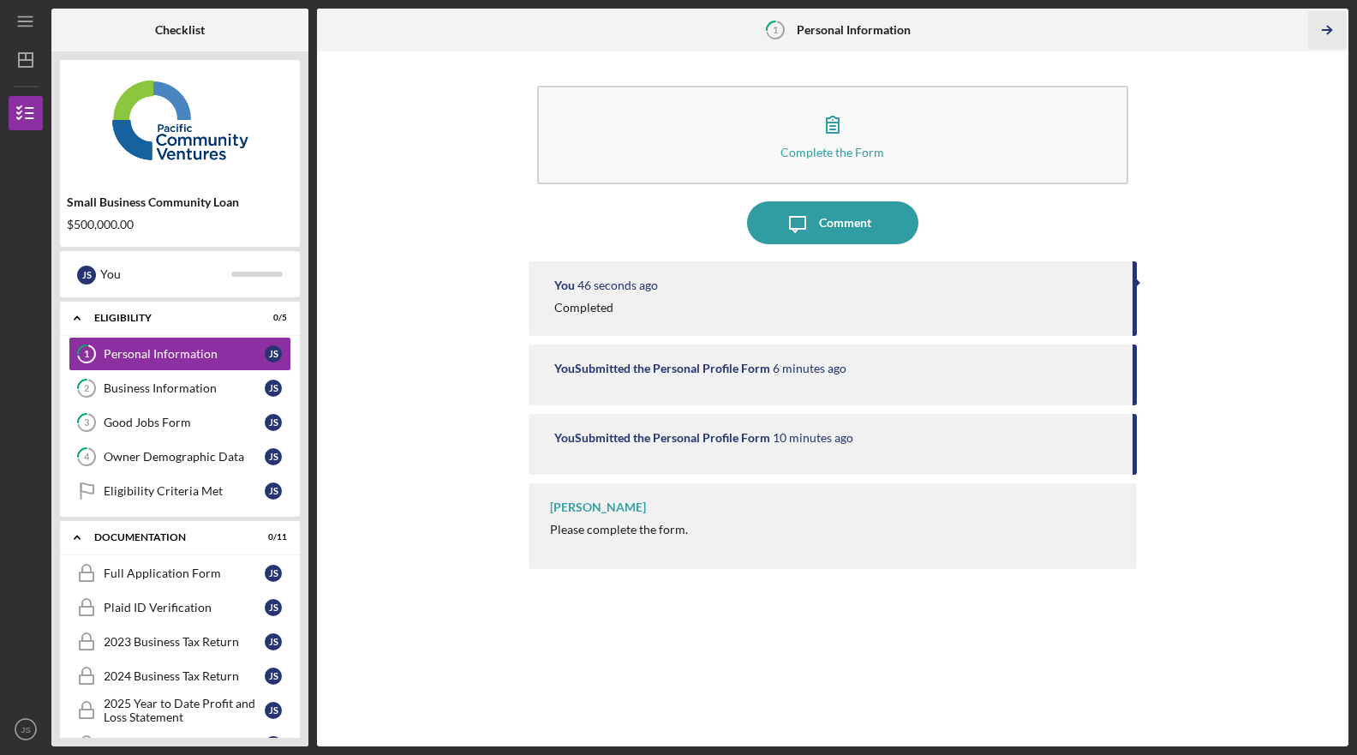
click at [1320, 30] on icon "Icon/Table Pagination Arrow" at bounding box center [1327, 30] width 39 height 39
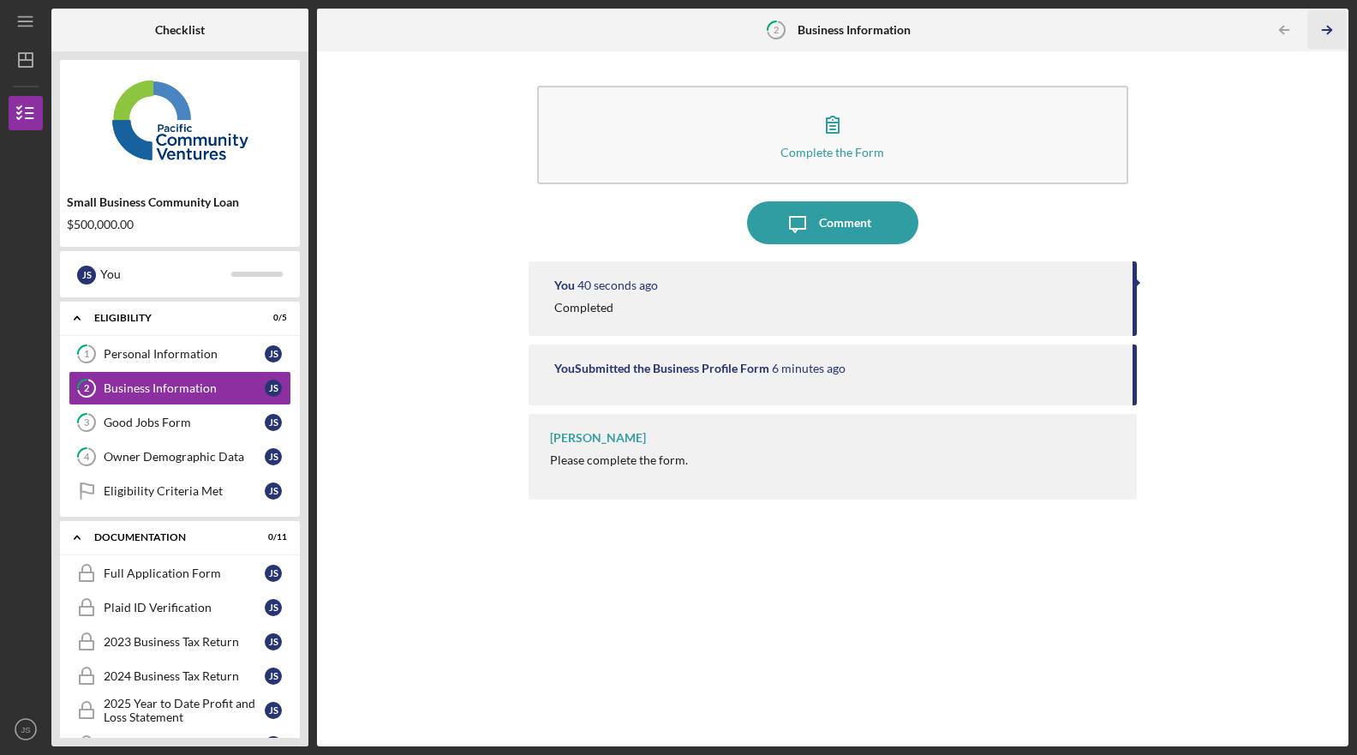
click at [1322, 32] on icon "Icon/Table Pagination Arrow" at bounding box center [1327, 30] width 39 height 39
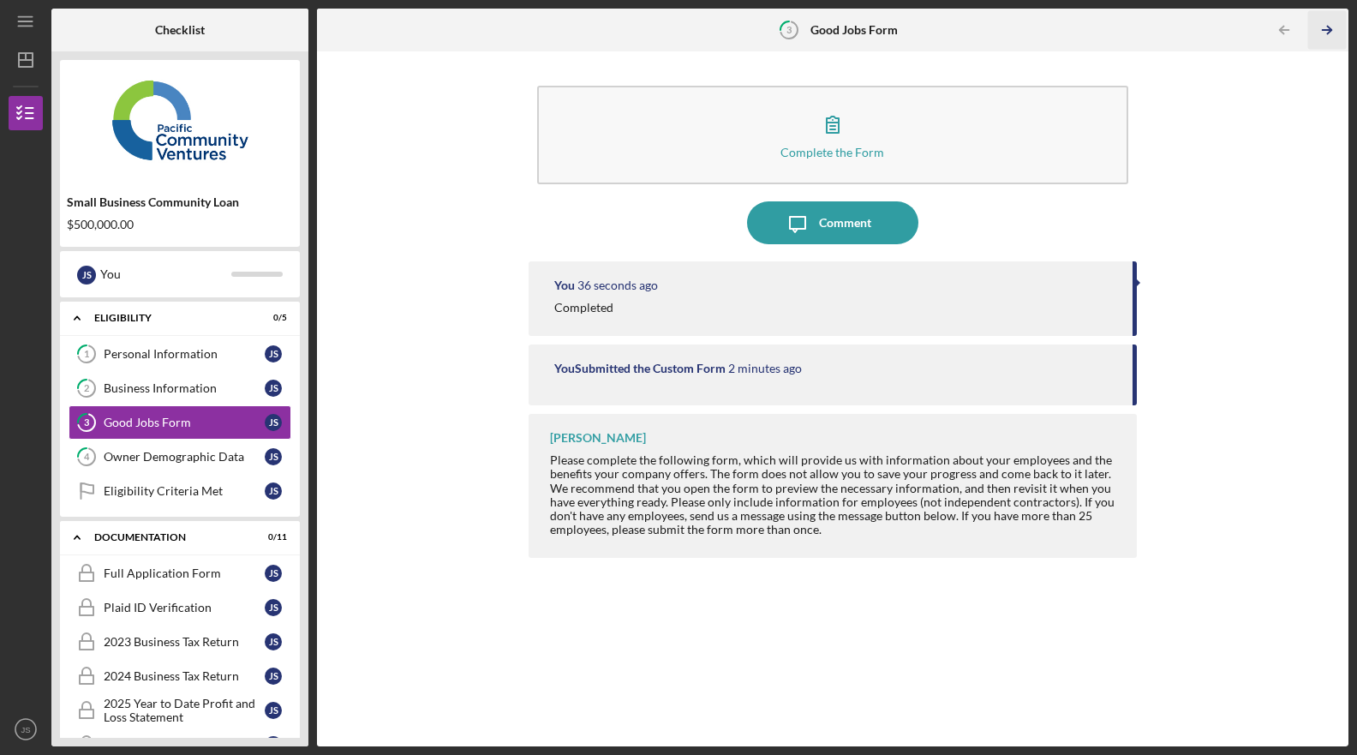
click at [1322, 32] on icon "Icon/Table Pagination Arrow" at bounding box center [1327, 30] width 39 height 39
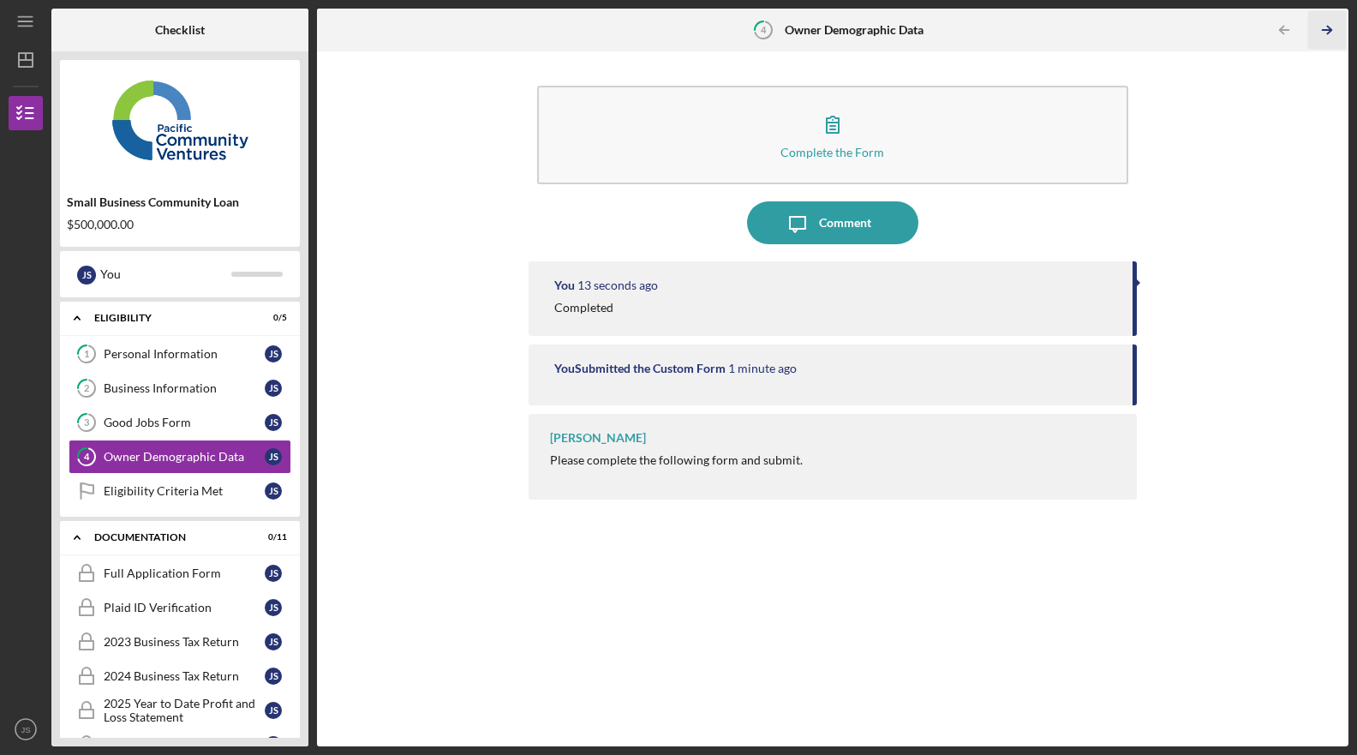
click at [1322, 32] on icon "Icon/Table Pagination Arrow" at bounding box center [1327, 30] width 39 height 39
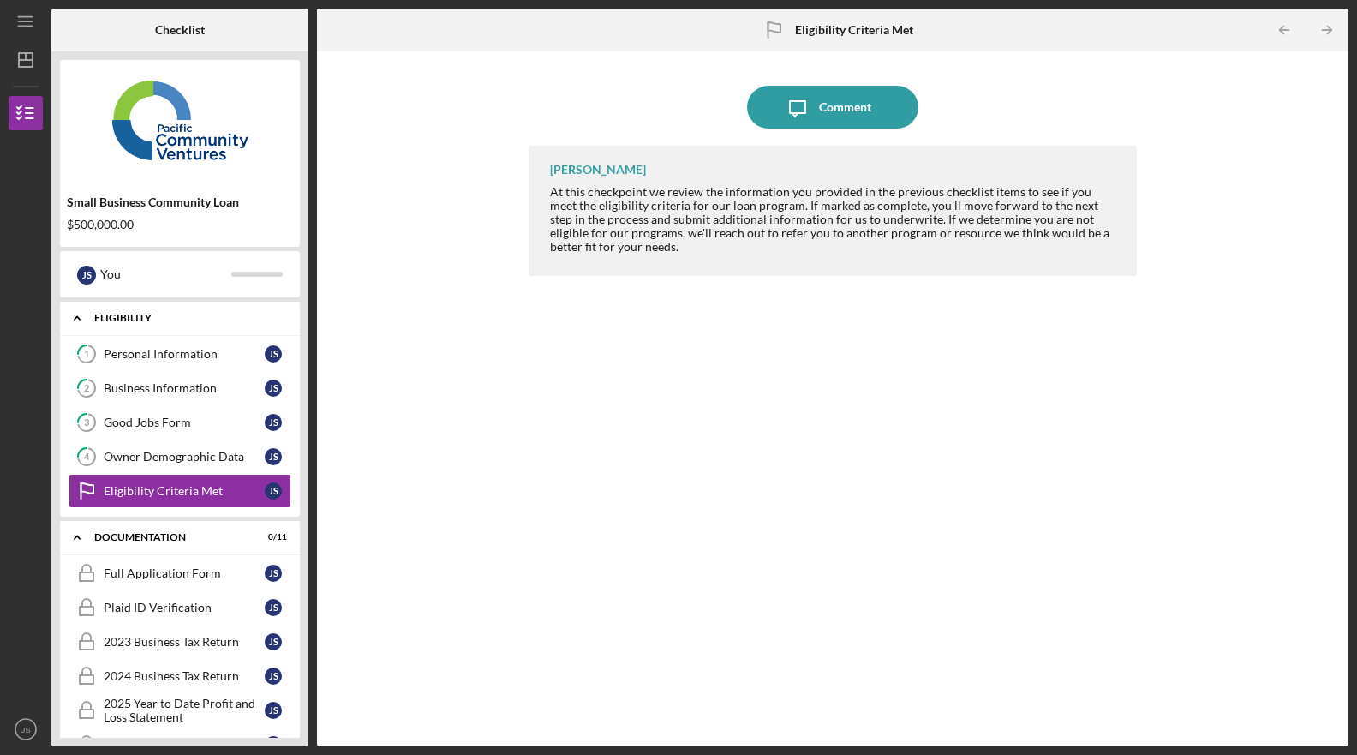
click at [277, 319] on div "Eligibility" at bounding box center [186, 318] width 184 height 10
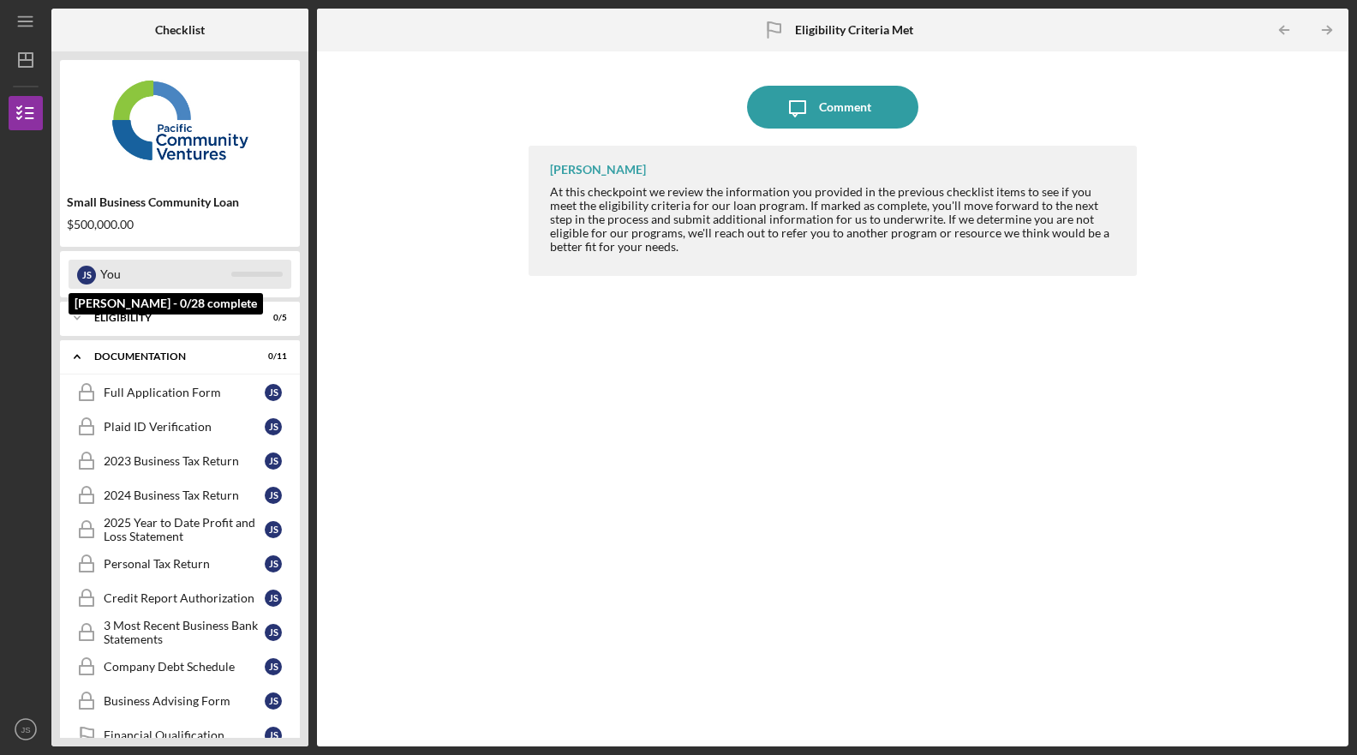
click at [186, 266] on div "You" at bounding box center [165, 274] width 131 height 29
click at [255, 271] on div "J S You" at bounding box center [180, 274] width 223 height 29
click at [254, 271] on div "J S You" at bounding box center [180, 274] width 223 height 29
